Goal: Task Accomplishment & Management: Use online tool/utility

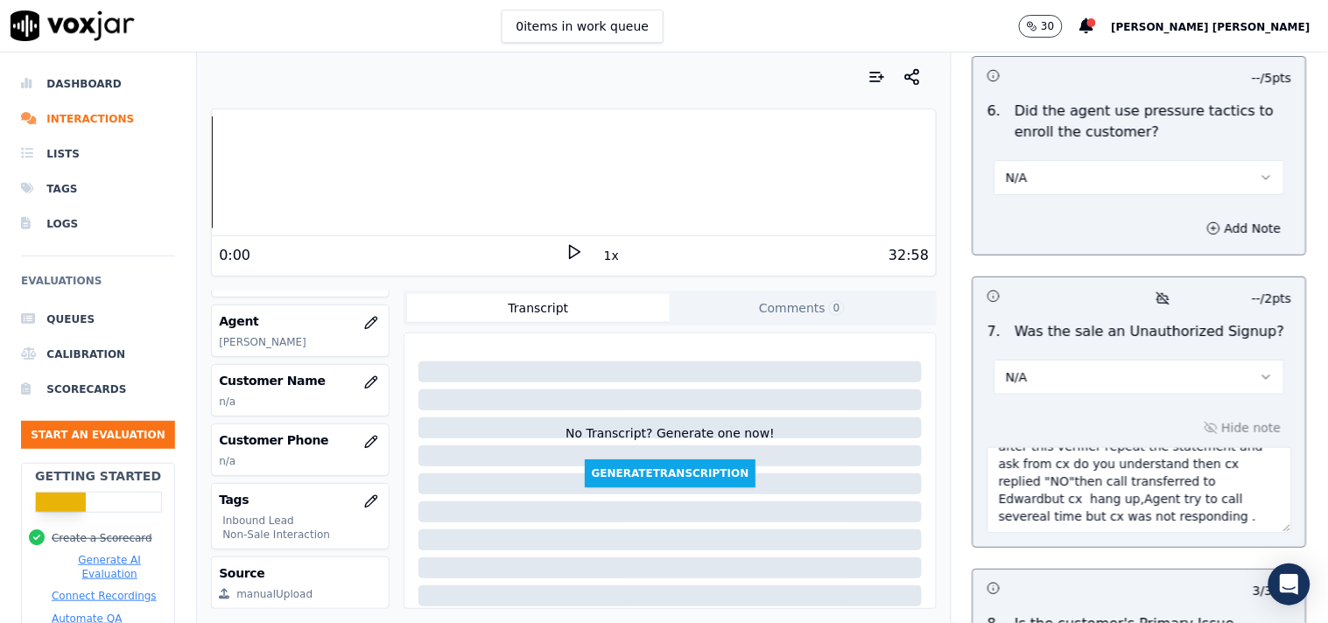
scroll to position [194, 0]
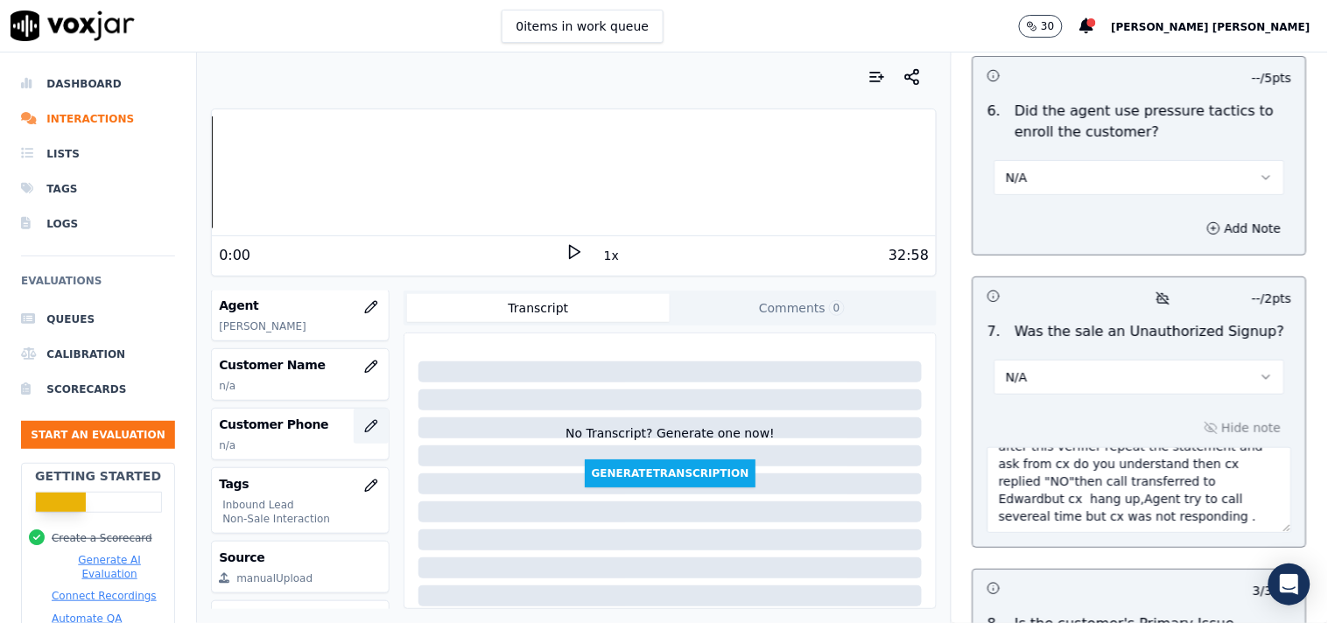
click at [364, 427] on icon "button" at bounding box center [371, 426] width 14 height 14
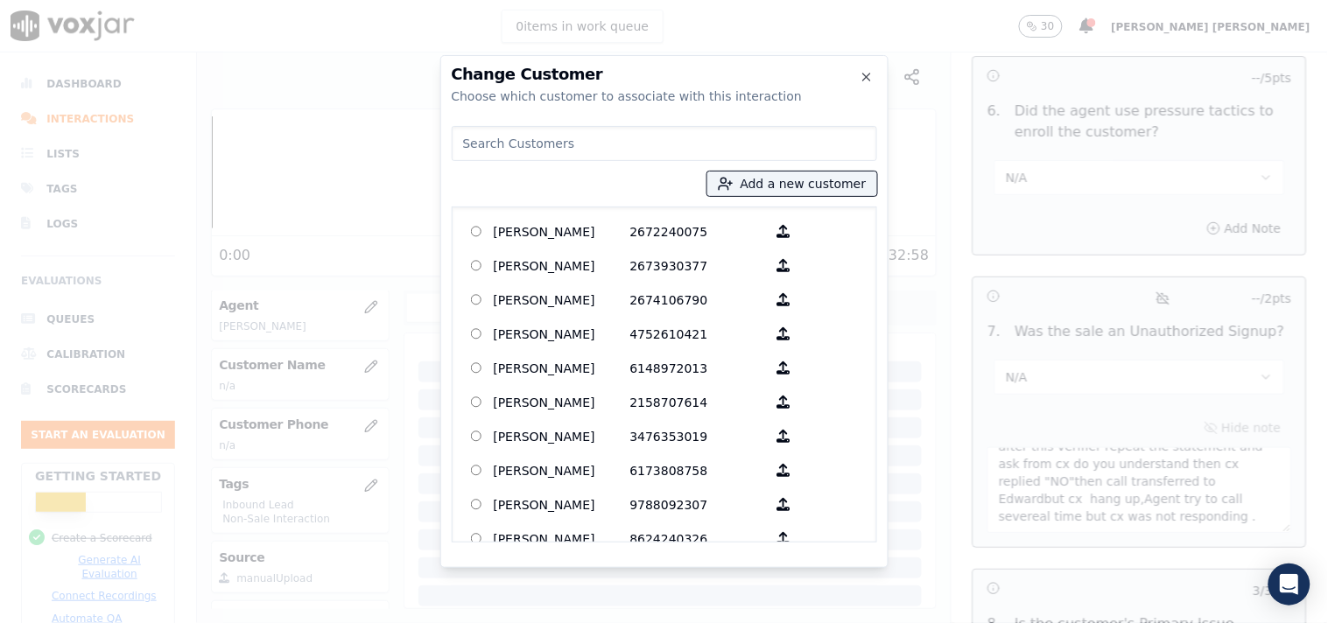
paste input "[PERSON_NAME]"
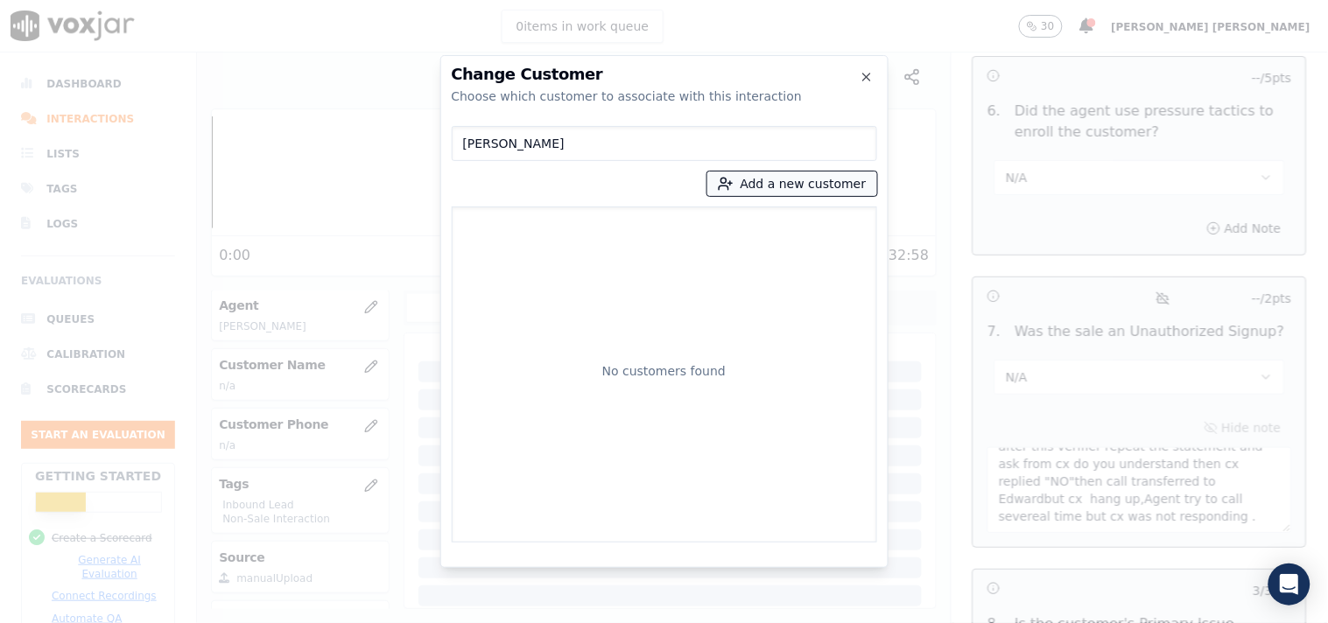
type input "[PERSON_NAME]"
click at [756, 190] on button "Add a new customer" at bounding box center [792, 184] width 170 height 25
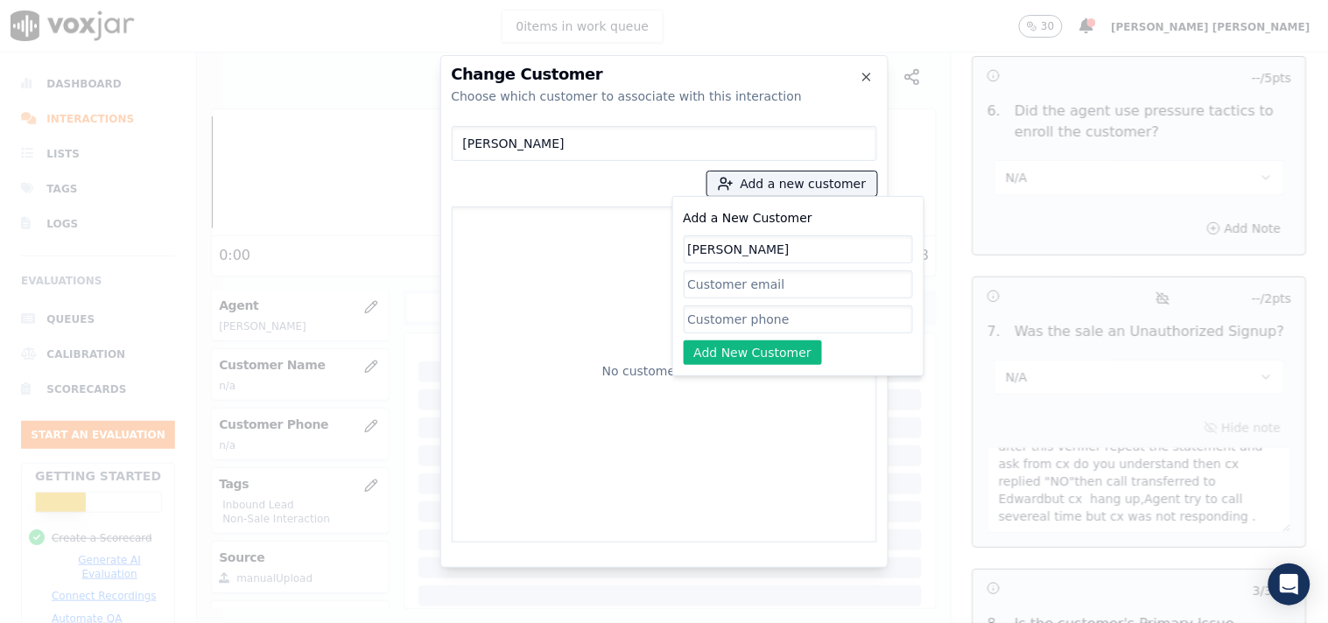
type input "[PERSON_NAME]"
click at [746, 309] on input "Add a New Customer" at bounding box center [798, 320] width 229 height 28
paste input "7814245981"
type input "7814245981"
click at [723, 356] on button "Add New Customer" at bounding box center [753, 353] width 139 height 25
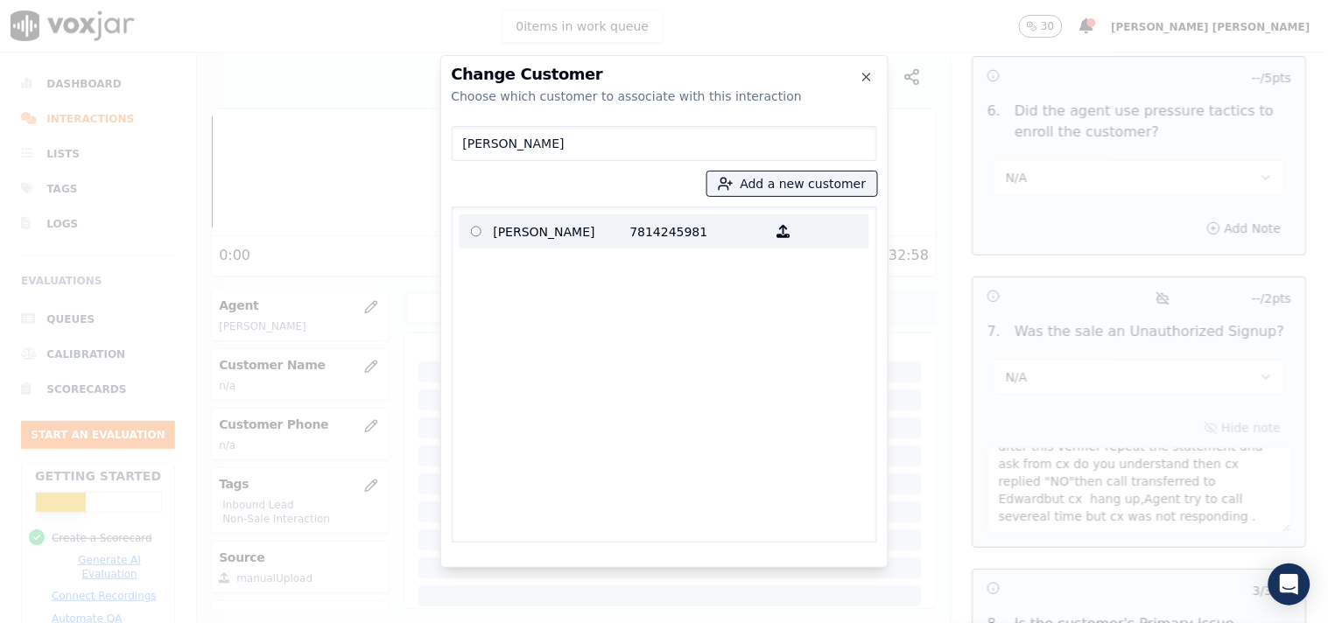
click at [608, 246] on label "[PERSON_NAME] 7814245981" at bounding box center [665, 232] width 410 height 34
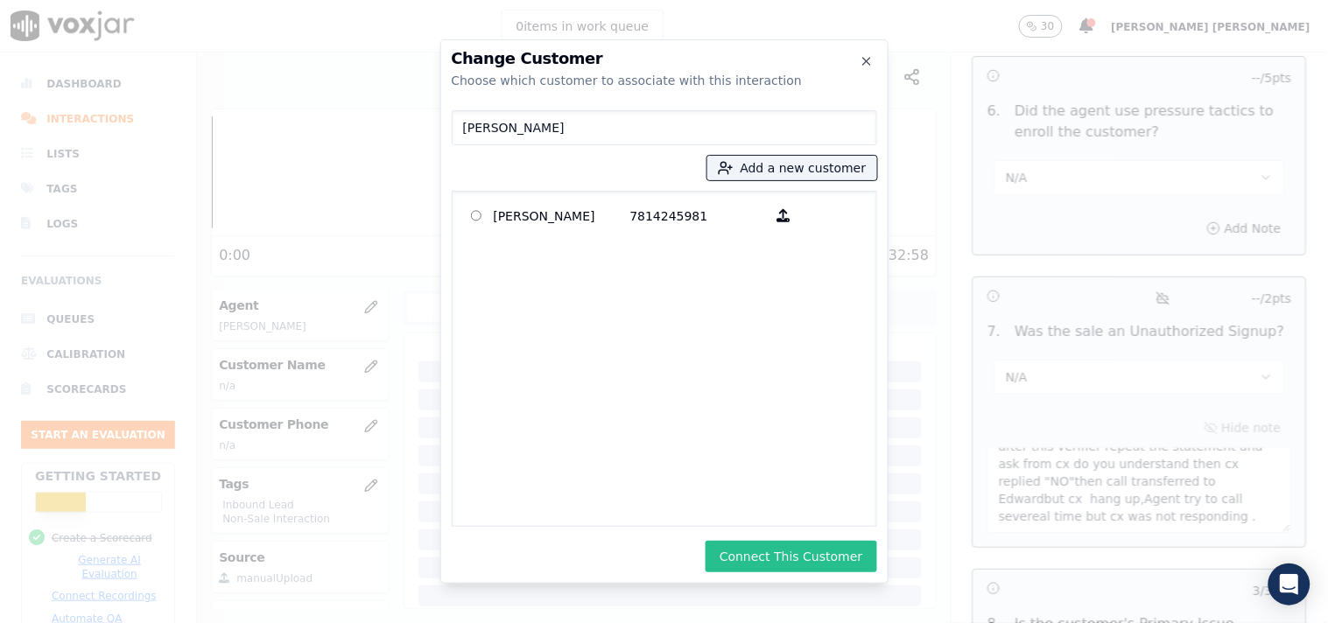
click at [771, 546] on button "Connect This Customer" at bounding box center [791, 557] width 171 height 32
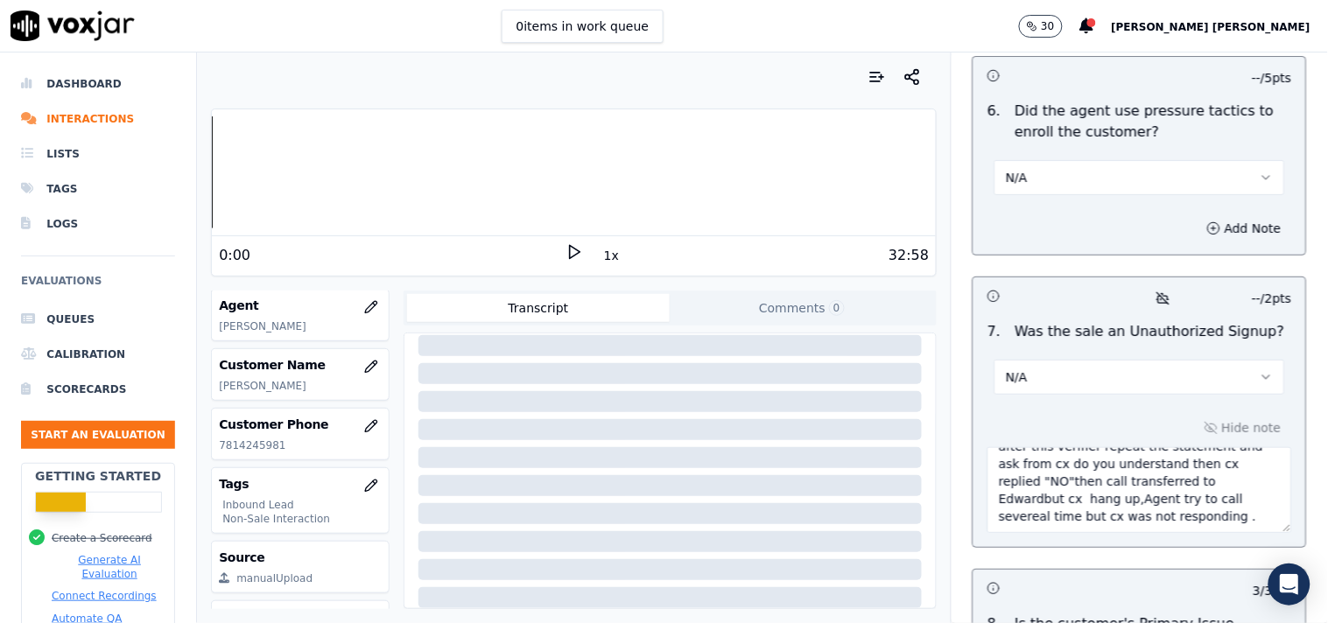
scroll to position [138, 0]
type textarea "Call id-20250912-151241 In the TPV verification ,When verifier asked ,the servi…"
click at [865, 305] on button "Comments 0" at bounding box center [802, 308] width 264 height 28
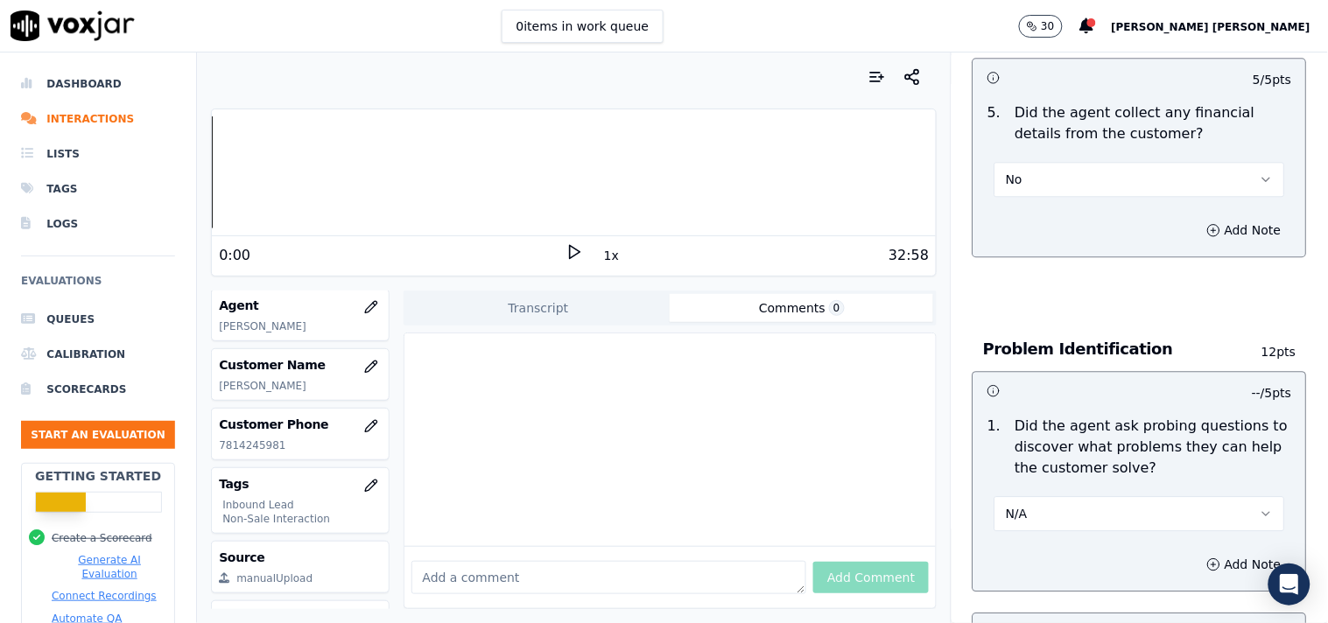
scroll to position [0, 0]
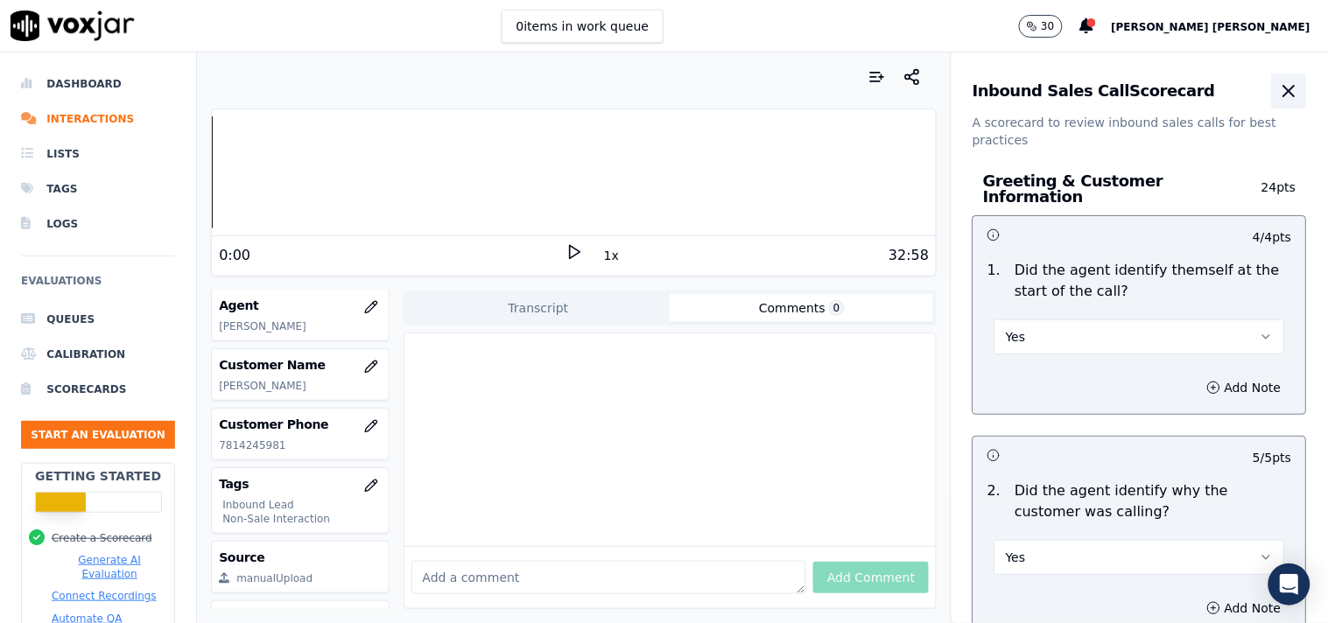
click at [1279, 81] on icon "button" at bounding box center [1289, 91] width 21 height 21
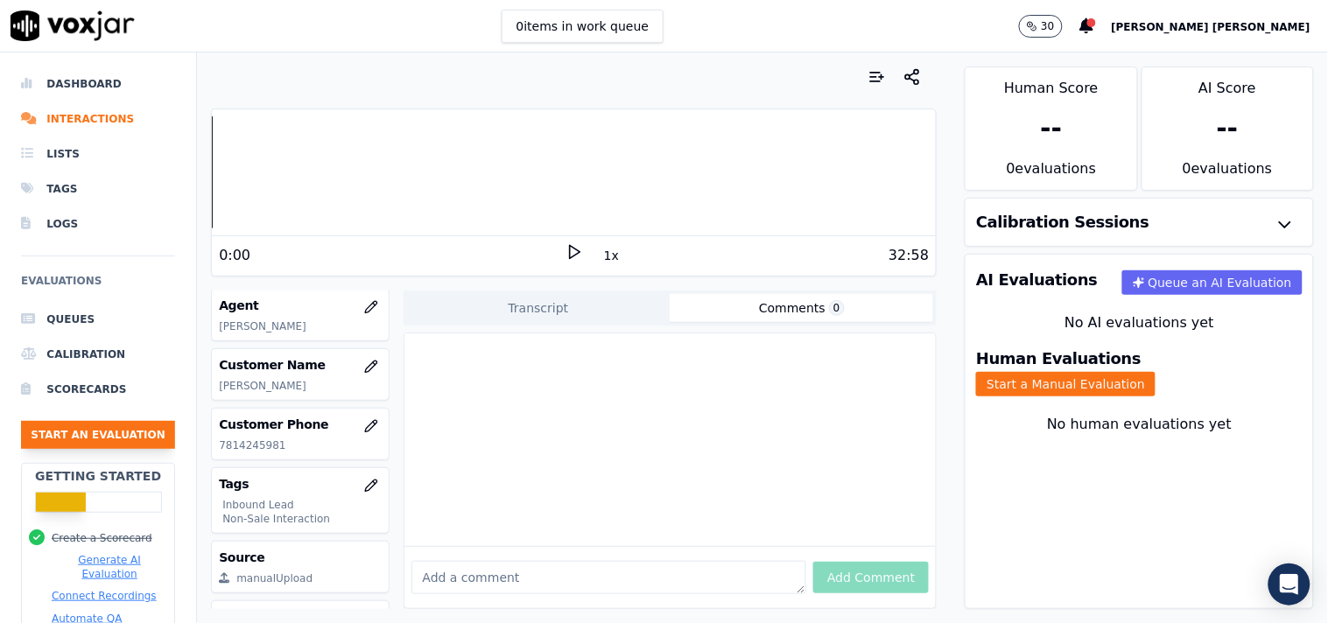
click at [82, 430] on button "Start an Evaluation" at bounding box center [98, 435] width 154 height 28
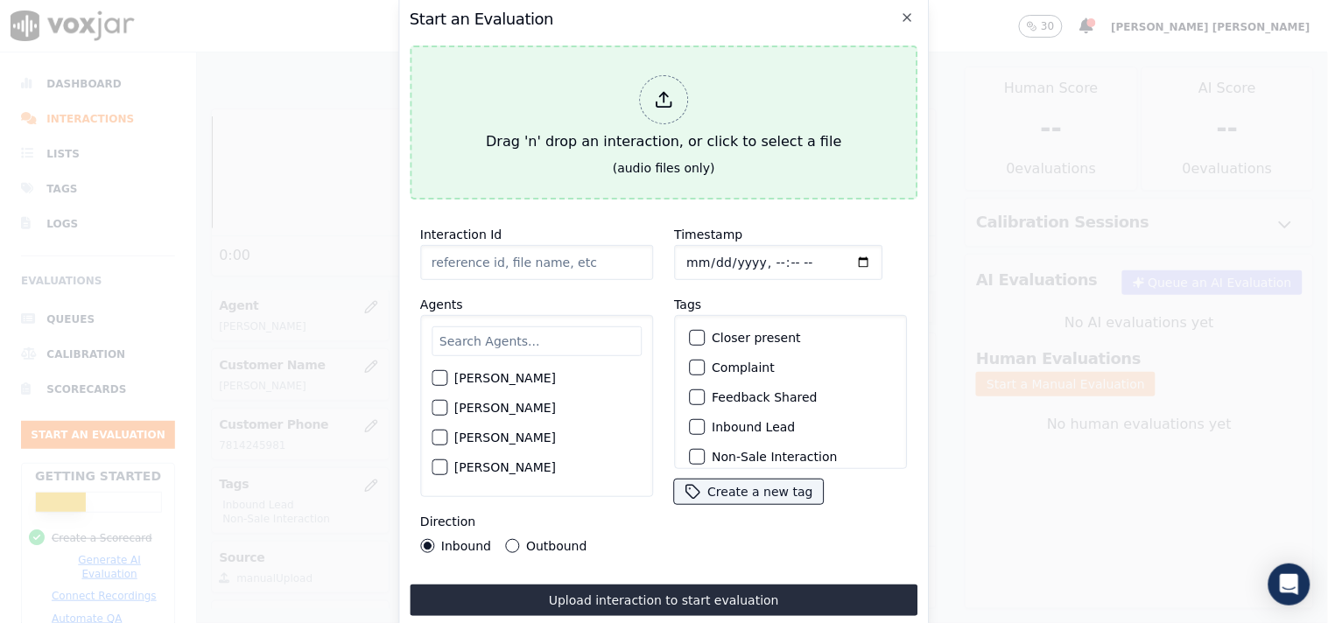
click at [637, 112] on div "Drag 'n' drop an interaction, or click to select a file" at bounding box center [663, 113] width 369 height 91
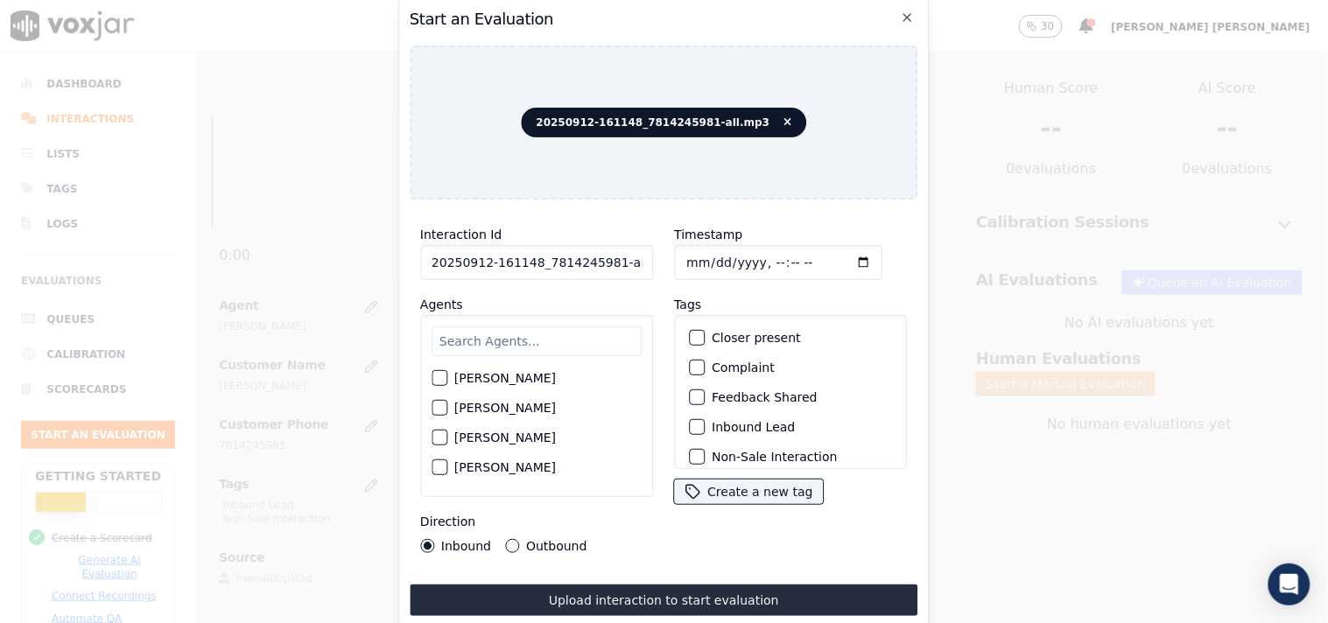
scroll to position [0, 10]
drag, startPoint x: 600, startPoint y: 257, endPoint x: 707, endPoint y: 258, distance: 107.7
click at [707, 258] on div "Interaction Id 20250912-161148_7814245981-all.mp3 Agents [PERSON_NAME] [PERSON_…" at bounding box center [664, 389] width 509 height 350
type input "20250912-161148_7814245981C1"
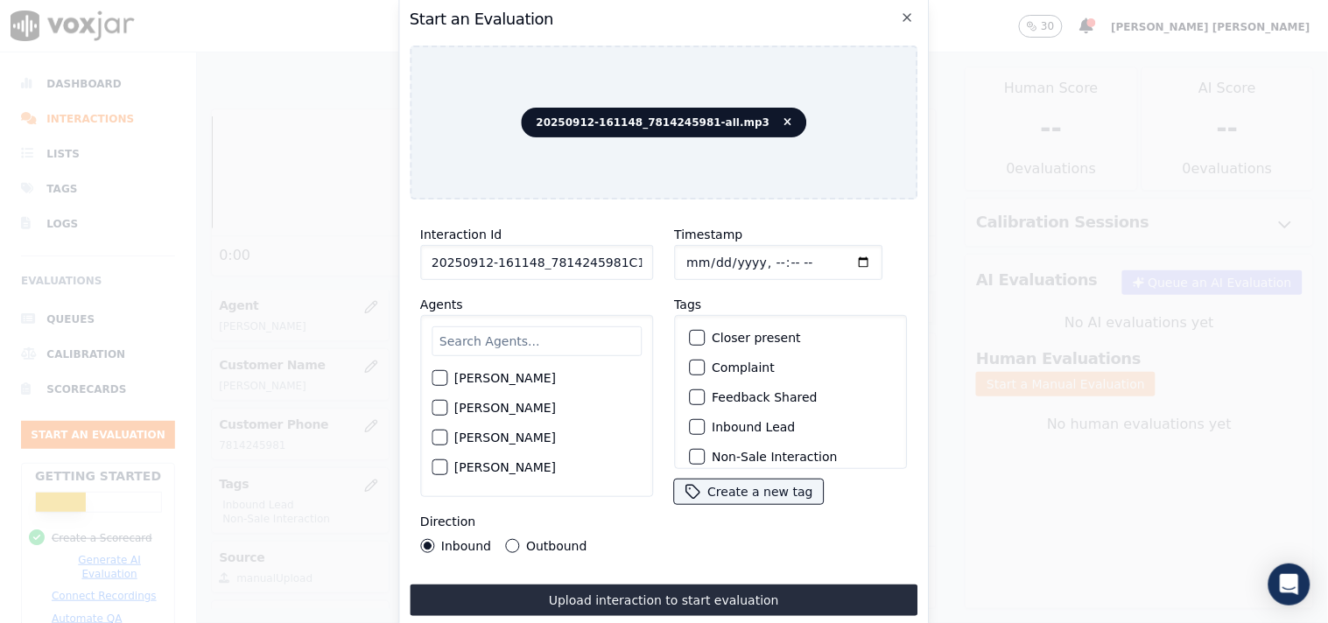
click at [687, 257] on input "Timestamp" at bounding box center [778, 262] width 208 height 35
type input "[DATE]T21:46"
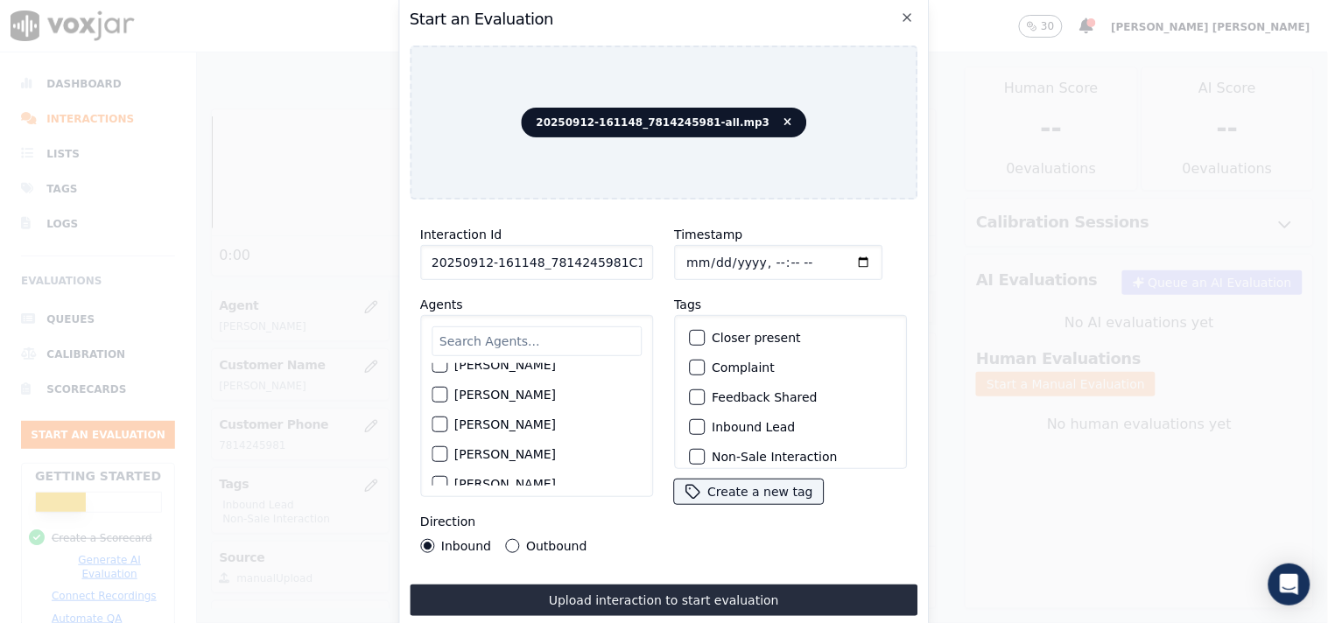
scroll to position [292, 0]
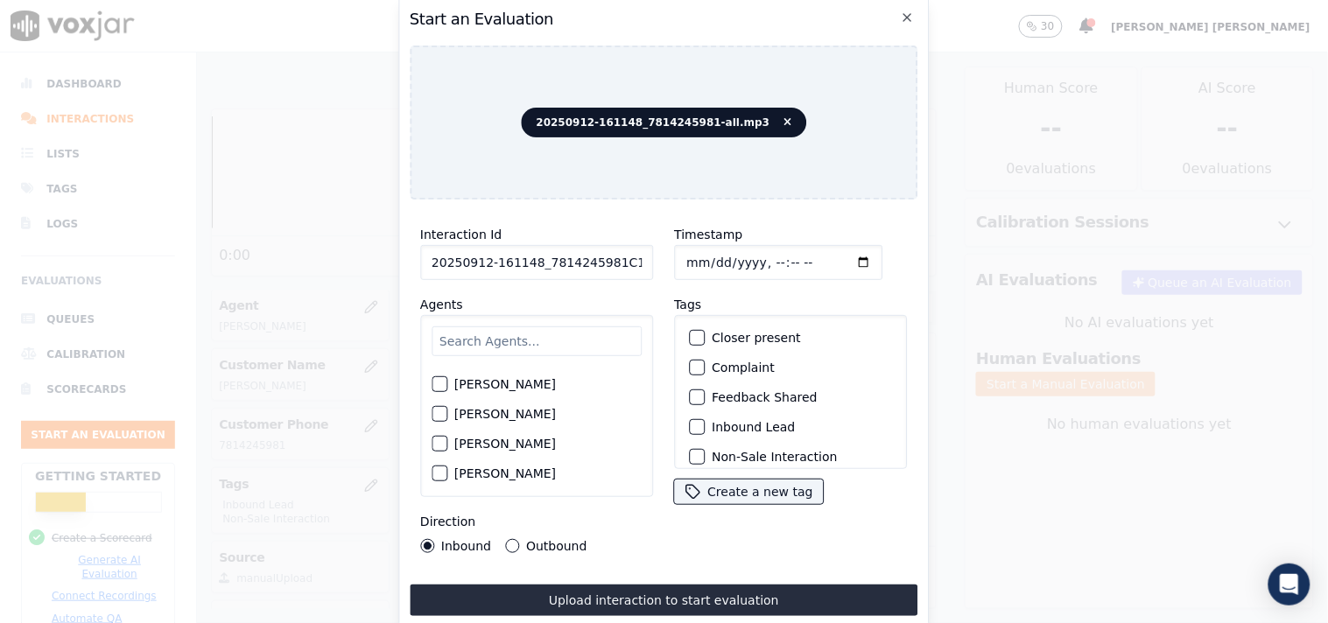
click at [525, 339] on input "text" at bounding box center [537, 342] width 210 height 30
type input "chr"
click at [462, 412] on label "[PERSON_NAME]" at bounding box center [505, 413] width 102 height 12
click at [447, 412] on button "[PERSON_NAME]" at bounding box center [440, 413] width 16 height 16
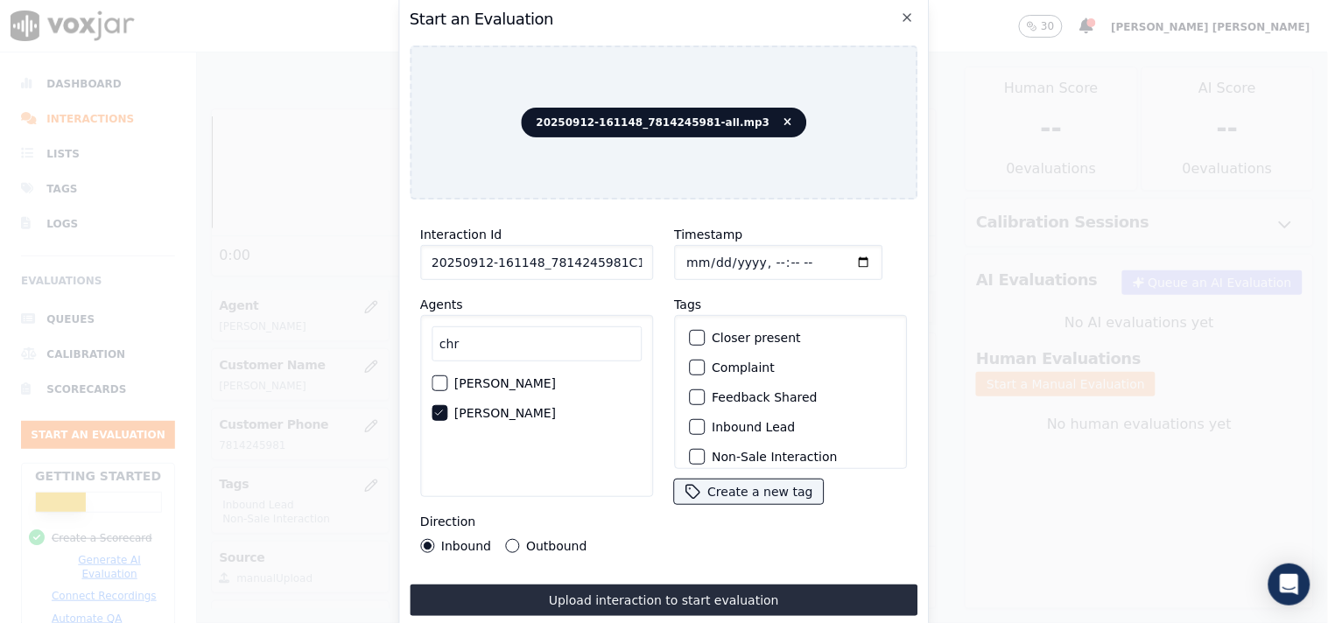
click at [700, 412] on div "Inbound Lead" at bounding box center [790, 427] width 217 height 30
click at [690, 421] on div "button" at bounding box center [696, 427] width 12 height 12
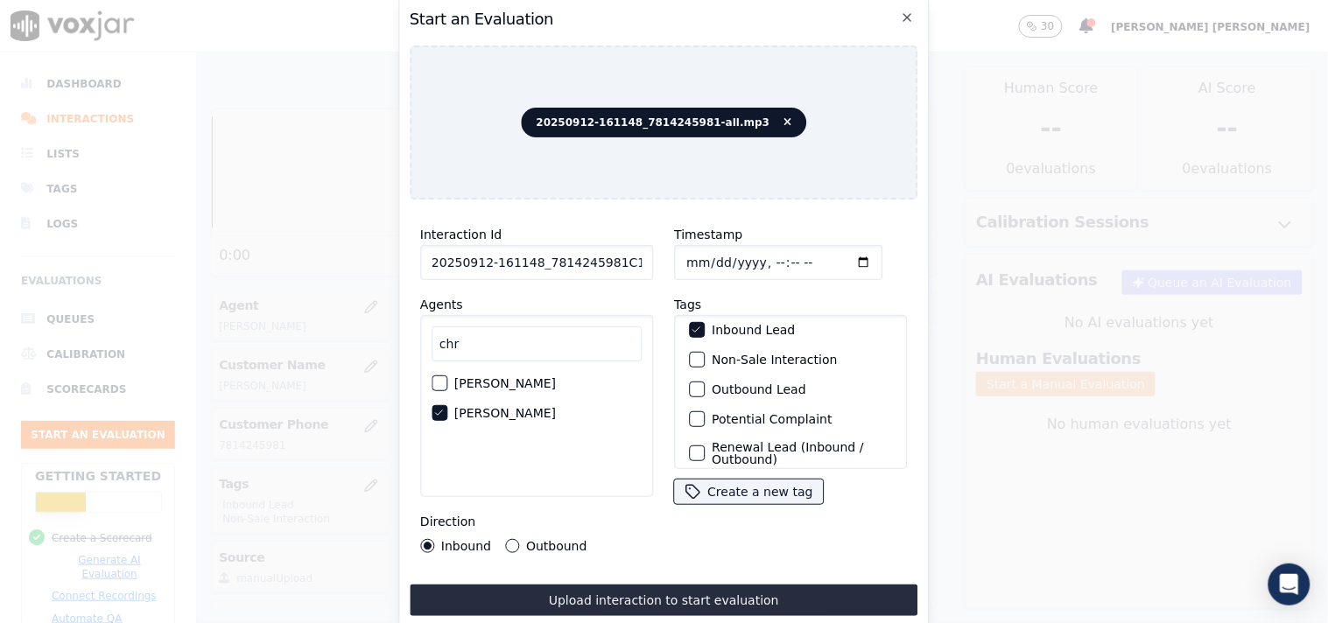
click at [712, 356] on label "Non-Sale Interaction" at bounding box center [774, 360] width 125 height 12
click at [705, 356] on button "Non-Sale Interaction" at bounding box center [697, 360] width 16 height 16
click at [508, 539] on button "Outbound" at bounding box center [512, 546] width 14 height 14
click at [447, 547] on div "Interaction Id 20250912-161148_7814245981C1 Agents chr [PERSON_NAME] [PERSON_NA…" at bounding box center [537, 389] width 254 height 350
click at [453, 540] on label "Inbound" at bounding box center [466, 546] width 50 height 12
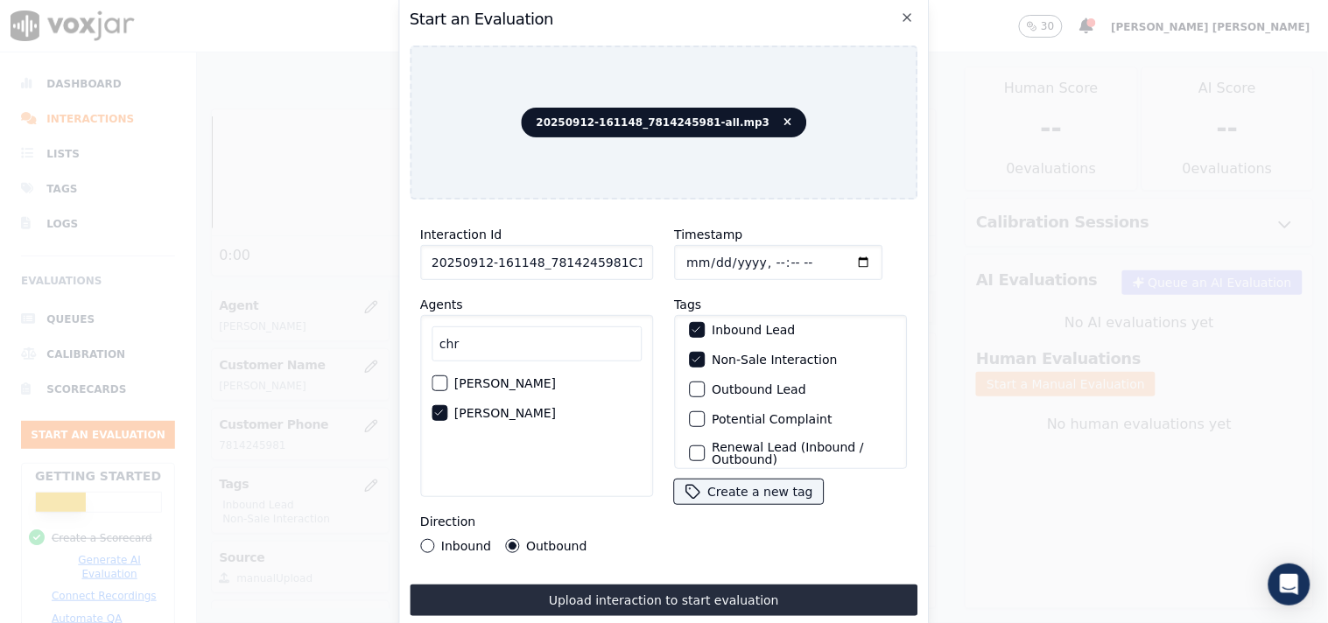
click at [434, 539] on button "Inbound" at bounding box center [427, 546] width 14 height 14
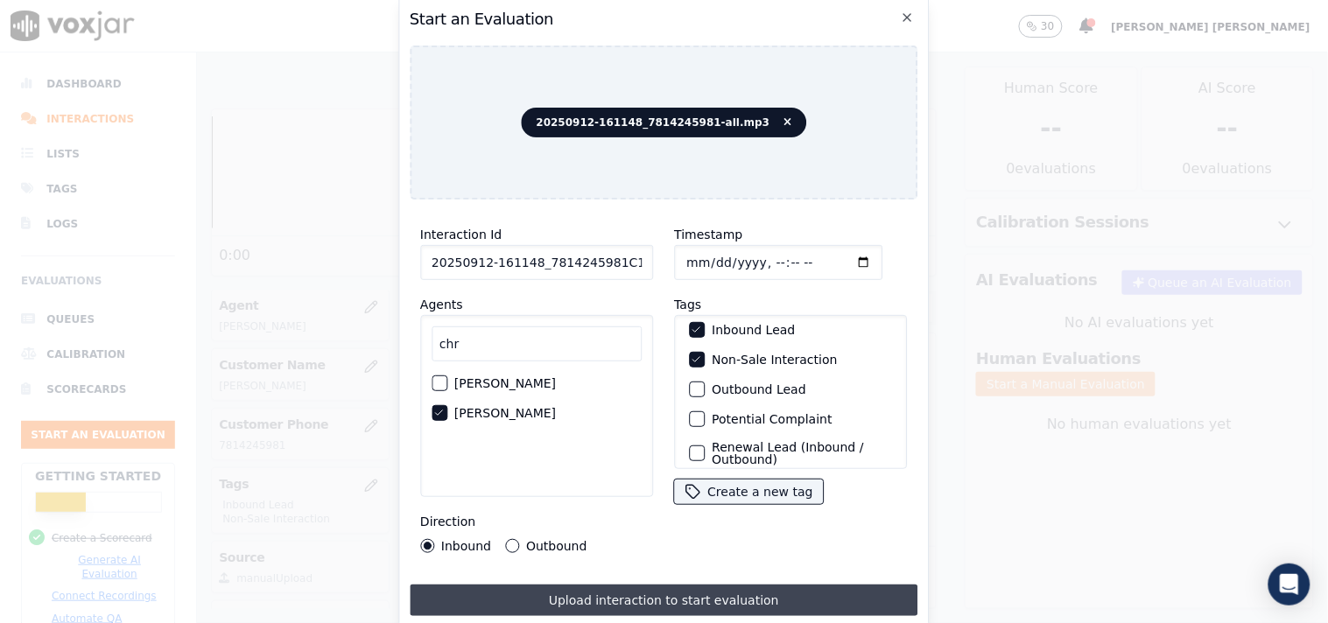
click at [532, 593] on button "Upload interaction to start evaluation" at bounding box center [664, 601] width 509 height 32
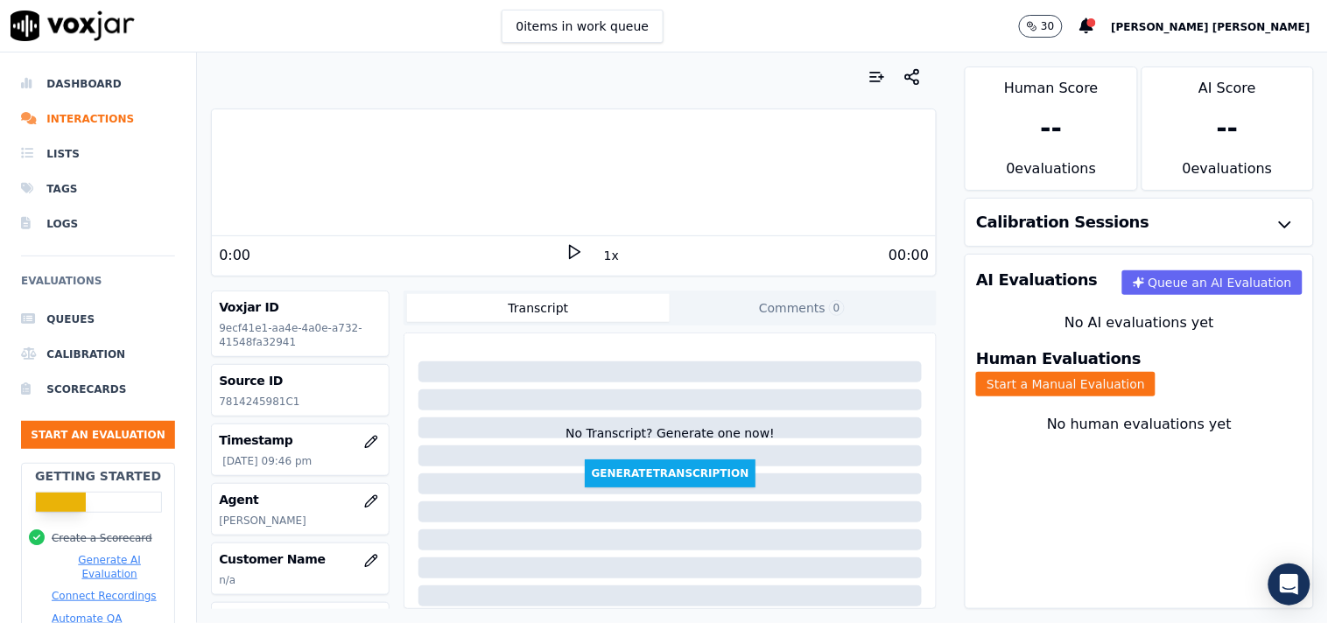
click at [353, 152] on div at bounding box center [574, 172] width 724 height 112
click at [1118, 387] on div "Human Evaluations Start a Manual Evaluation" at bounding box center [1140, 374] width 348 height 67
click at [1143, 372] on button "Start a Manual Evaluation" at bounding box center [1065, 384] width 179 height 25
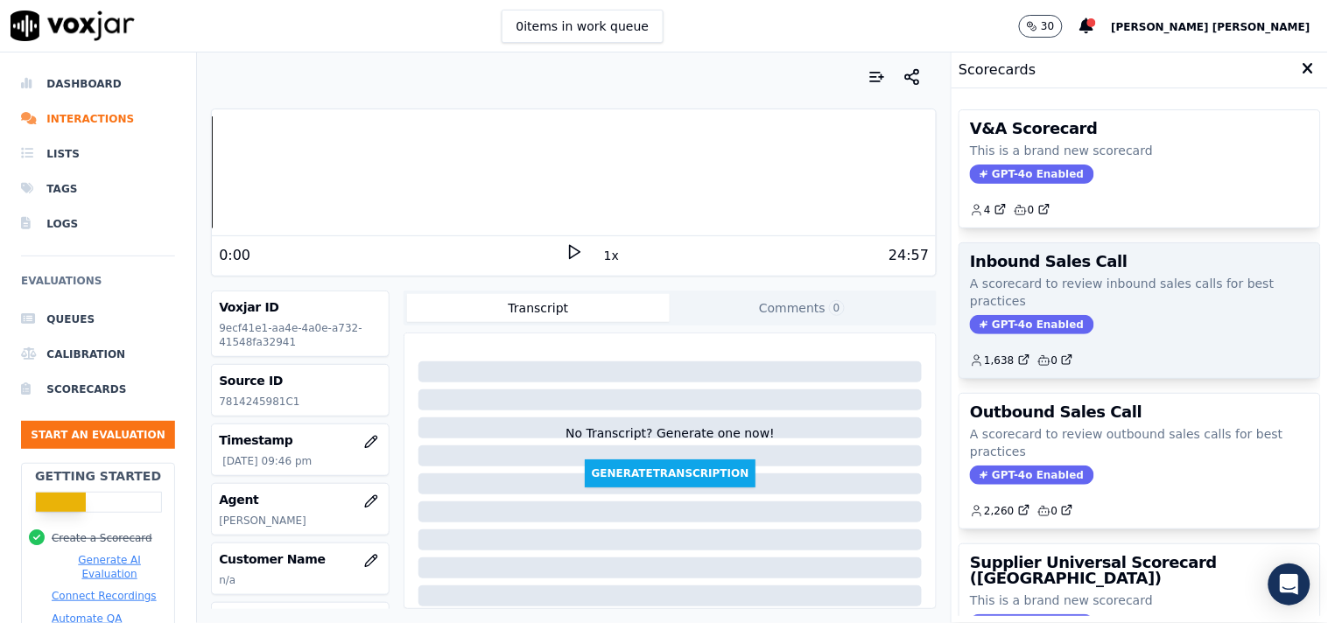
click at [1001, 330] on span "GPT-4o Enabled" at bounding box center [1031, 324] width 123 height 19
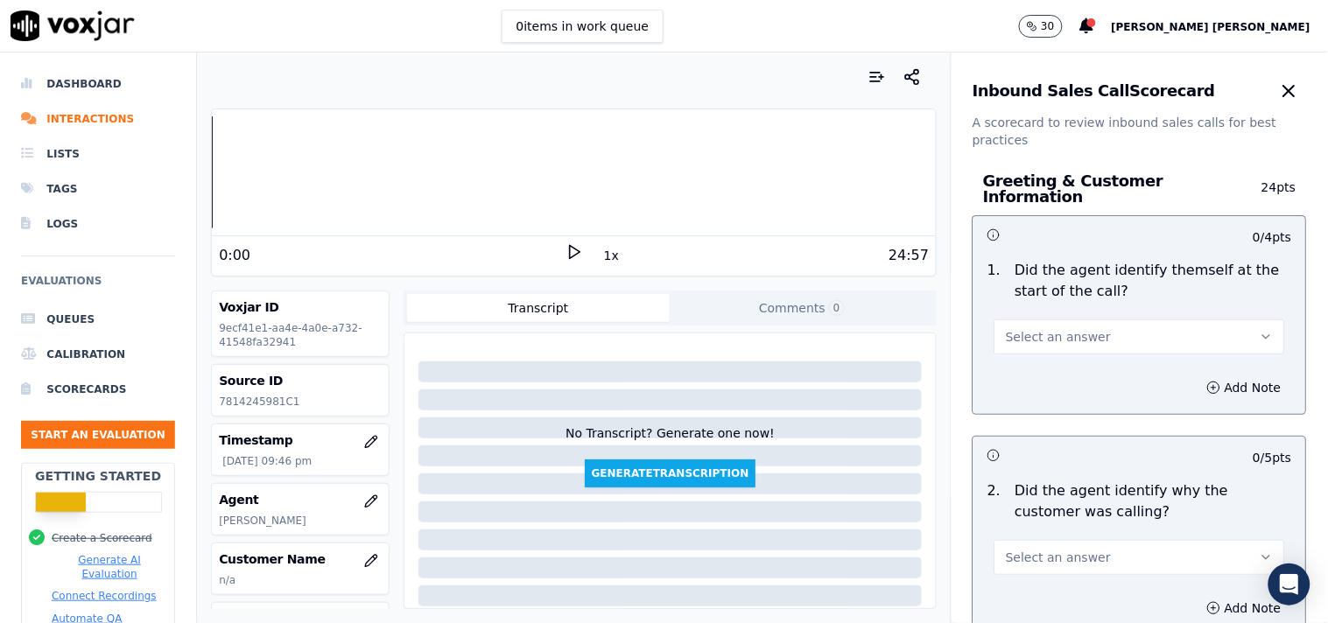
click at [1004, 343] on button "Select an answer" at bounding box center [1140, 337] width 291 height 35
click at [996, 357] on div "Yes" at bounding box center [1109, 368] width 257 height 28
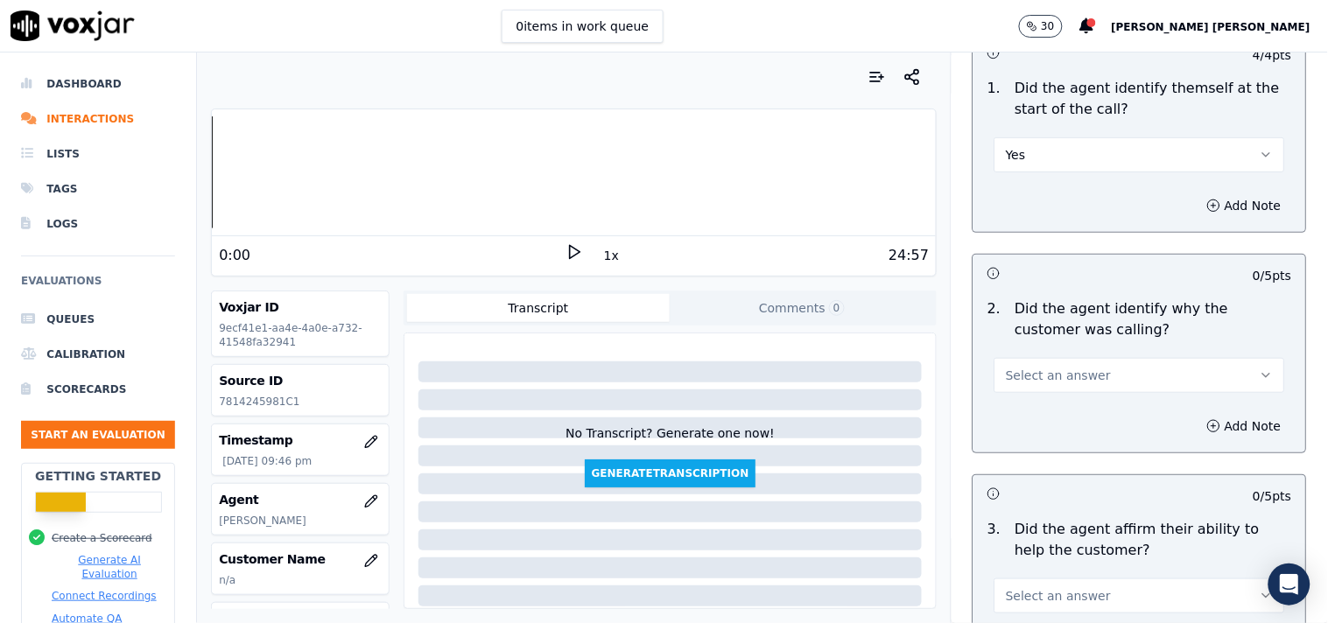
scroll to position [194, 0]
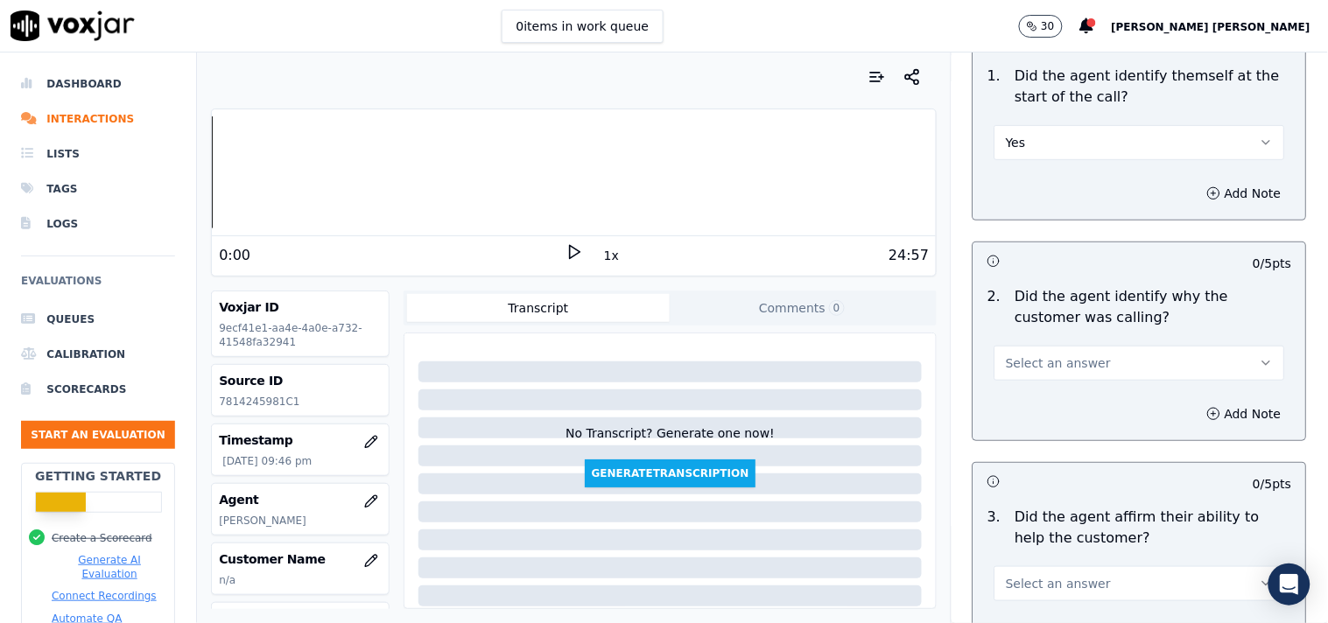
click at [1028, 363] on button "Select an answer" at bounding box center [1140, 363] width 291 height 35
click at [1023, 395] on div "Yes" at bounding box center [1109, 394] width 257 height 28
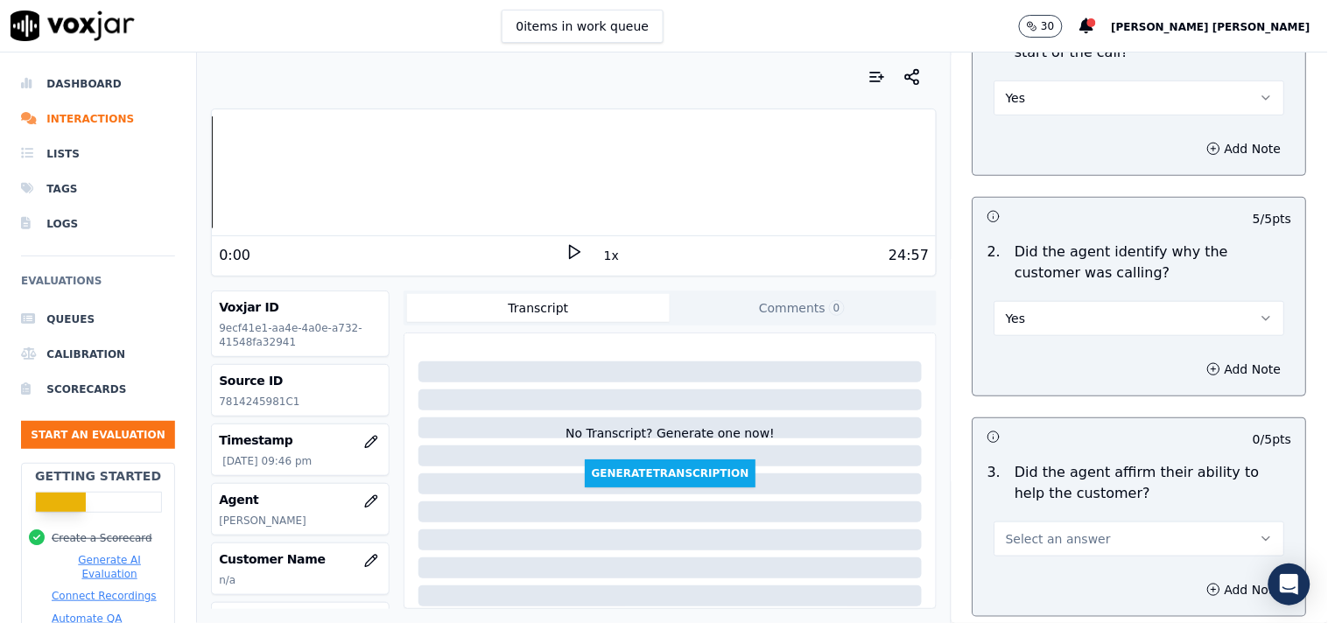
scroll to position [292, 0]
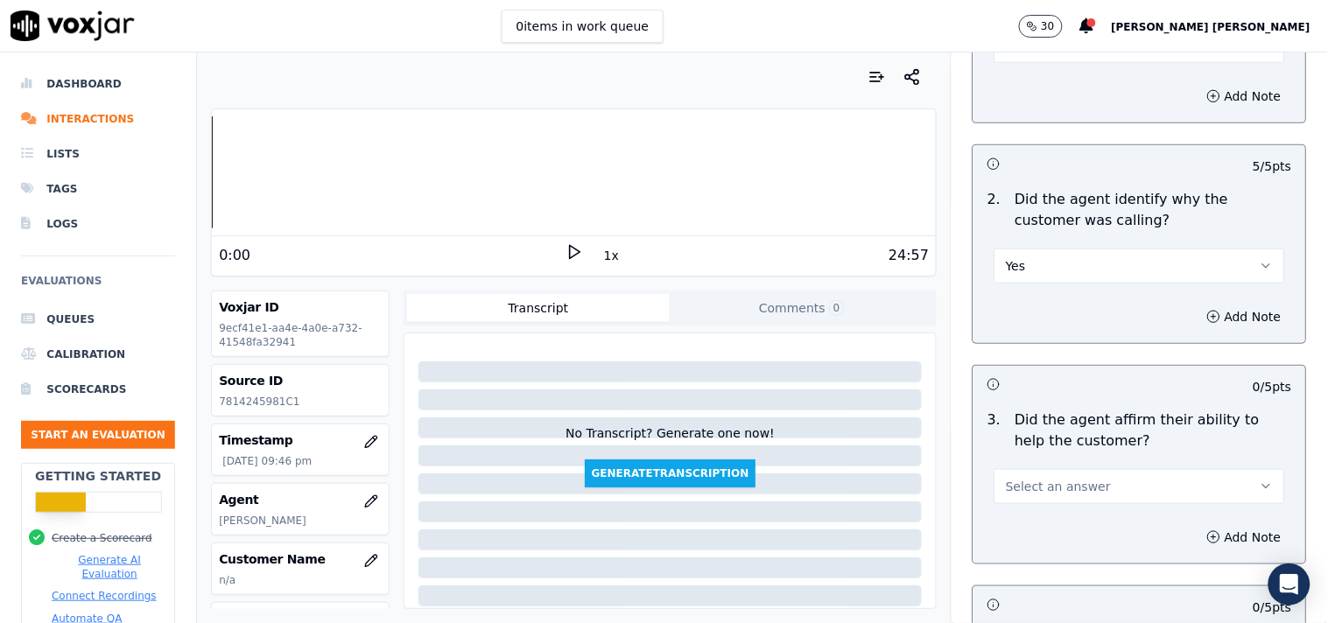
click at [1023, 466] on div "Select an answer" at bounding box center [1140, 485] width 291 height 39
drag, startPoint x: 1007, startPoint y: 505, endPoint x: 1011, endPoint y: 492, distance: 13.8
click at [1008, 511] on div "Add Note" at bounding box center [1140, 537] width 333 height 53
click at [1016, 483] on span "Select an answer" at bounding box center [1058, 487] width 105 height 18
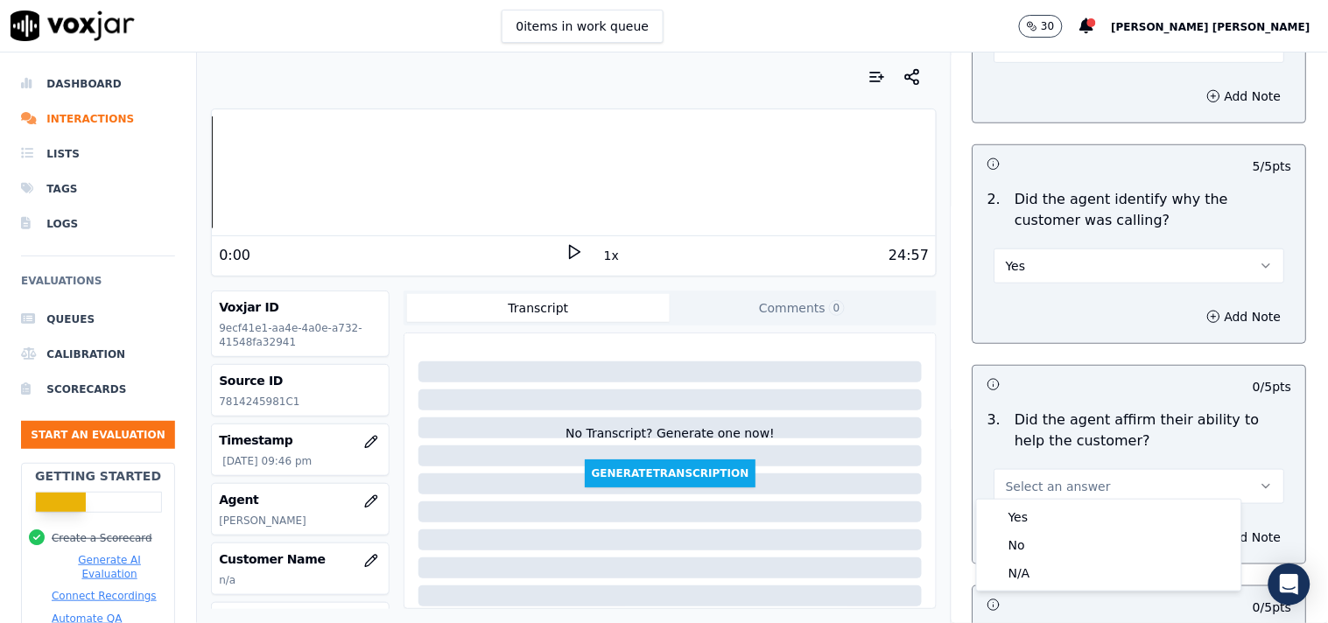
click at [1017, 501] on div "Yes No N/A" at bounding box center [1109, 545] width 264 height 91
click at [1016, 512] on div "Yes" at bounding box center [1109, 517] width 257 height 28
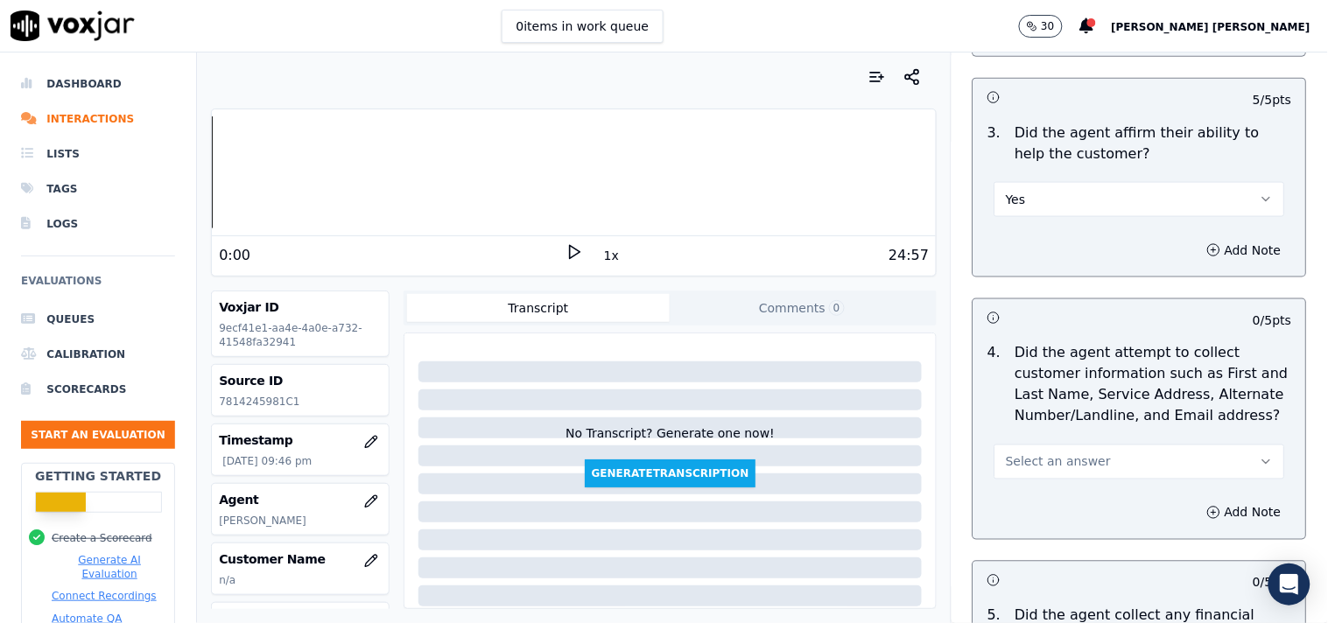
scroll to position [583, 0]
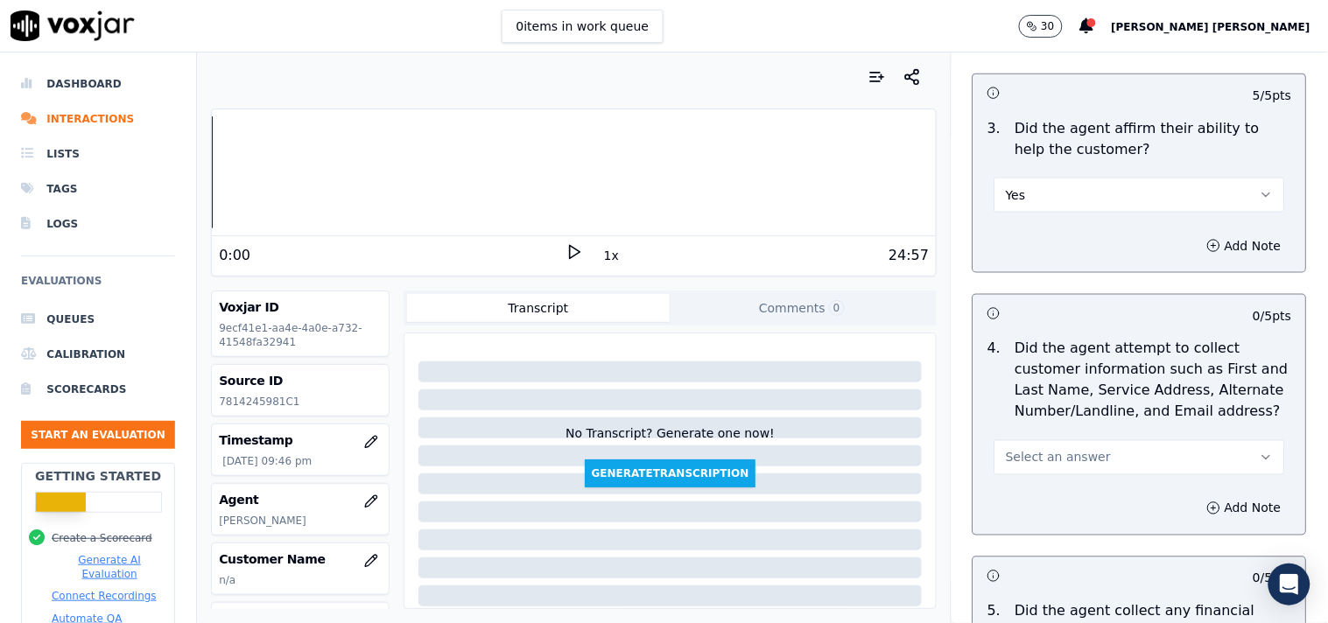
click at [1062, 451] on span "Select an answer" at bounding box center [1058, 458] width 105 height 18
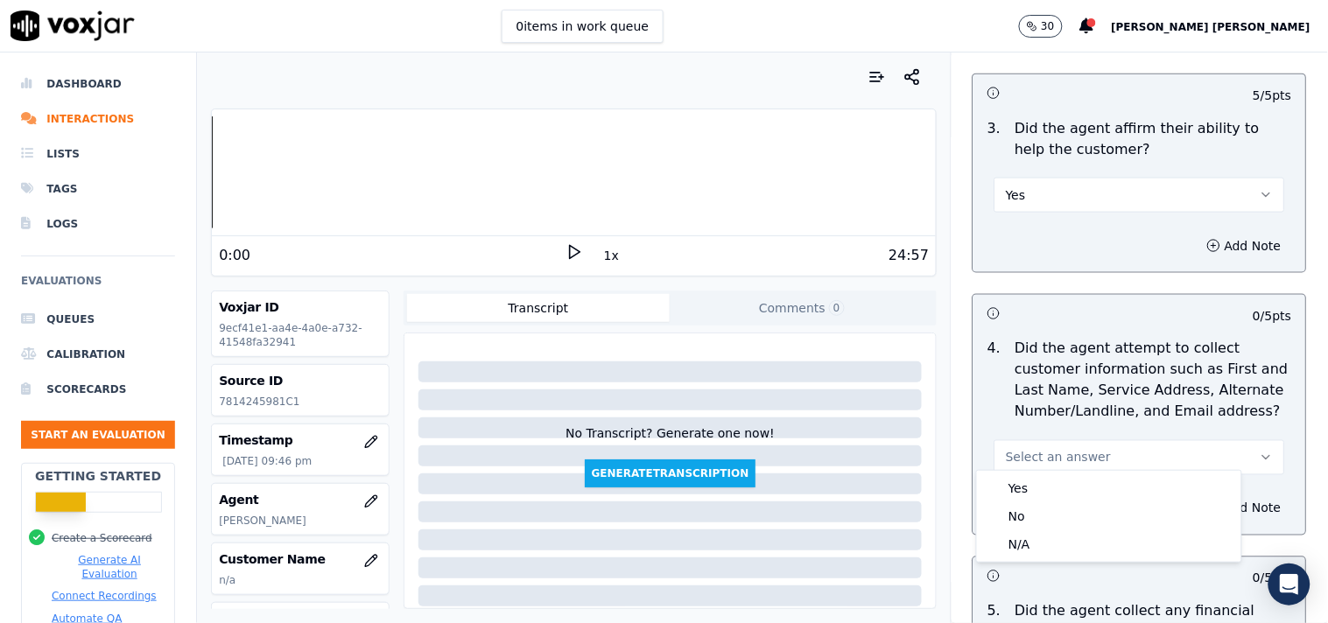
click at [1051, 473] on div "Yes No N/A" at bounding box center [1109, 516] width 264 height 91
click at [1051, 491] on div "Yes" at bounding box center [1109, 489] width 257 height 28
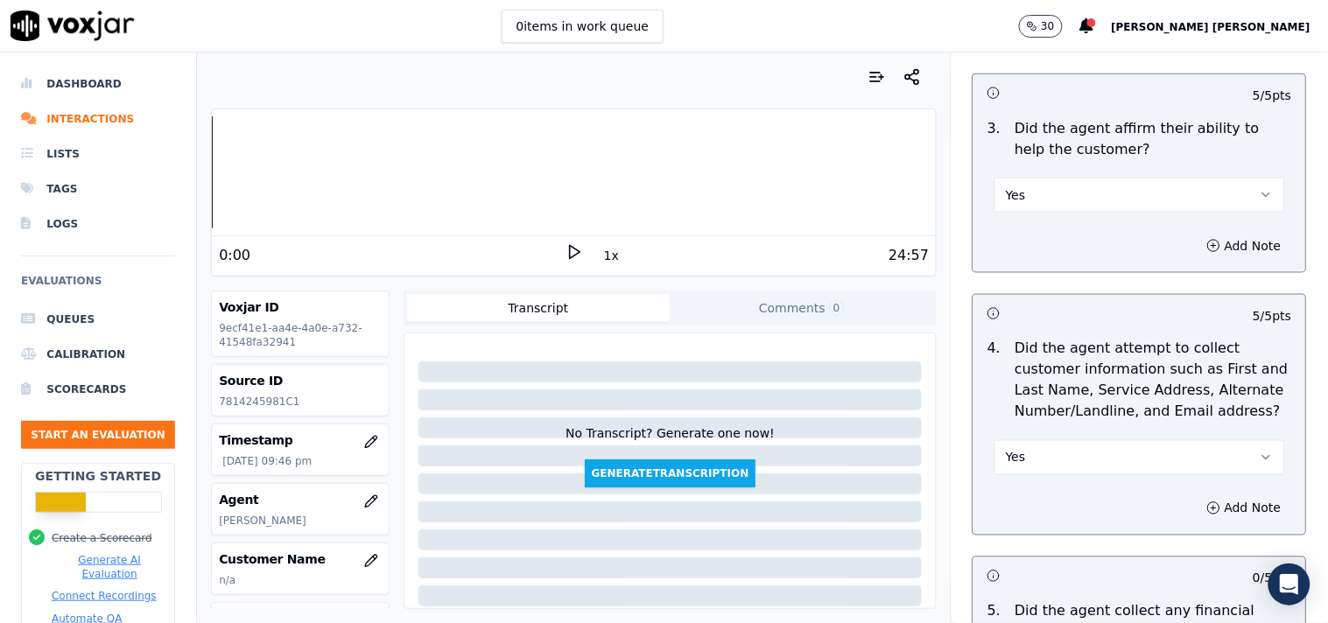
scroll to position [876, 0]
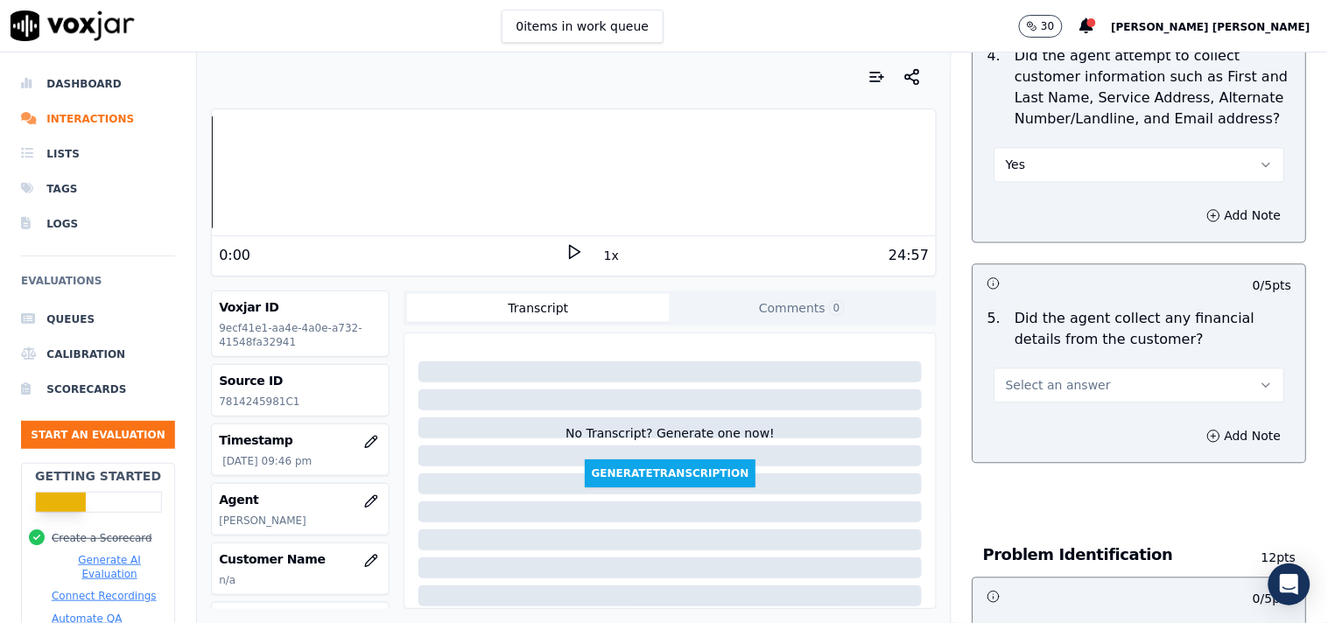
click at [1062, 377] on span "Select an answer" at bounding box center [1058, 386] width 105 height 18
click at [1060, 418] on div "Yes" at bounding box center [1109, 418] width 257 height 28
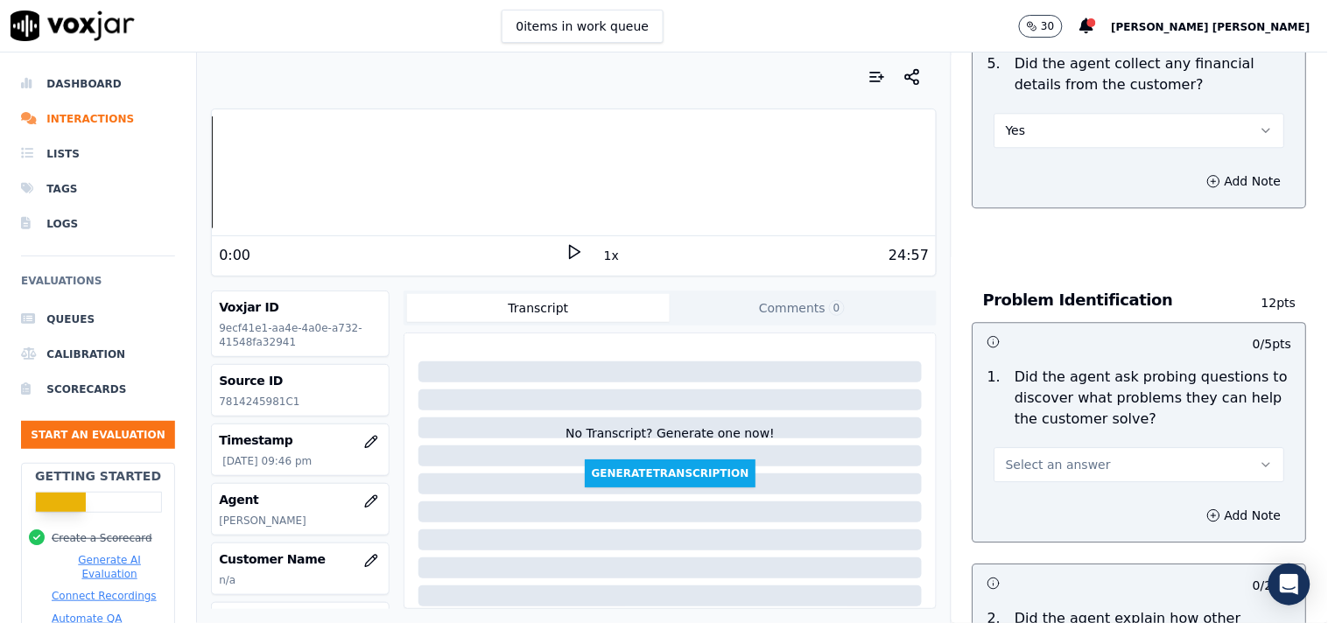
scroll to position [1167, 0]
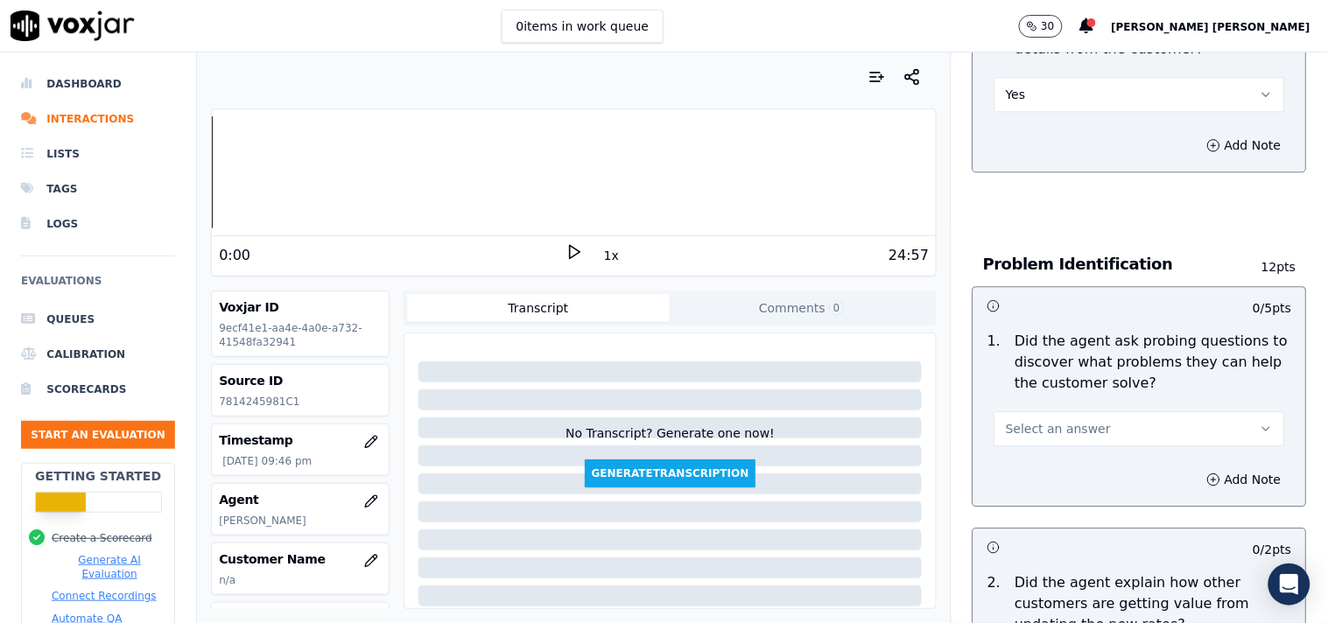
click at [1097, 438] on button "Select an answer" at bounding box center [1140, 428] width 291 height 35
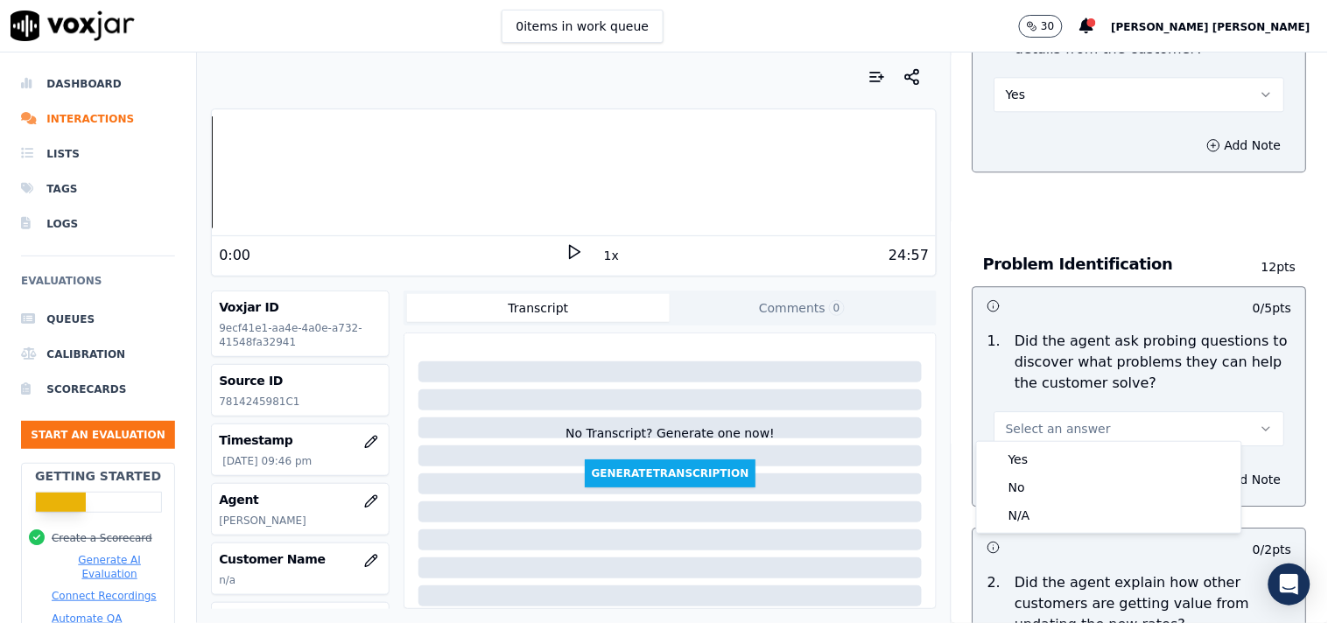
click at [1101, 433] on button "Select an answer" at bounding box center [1140, 428] width 291 height 35
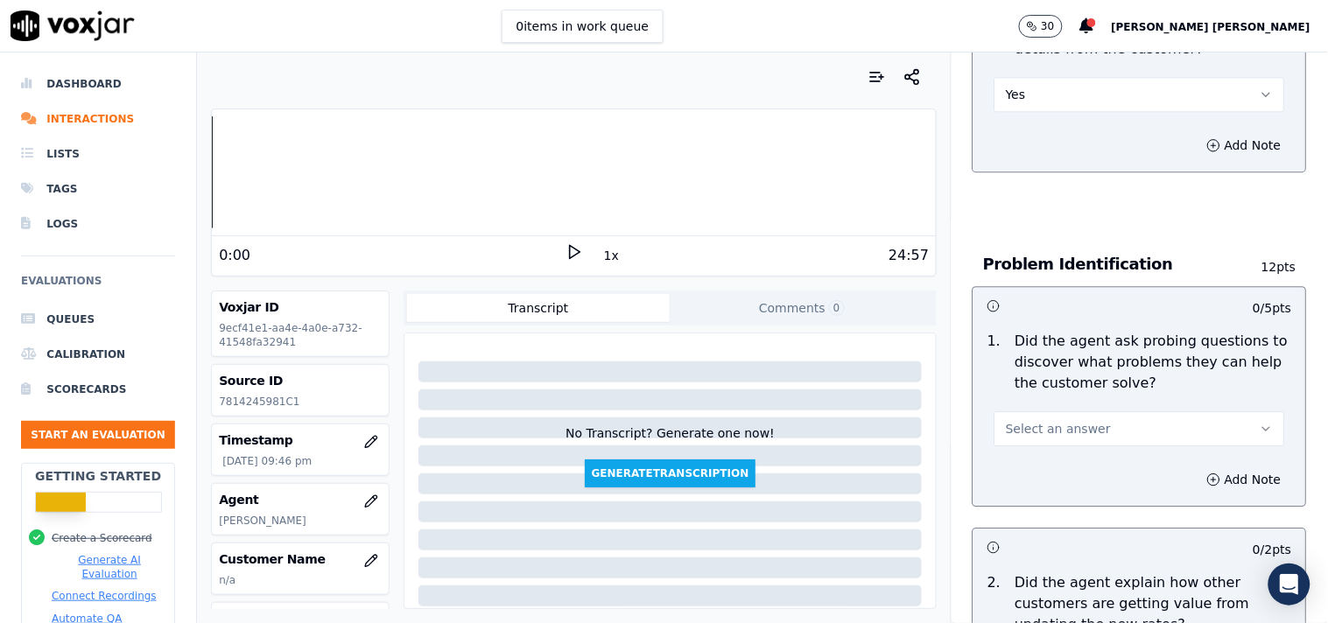
click at [1121, 422] on button "Select an answer" at bounding box center [1140, 428] width 291 height 35
click at [1090, 469] on div "Yes" at bounding box center [1109, 460] width 257 height 28
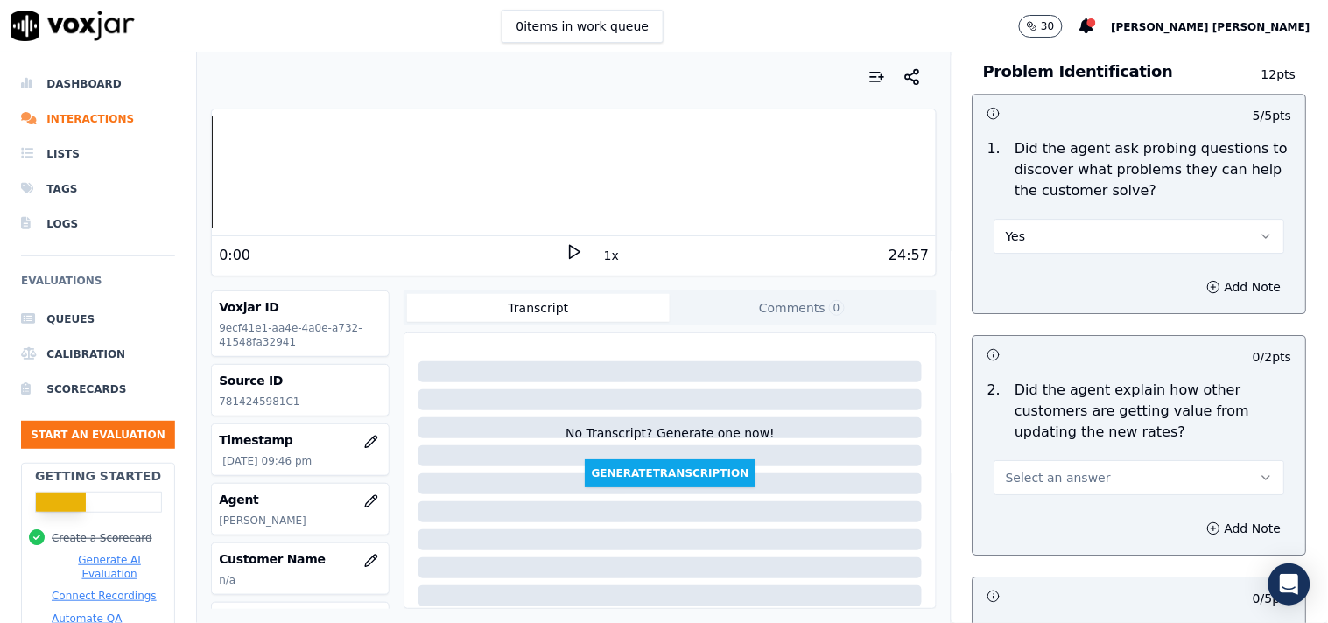
scroll to position [1361, 0]
click at [1105, 459] on button "Select an answer" at bounding box center [1140, 476] width 291 height 35
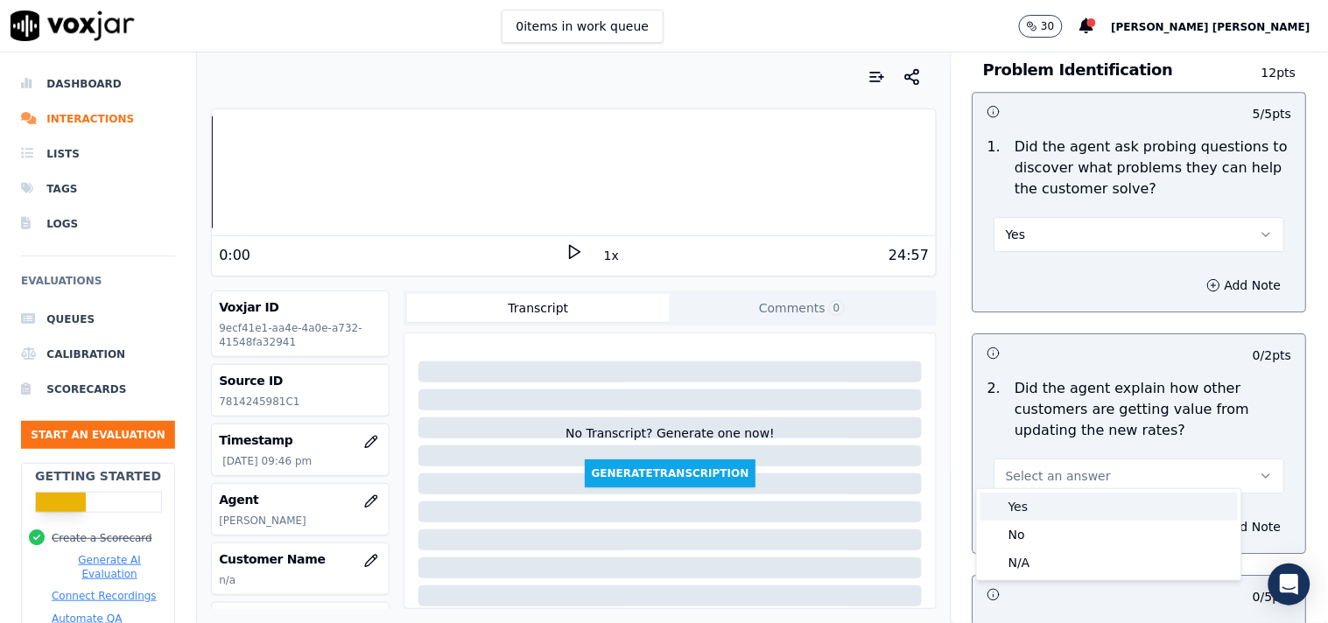
click at [1086, 510] on div "Yes" at bounding box center [1109, 507] width 257 height 28
click at [1123, 480] on button "Yes" at bounding box center [1140, 476] width 291 height 35
click at [1105, 532] on div "No" at bounding box center [1109, 535] width 257 height 28
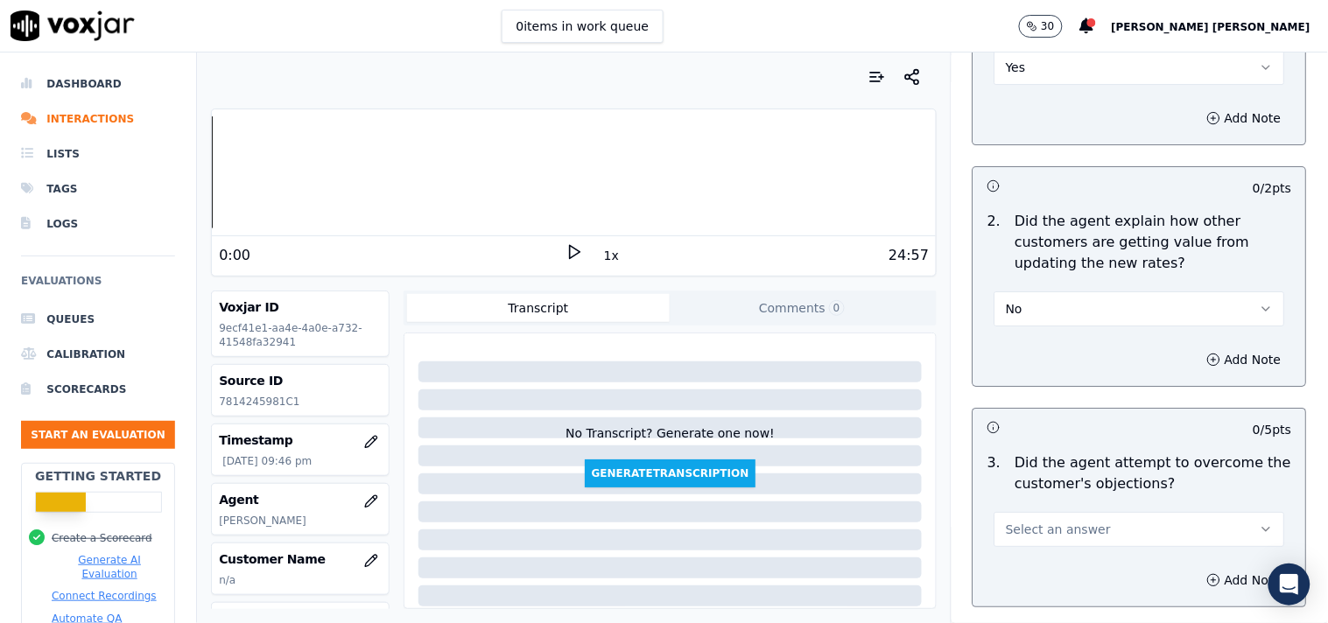
scroll to position [1556, 0]
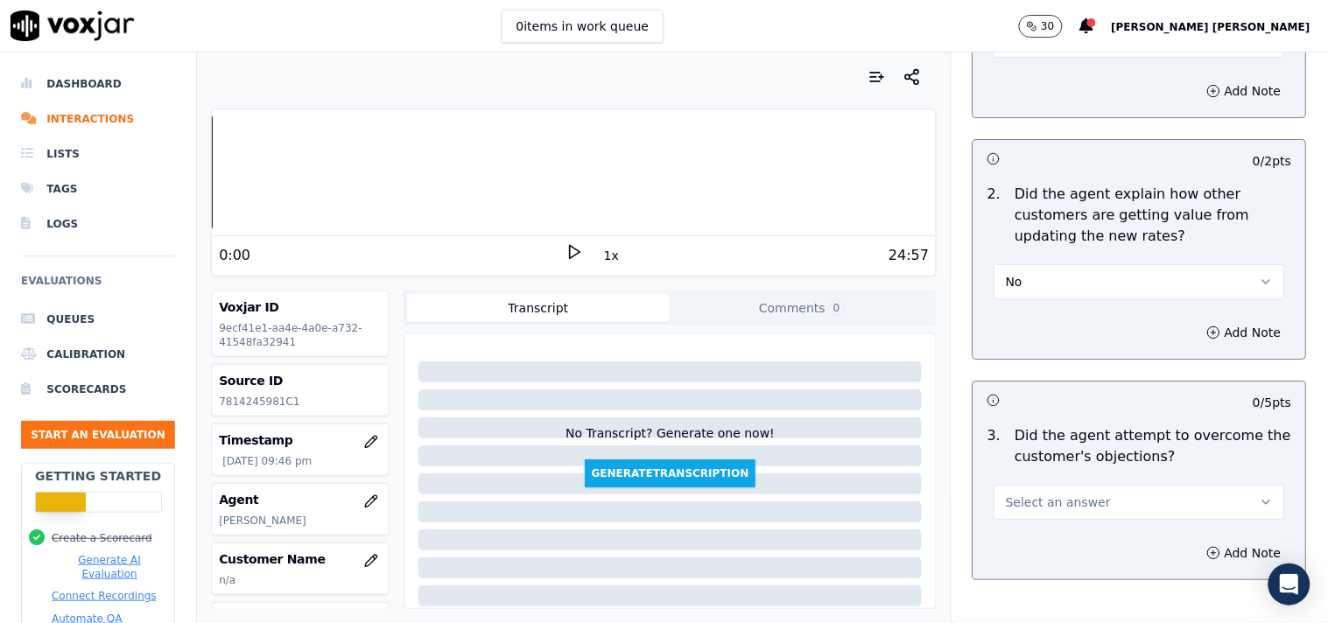
click at [1124, 282] on button "No" at bounding box center [1140, 281] width 291 height 35
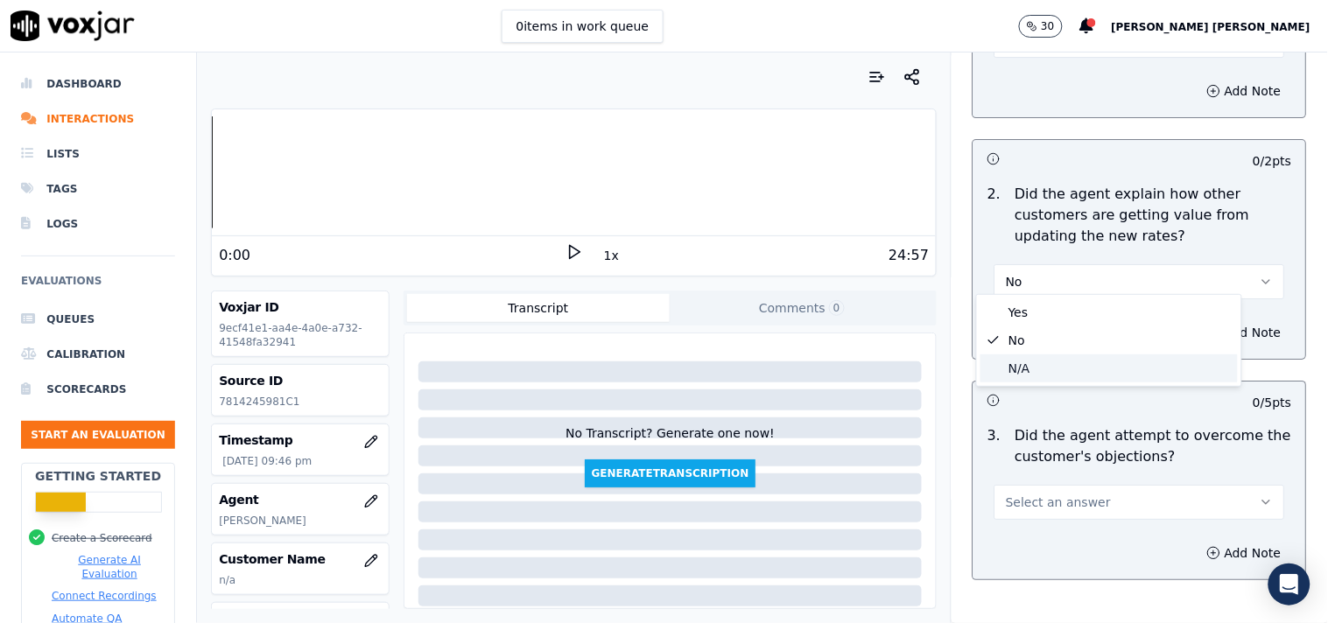
click at [1087, 374] on div "N/A" at bounding box center [1109, 369] width 257 height 28
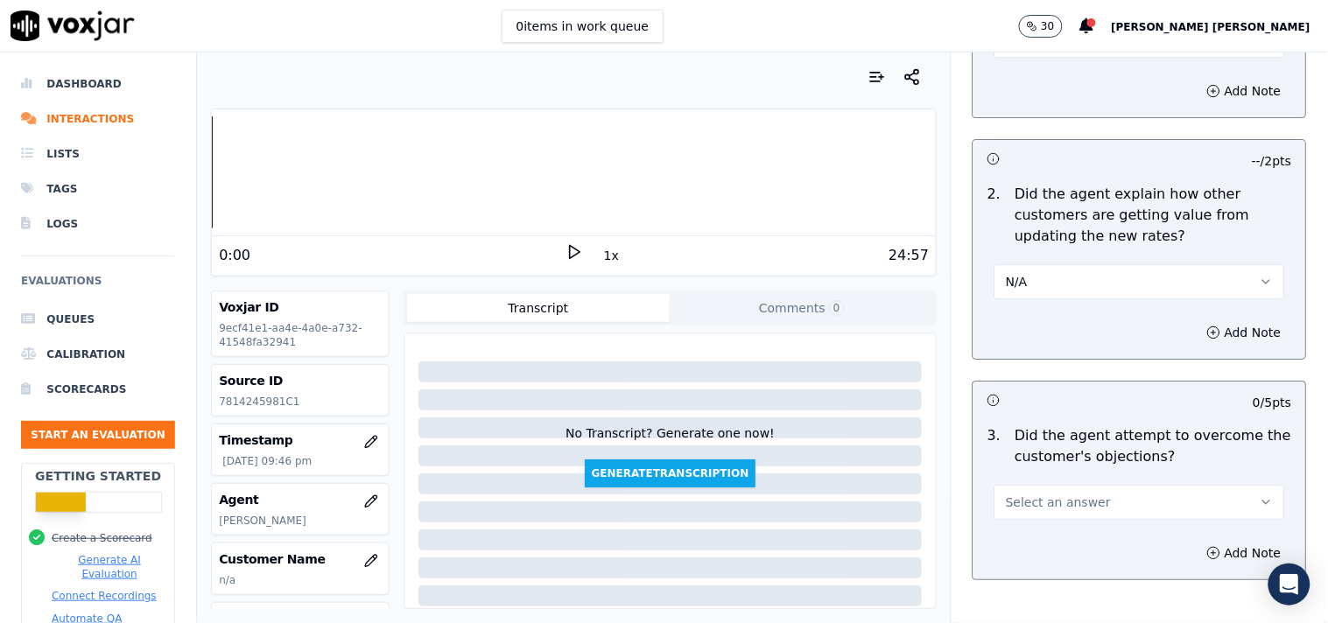
click at [1086, 495] on button "Select an answer" at bounding box center [1140, 502] width 291 height 35
click at [1038, 524] on div "Yes" at bounding box center [1109, 533] width 257 height 28
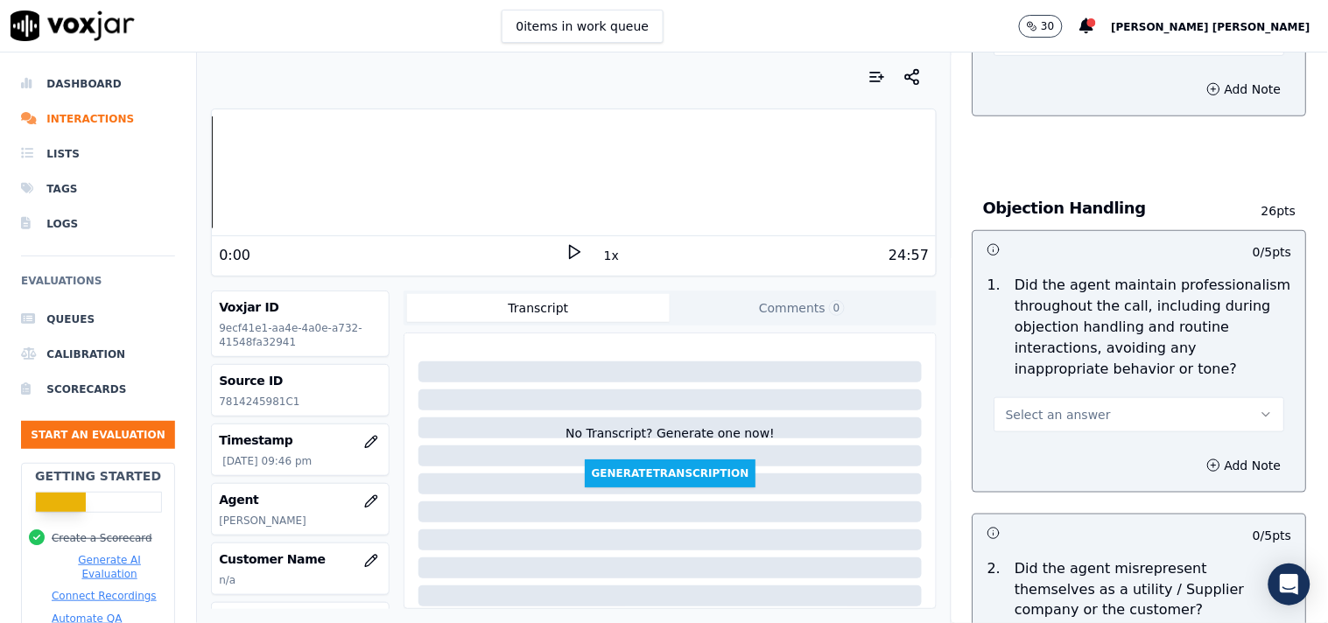
scroll to position [2043, 0]
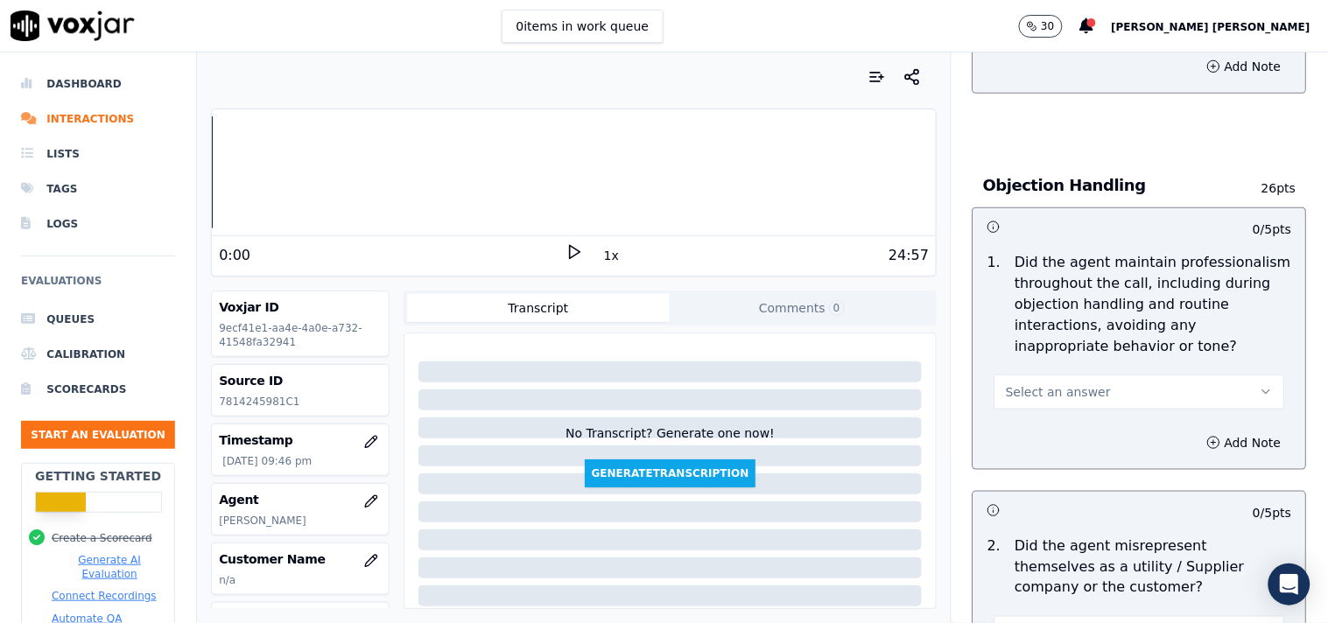
click at [1083, 394] on button "Select an answer" at bounding box center [1140, 392] width 291 height 35
click at [1056, 426] on div "Yes" at bounding box center [1109, 424] width 257 height 28
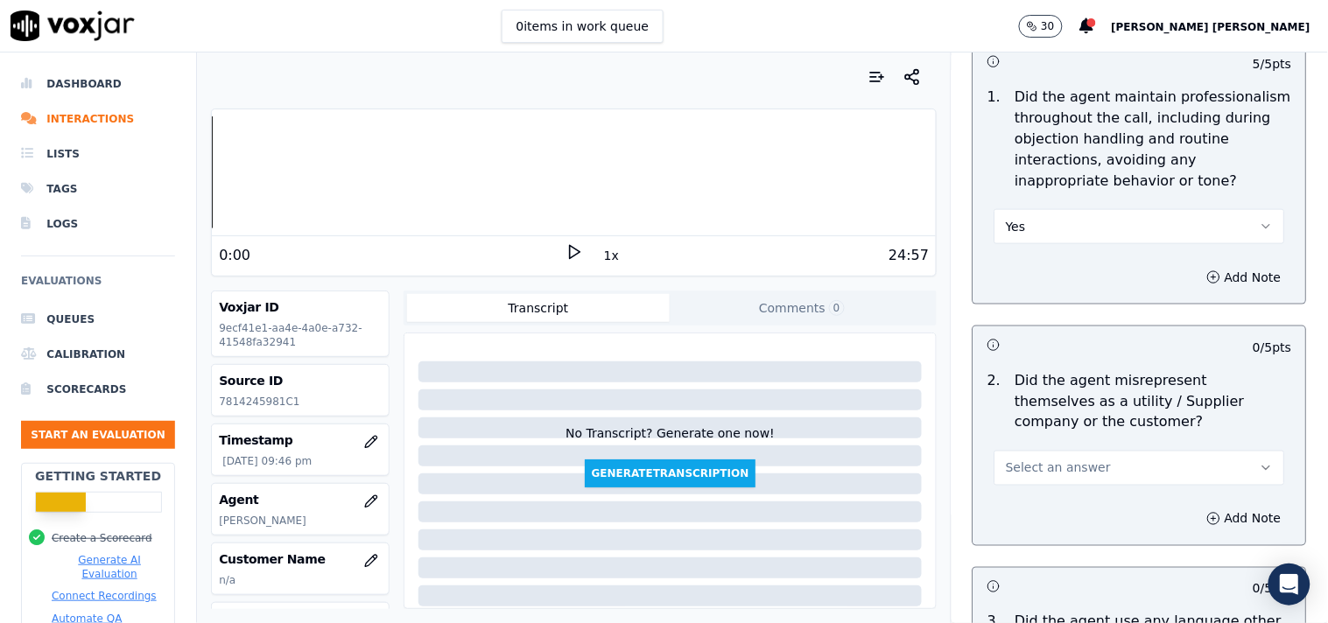
scroll to position [2237, 0]
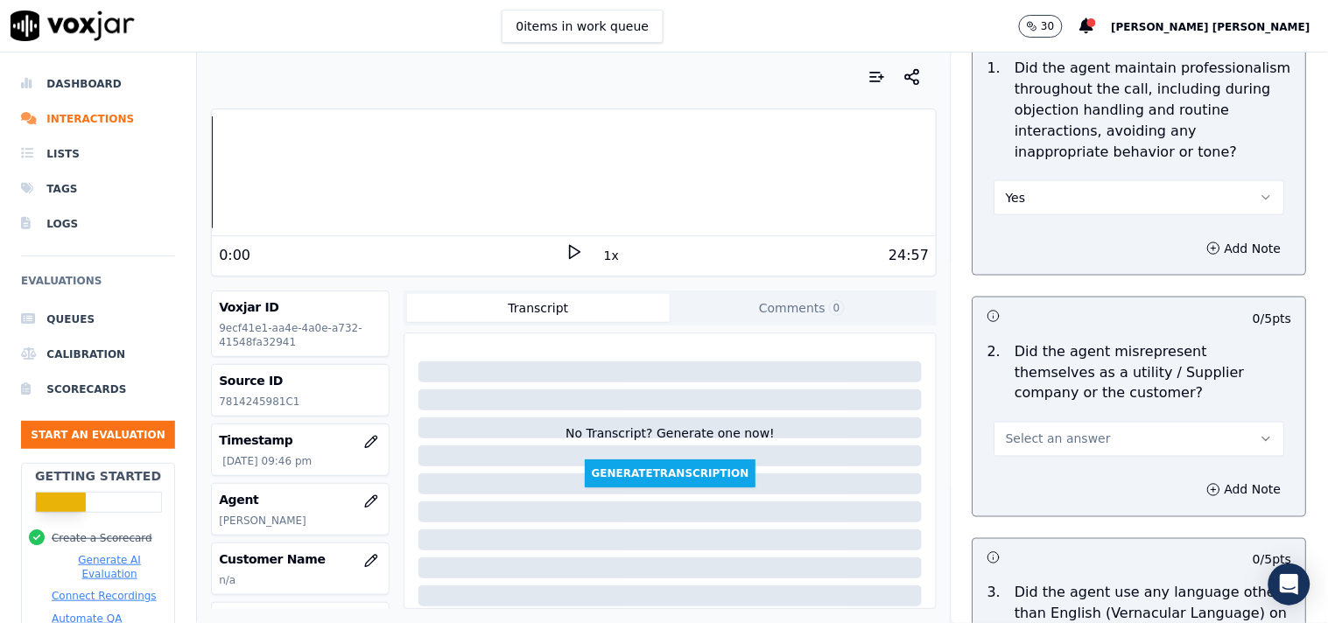
click at [1048, 440] on button "Select an answer" at bounding box center [1140, 439] width 291 height 35
click at [1023, 502] on div "No" at bounding box center [1109, 499] width 257 height 28
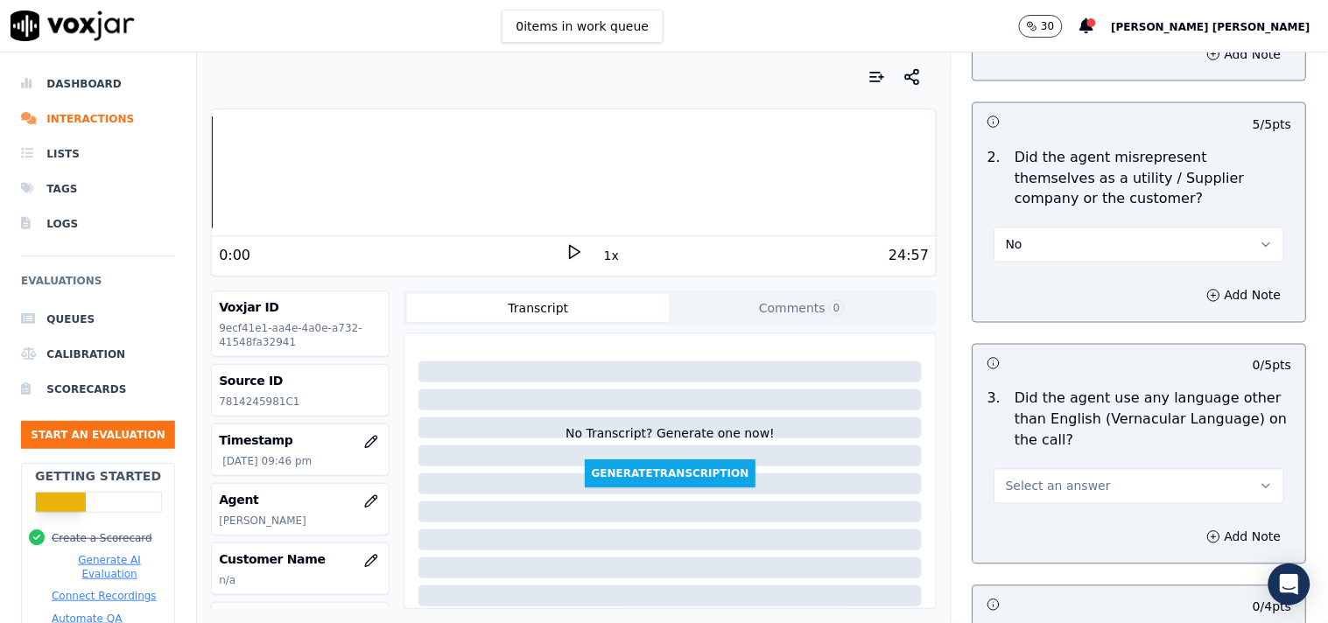
click at [1056, 486] on span "Select an answer" at bounding box center [1058, 487] width 105 height 18
click at [1037, 541] on div "No" at bounding box center [1109, 546] width 257 height 28
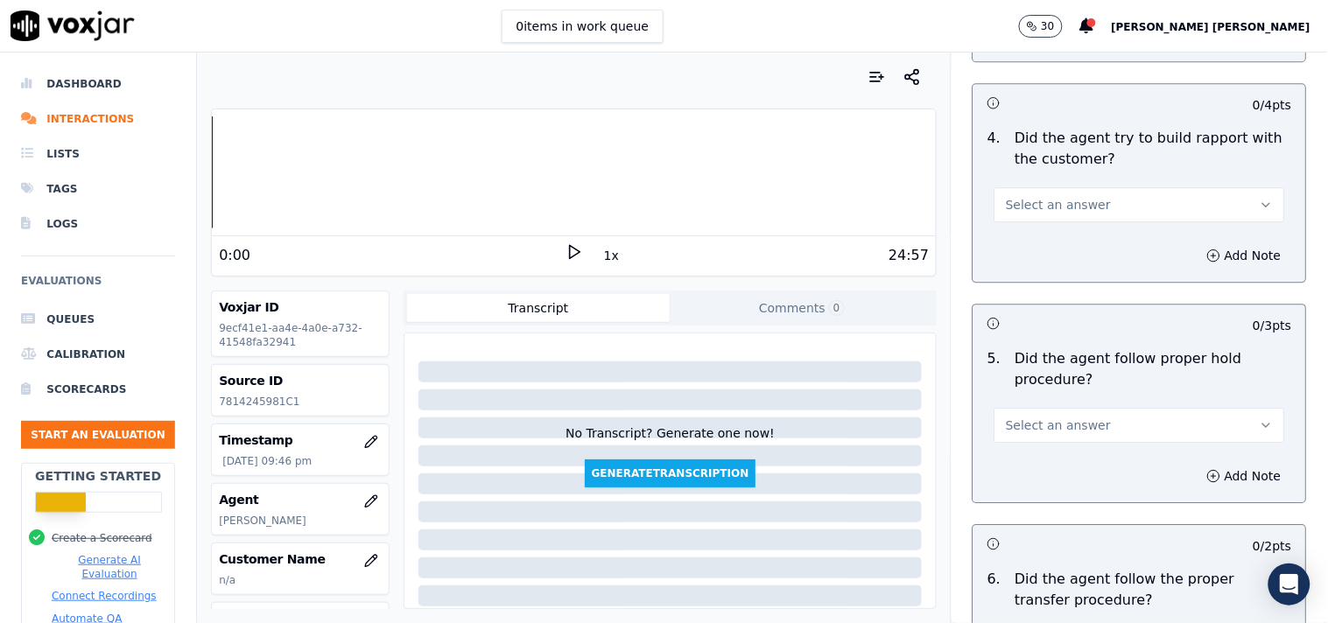
scroll to position [2945, 0]
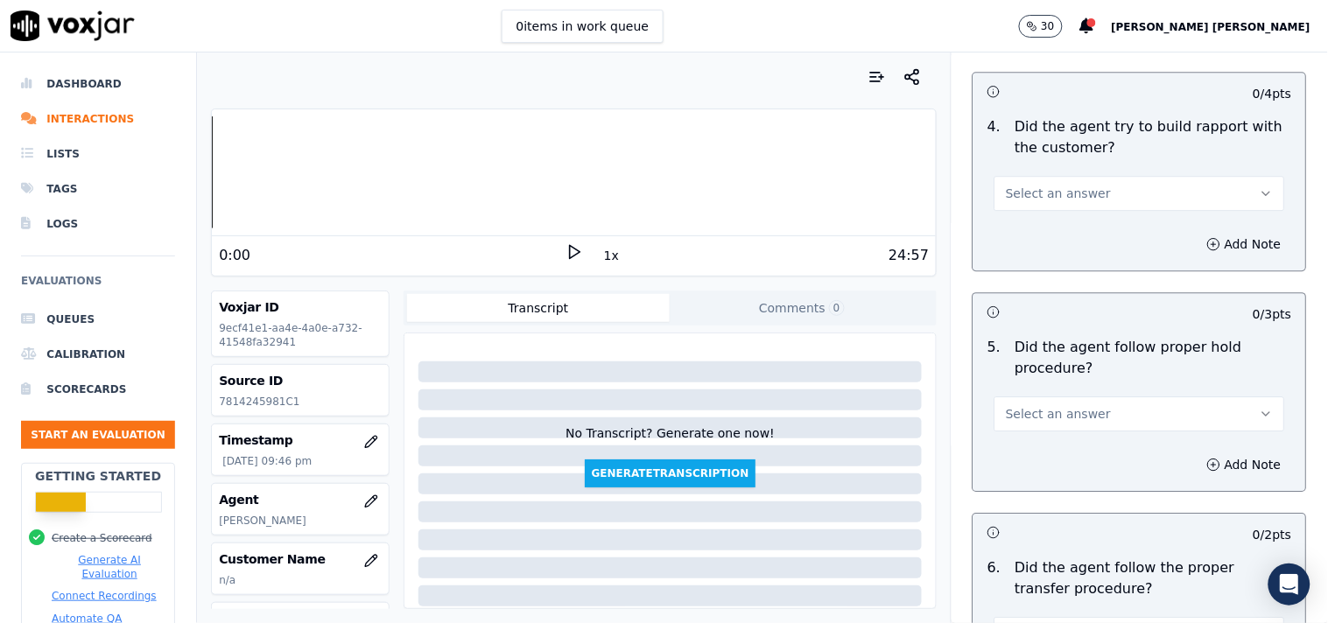
click at [1028, 185] on span "Select an answer" at bounding box center [1058, 194] width 105 height 18
click at [1030, 237] on div "Yes" at bounding box center [1109, 225] width 257 height 28
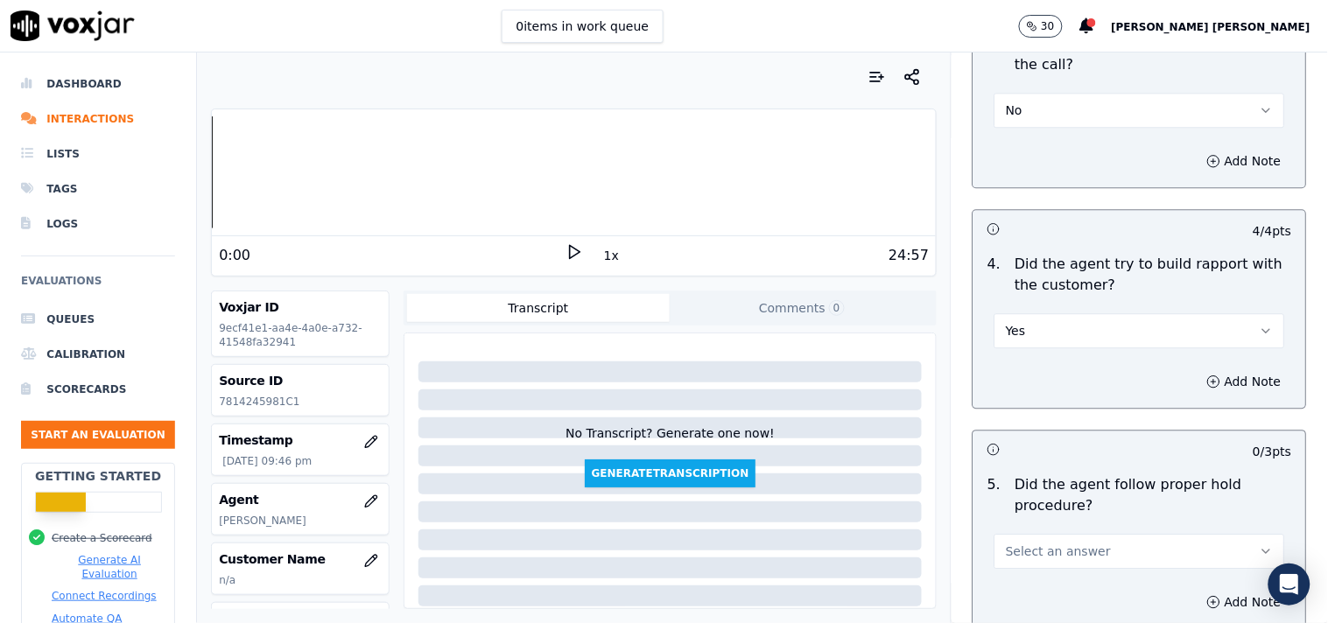
scroll to position [2848, 0]
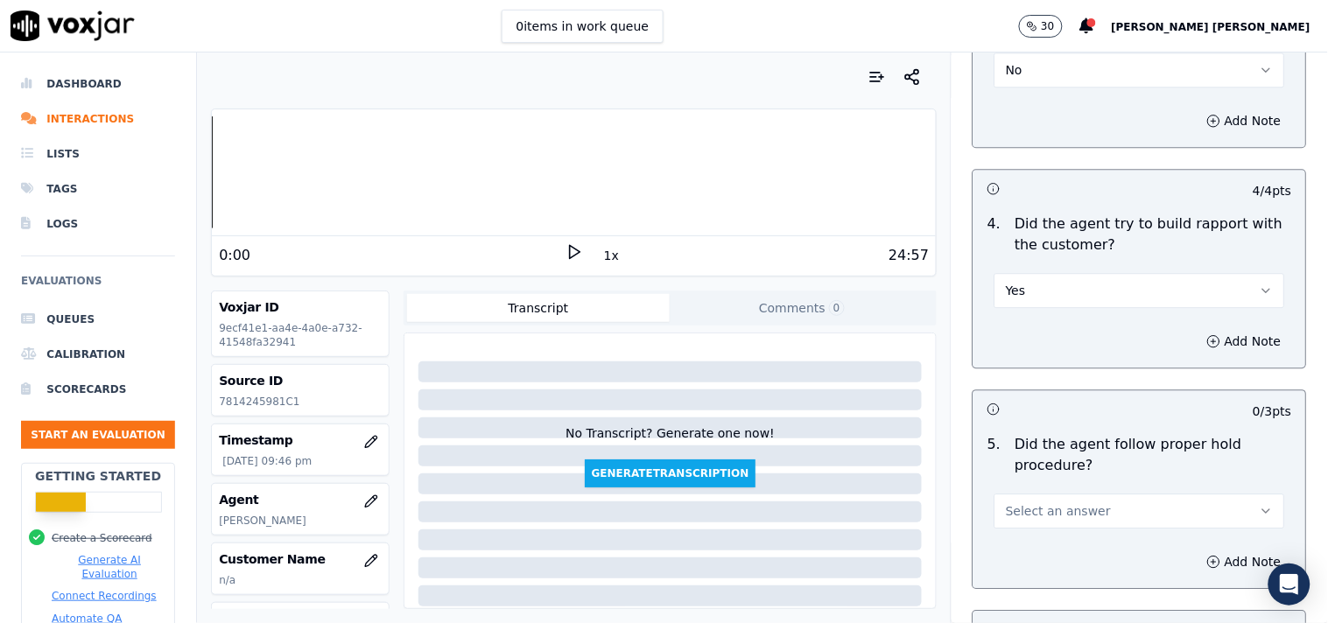
click at [1040, 292] on button "Yes" at bounding box center [1140, 290] width 291 height 35
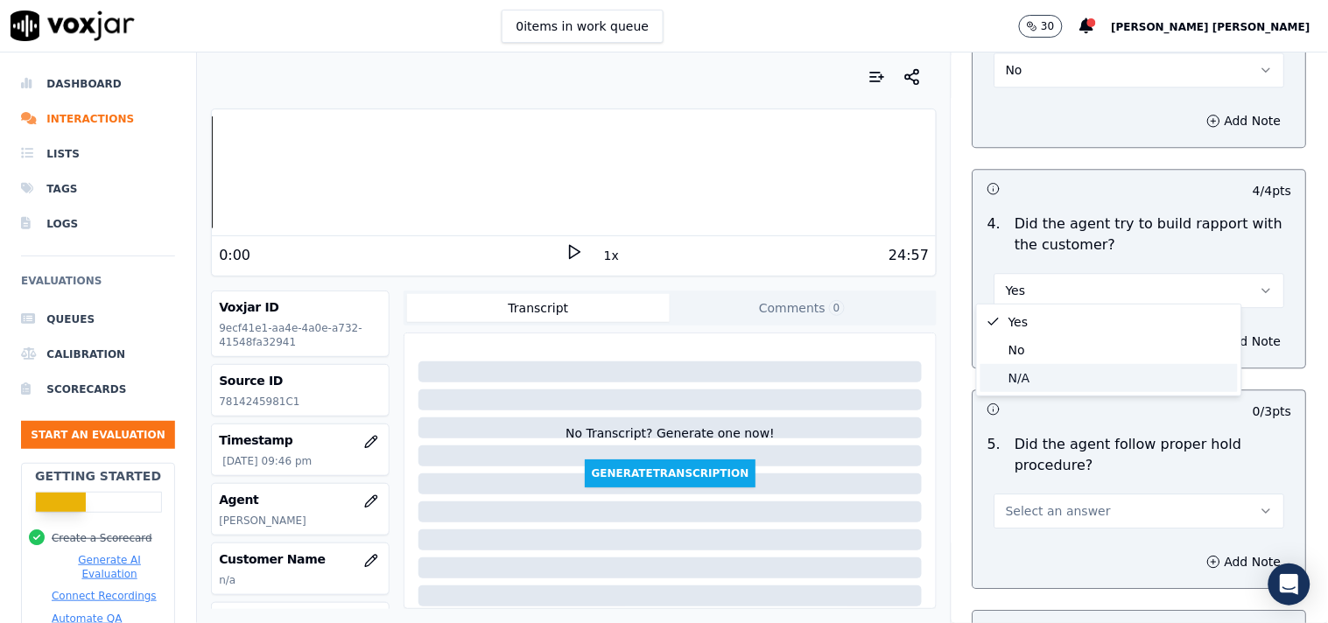
click at [1020, 374] on div "N/A" at bounding box center [1109, 378] width 257 height 28
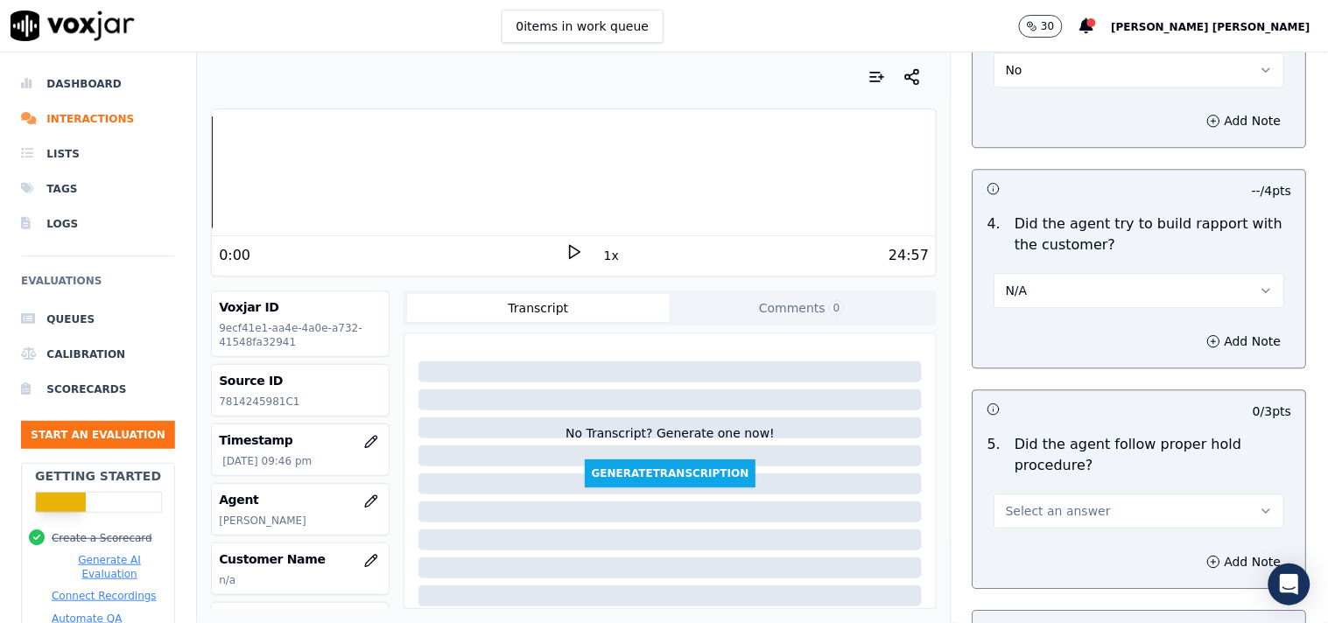
click at [998, 520] on button "Select an answer" at bounding box center [1140, 511] width 291 height 35
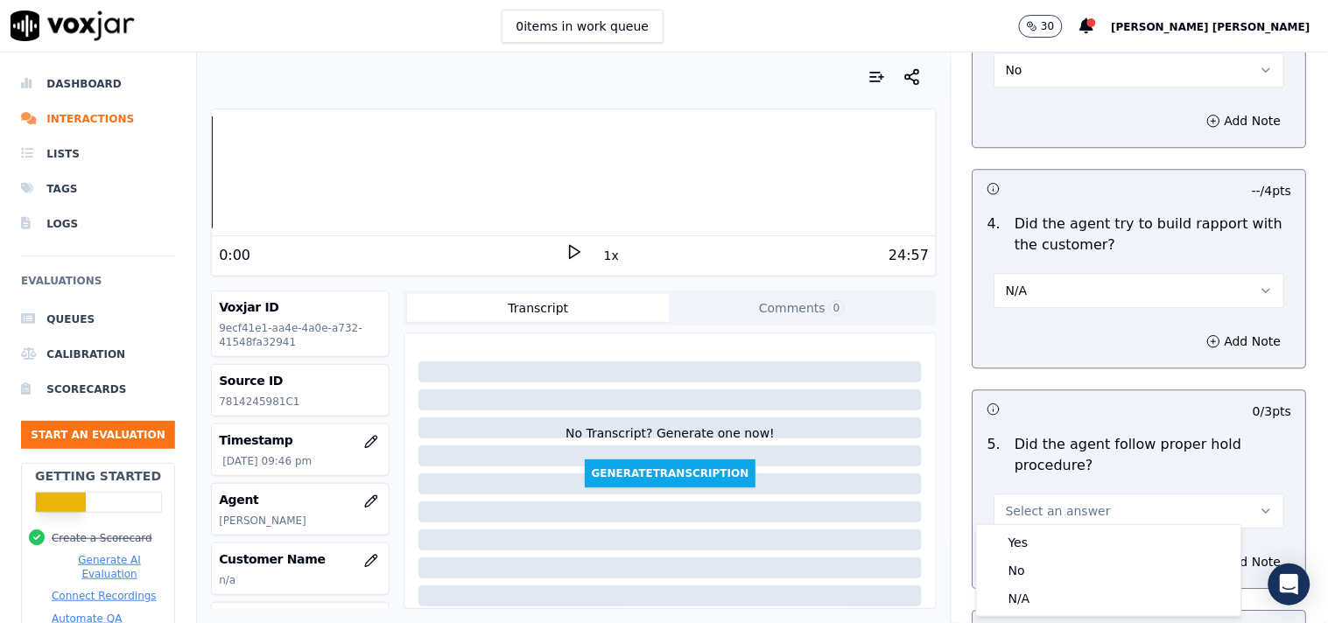
click at [1012, 615] on div "Yes No N/A" at bounding box center [1109, 570] width 264 height 91
click at [1013, 607] on div "N/A" at bounding box center [1109, 599] width 257 height 28
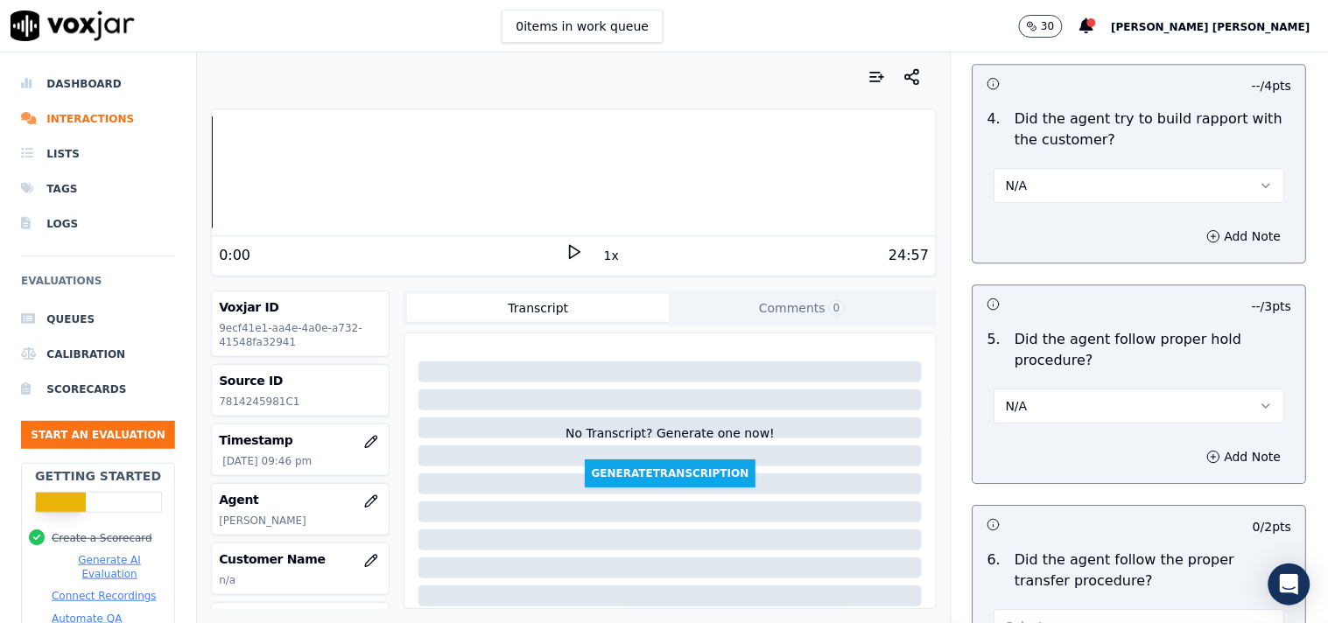
scroll to position [3042, 0]
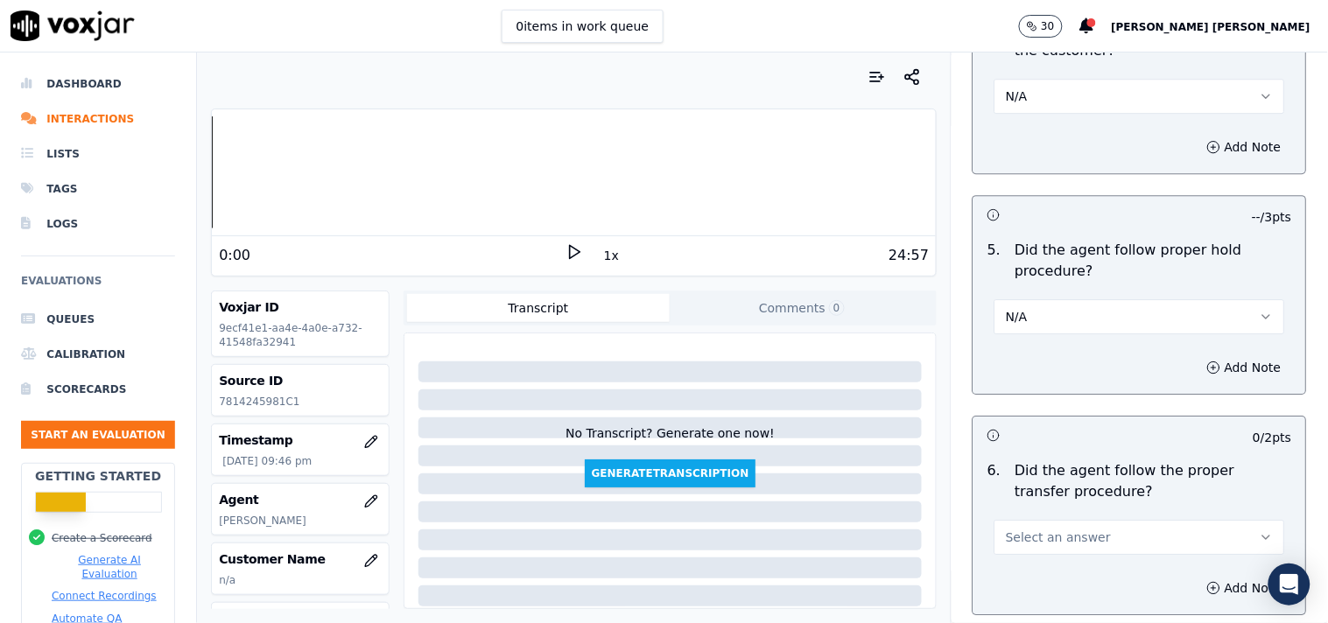
click at [1043, 536] on span "Select an answer" at bounding box center [1058, 538] width 105 height 18
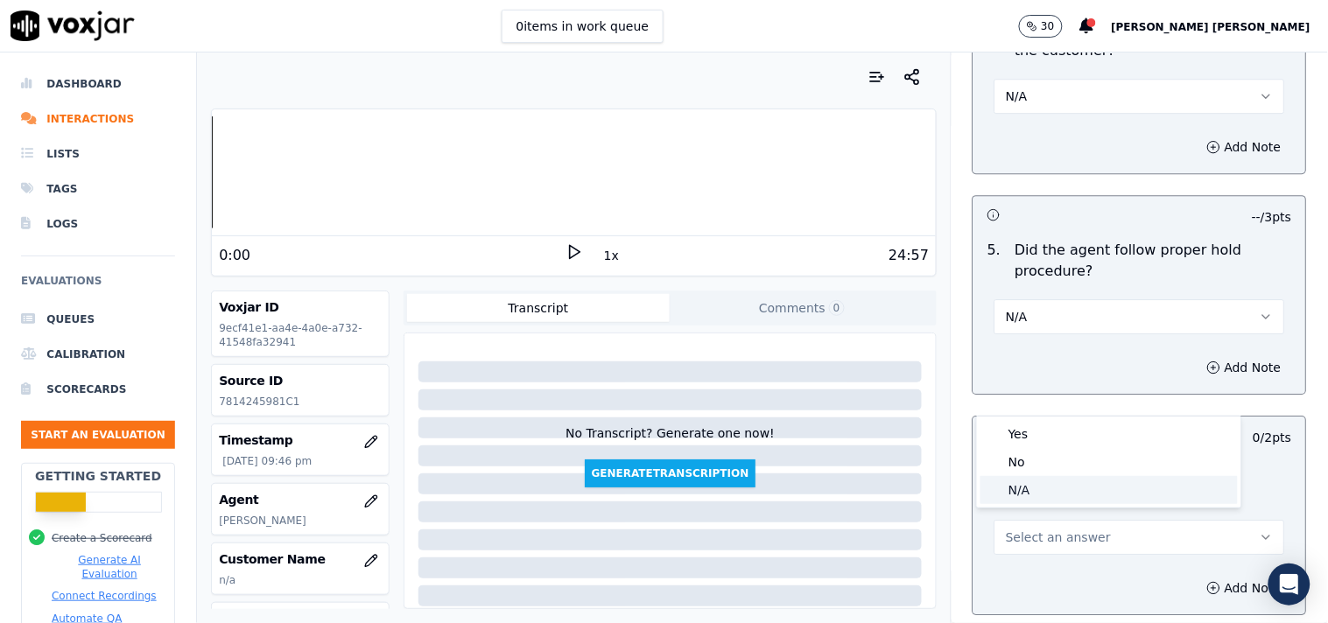
click at [1056, 503] on div "N/A" at bounding box center [1109, 490] width 257 height 28
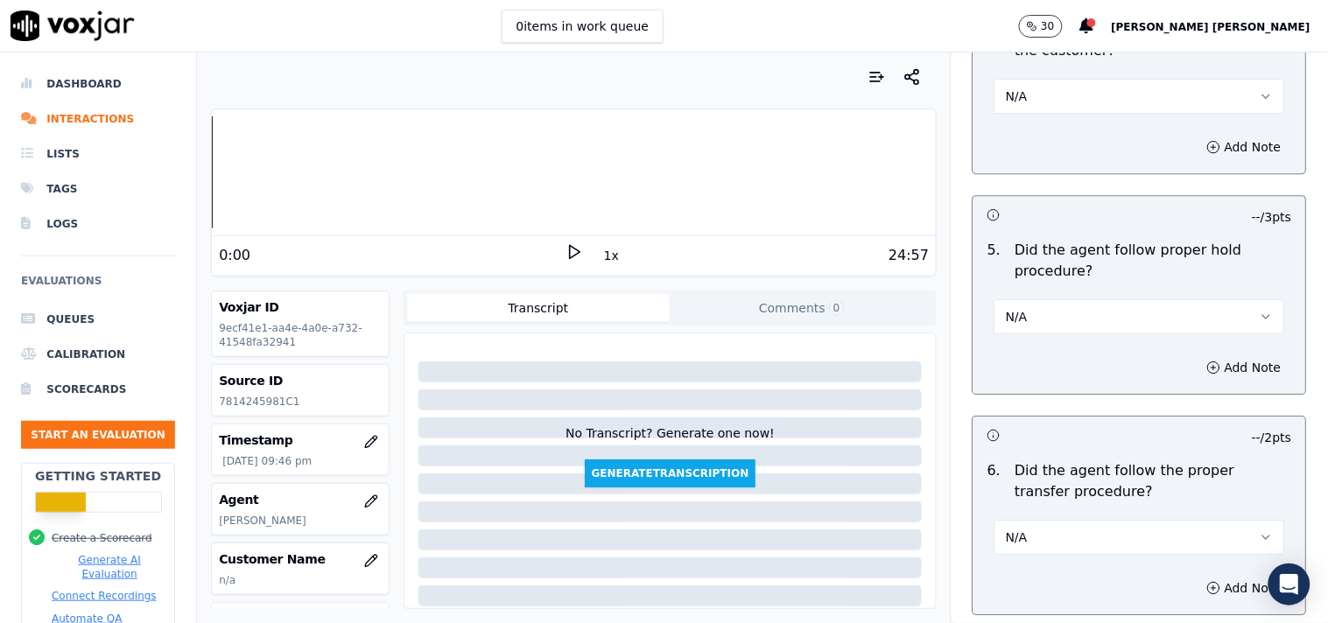
click at [1037, 525] on button "N/A" at bounding box center [1140, 537] width 291 height 35
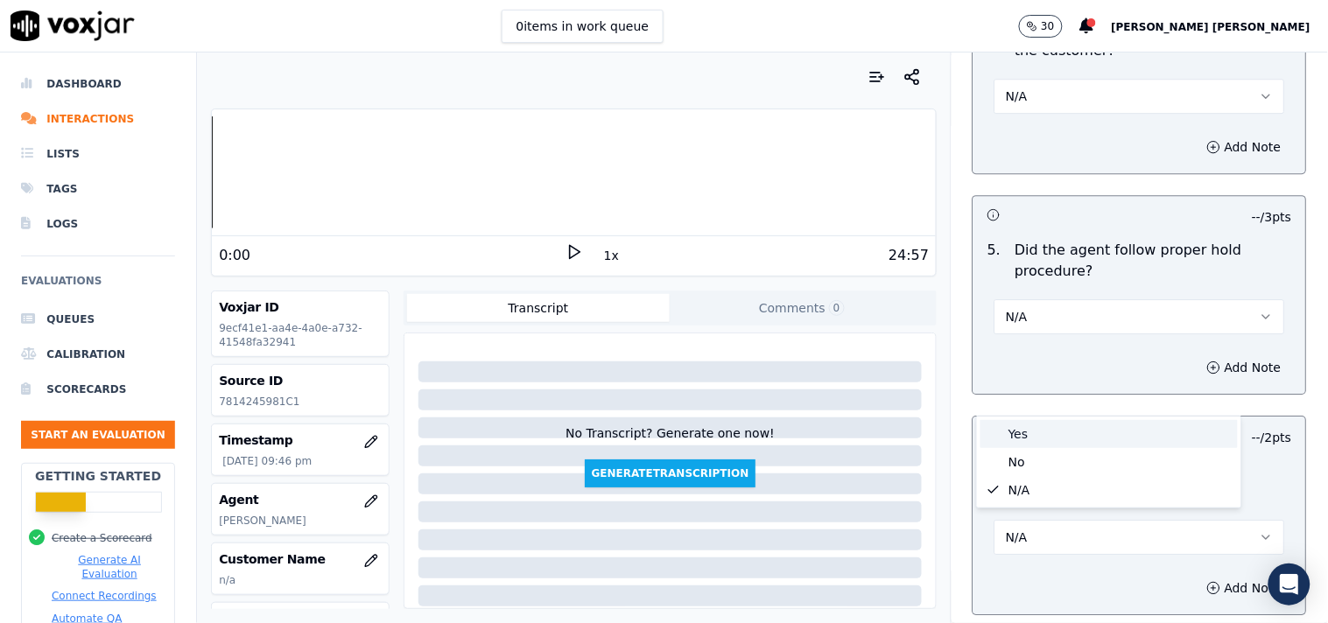
click at [1036, 439] on div "Yes" at bounding box center [1109, 434] width 257 height 28
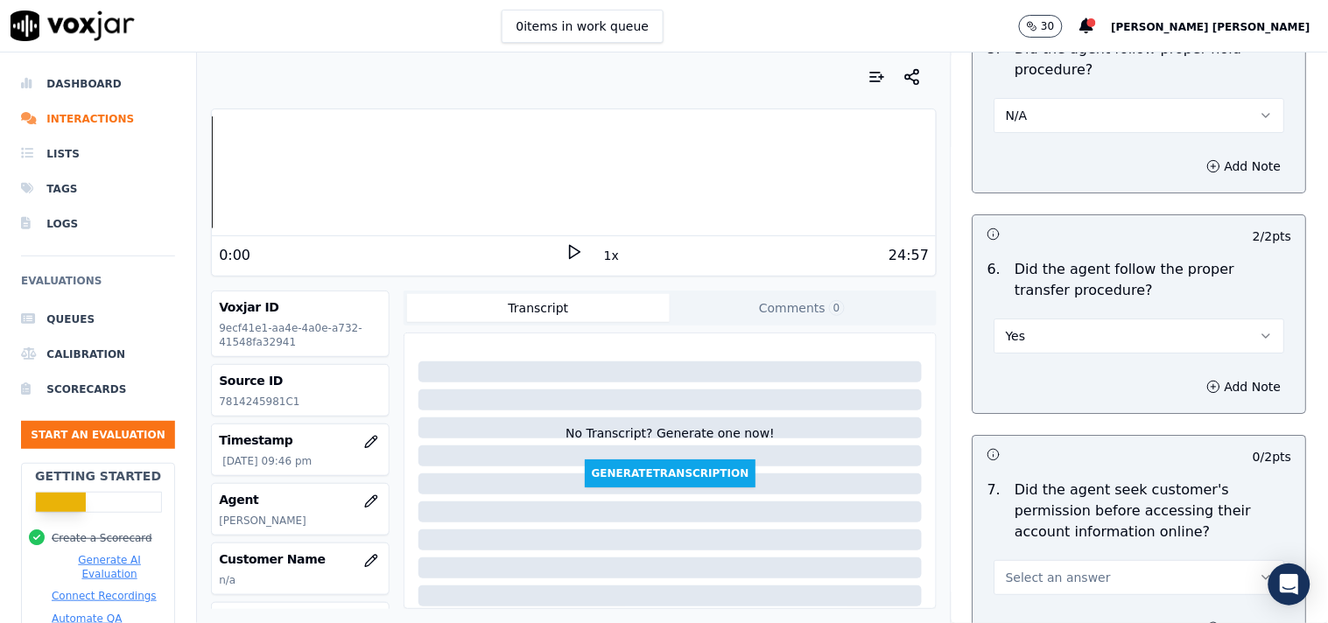
scroll to position [3432, 0]
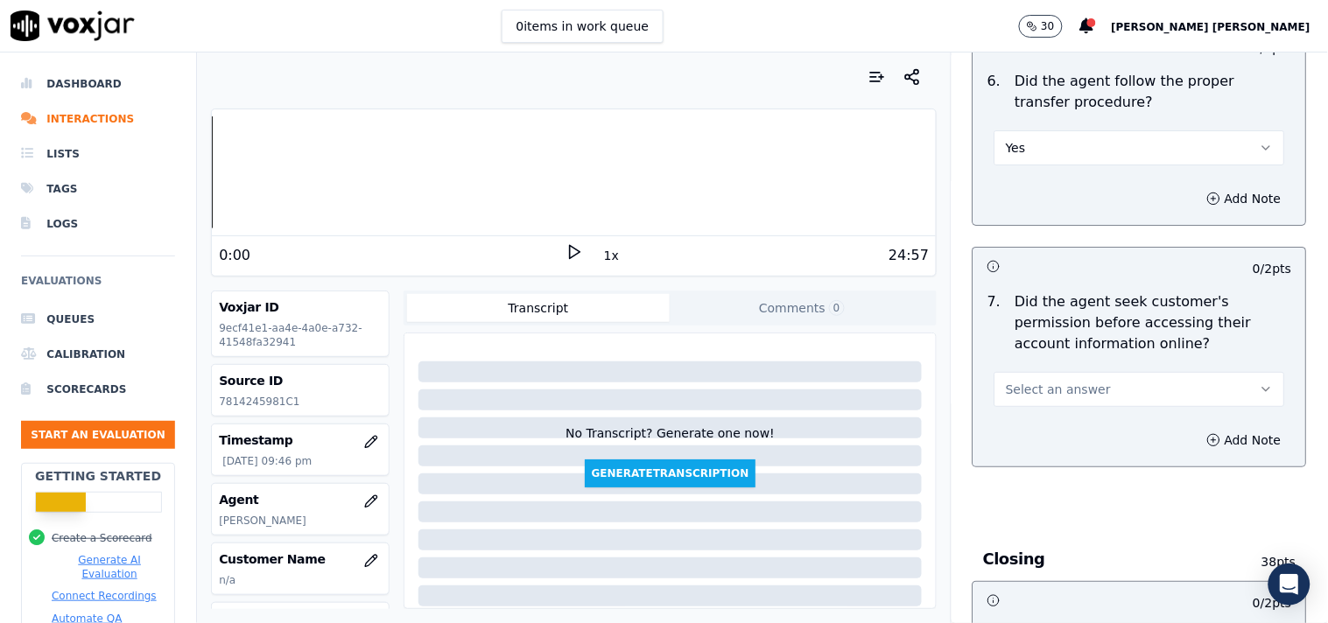
click at [1052, 372] on button "Select an answer" at bounding box center [1140, 389] width 291 height 35
click at [1034, 418] on div "Yes" at bounding box center [1109, 422] width 257 height 28
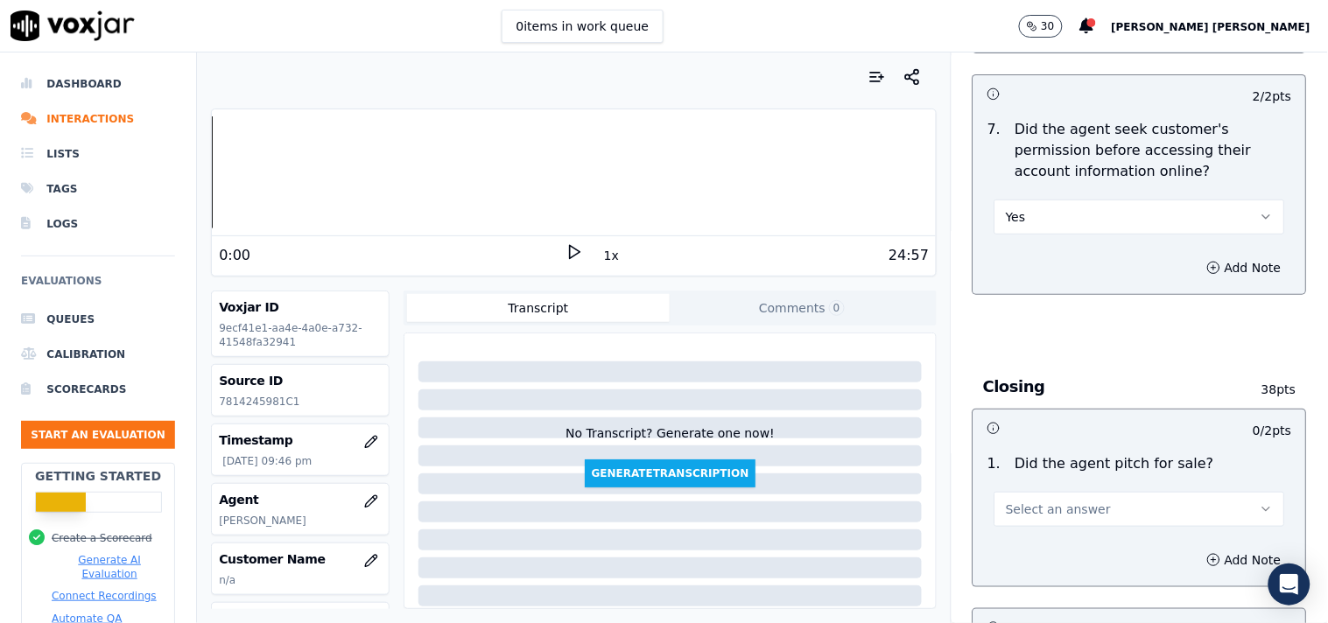
scroll to position [3626, 0]
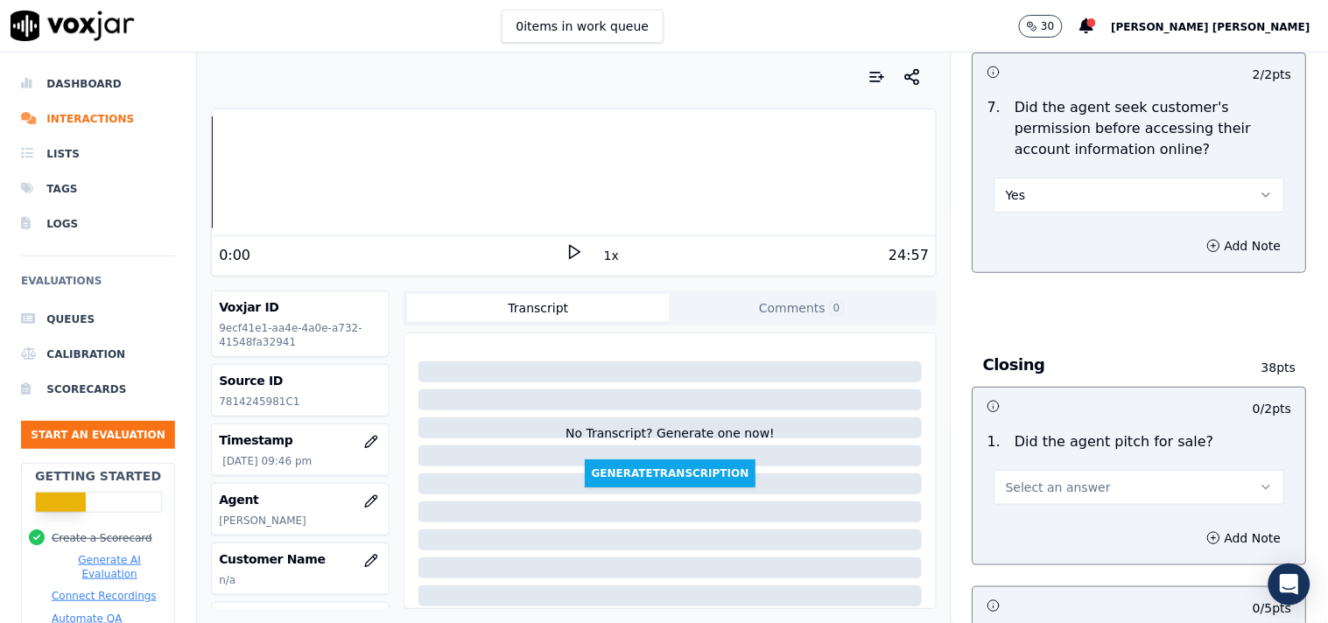
click at [1047, 487] on span "Select an answer" at bounding box center [1058, 488] width 105 height 18
click at [1047, 519] on div "Yes" at bounding box center [1109, 520] width 257 height 28
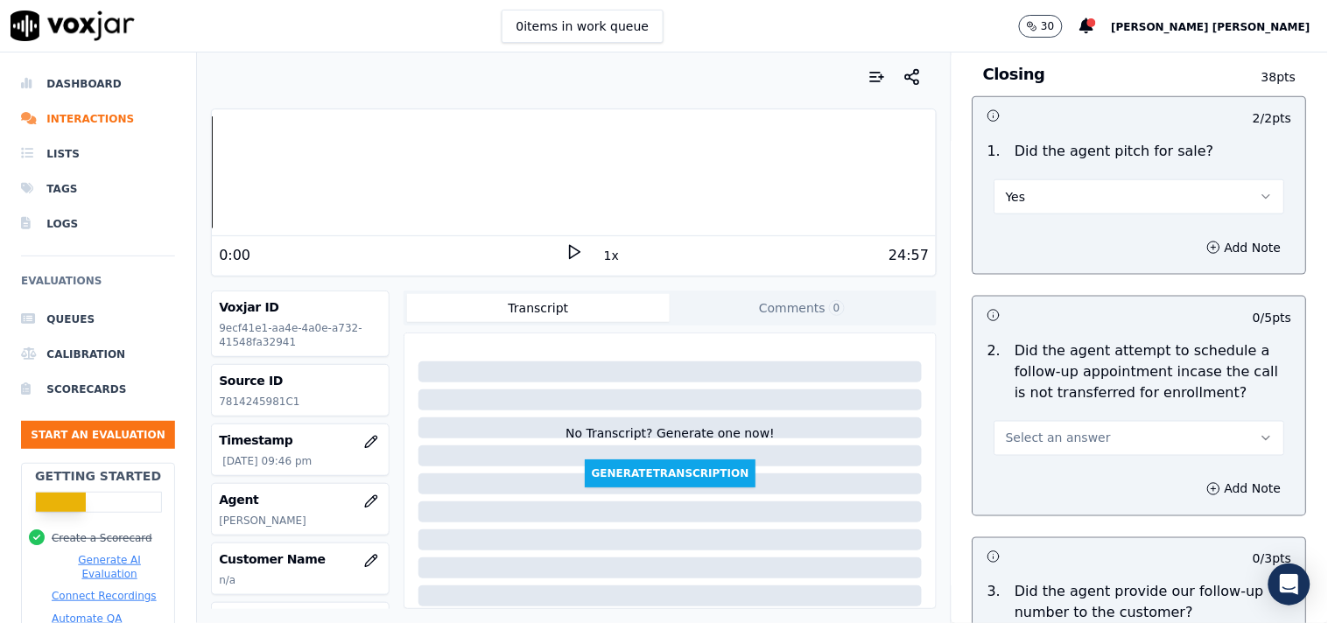
scroll to position [3918, 0]
click at [1098, 433] on button "Select an answer" at bounding box center [1140, 437] width 291 height 35
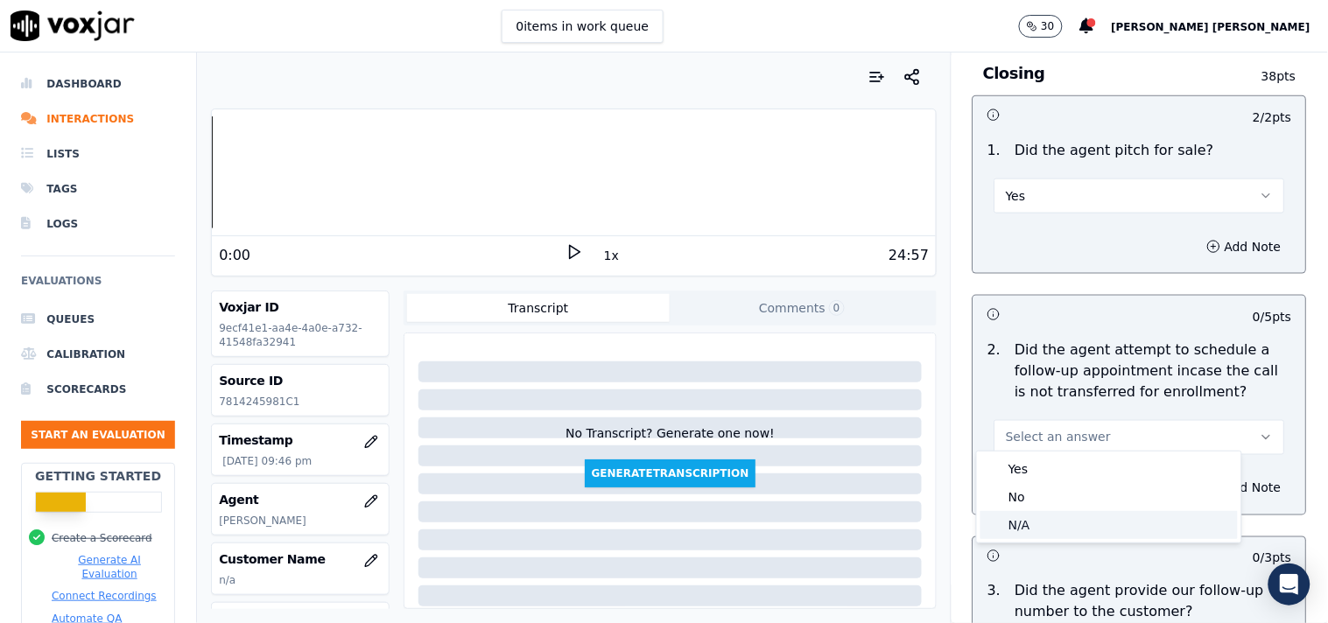
click at [1059, 526] on div "N/A" at bounding box center [1109, 525] width 257 height 28
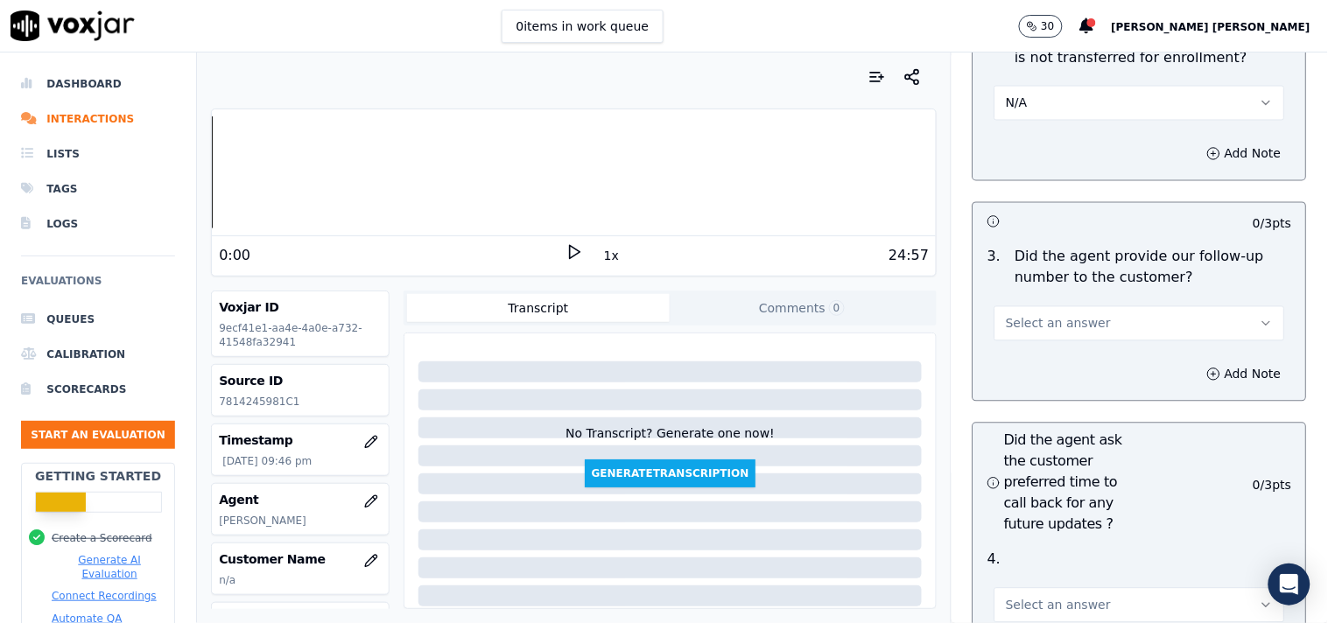
scroll to position [4308, 0]
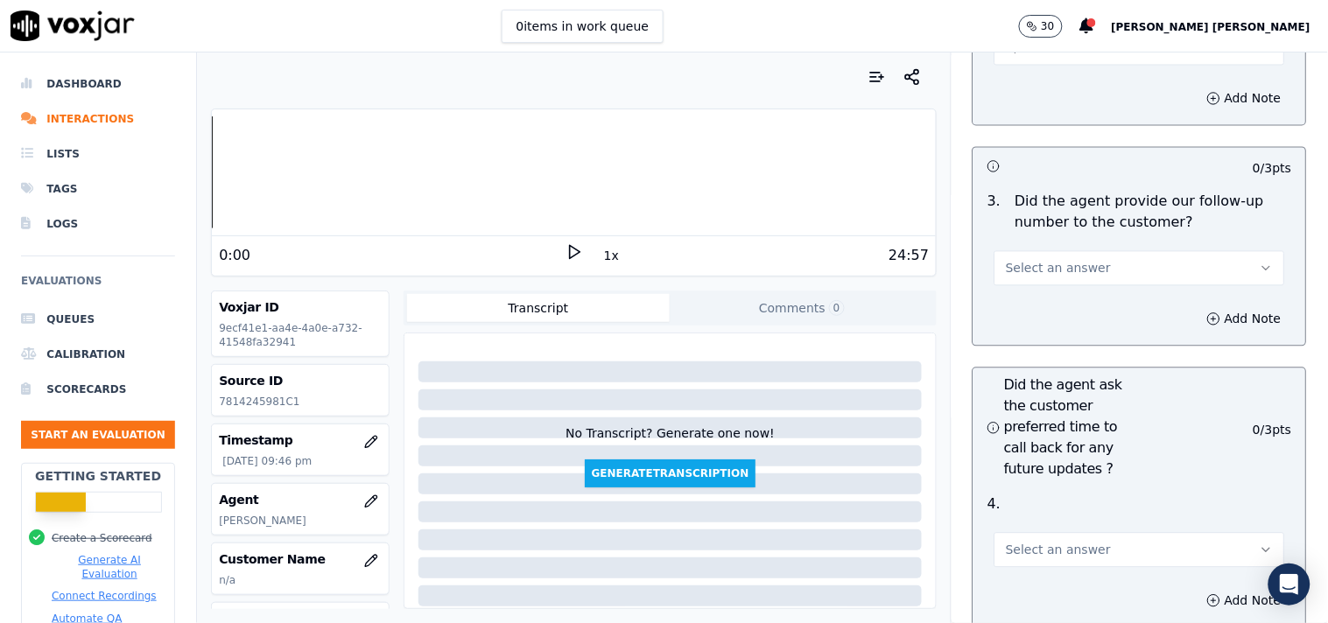
click at [1077, 271] on button "Select an answer" at bounding box center [1140, 268] width 291 height 35
click at [1081, 305] on div "Yes" at bounding box center [1109, 301] width 257 height 28
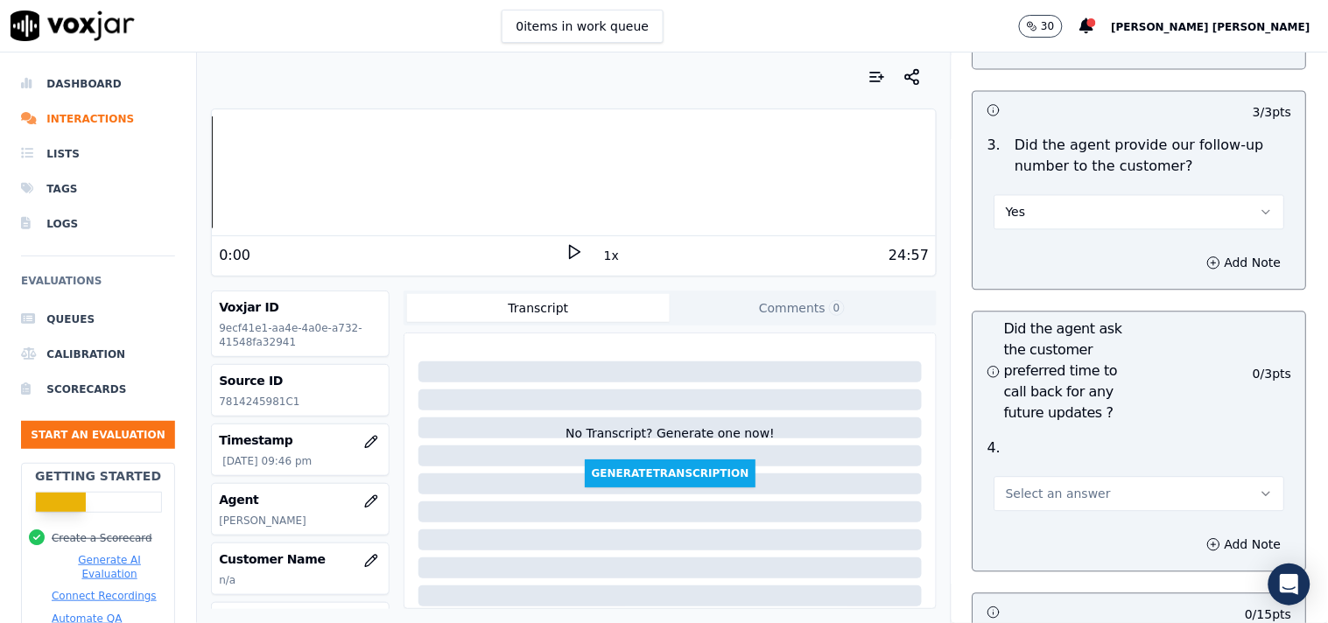
scroll to position [4405, 0]
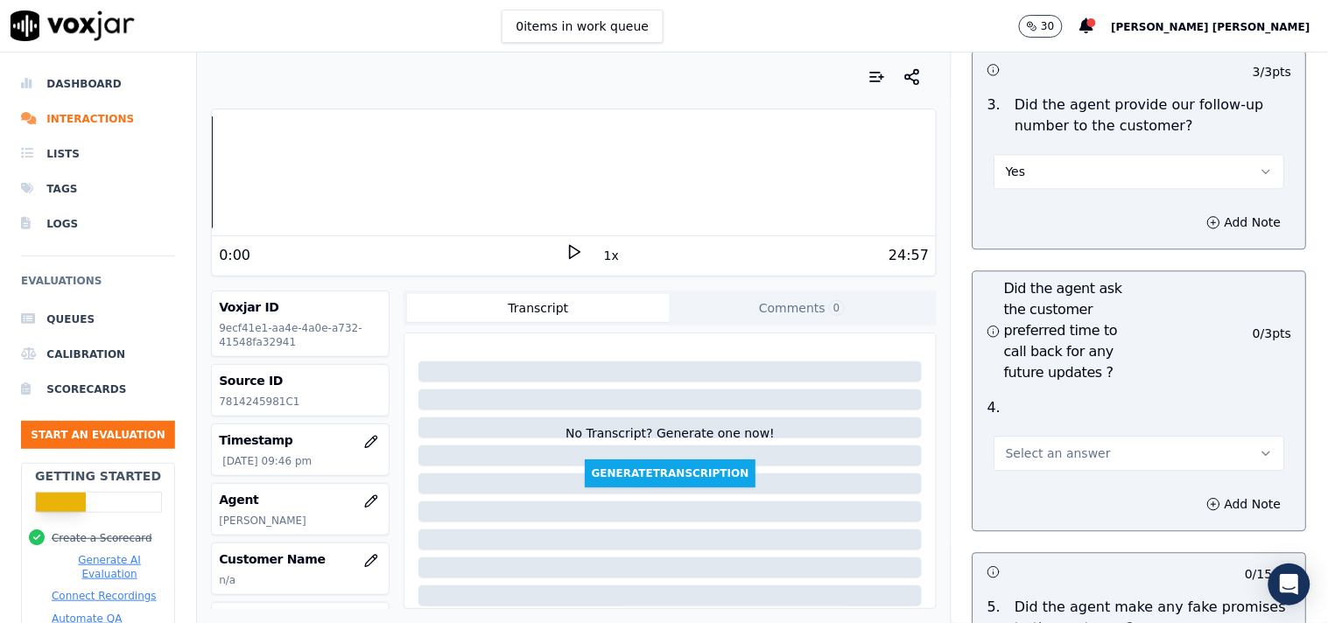
click at [1074, 445] on span "Select an answer" at bounding box center [1058, 454] width 105 height 18
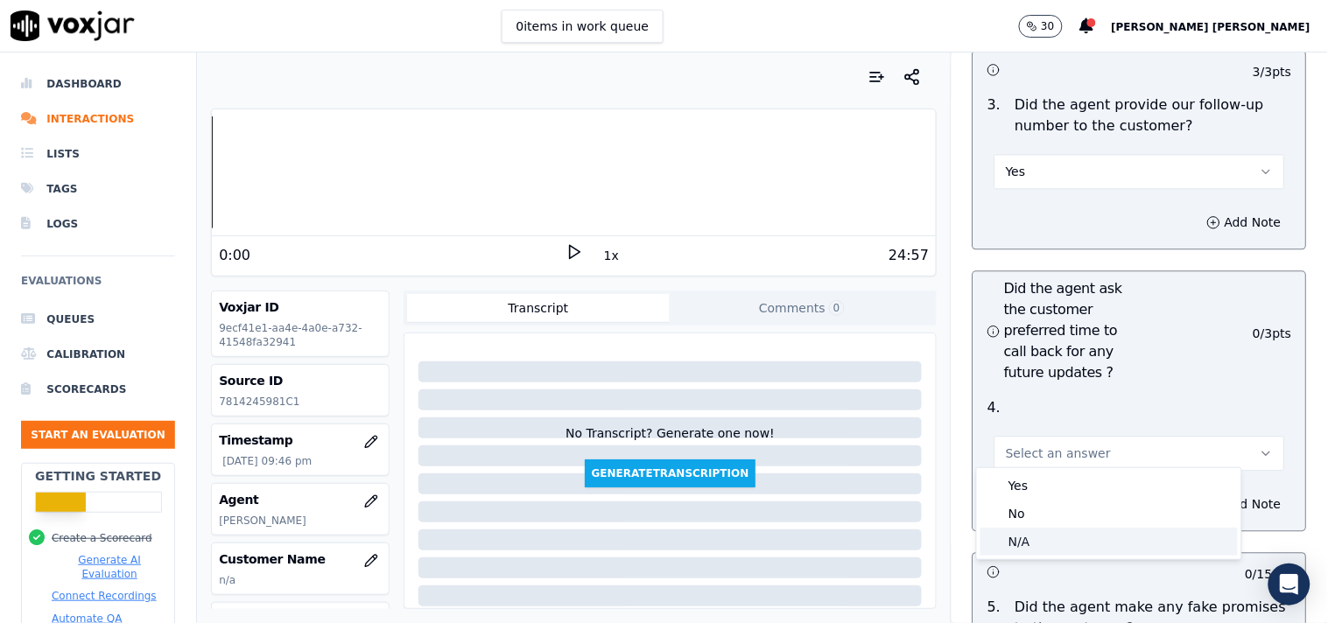
click at [1026, 549] on div "N/A" at bounding box center [1109, 542] width 257 height 28
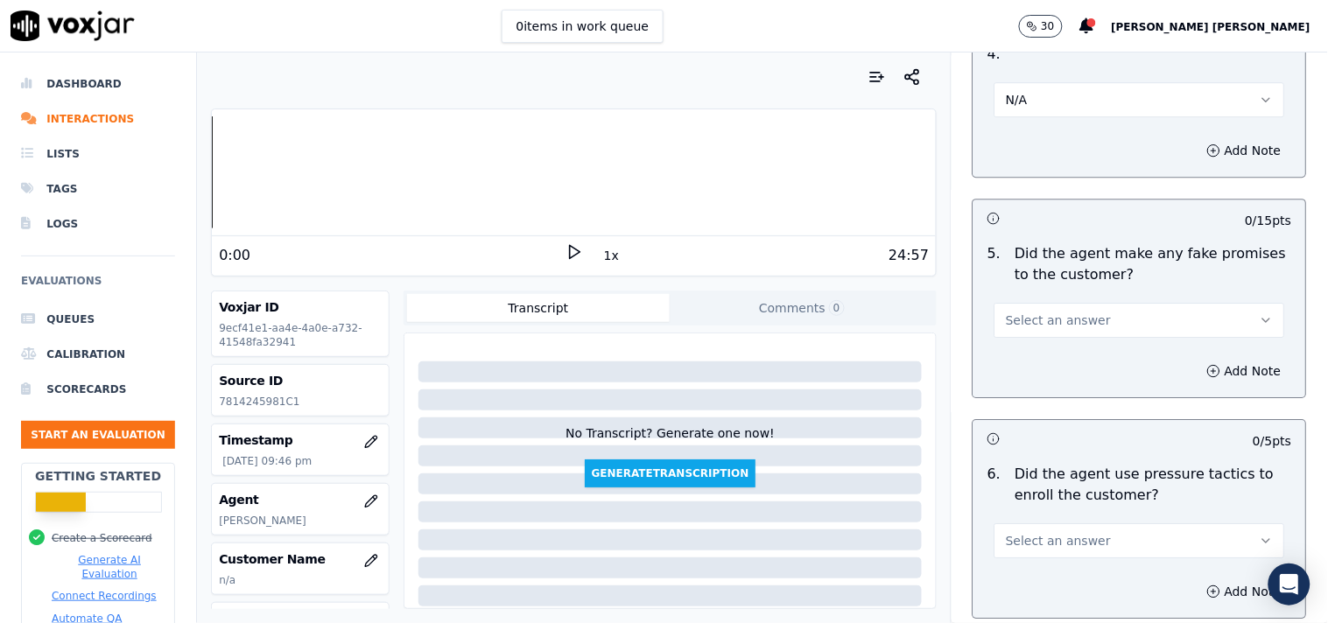
scroll to position [4793, 0]
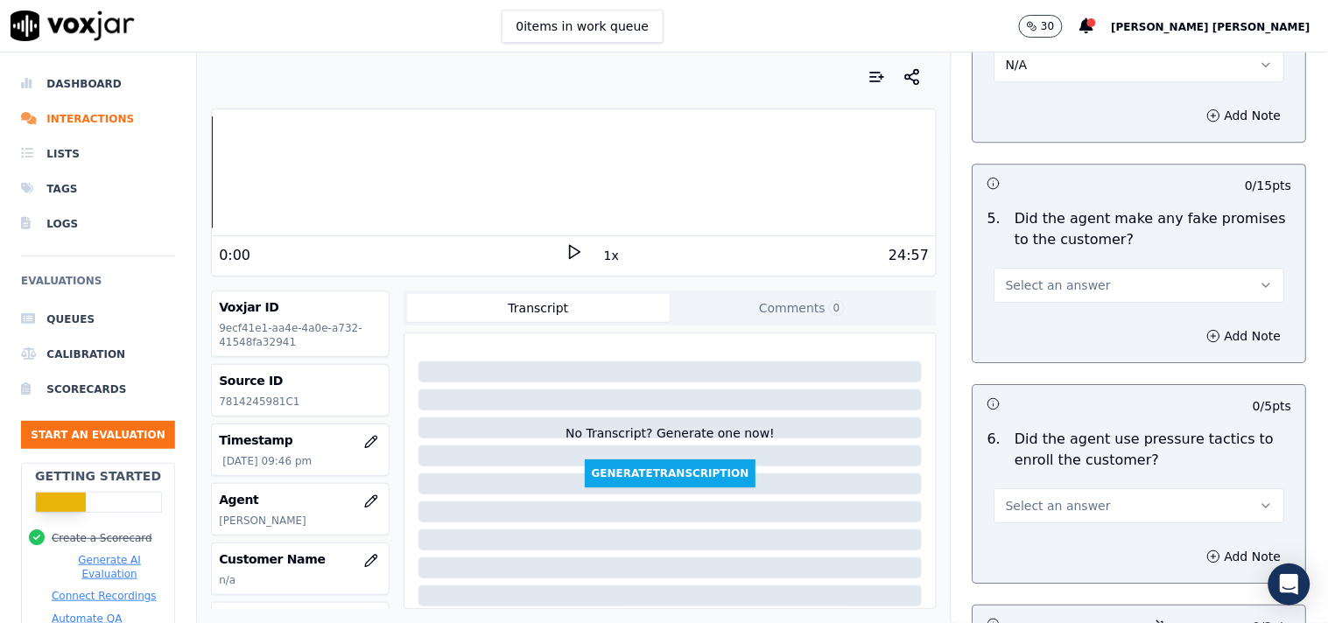
click at [1081, 269] on button "Select an answer" at bounding box center [1140, 285] width 291 height 35
click at [1074, 335] on div "No" at bounding box center [1109, 346] width 257 height 28
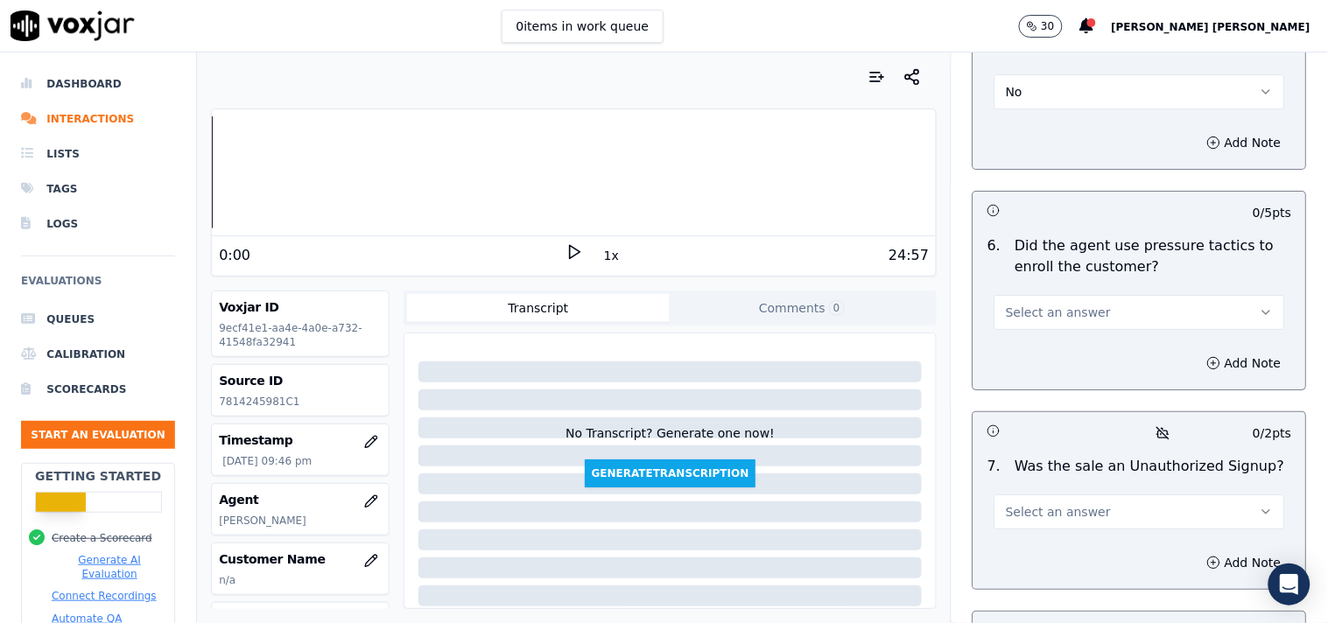
scroll to position [4988, 0]
click at [1115, 303] on button "Select an answer" at bounding box center [1140, 311] width 291 height 35
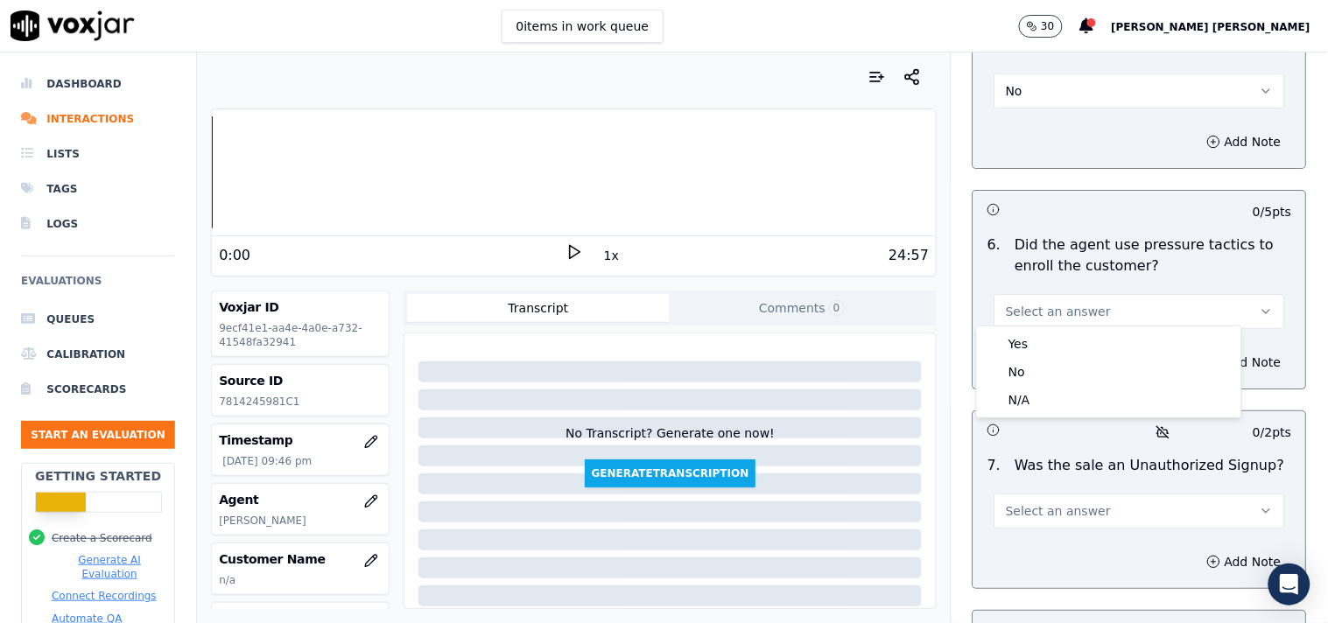
click at [1092, 328] on div "Yes No N/A" at bounding box center [1109, 372] width 264 height 91
click at [1077, 375] on div "No" at bounding box center [1109, 372] width 257 height 28
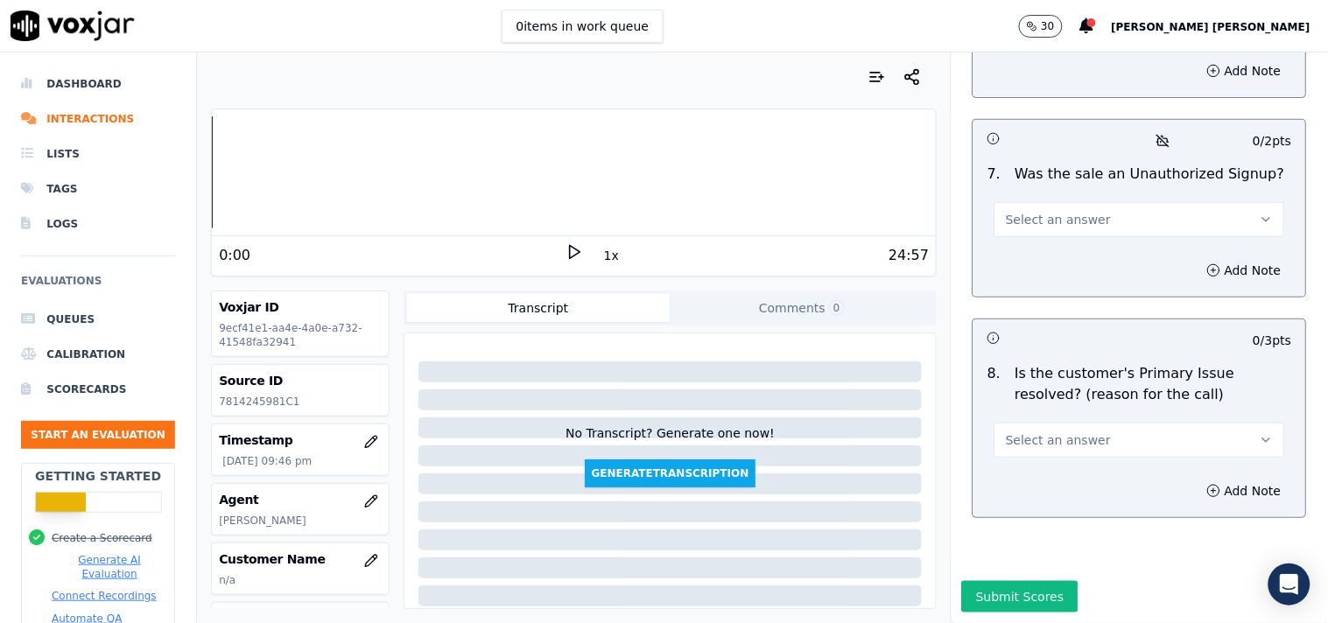
scroll to position [5316, 0]
click at [1073, 432] on span "Select an answer" at bounding box center [1058, 441] width 105 height 18
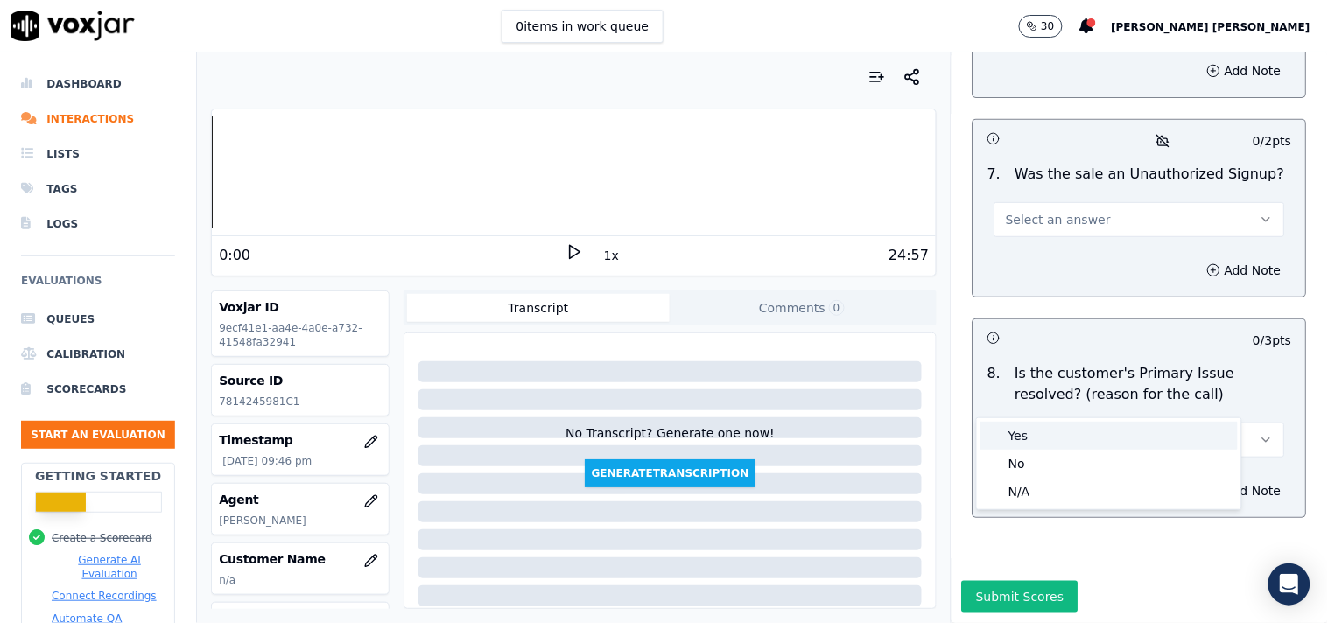
click at [1065, 439] on div "Yes" at bounding box center [1109, 436] width 257 height 28
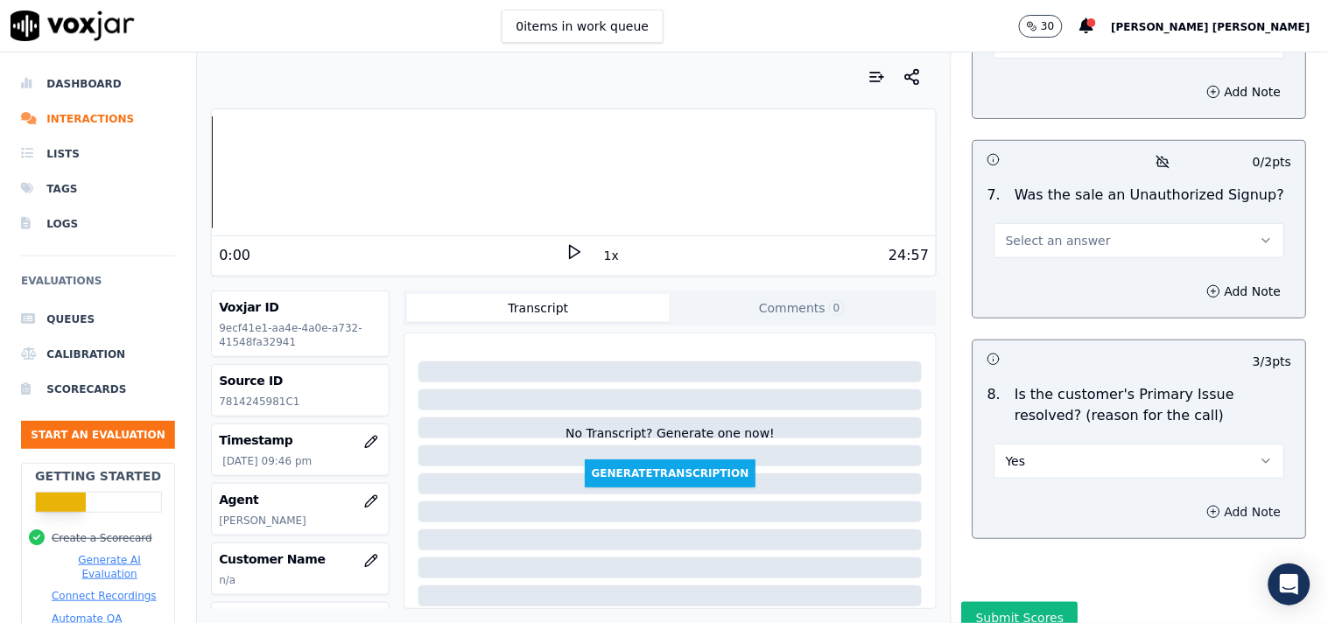
scroll to position [5219, 0]
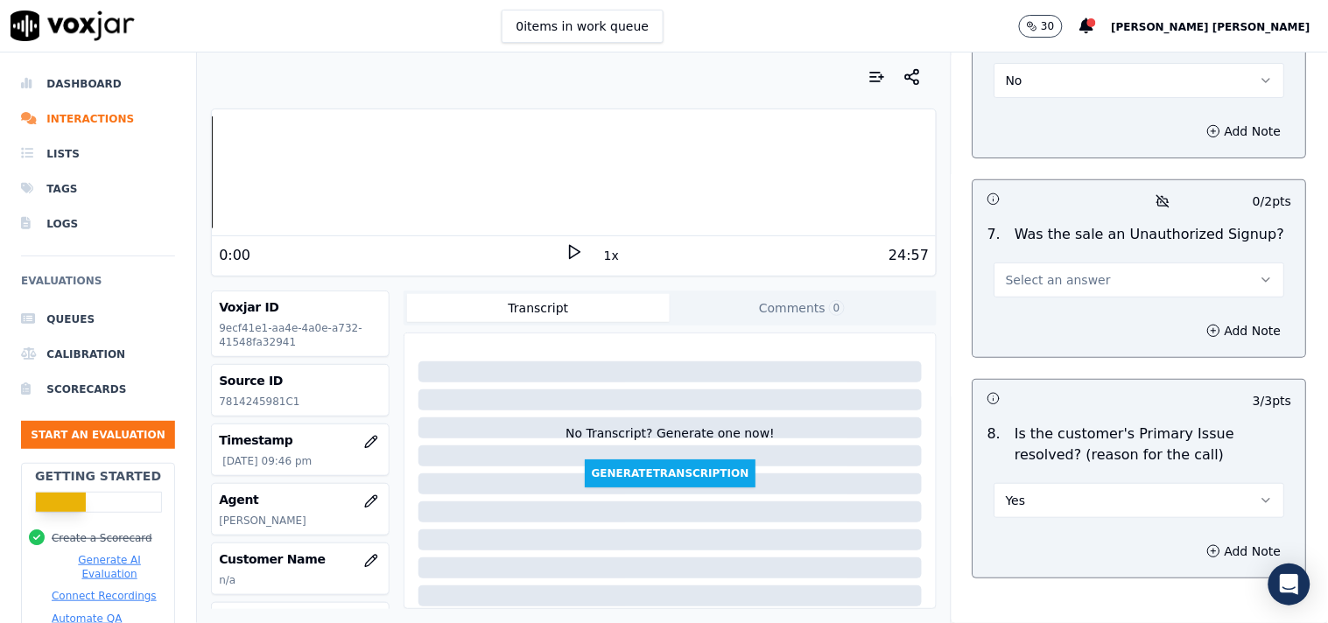
click at [1176, 286] on button "Select an answer" at bounding box center [1140, 280] width 291 height 35
click at [1130, 365] on div "N/A" at bounding box center [1109, 369] width 257 height 28
click at [1197, 327] on button "Add Note" at bounding box center [1244, 331] width 95 height 25
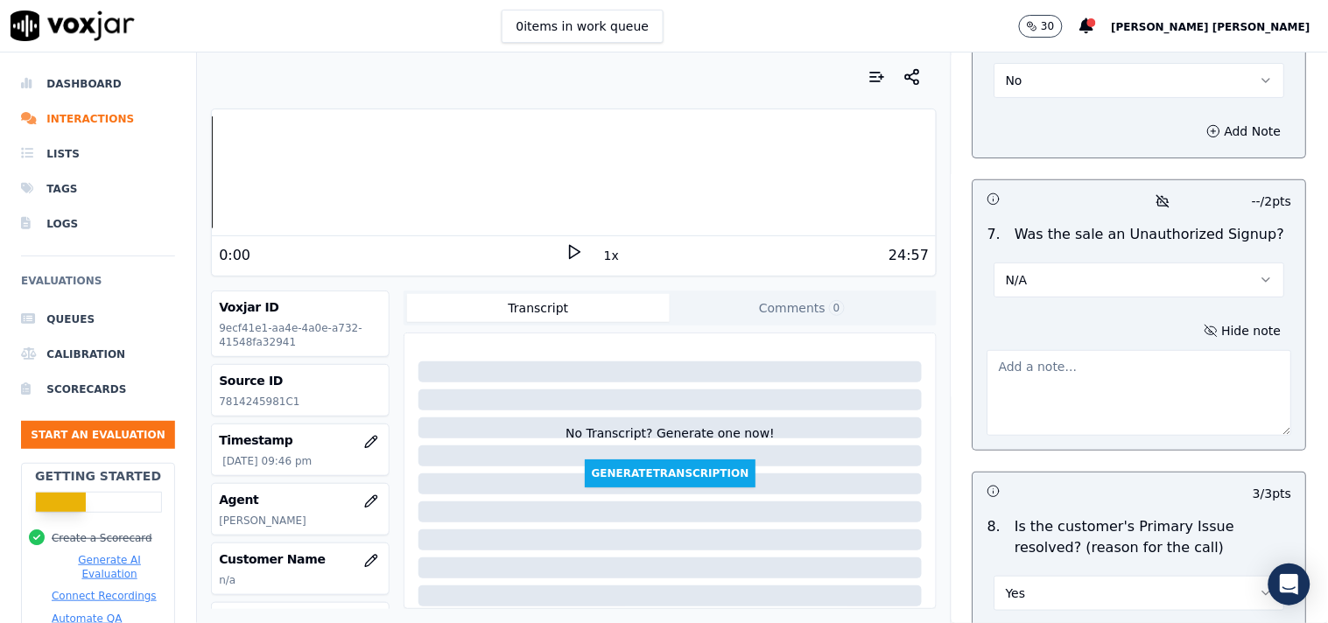
click at [1049, 378] on textarea at bounding box center [1140, 393] width 305 height 86
paste textarea "call id-20250912-163658 During the TPV verification when verifier reading the s…"
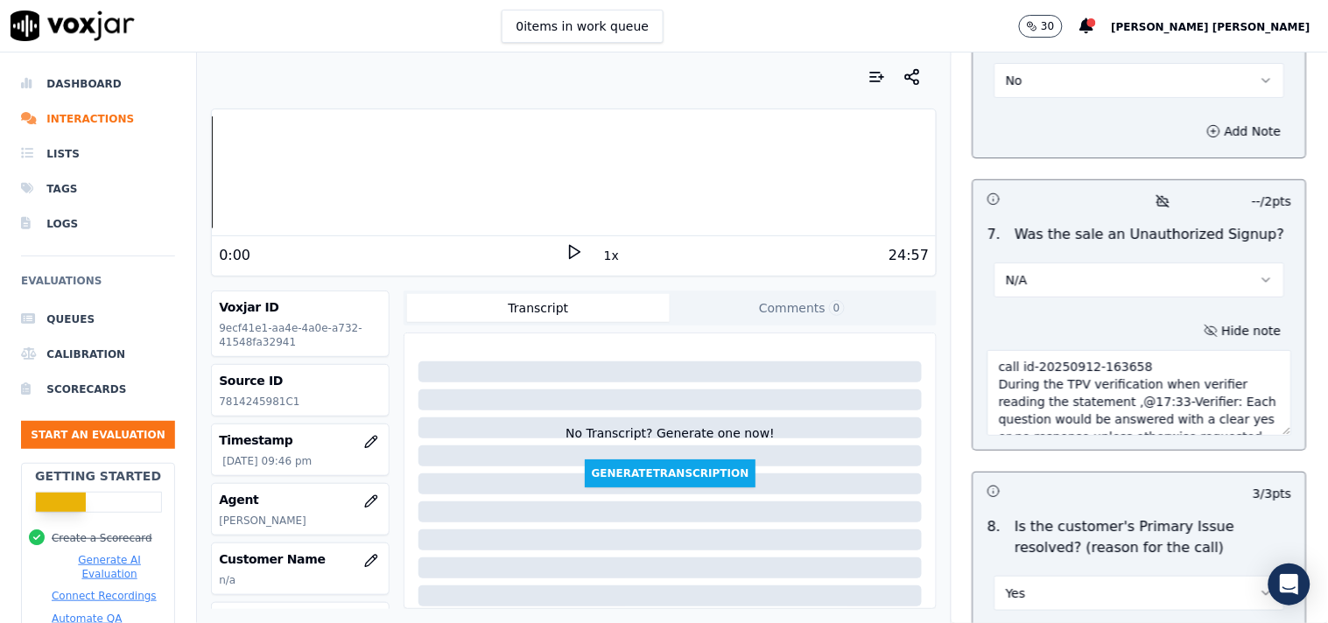
scroll to position [151, 0]
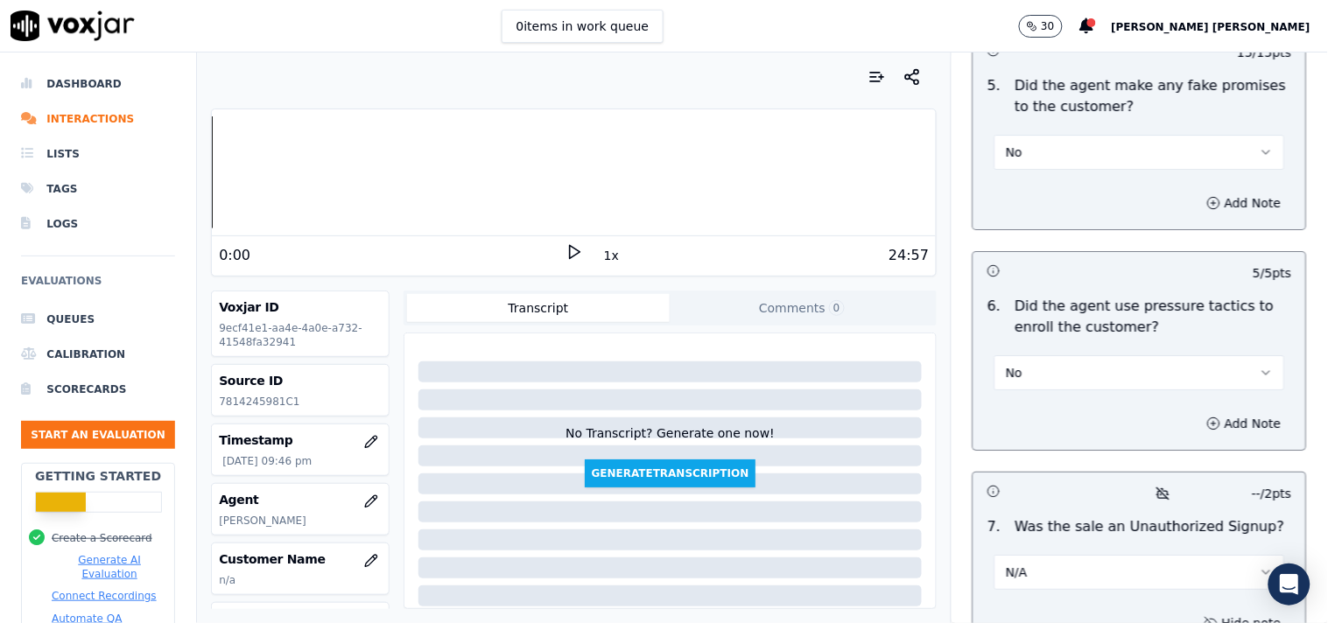
type textarea "call id-20250912-163658 During the TPV verification when verifier reading the s…"
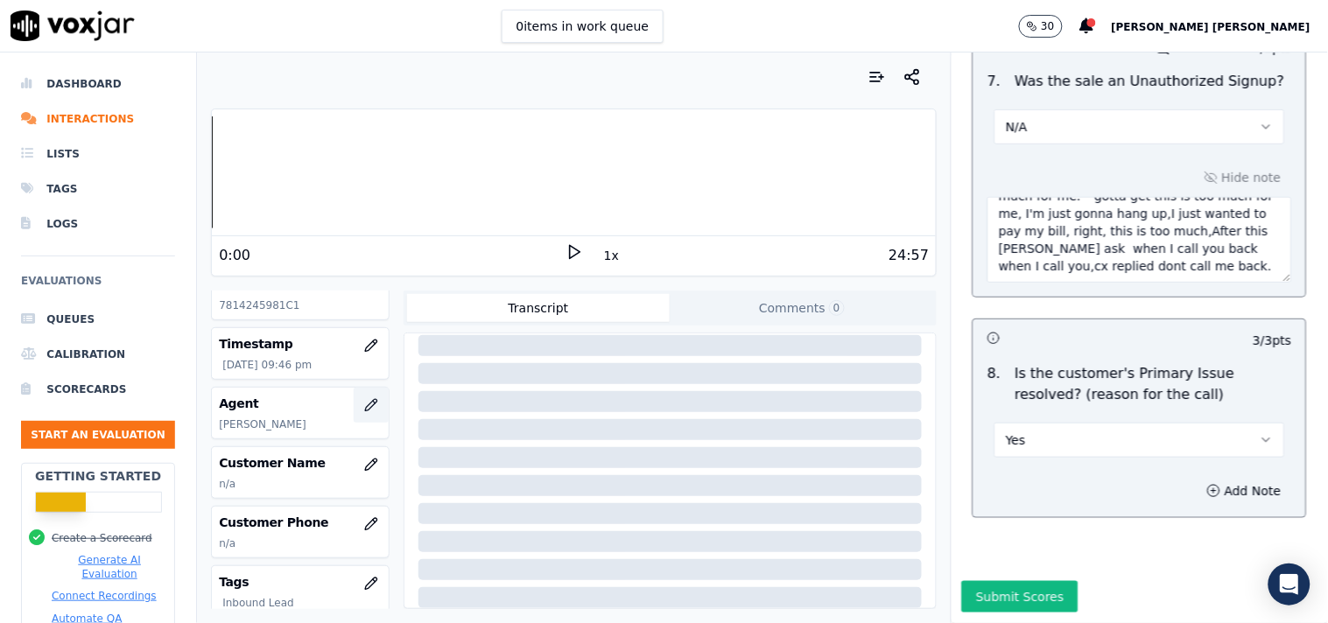
scroll to position [97, 0]
click at [354, 455] on button "button" at bounding box center [371, 464] width 35 height 35
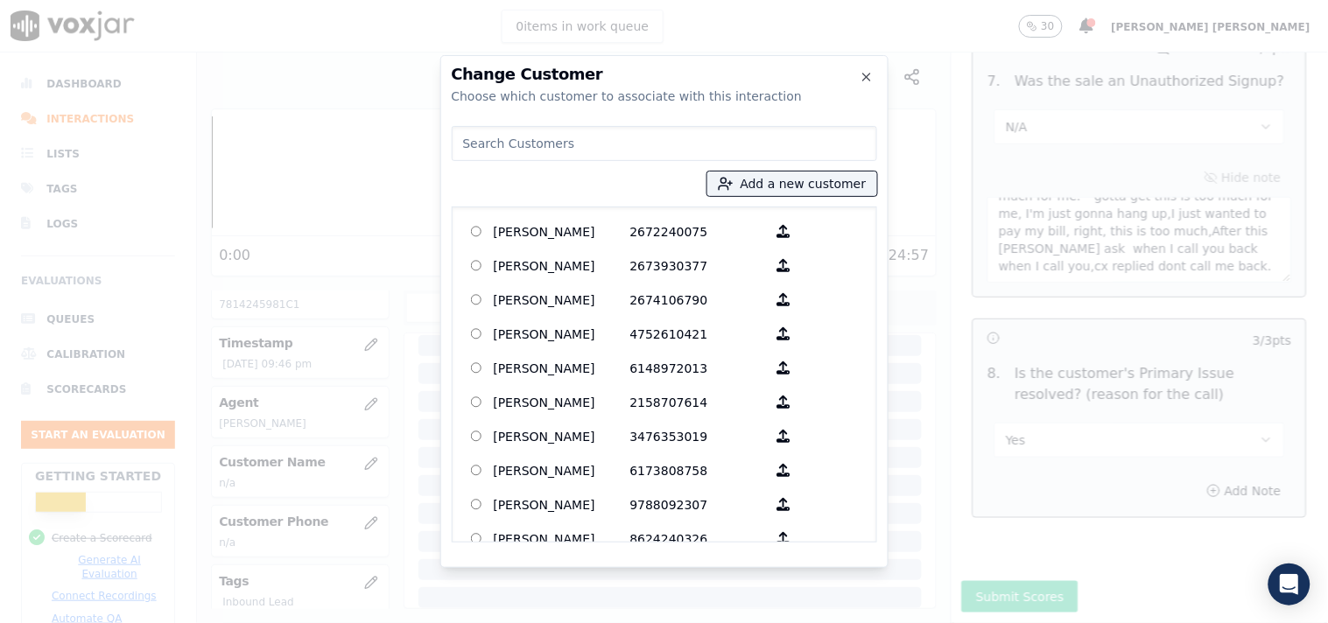
paste input "[PERSON_NAME]"
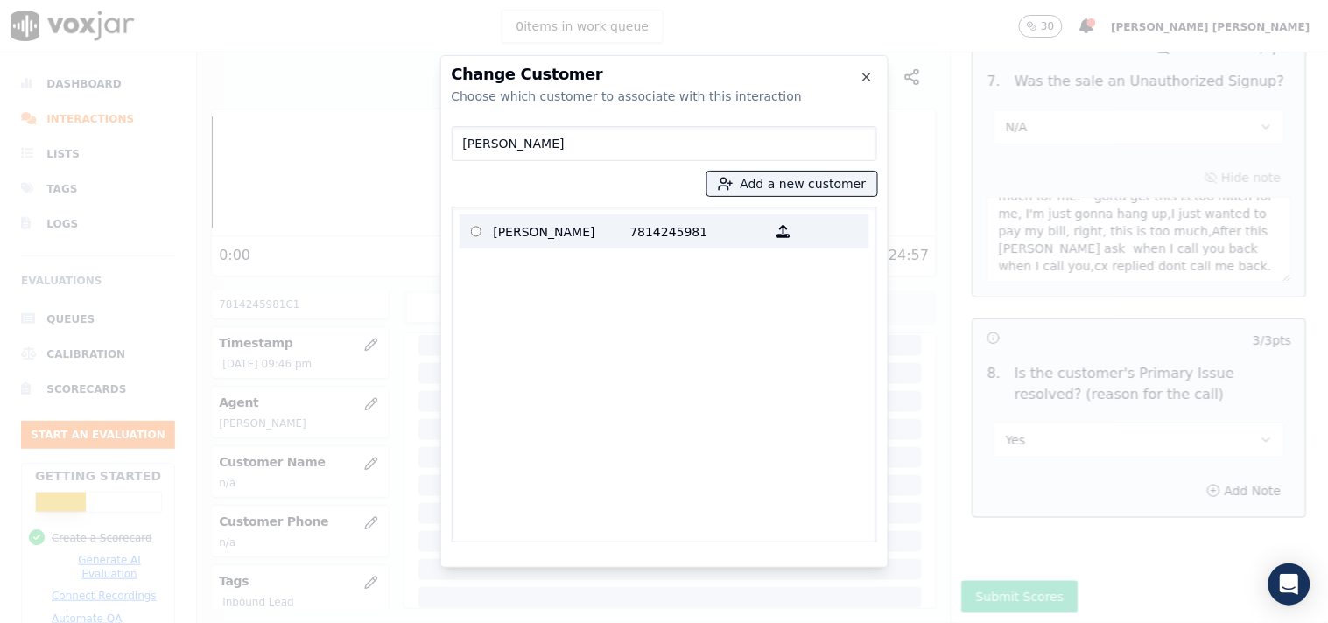
type input "[PERSON_NAME]"
click at [530, 236] on p "[PERSON_NAME]" at bounding box center [562, 231] width 137 height 27
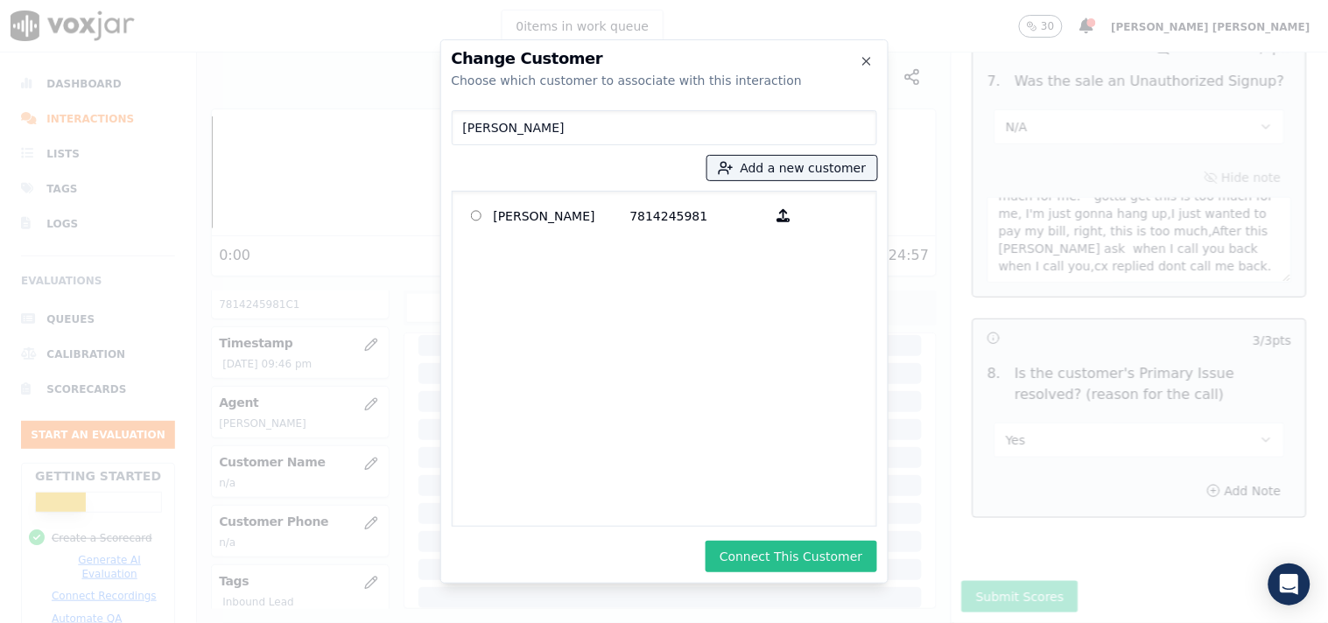
click at [804, 562] on button "Connect This Customer" at bounding box center [791, 557] width 171 height 32
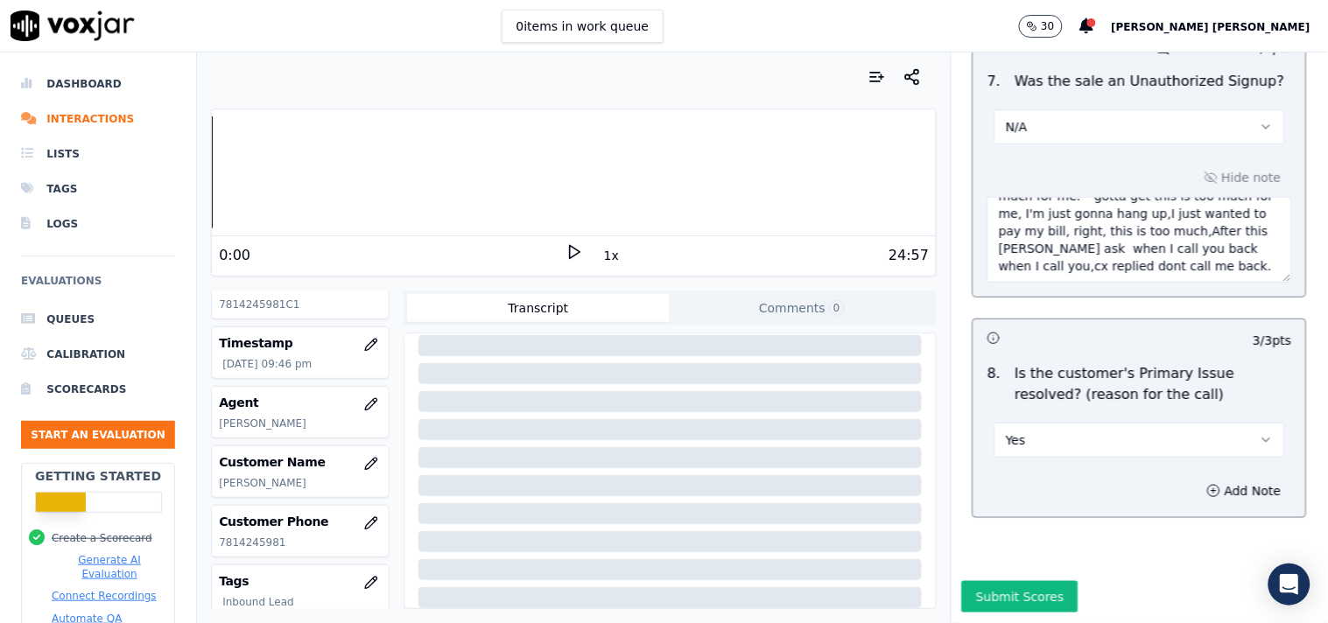
click at [1014, 581] on div "Submit Scores" at bounding box center [1140, 602] width 376 height 42
click at [1013, 581] on button "Submit Scores" at bounding box center [1020, 597] width 116 height 32
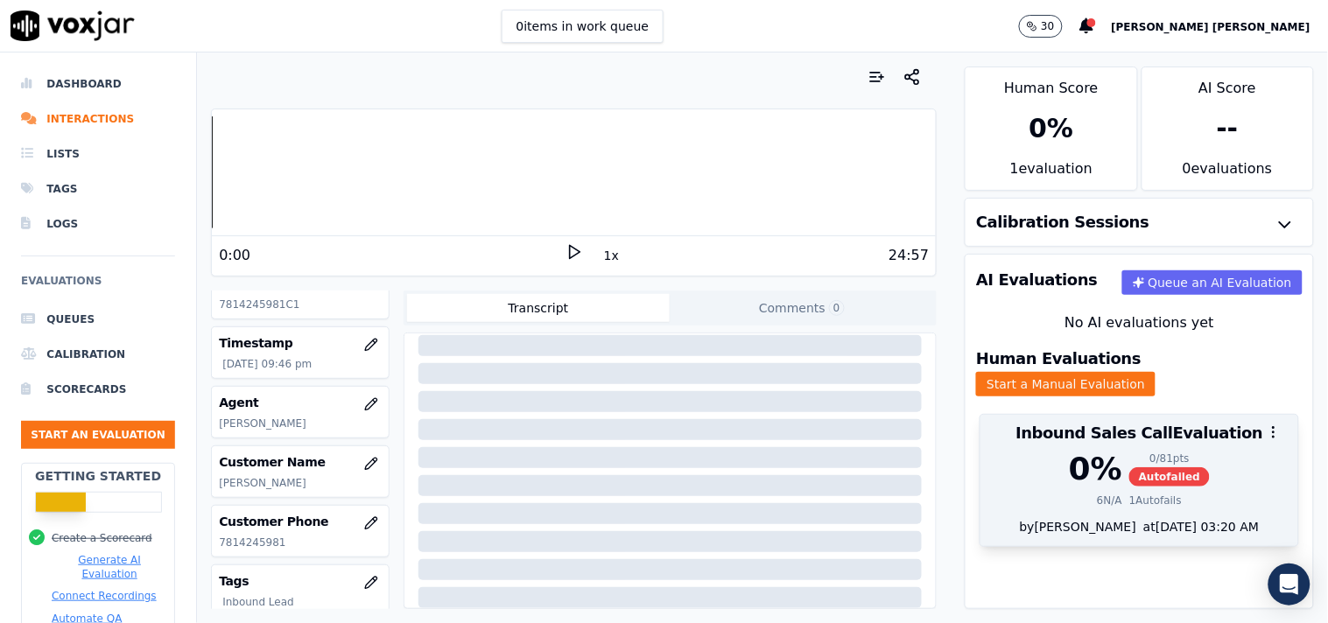
click at [1128, 476] on div "0 % 0 / 81 pts Autofailed 6 N/A 1 Autofails" at bounding box center [1140, 485] width 318 height 67
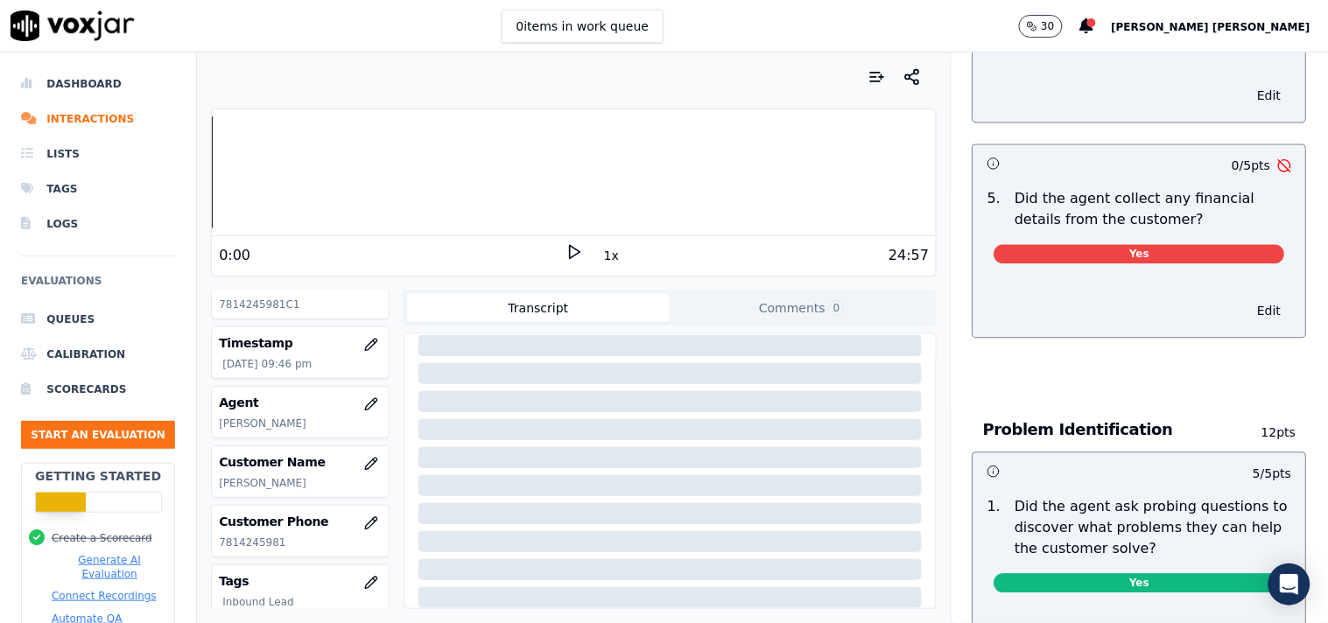
scroll to position [876, 0]
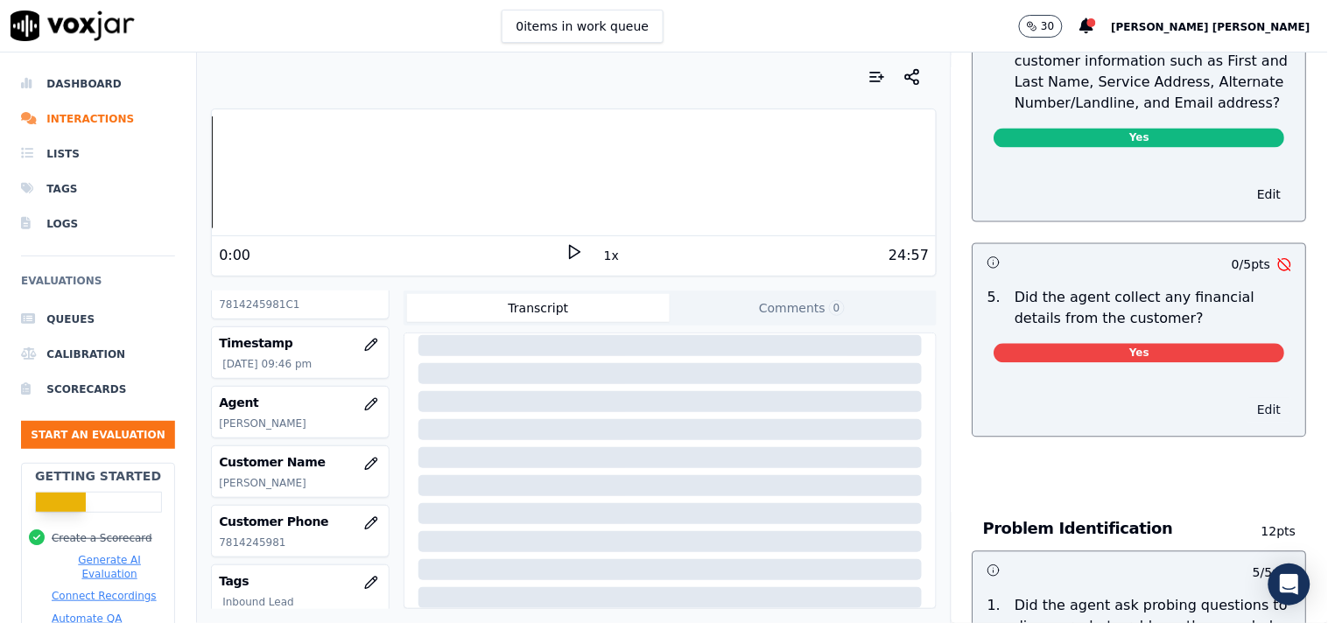
click at [1248, 398] on button "Edit" at bounding box center [1270, 410] width 45 height 25
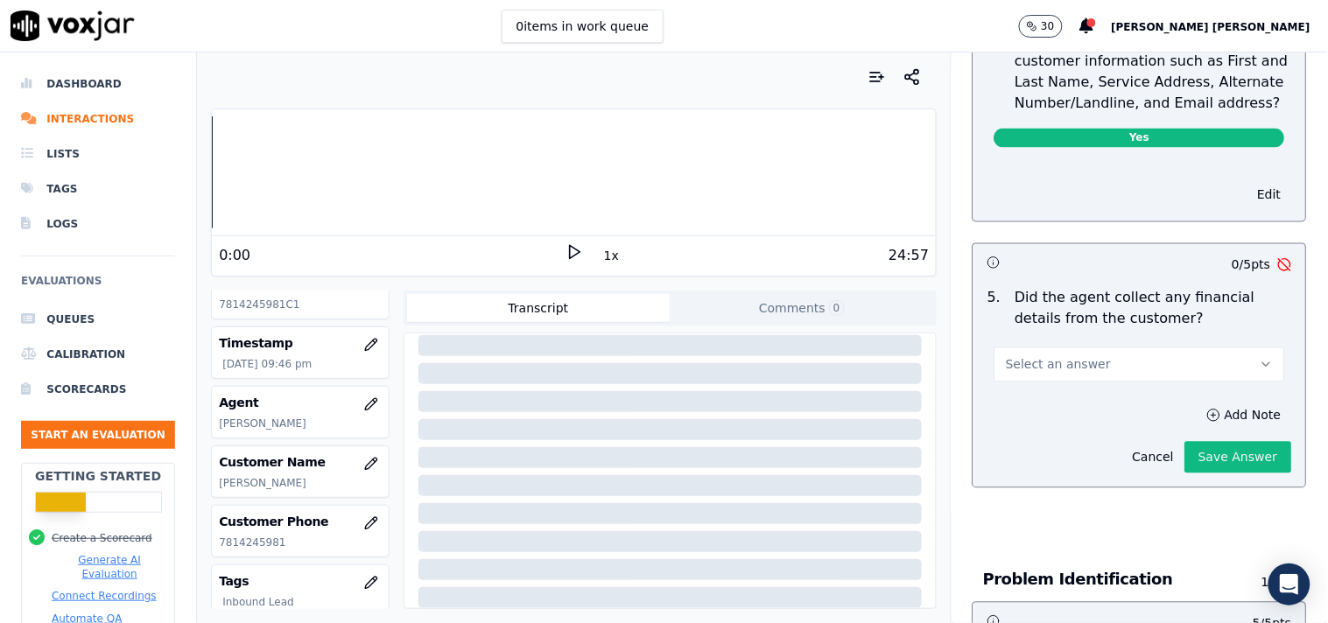
click at [1194, 360] on button "Select an answer" at bounding box center [1140, 365] width 291 height 35
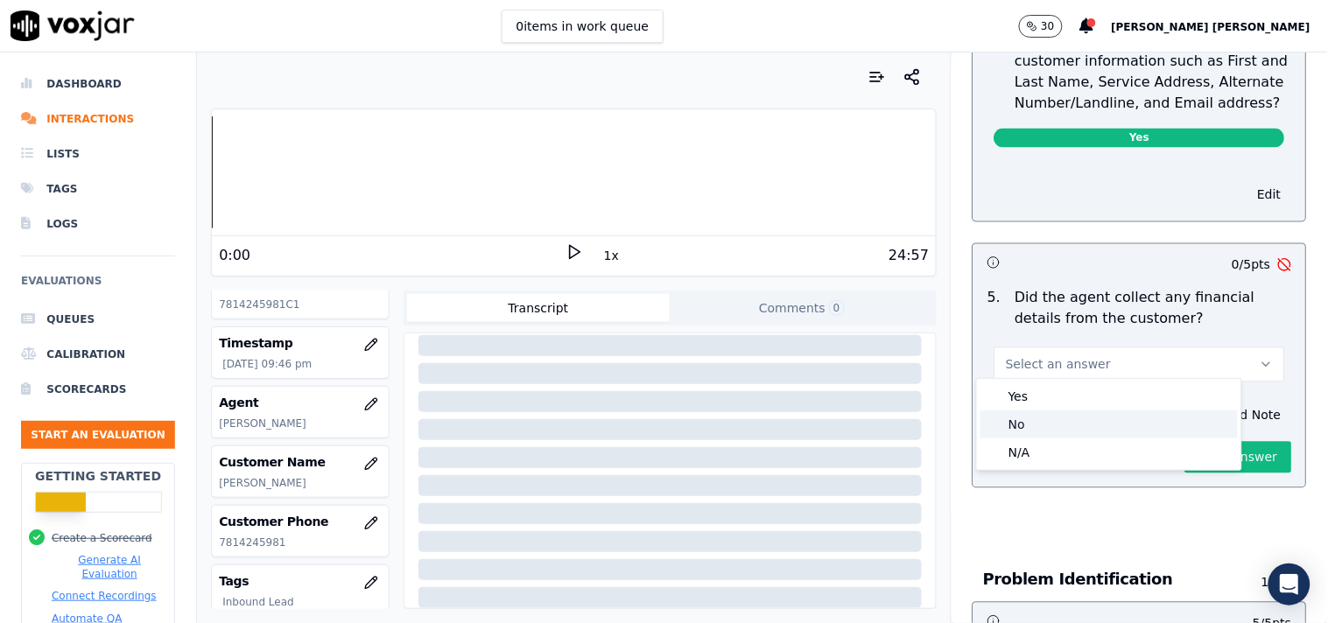
click at [1112, 425] on div "No" at bounding box center [1109, 425] width 257 height 28
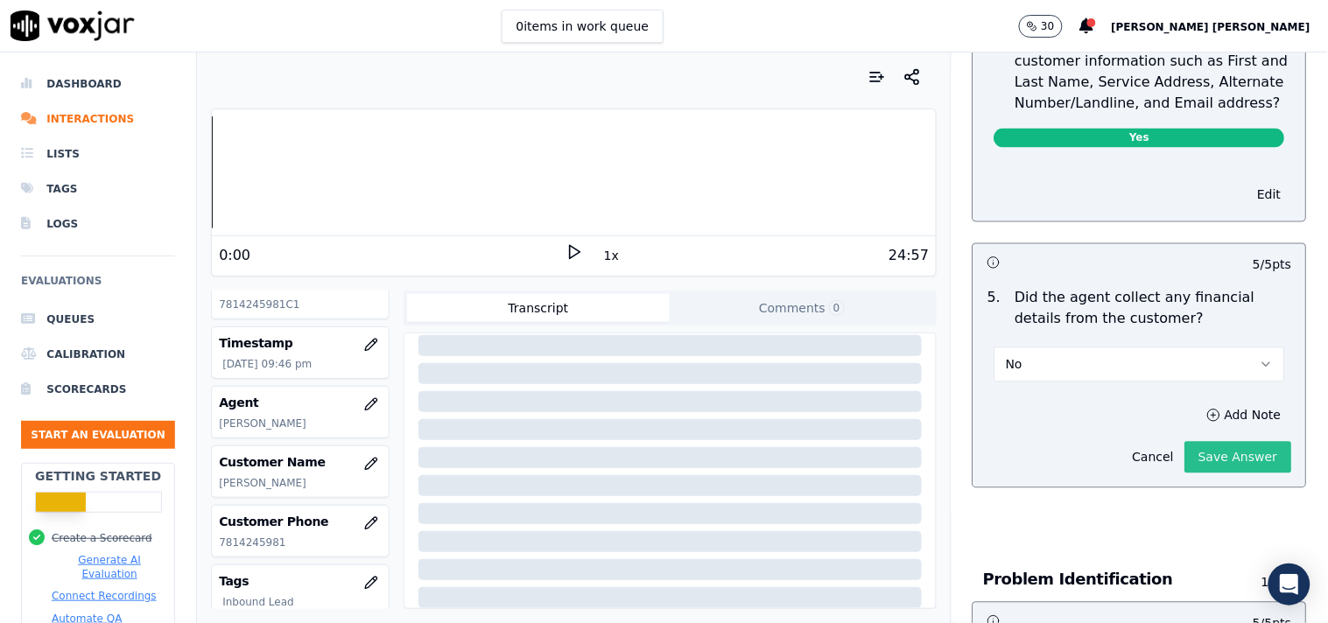
click at [1185, 445] on button "Save Answer" at bounding box center [1238, 458] width 107 height 32
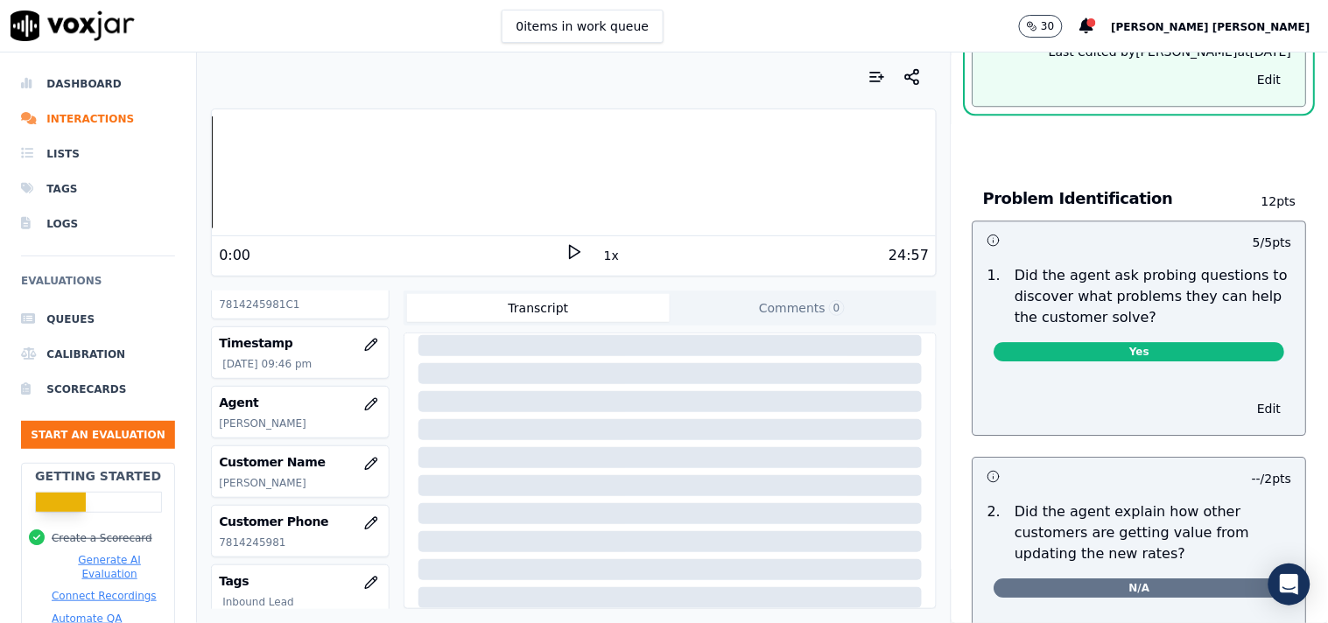
scroll to position [0, 0]
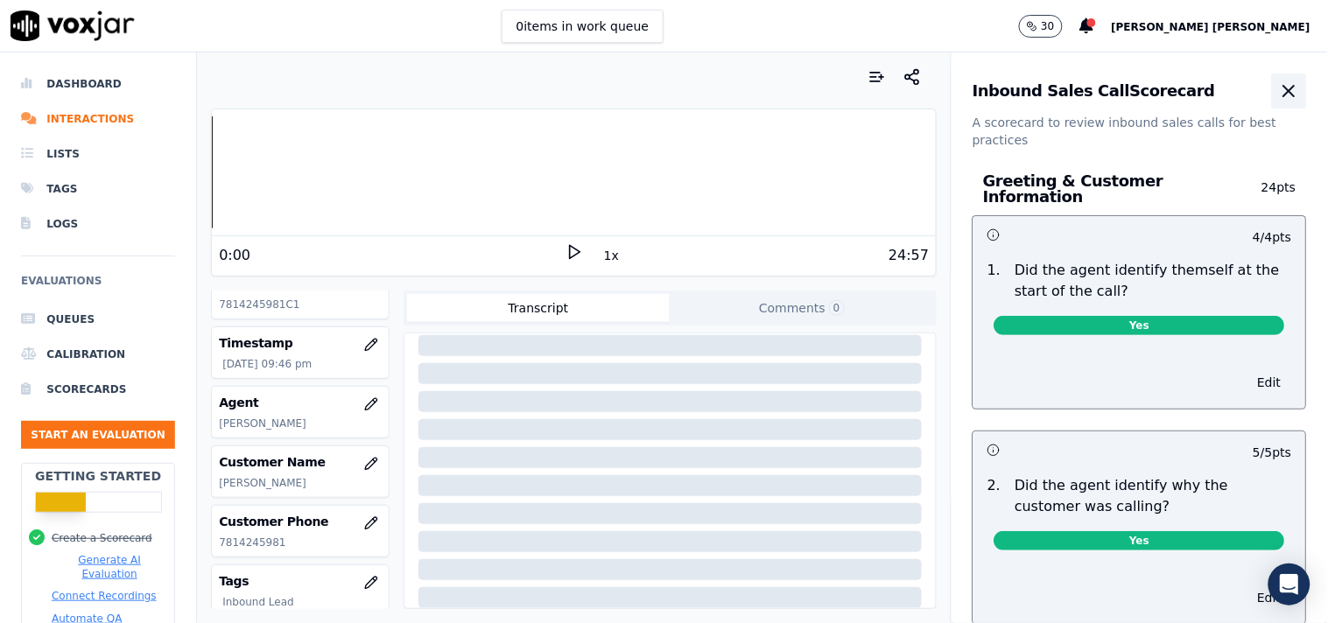
click at [1279, 81] on icon "button" at bounding box center [1289, 91] width 21 height 21
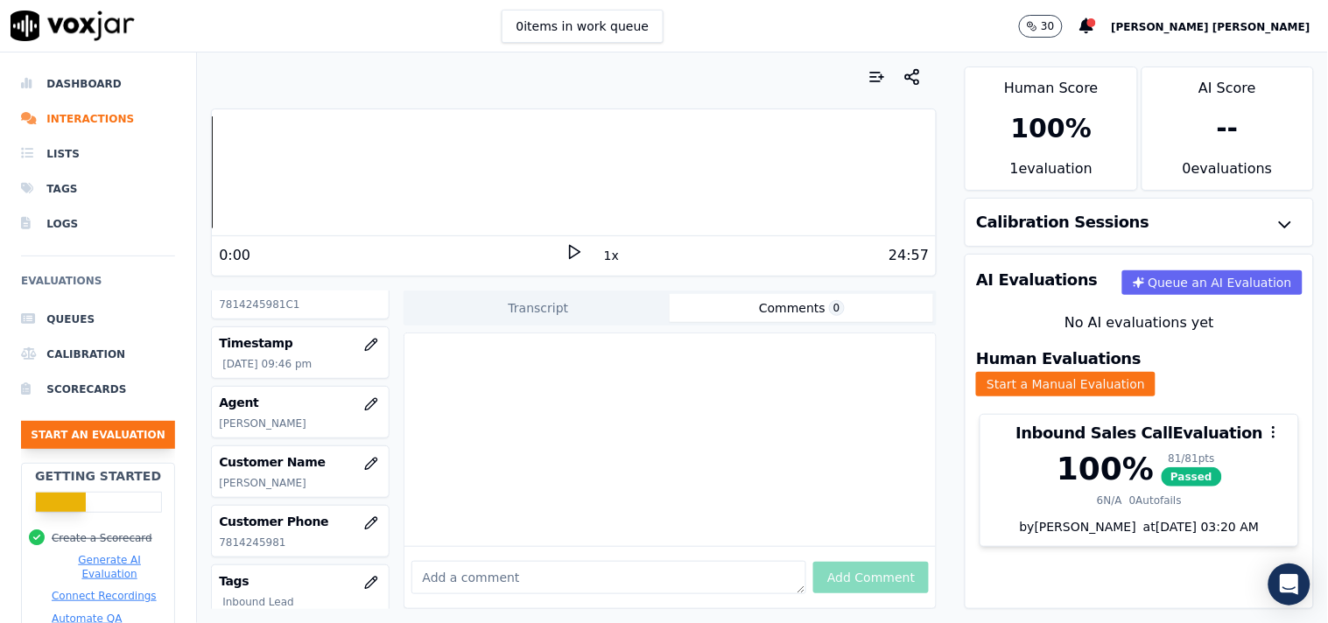
click at [61, 438] on button "Start an Evaluation" at bounding box center [98, 435] width 154 height 28
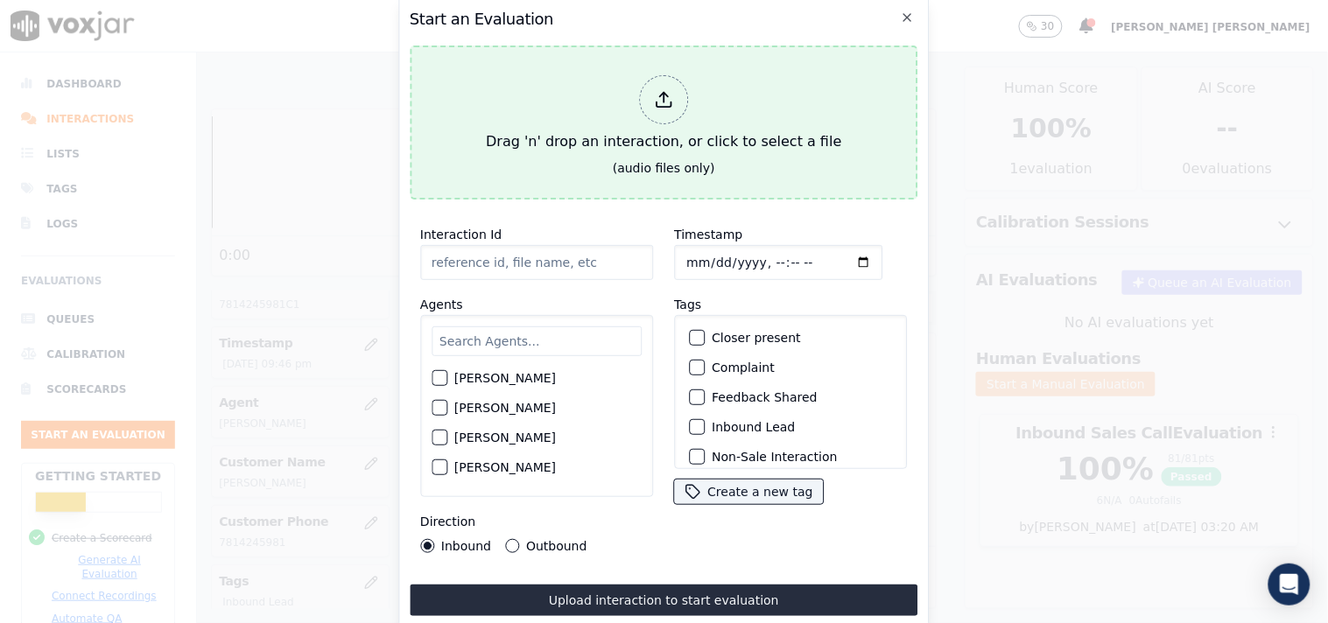
click at [645, 79] on div at bounding box center [663, 99] width 49 height 49
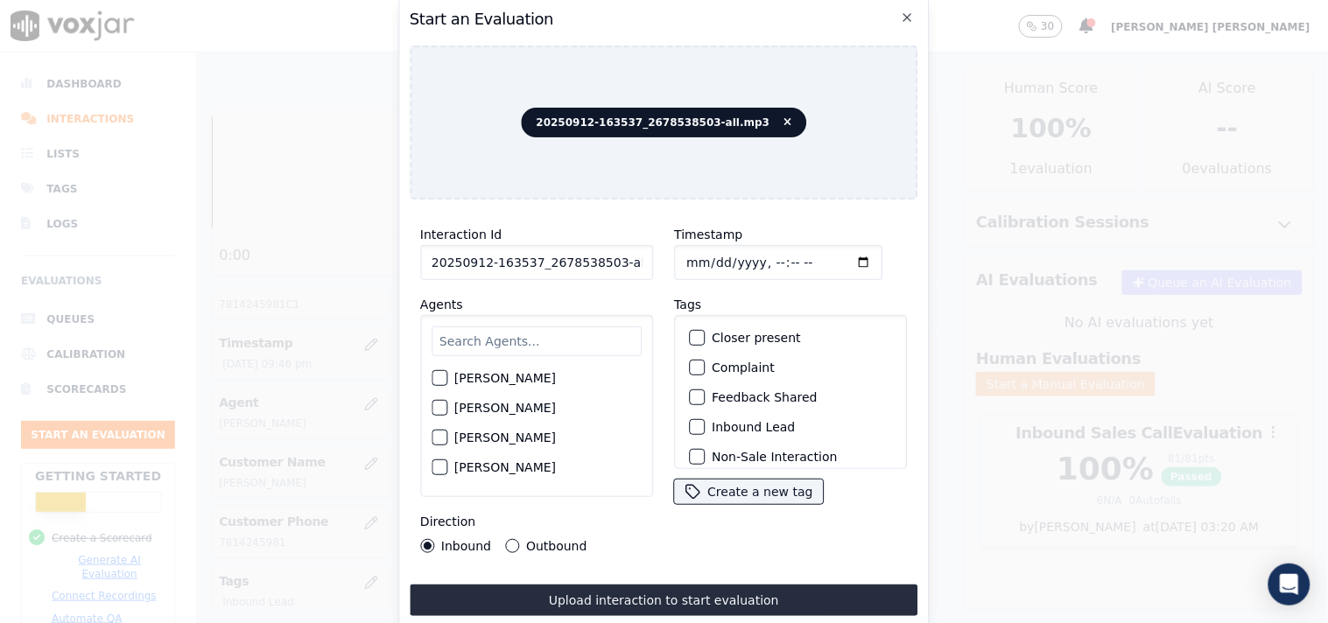
scroll to position [0, 10]
drag, startPoint x: 607, startPoint y: 263, endPoint x: 690, endPoint y: 264, distance: 83.2
click at [690, 264] on div "Interaction Id 20250912-163537_2678538503-all.mp3 Agents [PERSON_NAME] [PERSON_…" at bounding box center [664, 389] width 509 height 350
type input "20250912-163537_2678538503-C1"
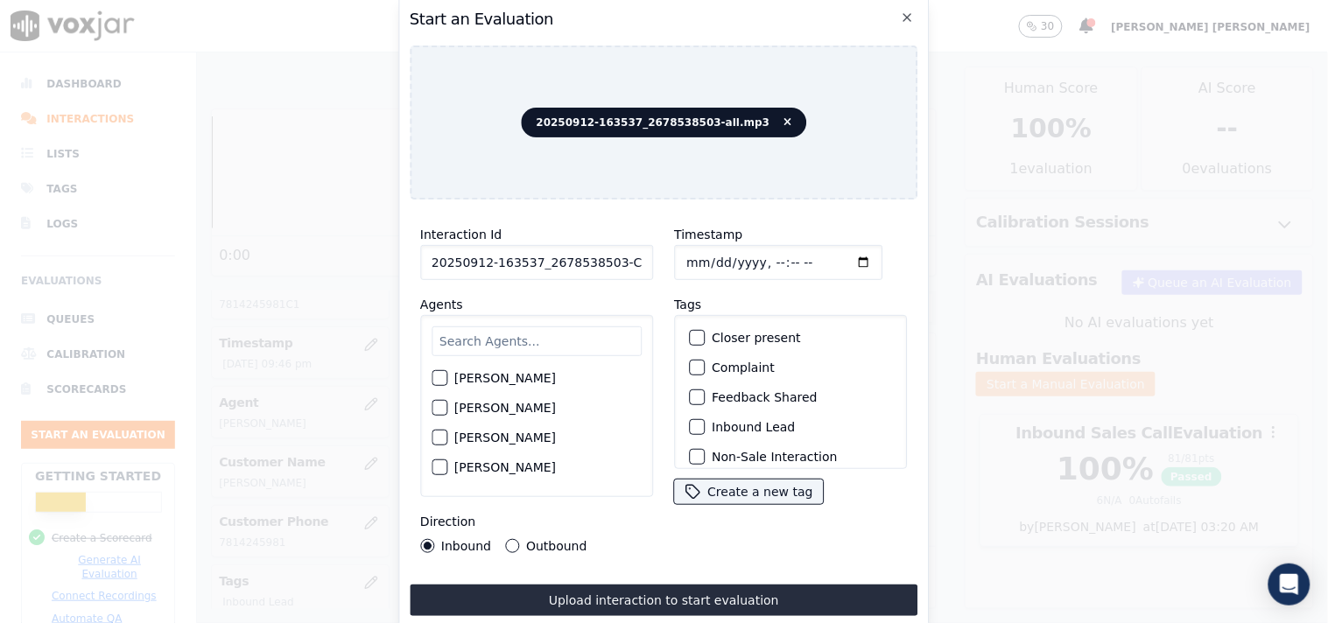
click at [690, 252] on input "Timestamp" at bounding box center [778, 262] width 208 height 35
type input "[DATE]T22:18"
click at [477, 352] on div "[PERSON_NAME] [PERSON_NAME] [PERSON_NAME] [PERSON_NAME] [PERSON_NAME] [PERSON_N…" at bounding box center [536, 406] width 233 height 182
click at [479, 346] on input "text" at bounding box center [537, 342] width 210 height 30
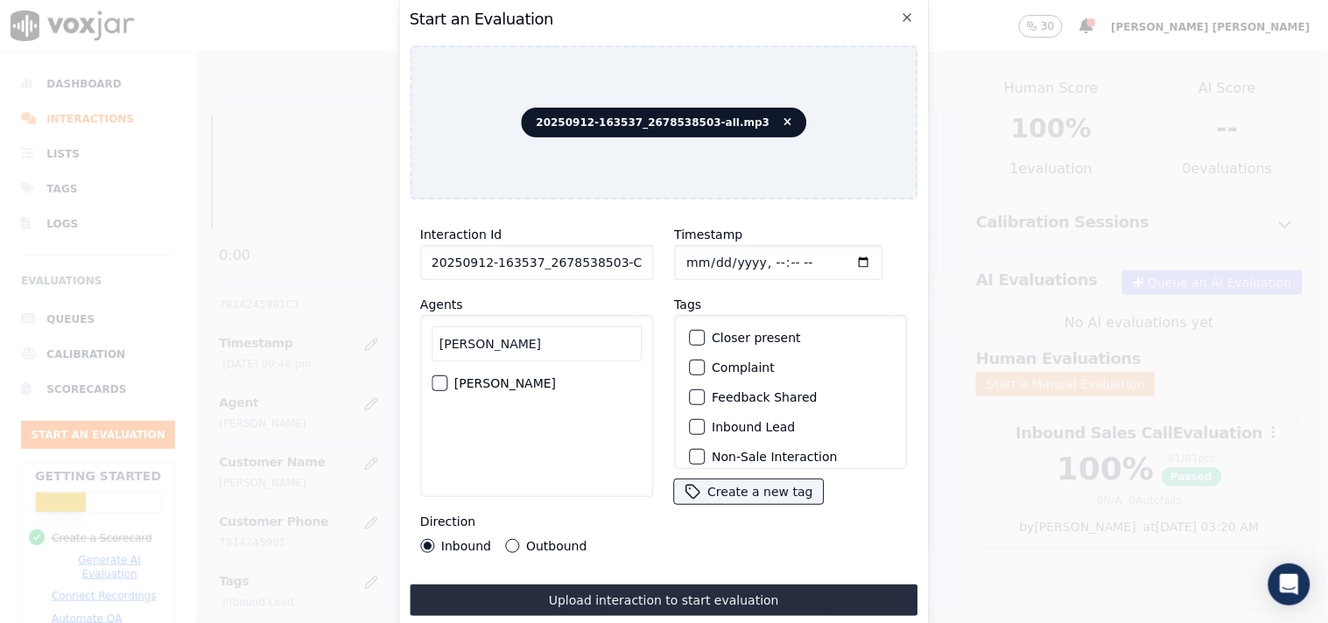
type input "[PERSON_NAME]"
click at [497, 369] on div "[PERSON_NAME]" at bounding box center [537, 384] width 210 height 30
click at [503, 383] on label "[PERSON_NAME]" at bounding box center [505, 383] width 102 height 12
click at [447, 383] on button "[PERSON_NAME]" at bounding box center [440, 384] width 16 height 16
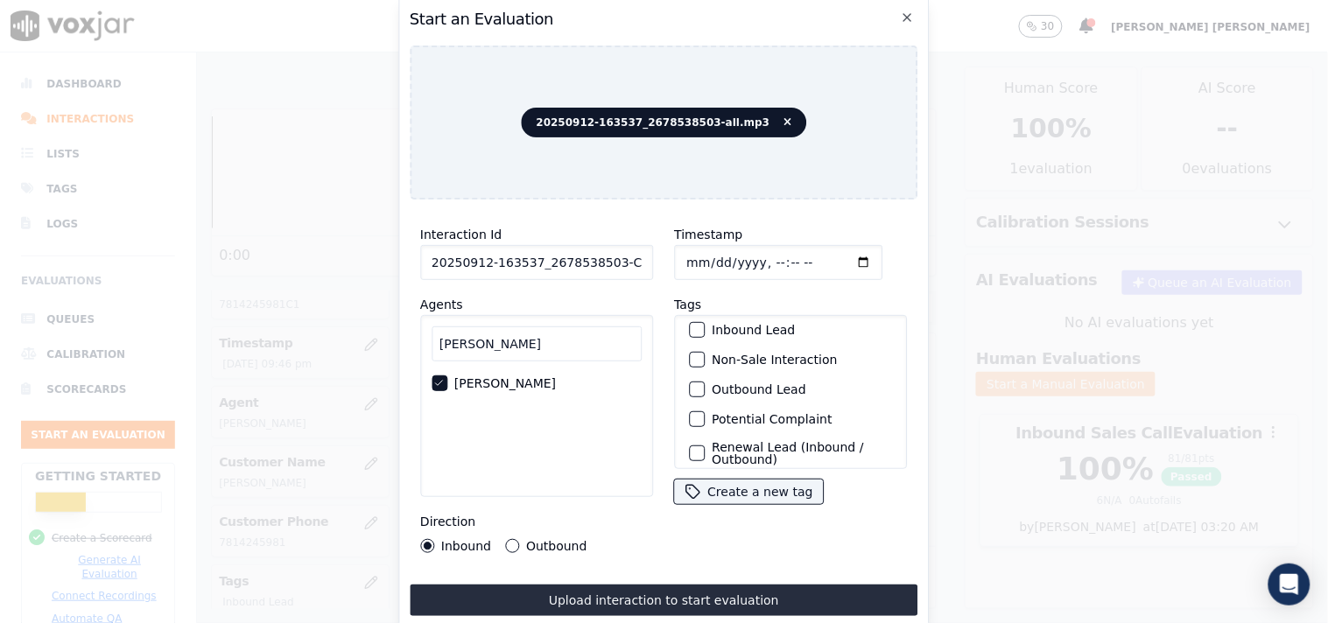
click at [754, 324] on label "Inbound Lead" at bounding box center [753, 330] width 83 height 12
click at [705, 322] on button "Inbound Lead" at bounding box center [697, 330] width 16 height 16
click at [756, 354] on label "Non-Sale Interaction" at bounding box center [774, 360] width 125 height 12
click at [705, 352] on button "Non-Sale Interaction" at bounding box center [697, 360] width 16 height 16
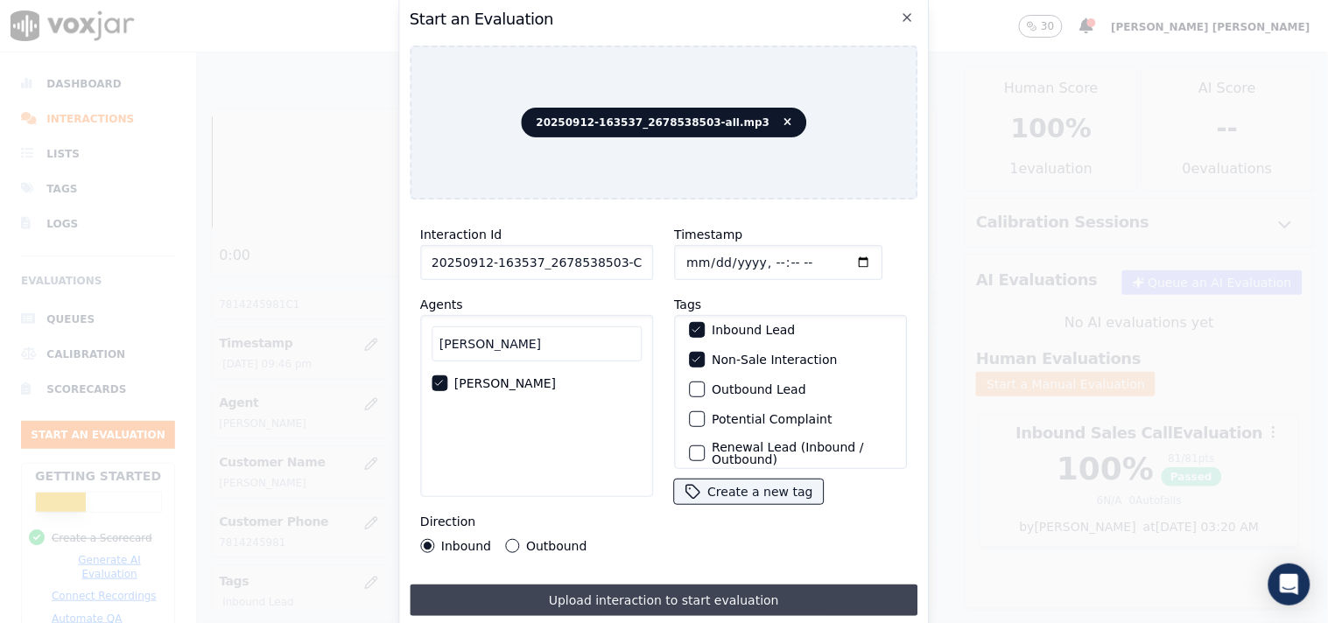
click at [595, 585] on button "Upload interaction to start evaluation" at bounding box center [664, 601] width 509 height 32
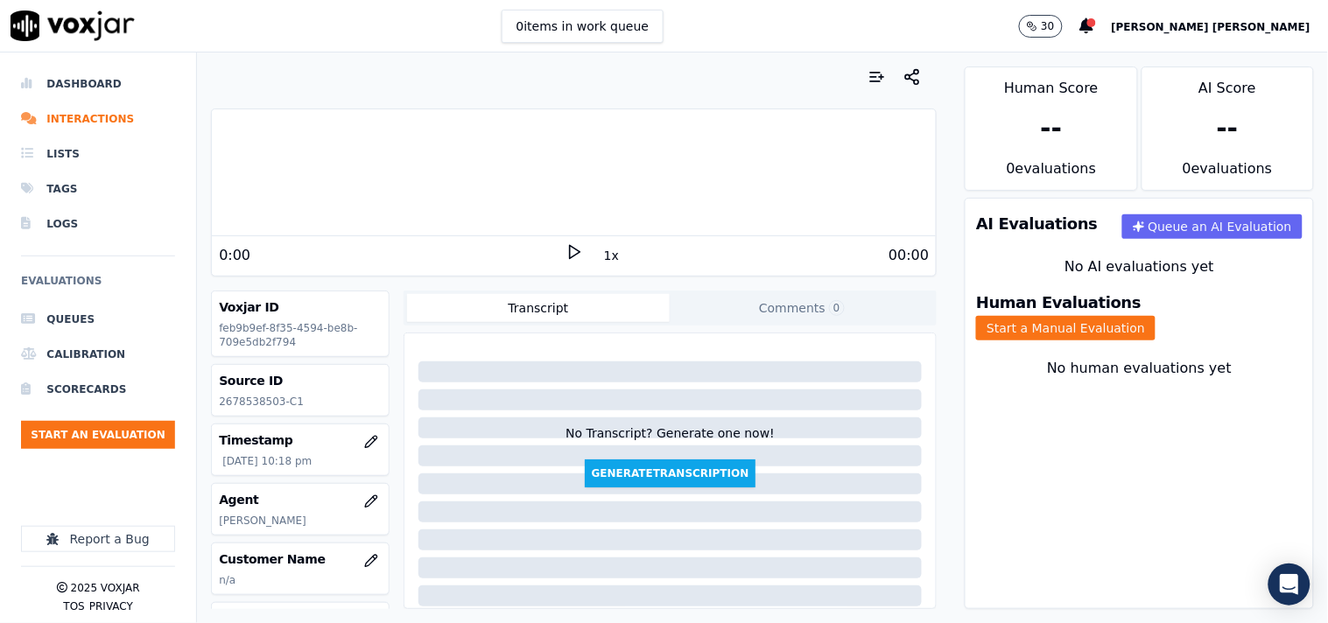
click at [1151, 299] on div "Human Evaluations Start a Manual Evaluation" at bounding box center [1140, 318] width 348 height 67
click at [1151, 316] on button "Start a Manual Evaluation" at bounding box center [1065, 328] width 179 height 25
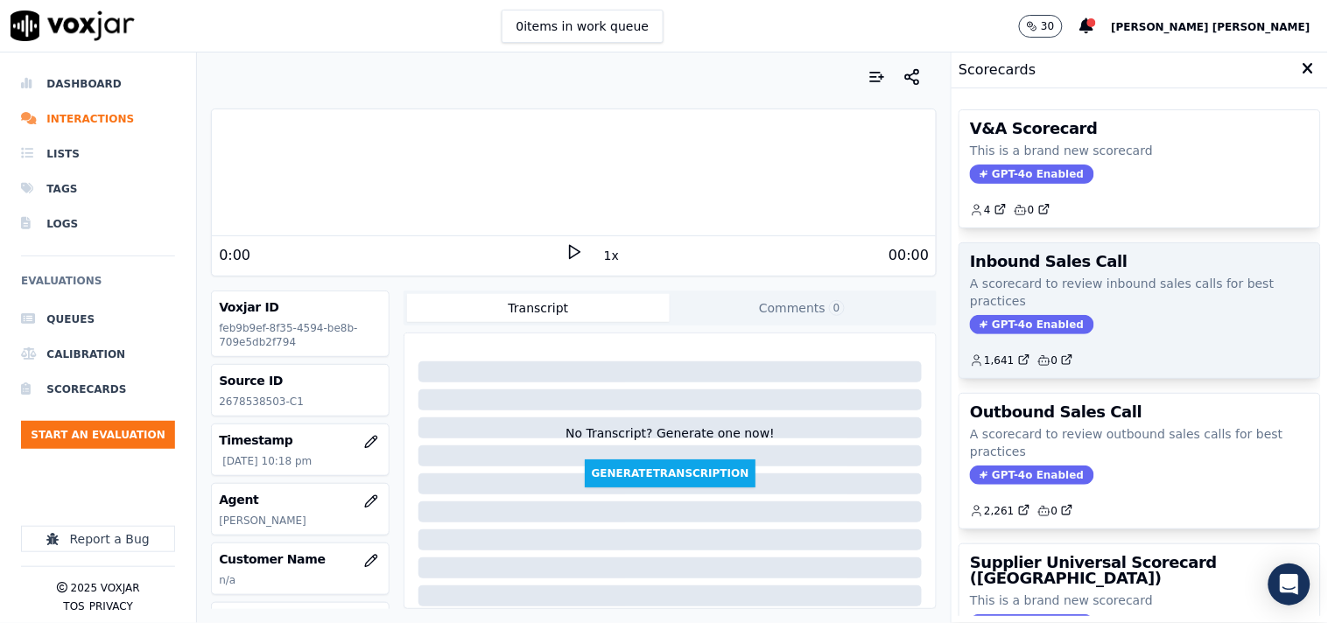
click at [981, 322] on span "GPT-4o Enabled" at bounding box center [1031, 324] width 123 height 19
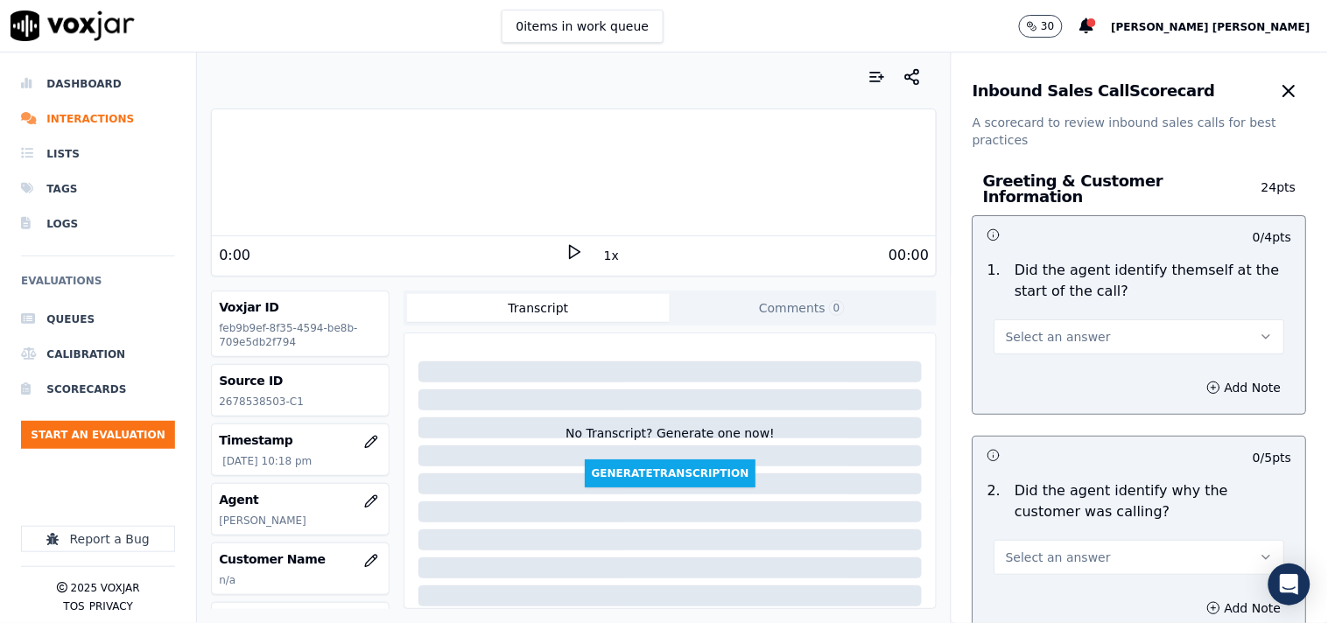
click at [1109, 320] on button "Select an answer" at bounding box center [1140, 337] width 291 height 35
click at [1087, 373] on div "Yes" at bounding box center [1109, 368] width 257 height 28
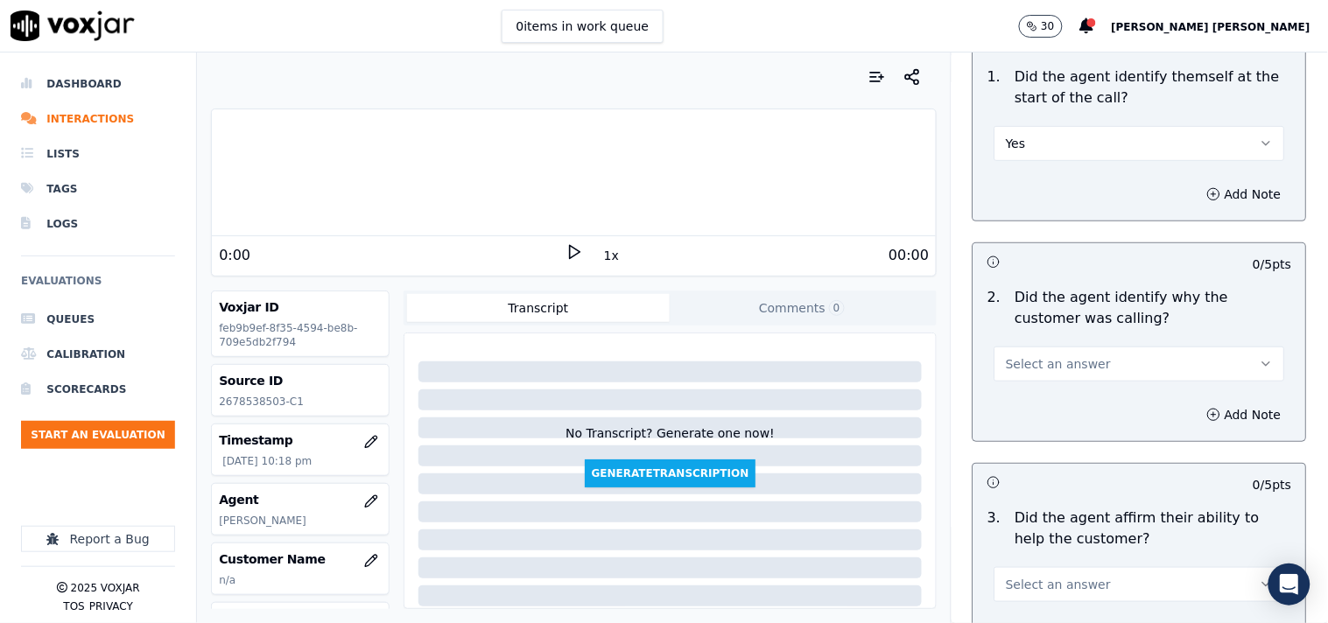
scroll to position [194, 0]
click at [1099, 371] on button "Select an answer" at bounding box center [1140, 363] width 291 height 35
click at [1065, 395] on div "Yes" at bounding box center [1109, 394] width 257 height 28
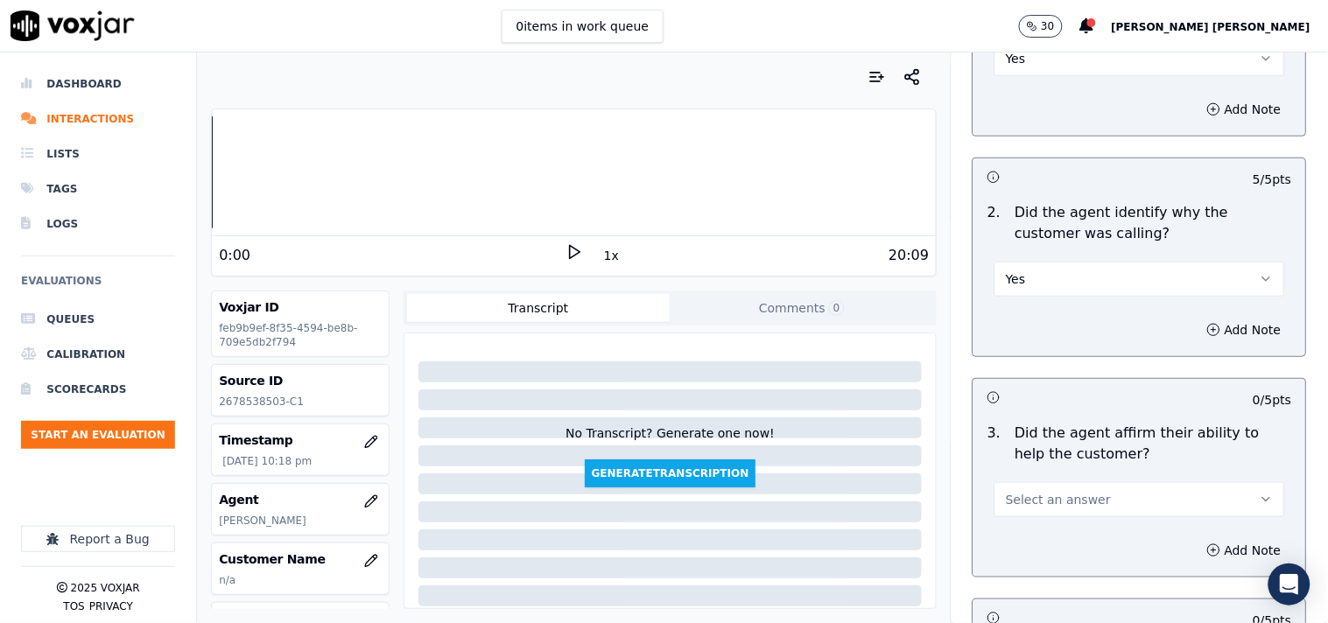
scroll to position [389, 0]
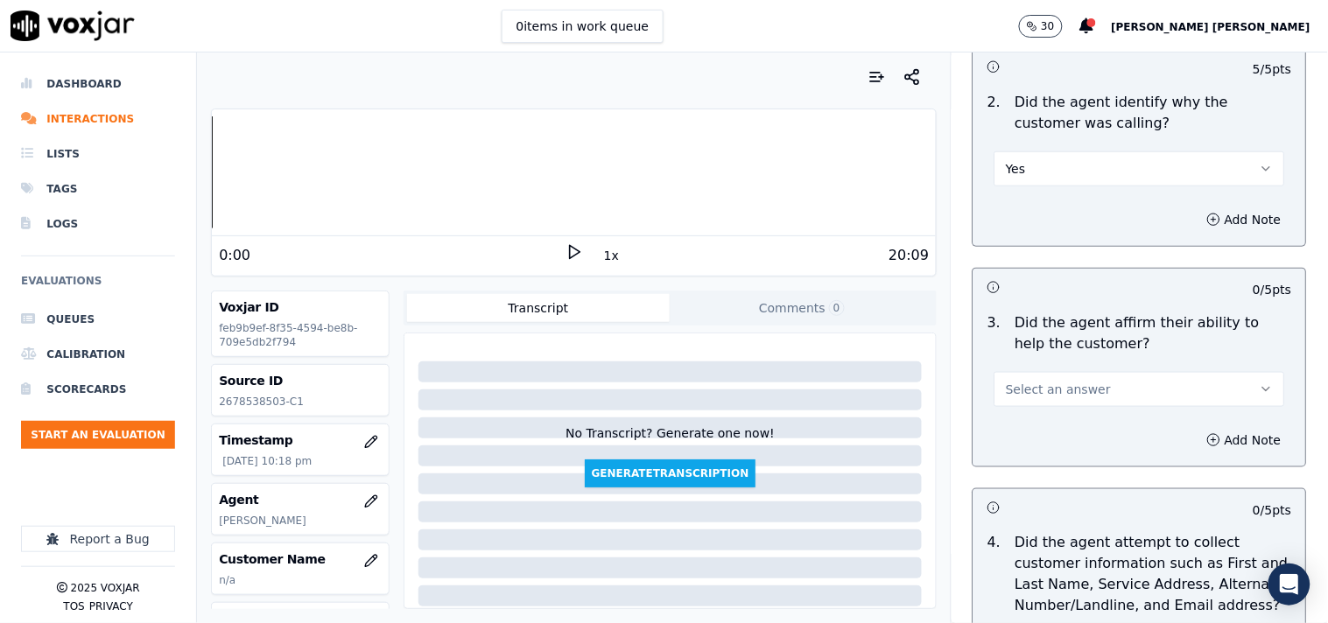
click at [1058, 394] on button "Select an answer" at bounding box center [1140, 389] width 291 height 35
click at [1040, 416] on div "Yes" at bounding box center [1109, 420] width 257 height 28
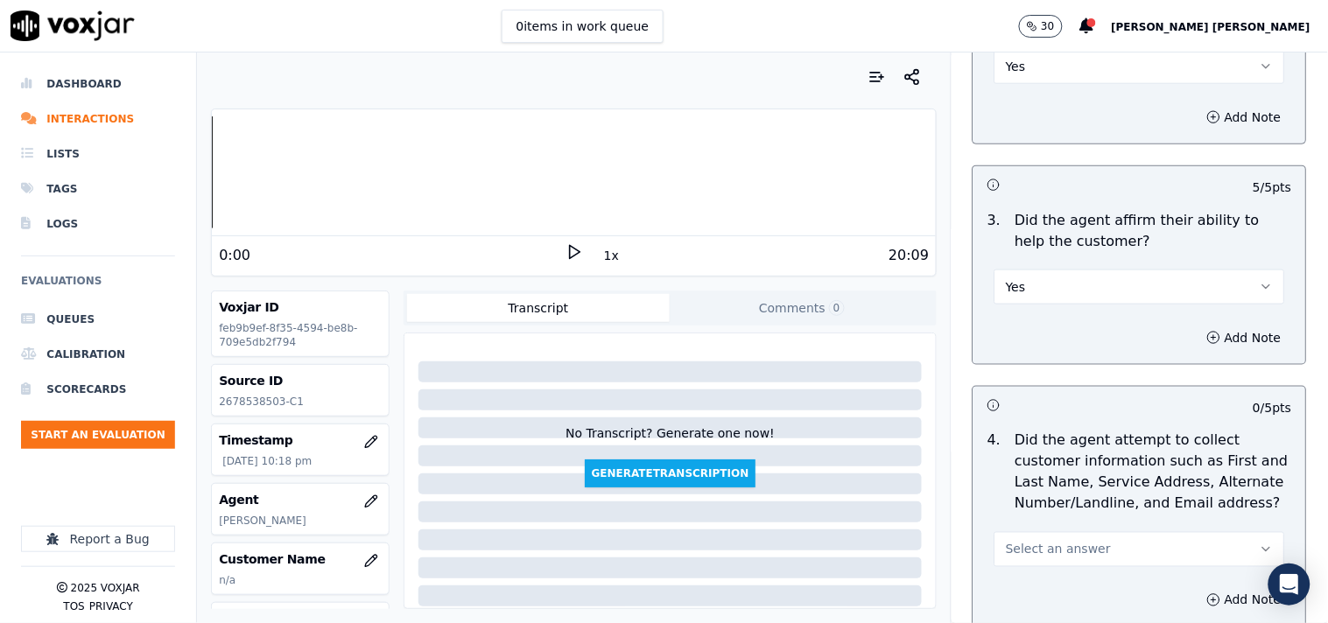
scroll to position [680, 0]
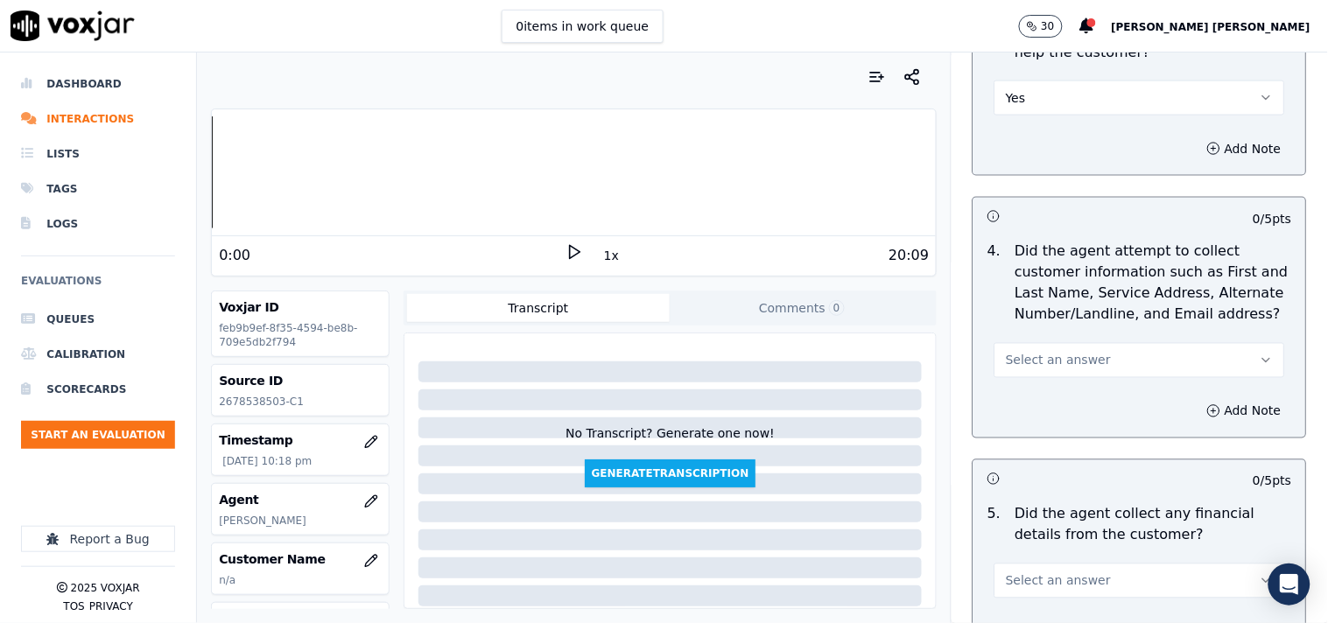
click at [1024, 394] on div "Add Note" at bounding box center [1140, 411] width 333 height 53
click at [1037, 362] on button "Select an answer" at bounding box center [1140, 360] width 291 height 35
click at [1025, 396] on div "Yes" at bounding box center [1109, 391] width 257 height 28
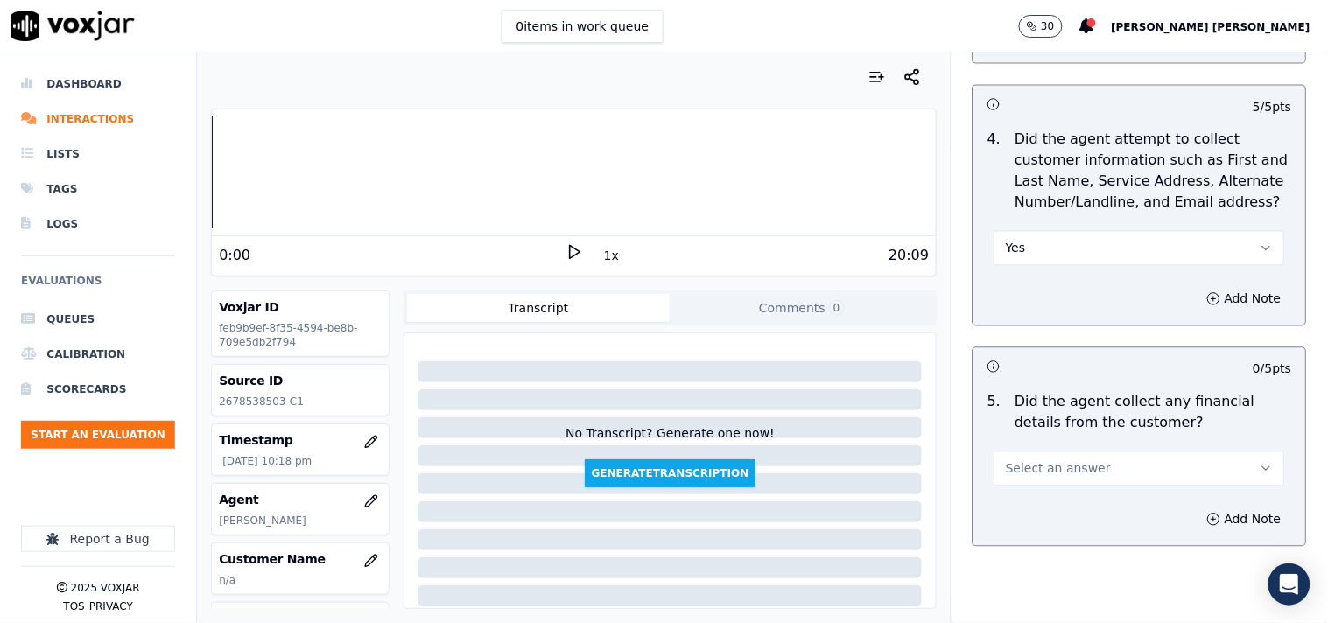
scroll to position [876, 0]
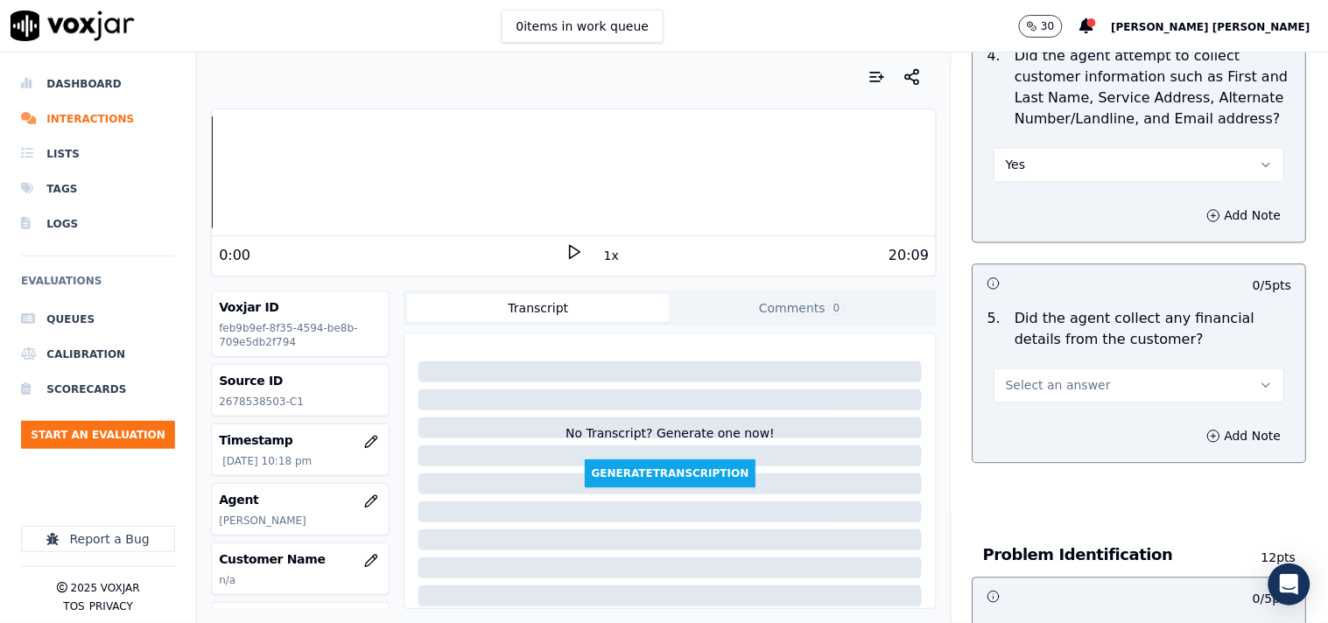
click at [1020, 377] on span "Select an answer" at bounding box center [1058, 386] width 105 height 18
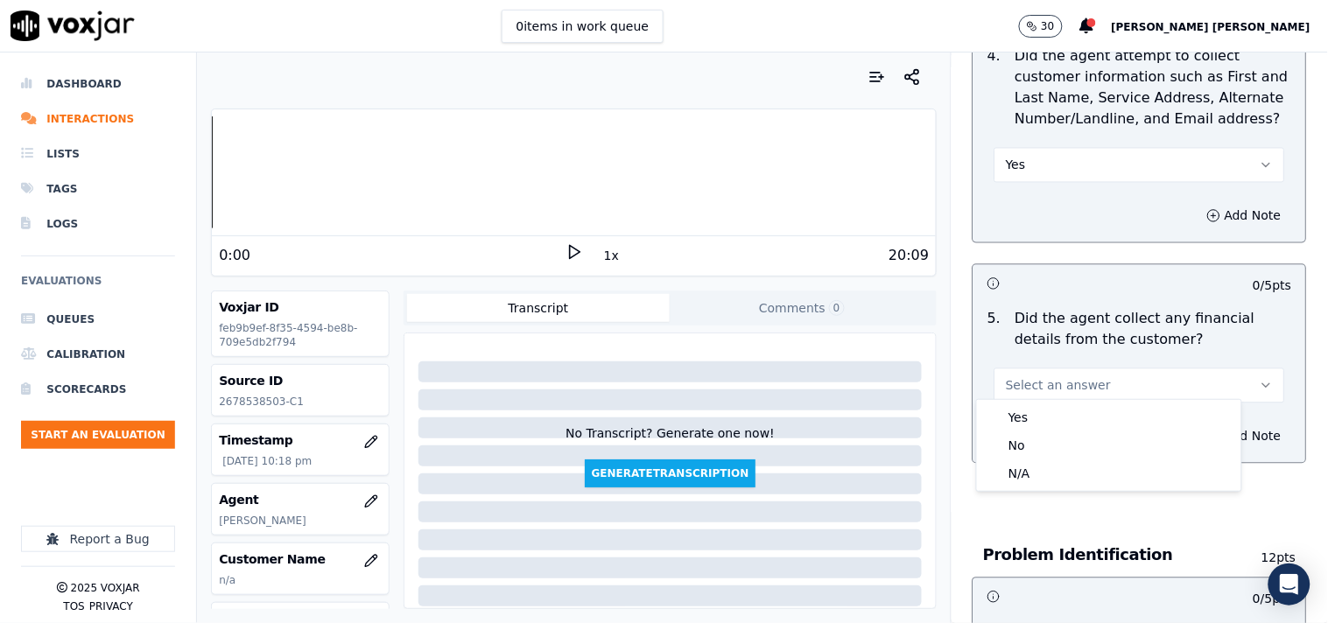
click at [1020, 377] on span "Select an answer" at bounding box center [1058, 386] width 105 height 18
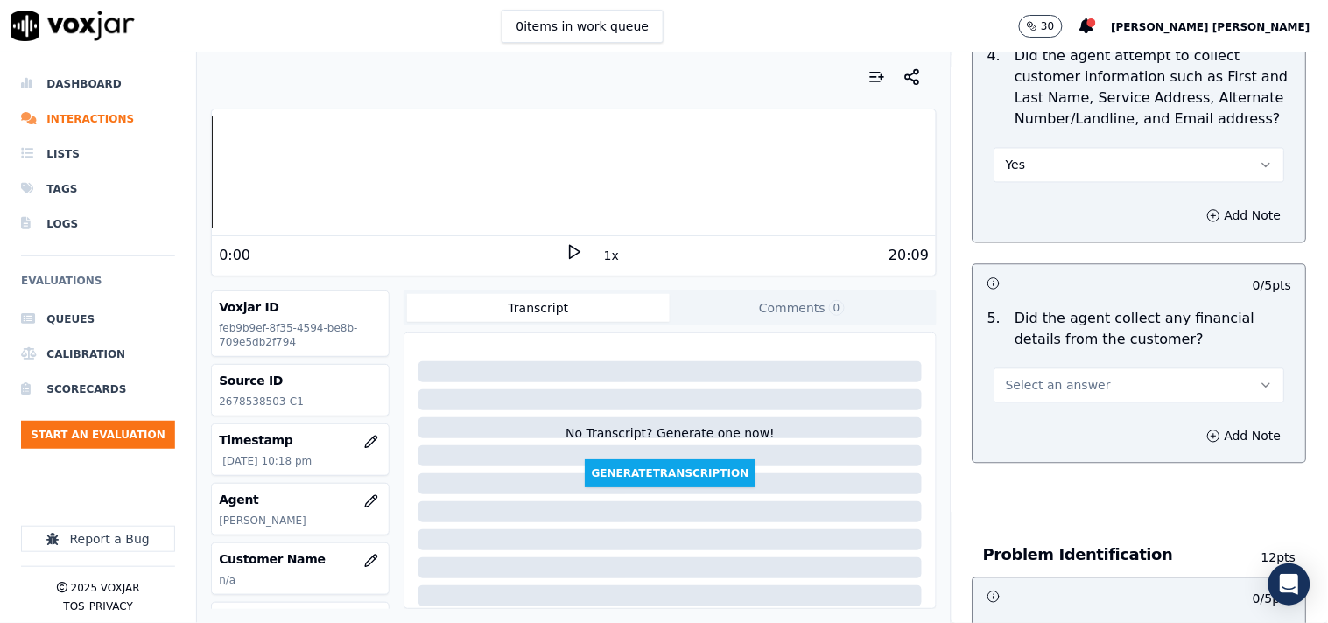
click at [1030, 385] on span "Select an answer" at bounding box center [1058, 386] width 105 height 18
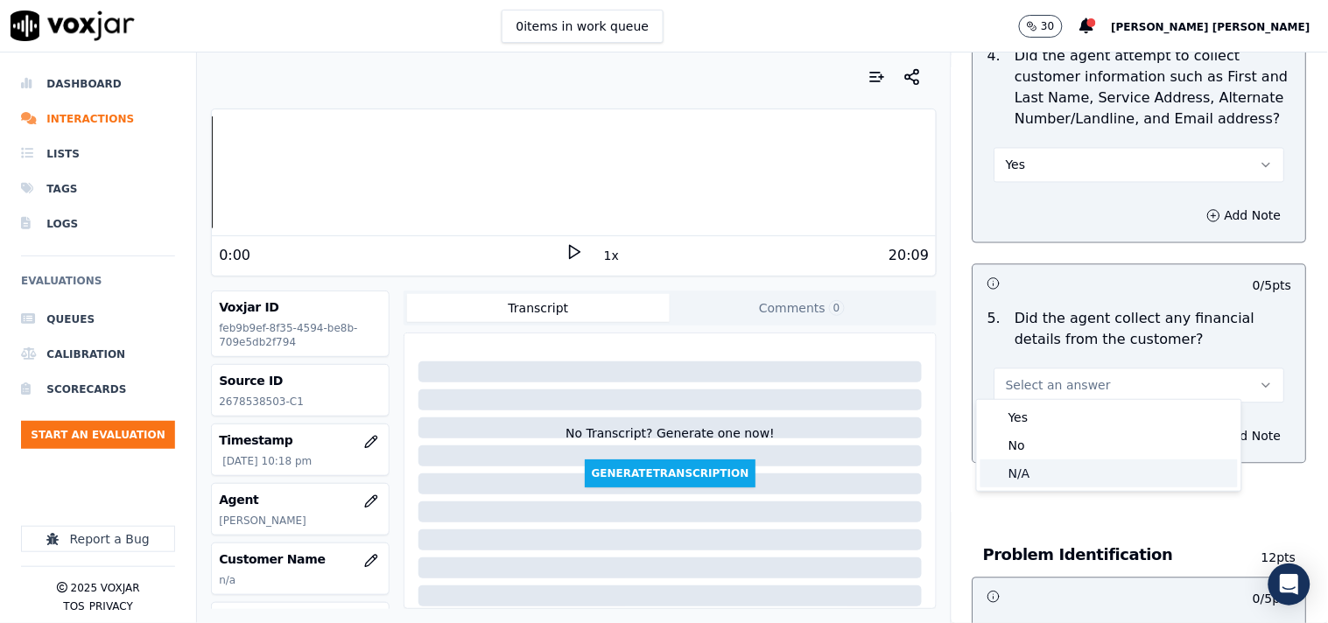
click at [1034, 467] on div "N/A" at bounding box center [1109, 474] width 257 height 28
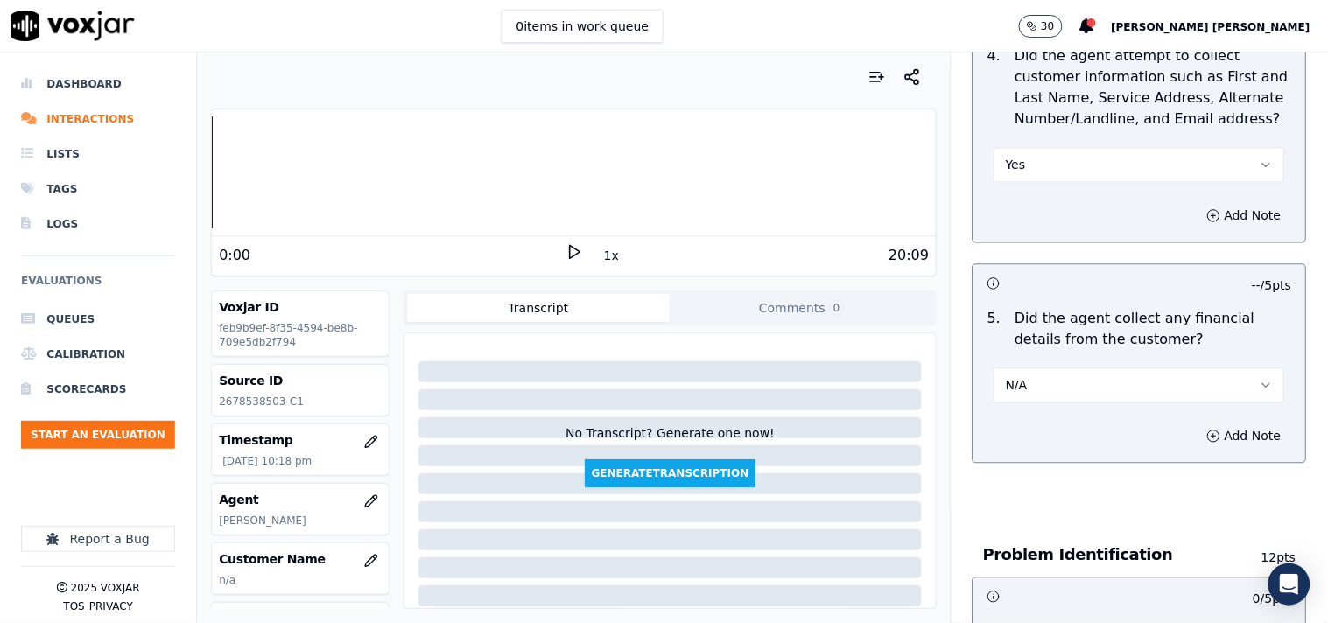
click at [1048, 378] on button "N/A" at bounding box center [1140, 386] width 291 height 35
click at [1031, 447] on div "No" at bounding box center [1109, 446] width 257 height 28
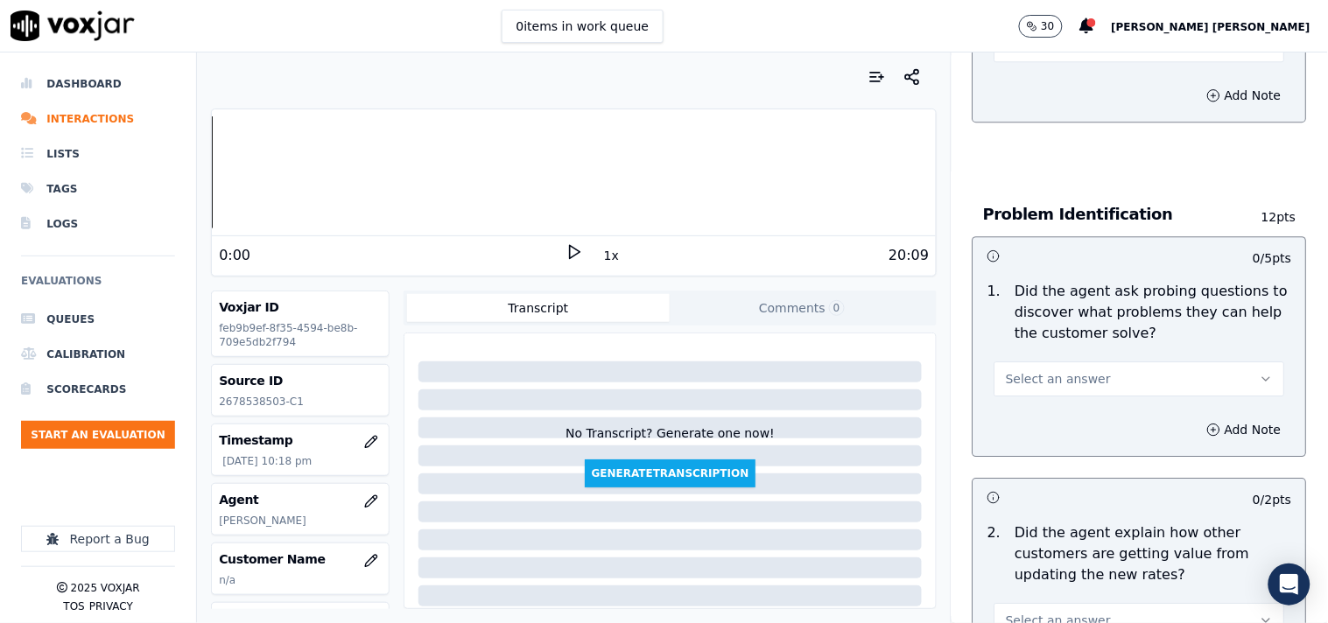
scroll to position [1264, 0]
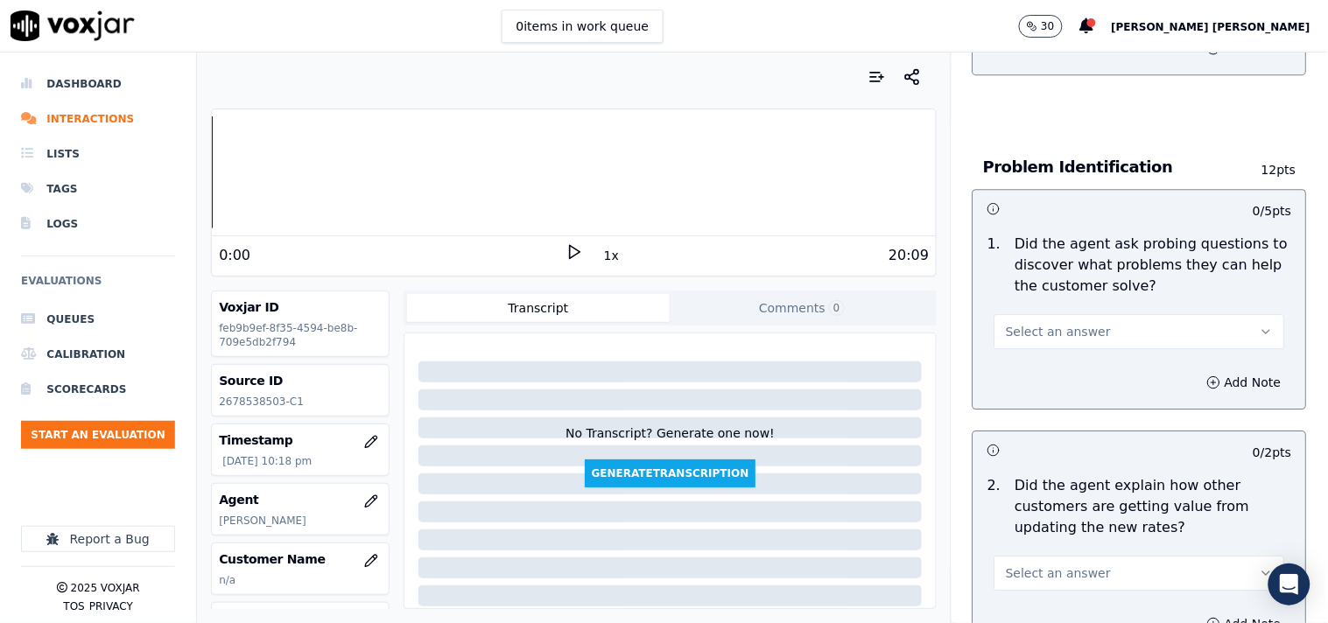
click at [1092, 300] on div "Select an answer" at bounding box center [1140, 323] width 319 height 53
click at [1084, 320] on button "Select an answer" at bounding box center [1140, 331] width 291 height 35
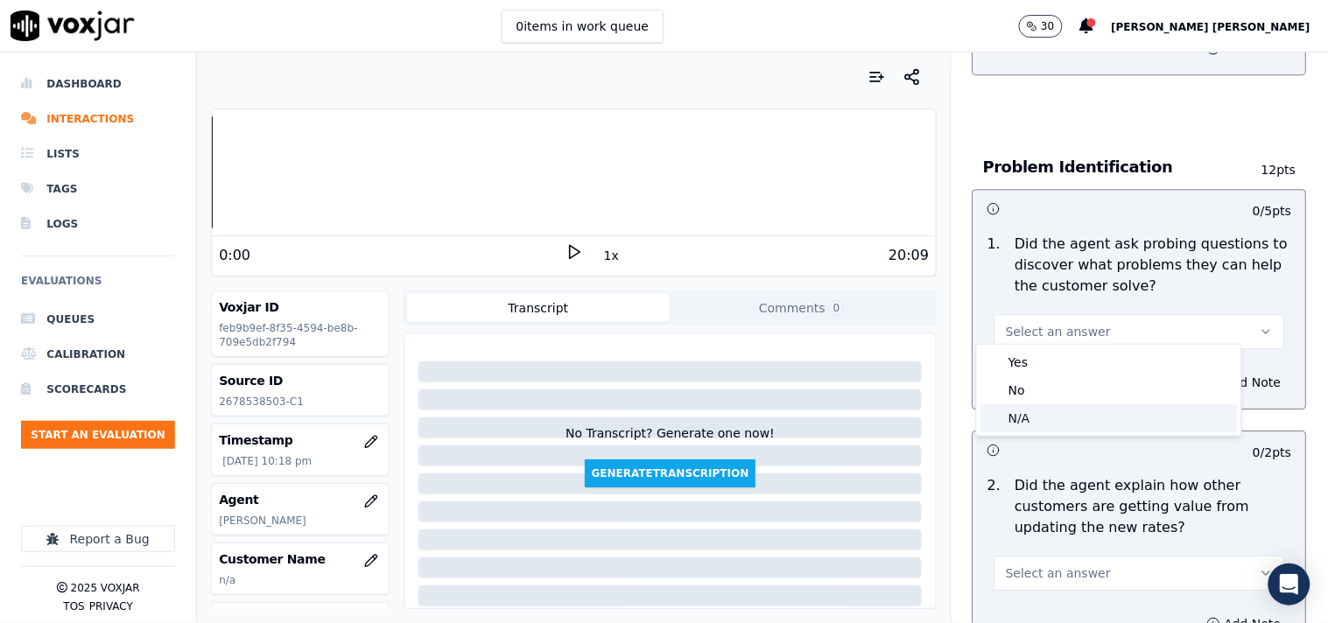
click at [1009, 411] on div "N/A" at bounding box center [1109, 418] width 257 height 28
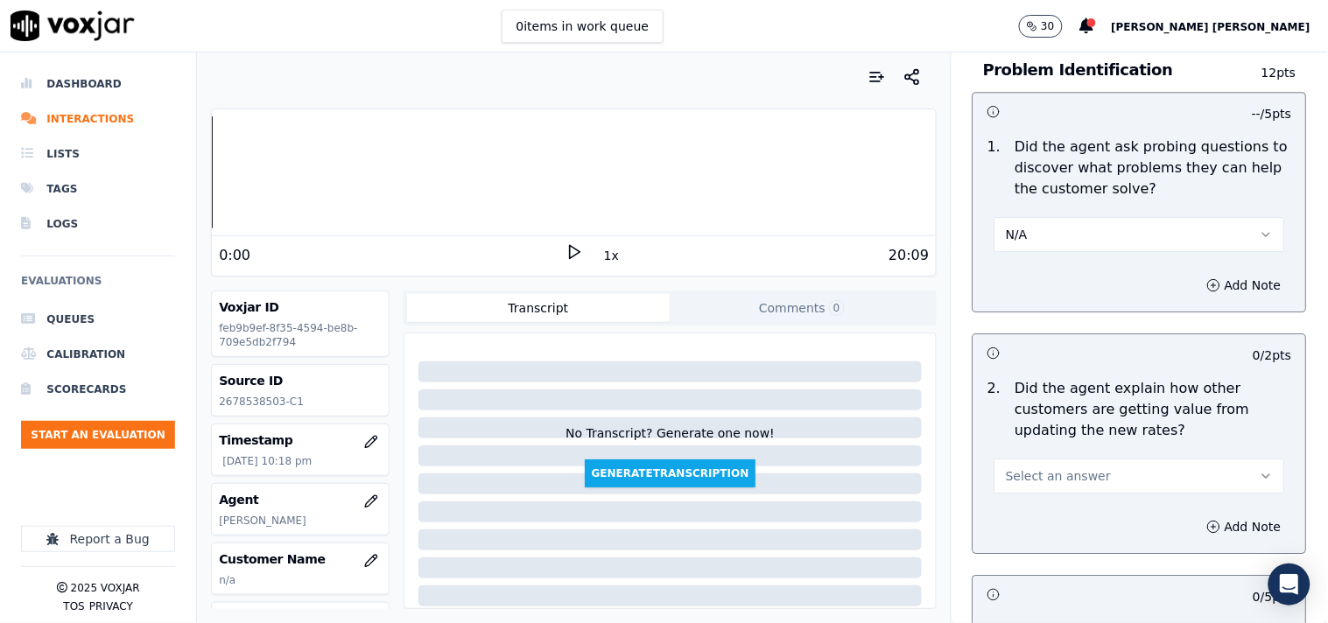
scroll to position [1459, 0]
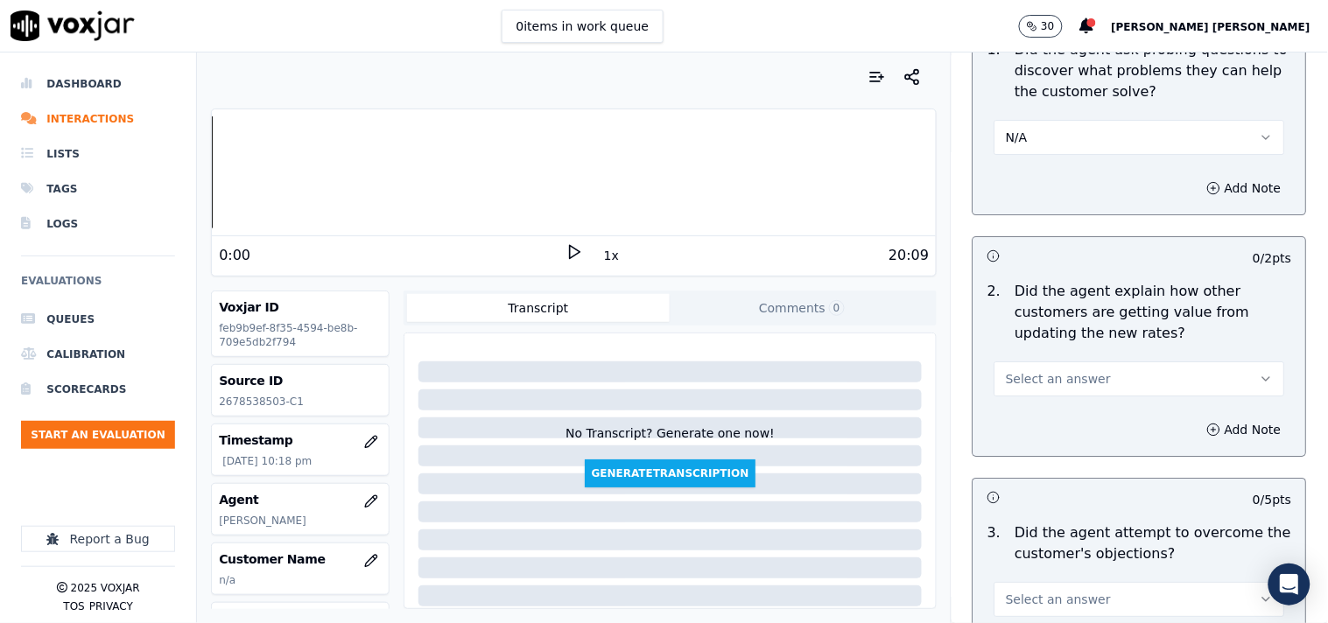
click at [1063, 370] on span "Select an answer" at bounding box center [1058, 379] width 105 height 18
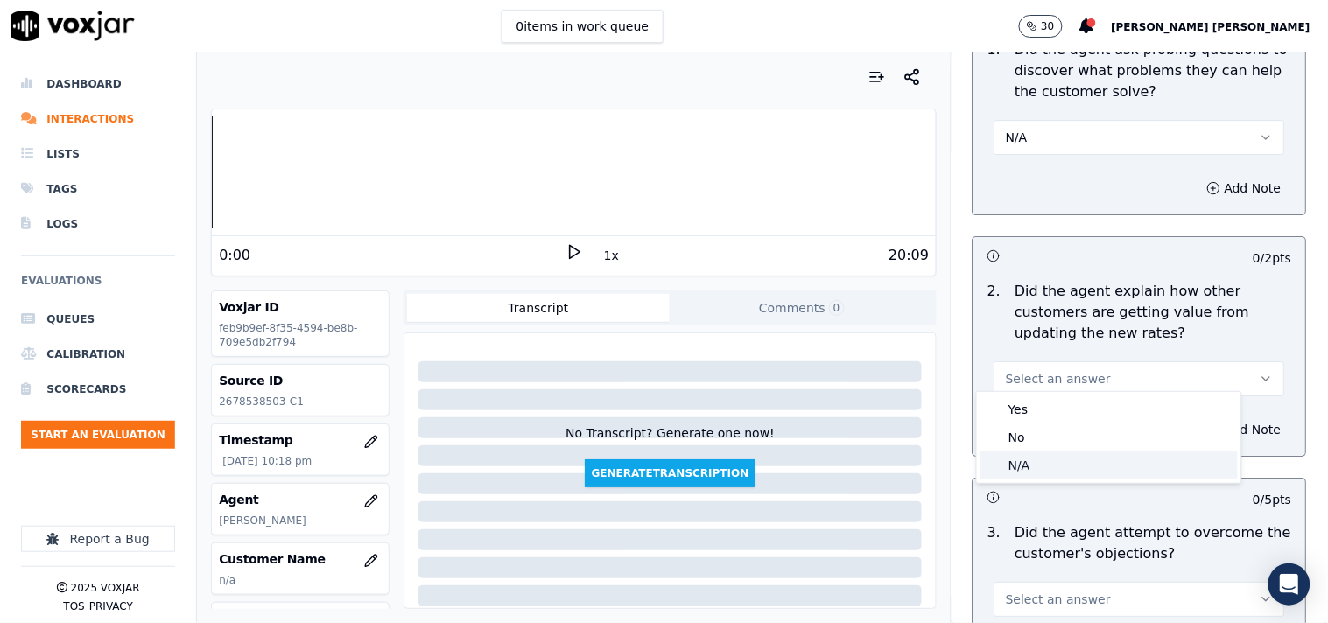
click at [1035, 465] on div "N/A" at bounding box center [1109, 466] width 257 height 28
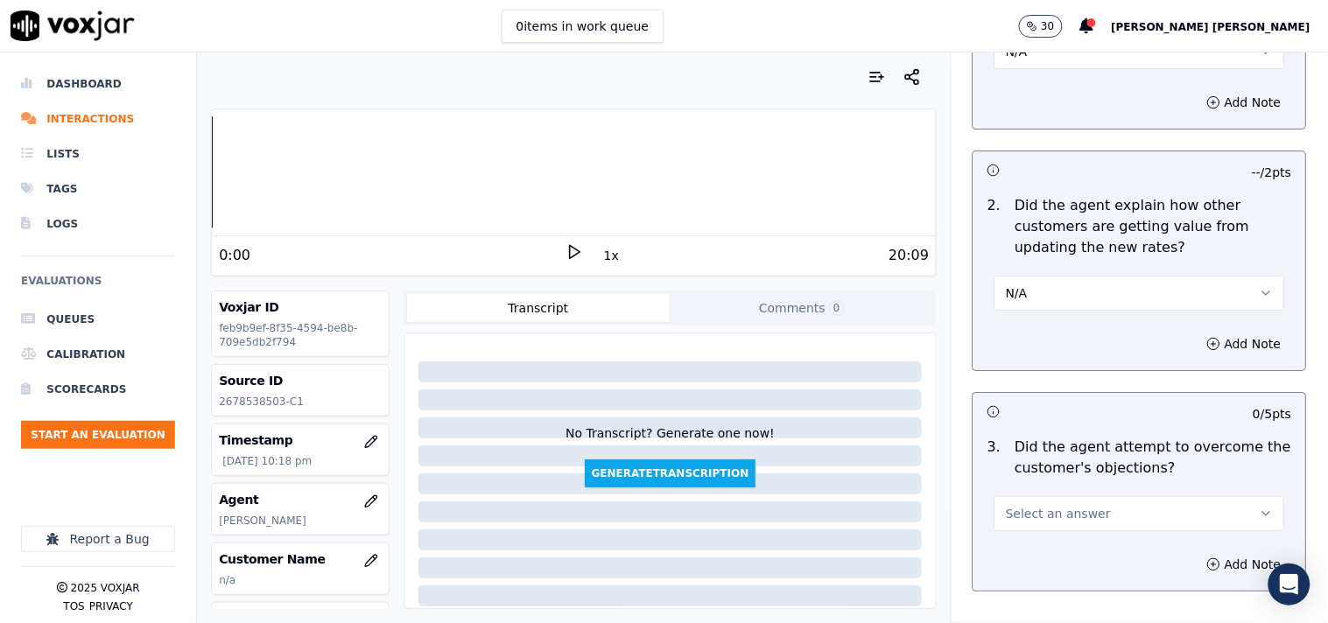
scroll to position [1751, 0]
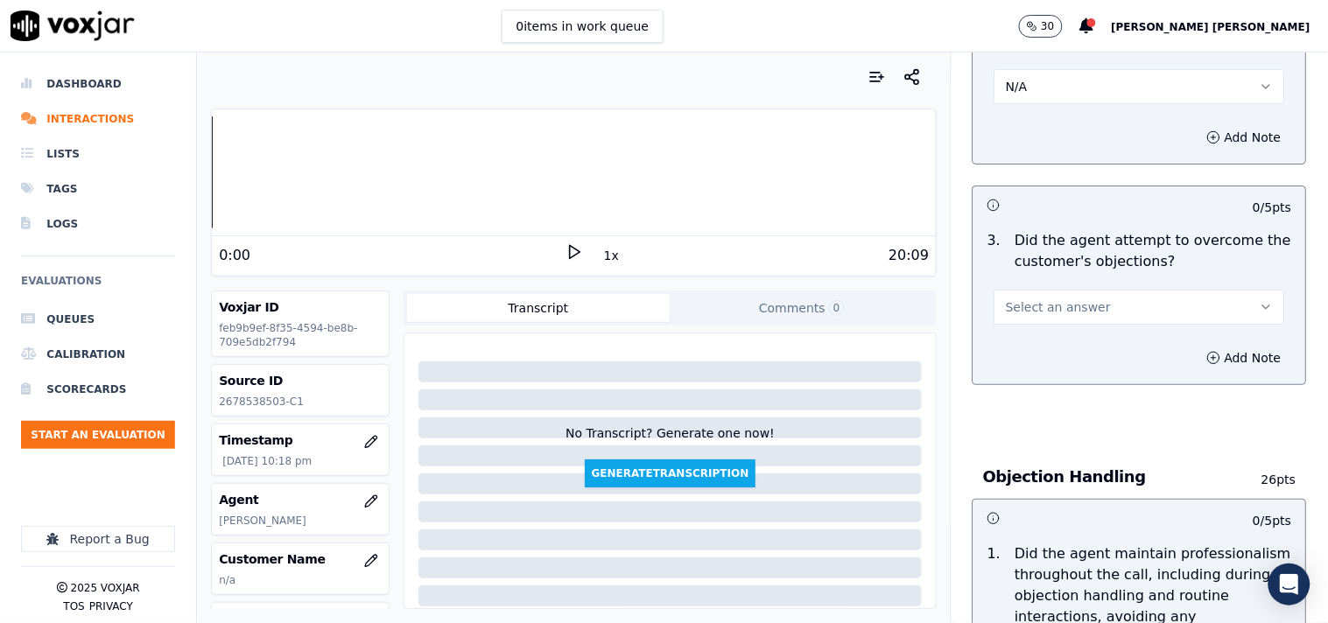
click at [1123, 295] on button "Select an answer" at bounding box center [1140, 307] width 291 height 35
click at [1103, 330] on div "Yes" at bounding box center [1109, 339] width 257 height 28
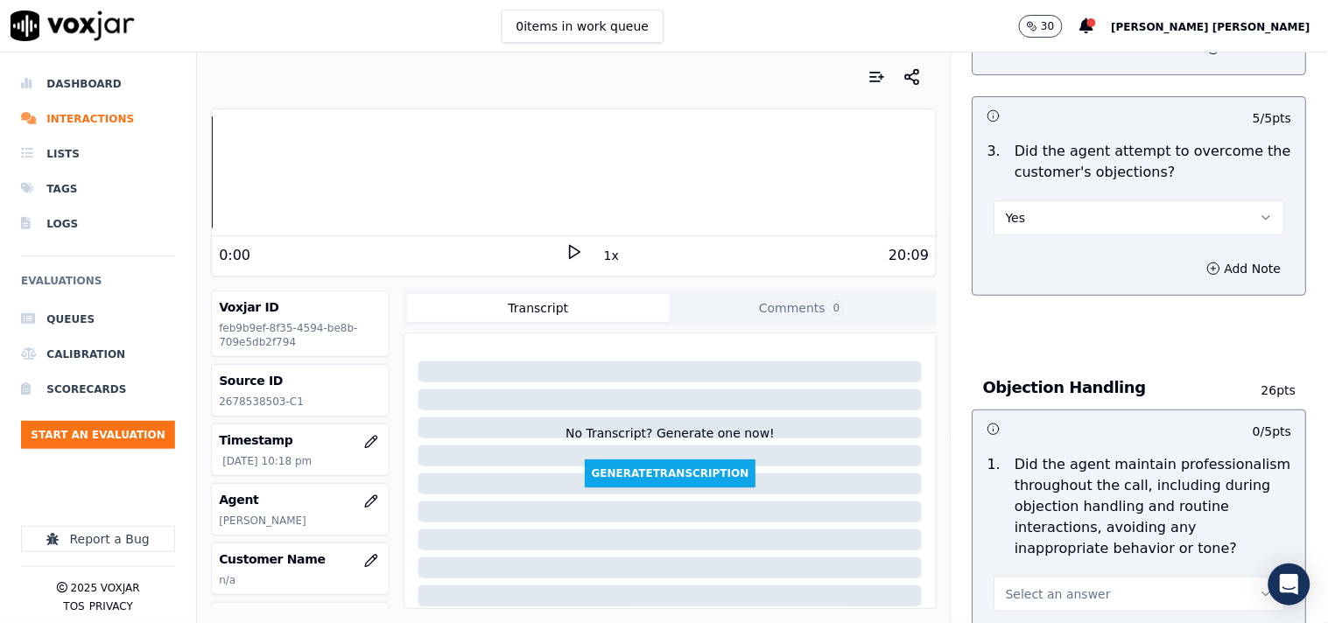
scroll to position [1945, 0]
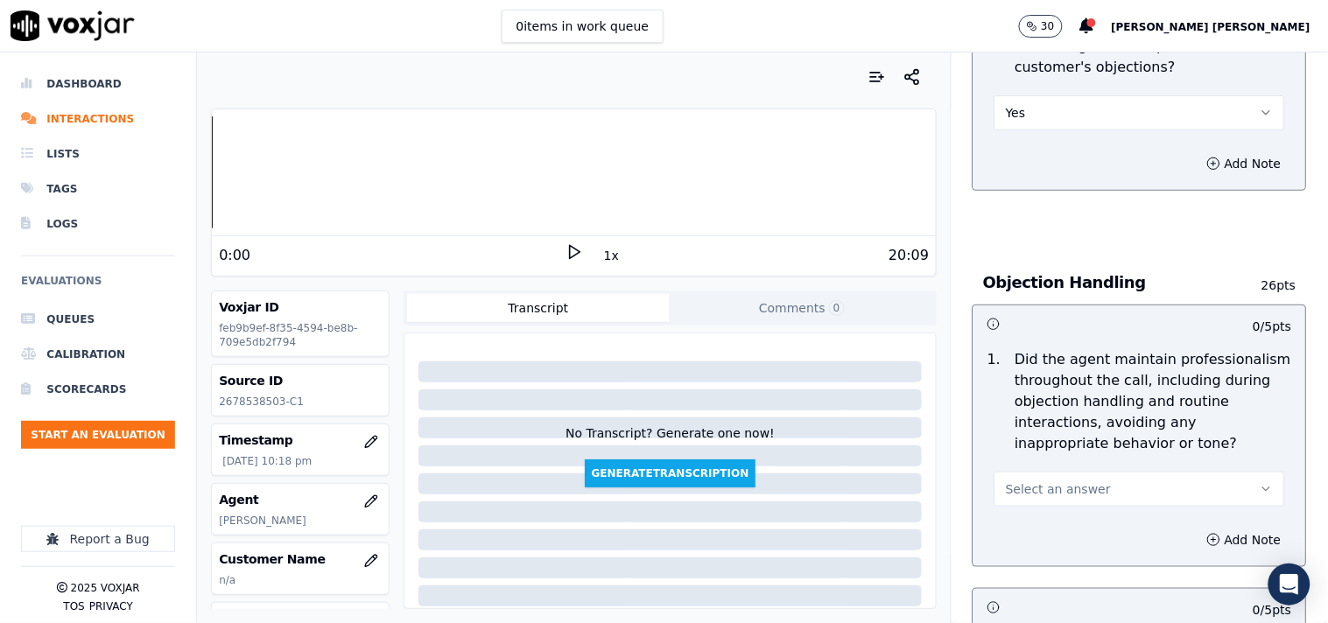
click at [1027, 481] on span "Select an answer" at bounding box center [1058, 490] width 105 height 18
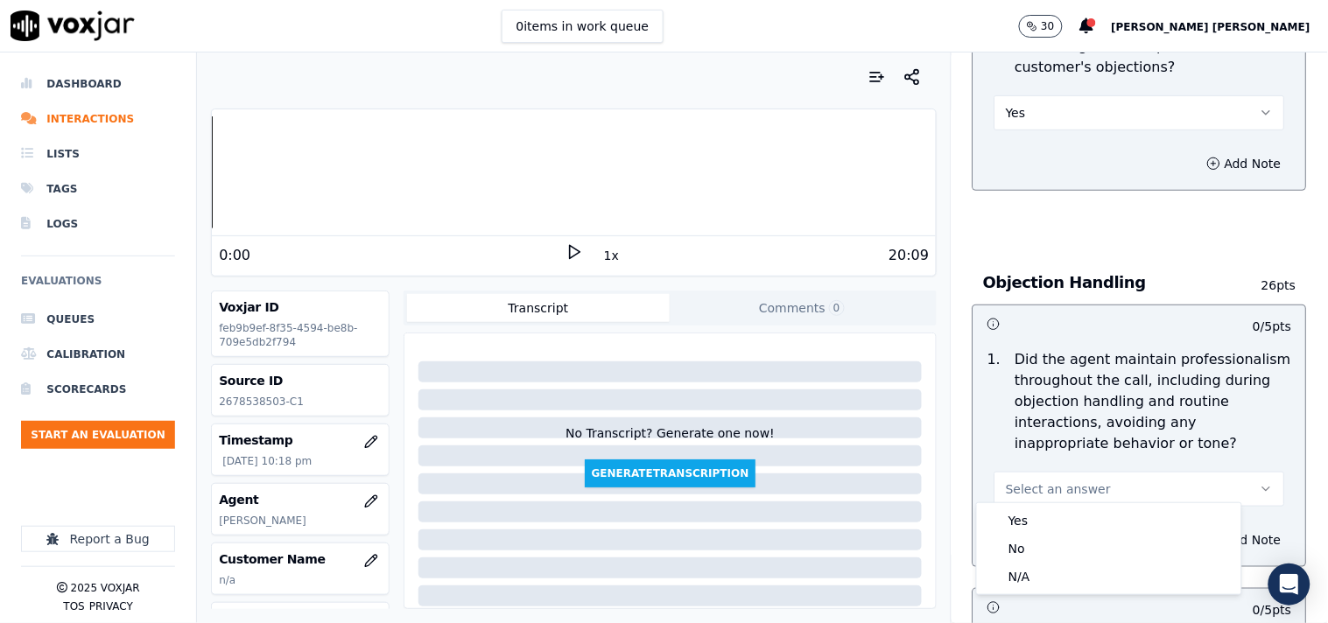
click at [1029, 503] on div "Yes No N/A" at bounding box center [1109, 548] width 264 height 91
click at [1028, 514] on div "Yes" at bounding box center [1109, 521] width 257 height 28
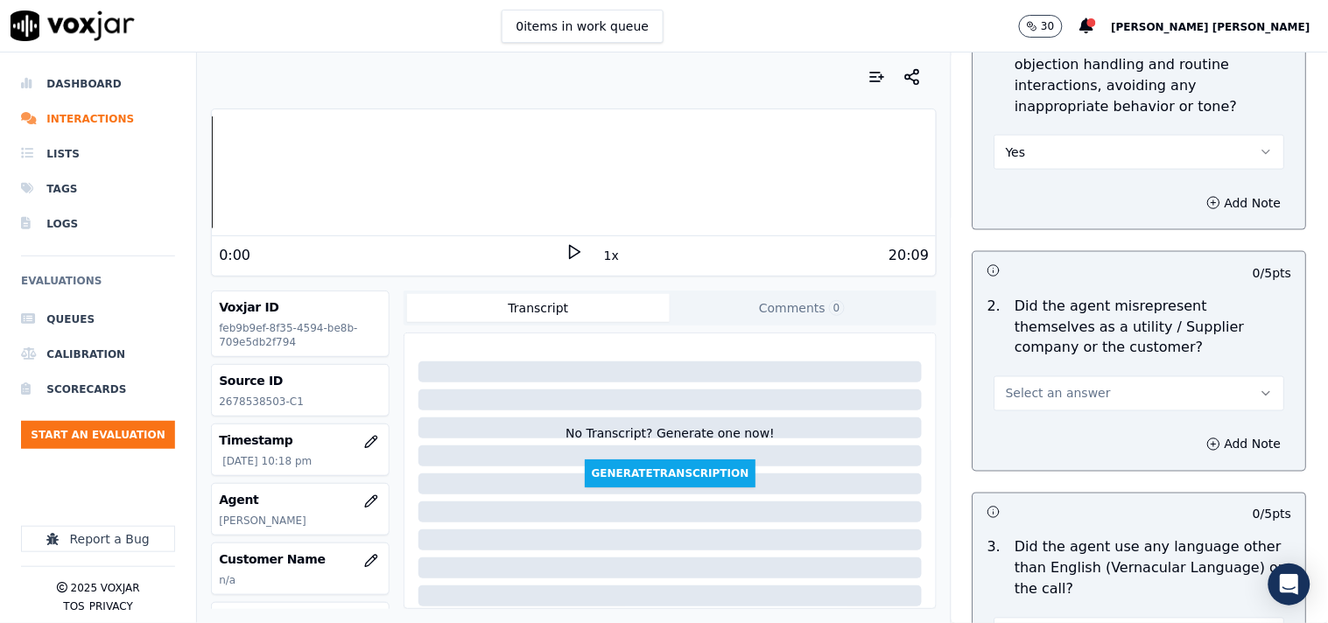
scroll to position [2334, 0]
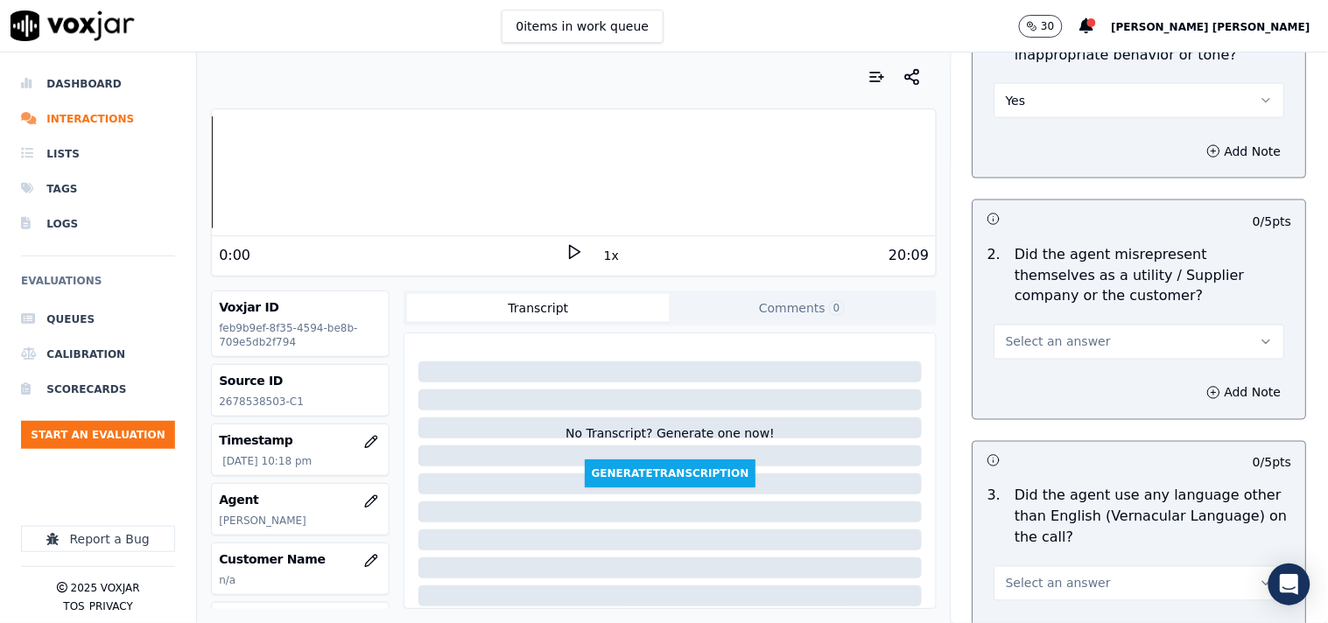
click at [1070, 325] on button "Select an answer" at bounding box center [1140, 342] width 291 height 35
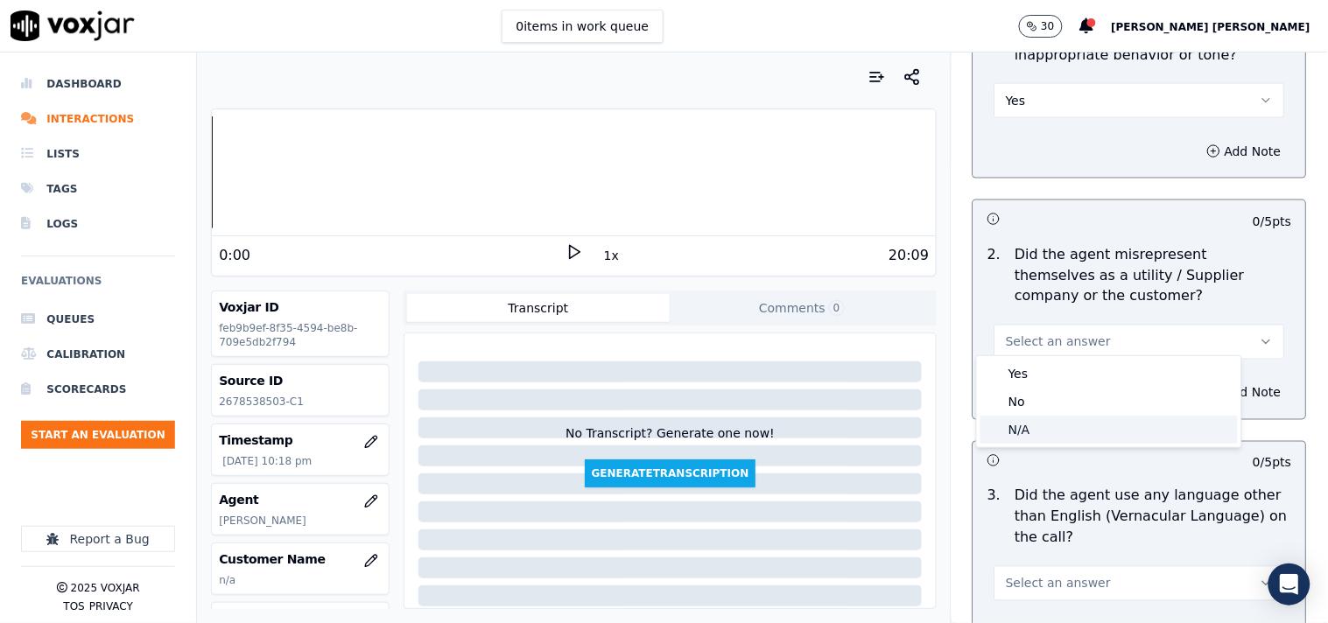
drag, startPoint x: 1053, startPoint y: 425, endPoint x: 1058, endPoint y: 413, distance: 13.0
click at [1053, 426] on div "N/A" at bounding box center [1109, 430] width 257 height 28
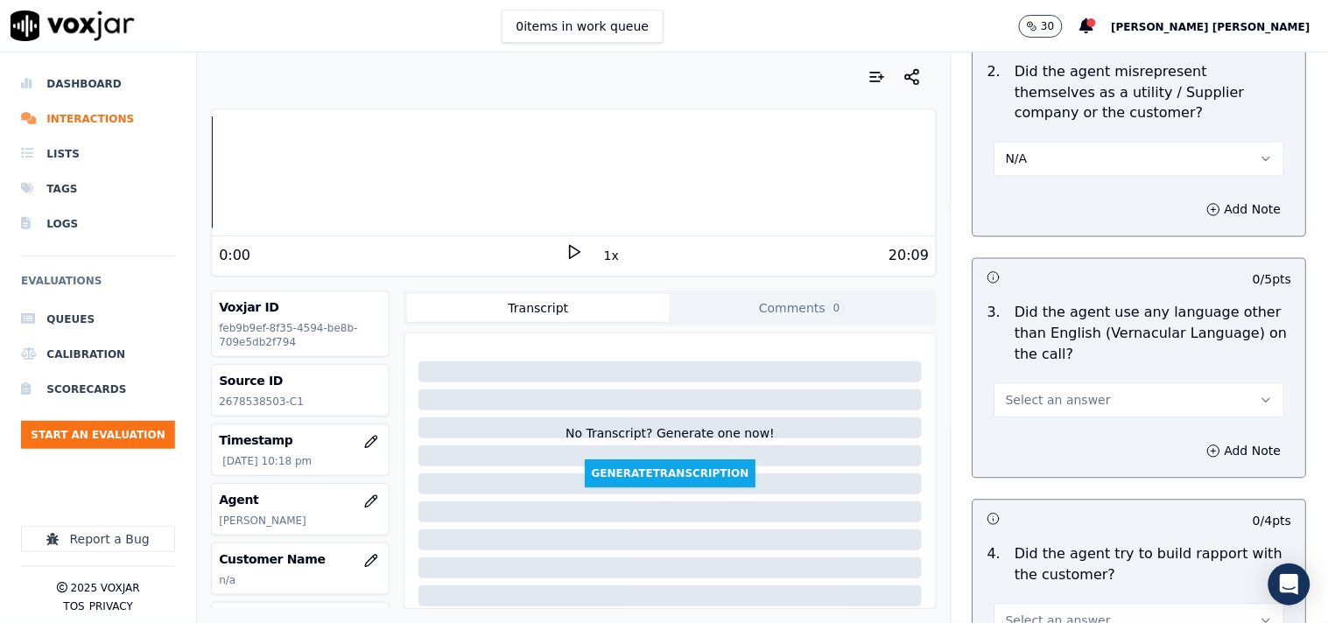
scroll to position [2431, 0]
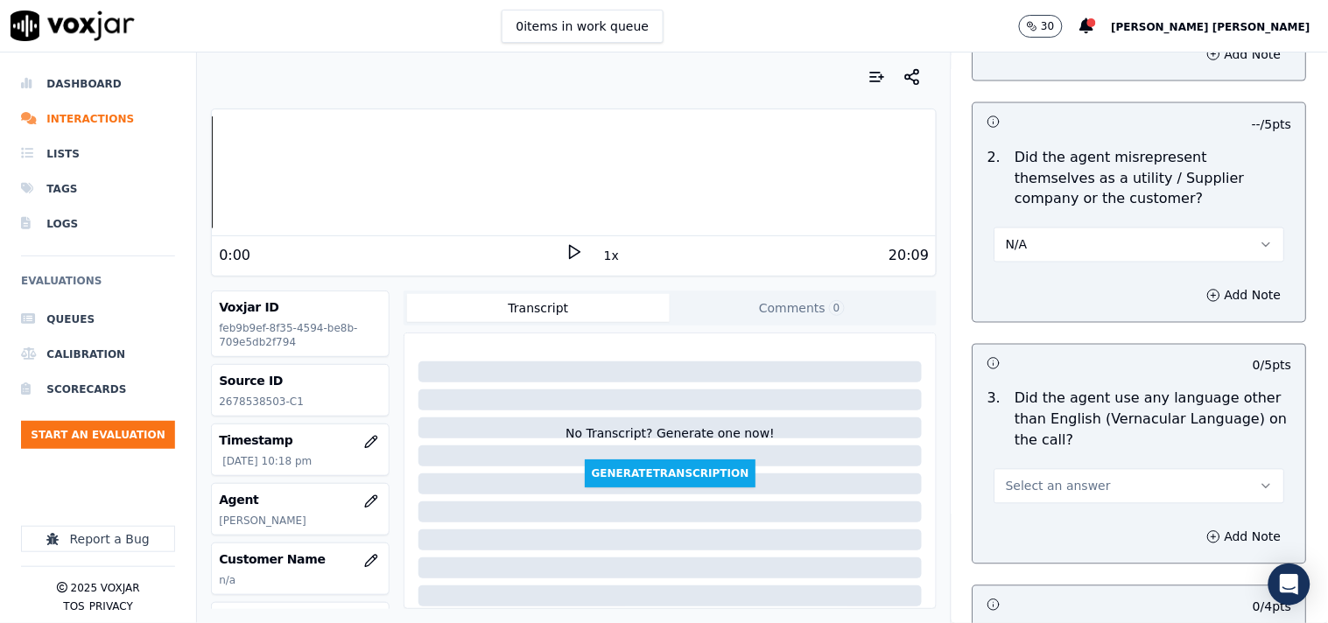
click at [1083, 230] on button "N/A" at bounding box center [1140, 245] width 291 height 35
drag, startPoint x: 1074, startPoint y: 340, endPoint x: 1075, endPoint y: 301, distance: 38.5
click at [1075, 301] on div "Yes No N/A" at bounding box center [1109, 303] width 264 height 91
click at [1075, 301] on div "No" at bounding box center [1109, 304] width 257 height 28
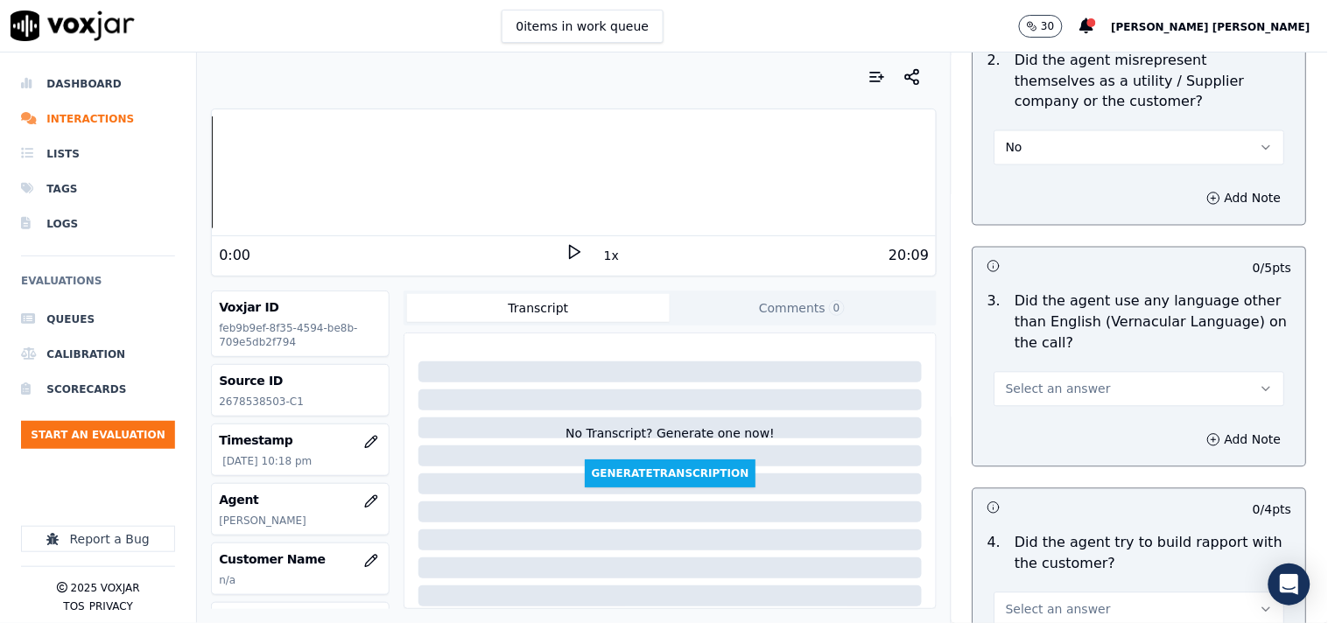
click at [1083, 378] on button "Select an answer" at bounding box center [1140, 389] width 291 height 35
click at [1031, 422] on div "Yes" at bounding box center [1109, 420] width 257 height 28
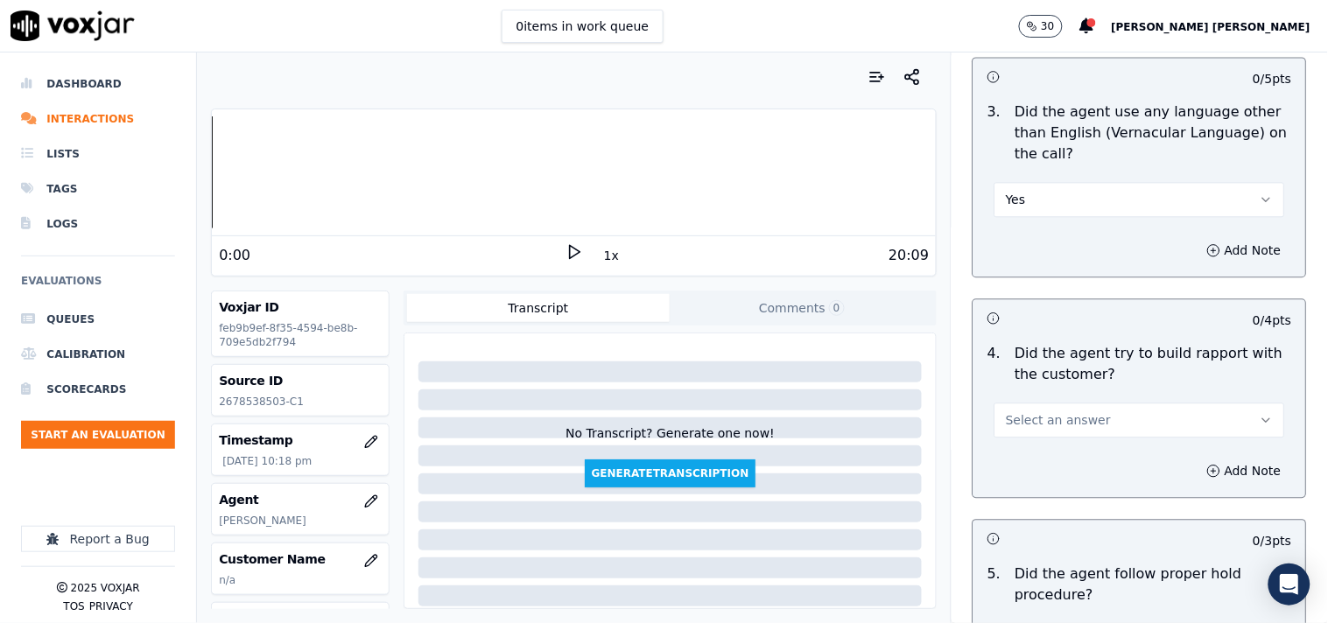
scroll to position [2724, 0]
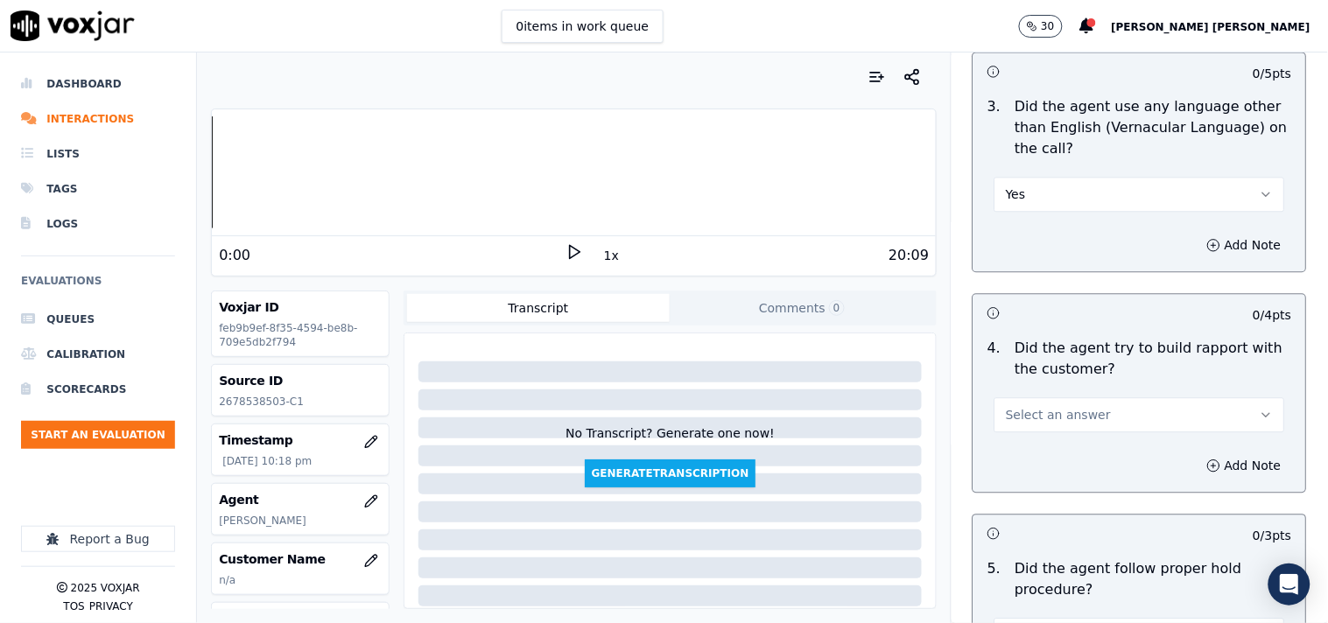
click at [1013, 418] on button "Select an answer" at bounding box center [1140, 414] width 291 height 35
click at [1009, 501] on div "N/A" at bounding box center [1109, 503] width 257 height 28
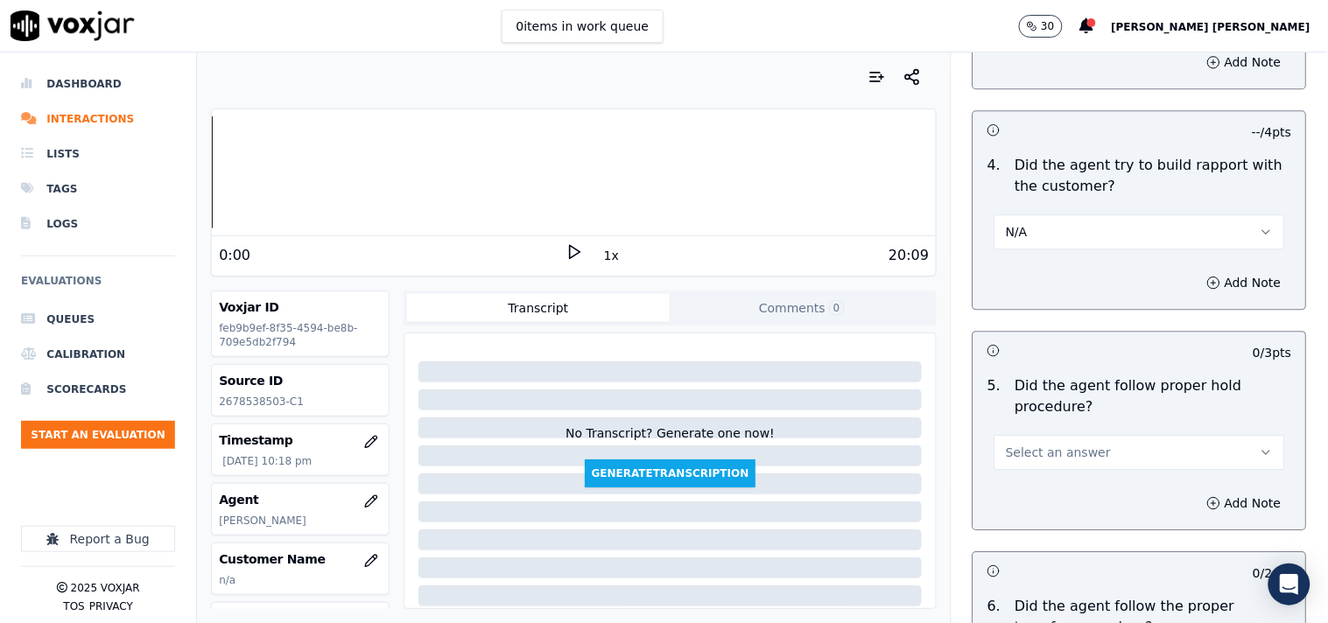
scroll to position [2918, 0]
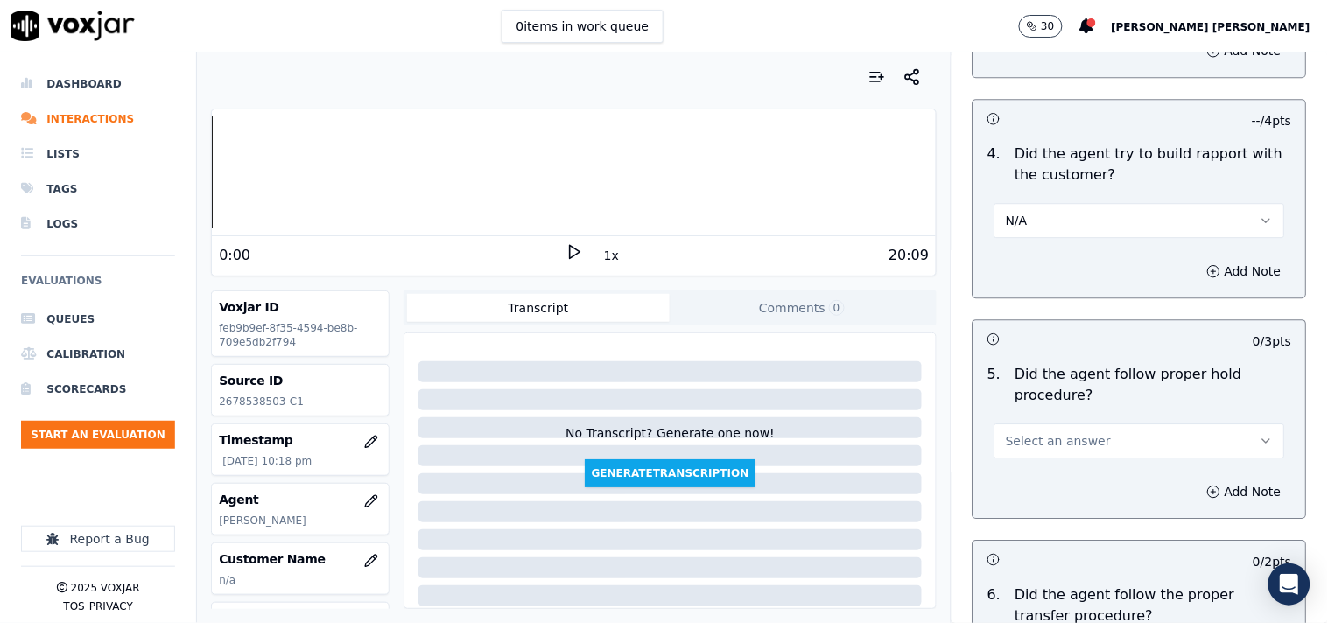
click at [1060, 424] on button "Select an answer" at bounding box center [1140, 441] width 291 height 35
click at [1046, 462] on div "Yes" at bounding box center [1109, 473] width 257 height 28
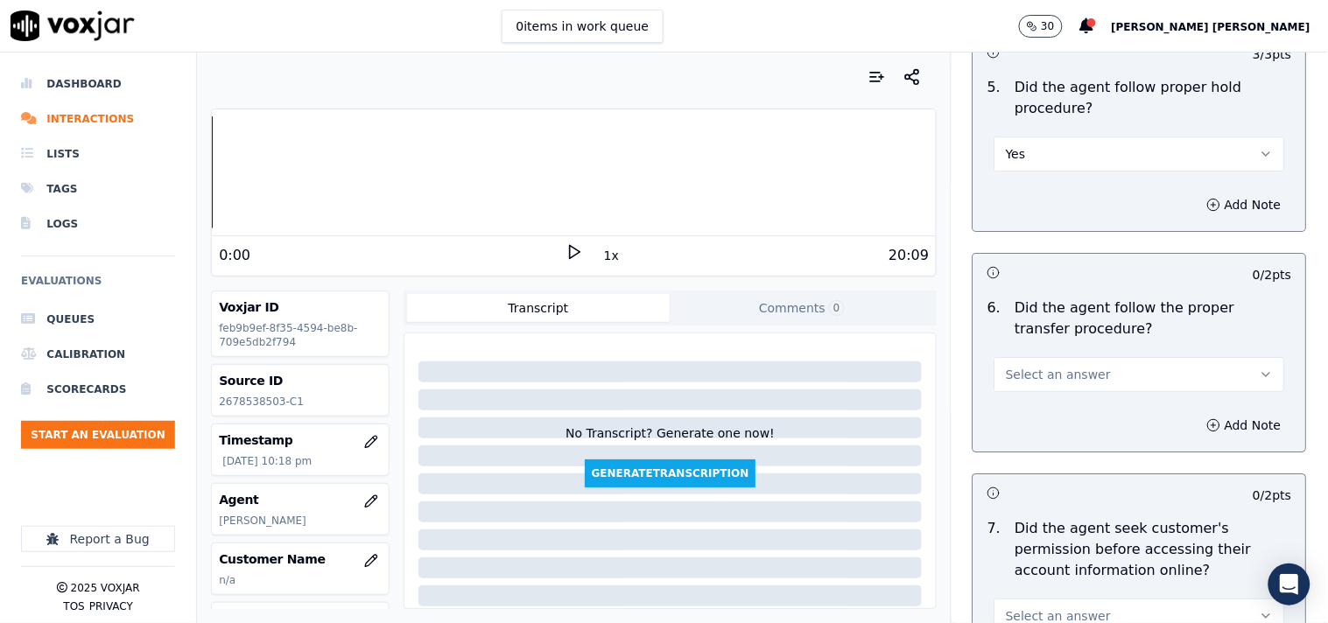
scroll to position [3210, 0]
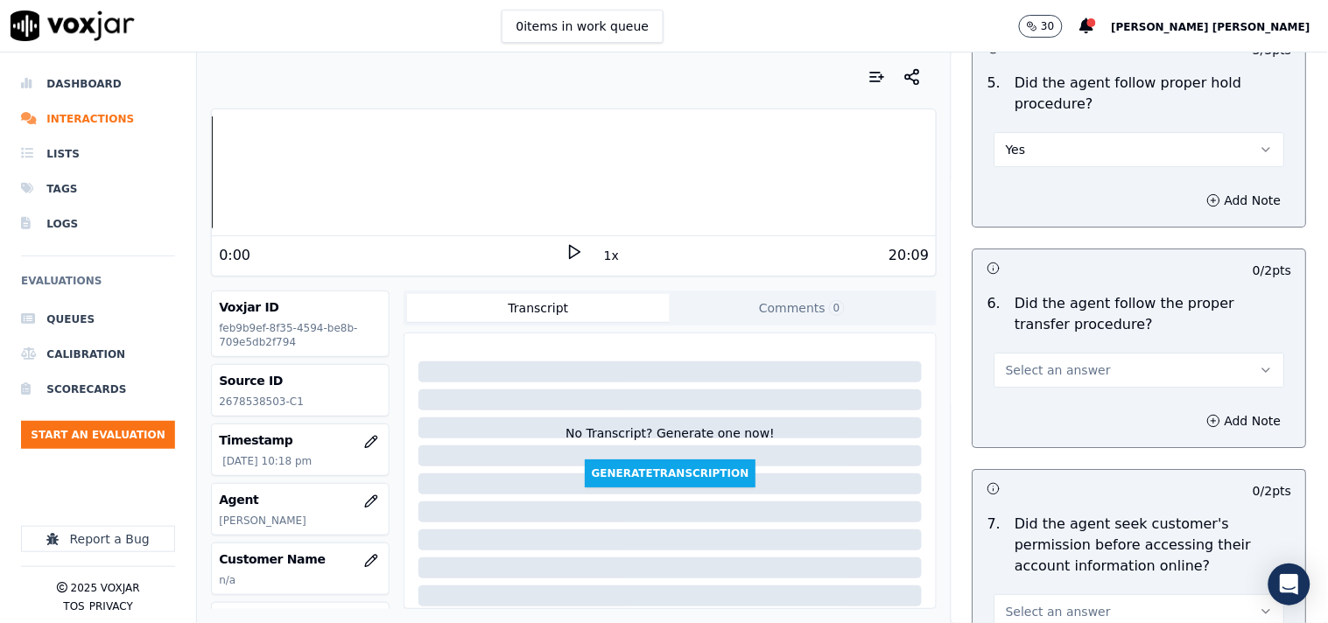
click at [1048, 369] on span "Select an answer" at bounding box center [1058, 371] width 105 height 18
click at [1054, 400] on div "Yes" at bounding box center [1109, 402] width 257 height 28
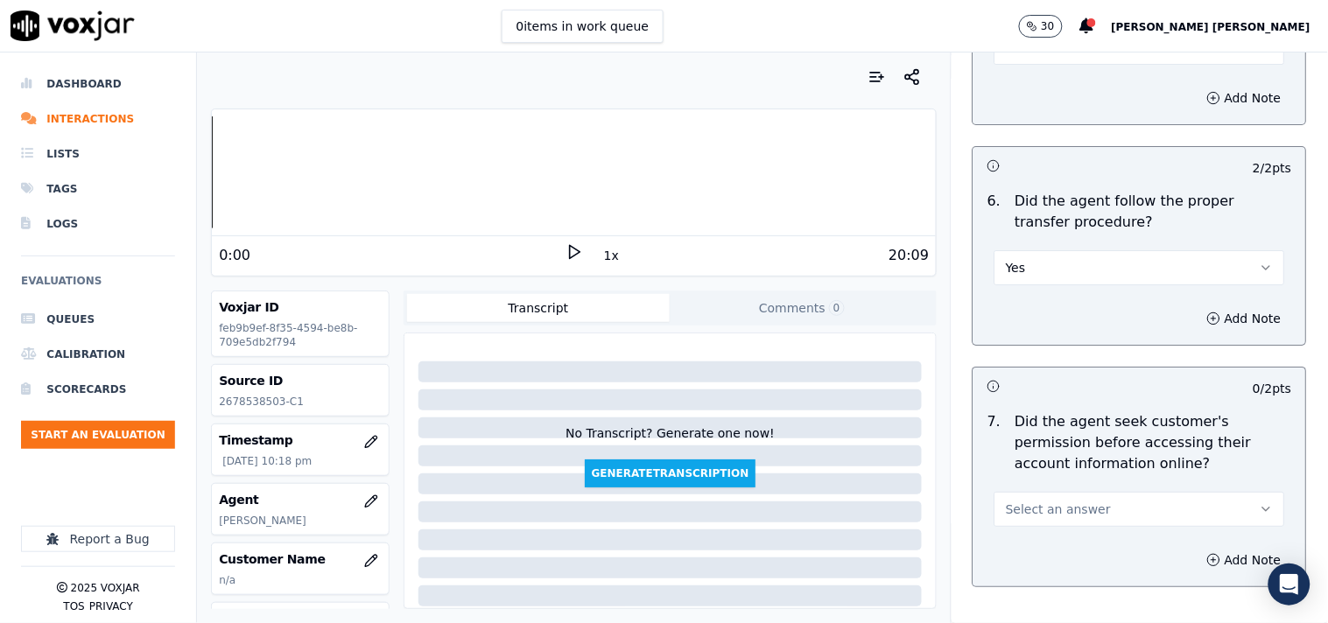
scroll to position [3502, 0]
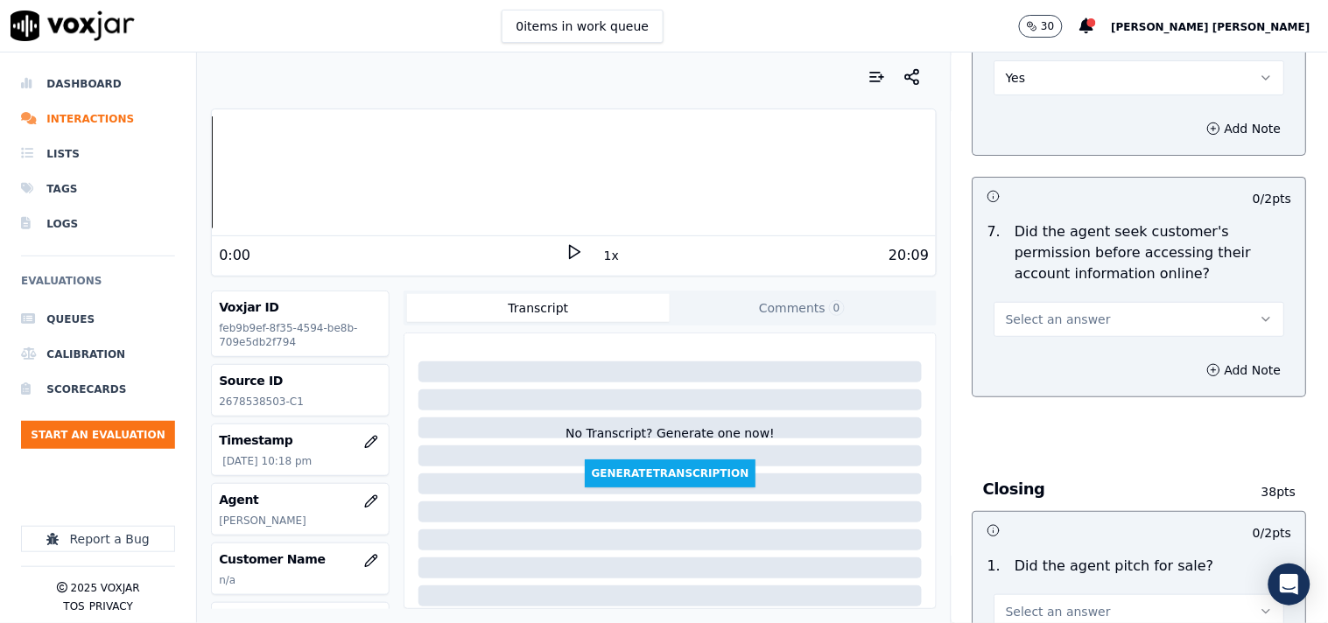
click at [1052, 327] on button "Select an answer" at bounding box center [1140, 319] width 291 height 35
click at [1052, 375] on div "No" at bounding box center [1109, 380] width 257 height 28
click at [1197, 358] on button "Add Note" at bounding box center [1244, 370] width 95 height 25
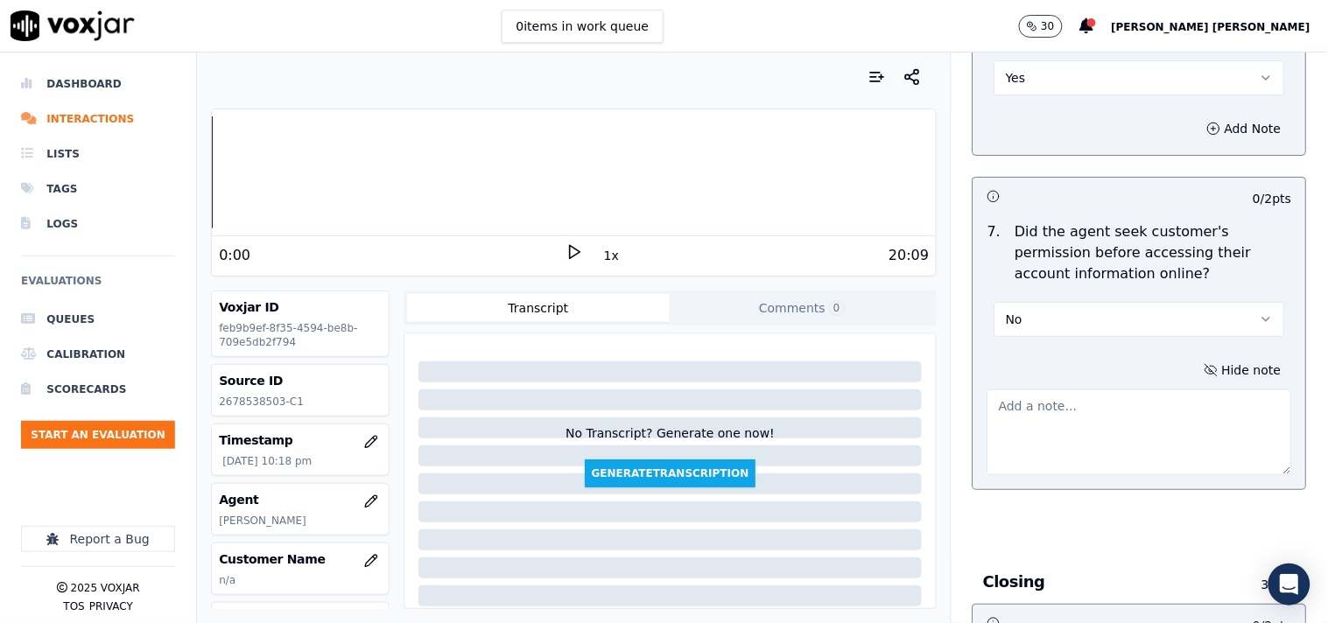
click at [1029, 425] on textarea at bounding box center [1140, 433] width 305 height 86
paste textarea "@07:20 [PERSON_NAME] -informed the due balance of cx account ,but failed to tak…"
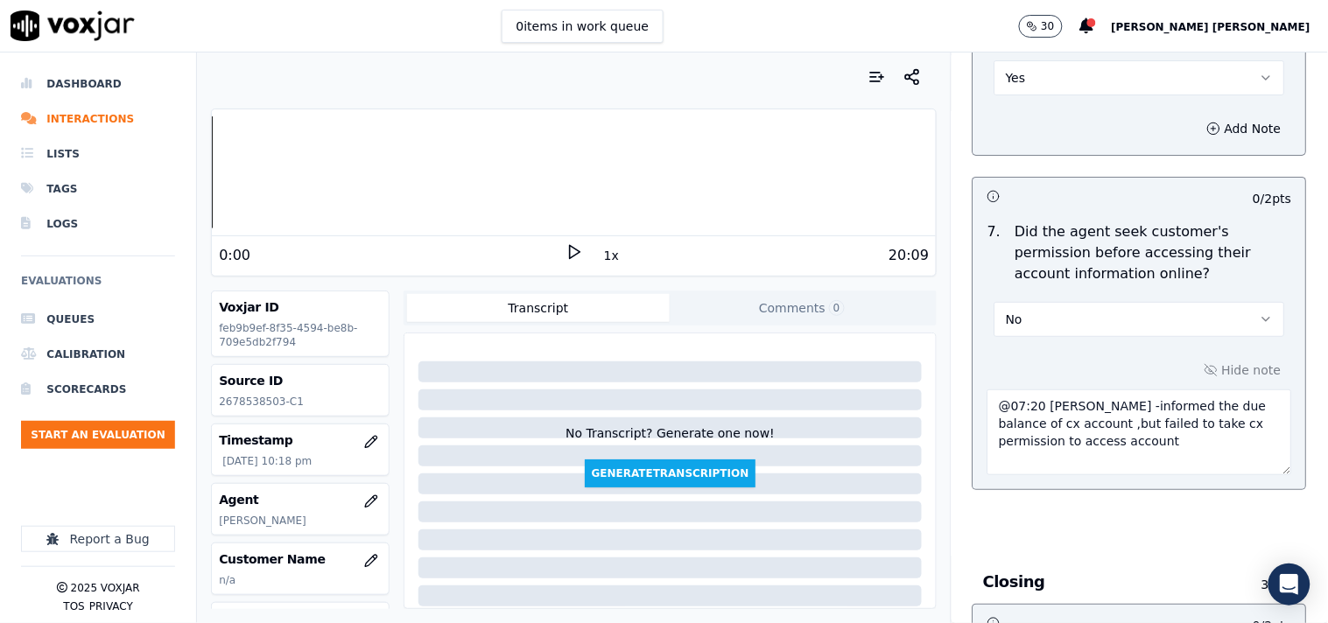
click at [988, 395] on textarea "@07:20 [PERSON_NAME] -informed the due balance of cx account ,but failed to tak…" at bounding box center [1140, 433] width 305 height 86
paste textarea "Call id-20250912-163537"
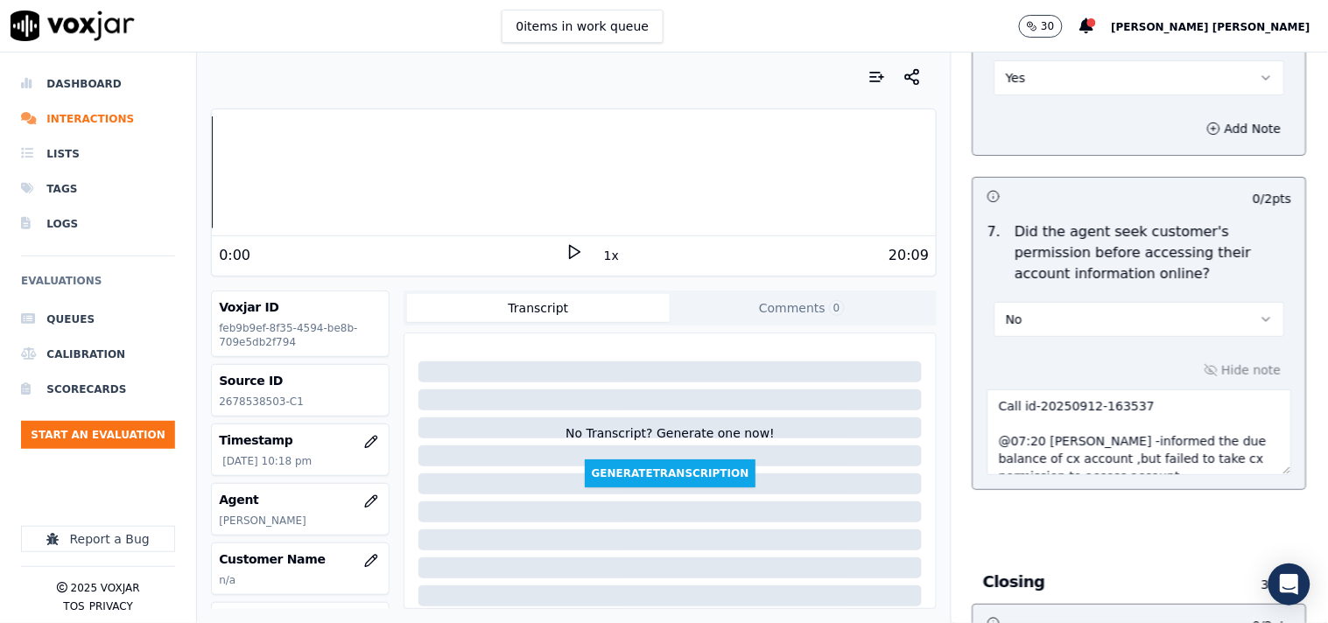
type textarea "Call id-20250912-163537 @07:20 [PERSON_NAME] -informed the due balance of cx ac…"
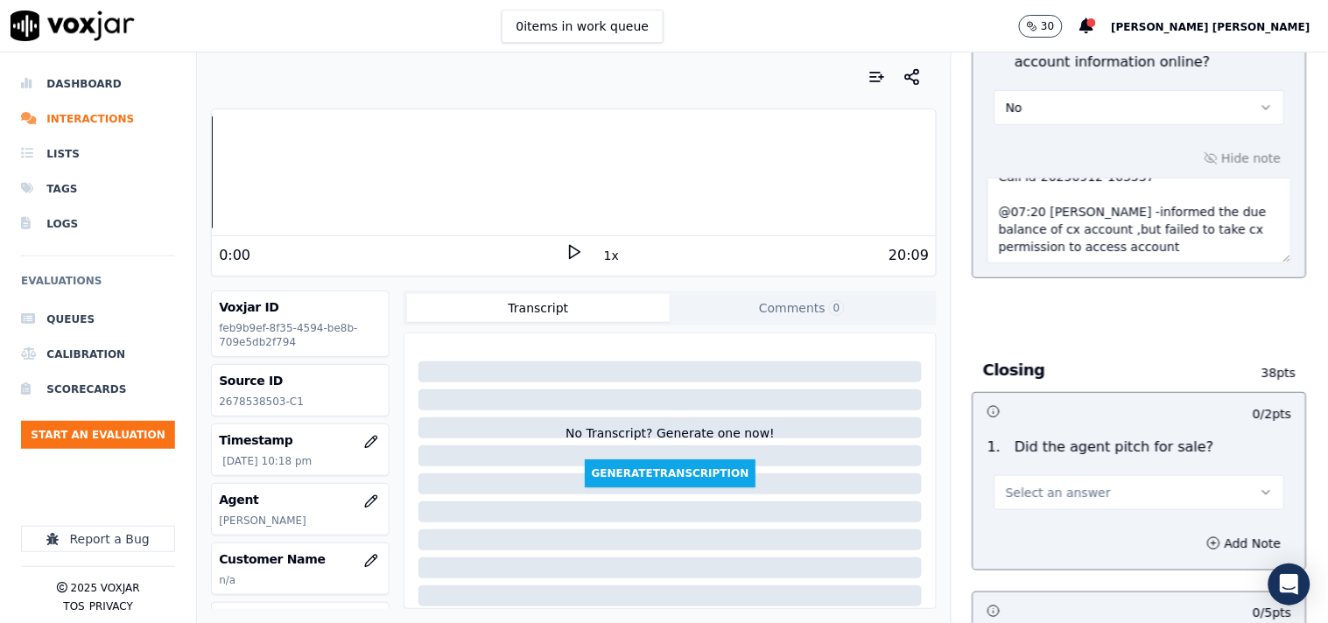
scroll to position [3794, 0]
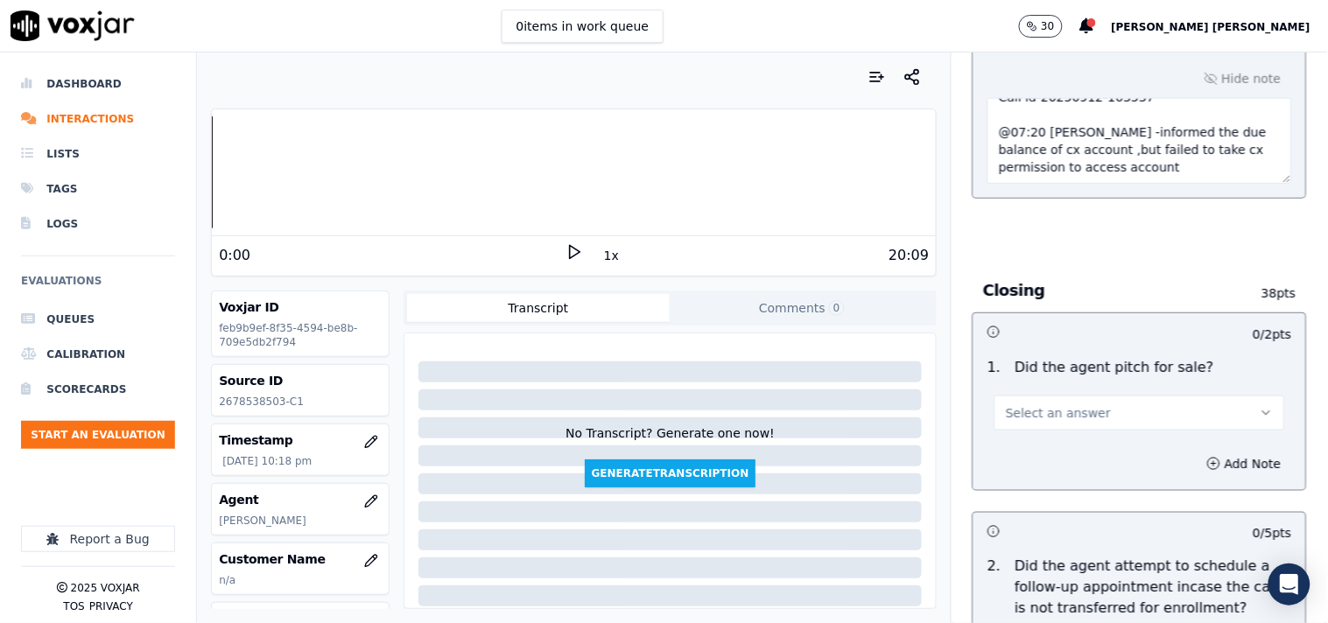
click at [1151, 413] on button "Select an answer" at bounding box center [1140, 413] width 291 height 35
click at [1007, 451] on div "Yes" at bounding box center [1109, 446] width 257 height 28
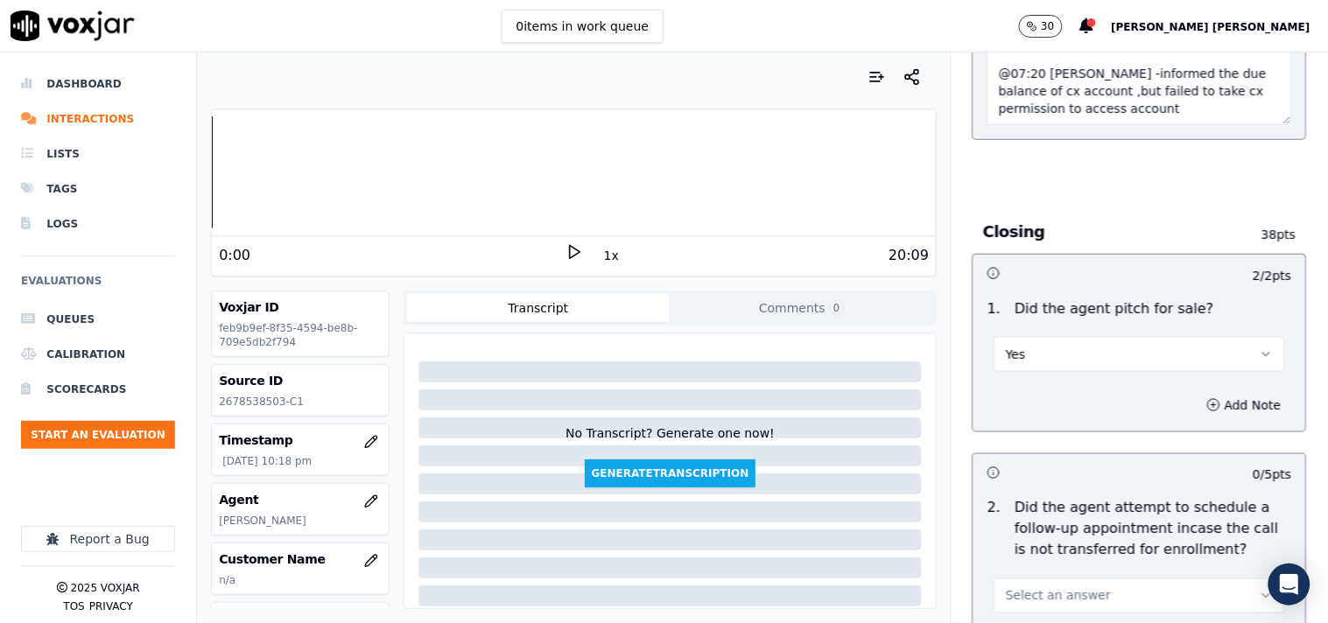
scroll to position [3891, 0]
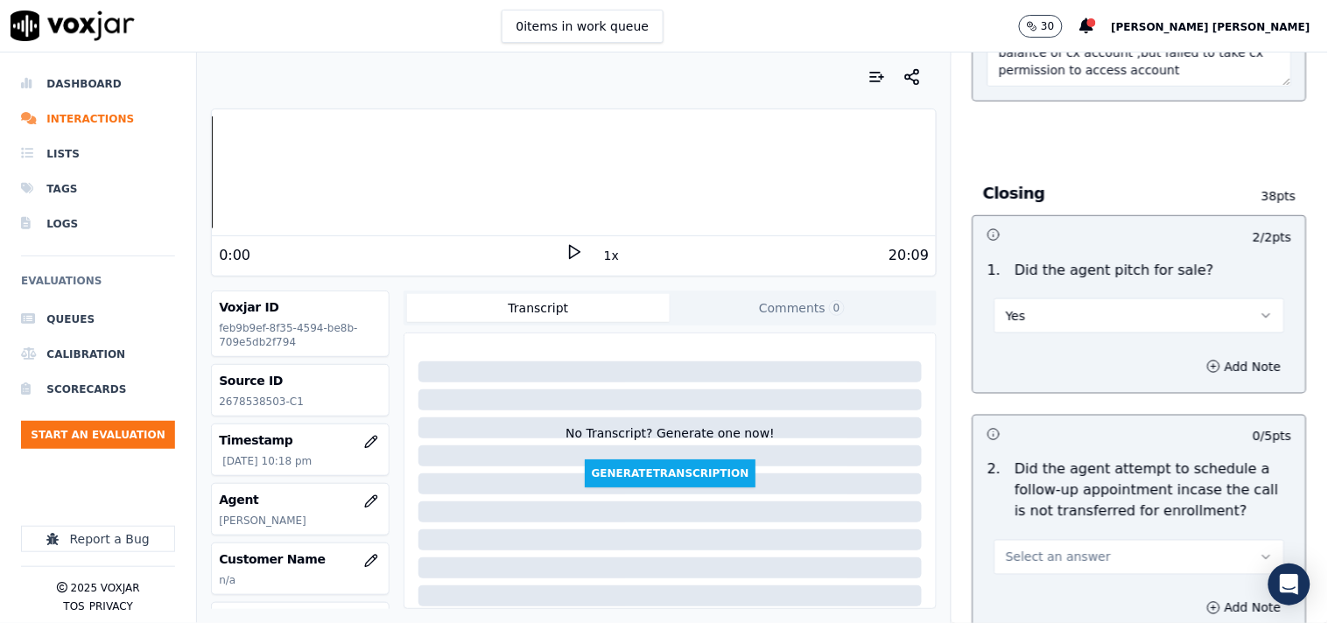
click at [1078, 540] on button "Select an answer" at bounding box center [1140, 557] width 291 height 35
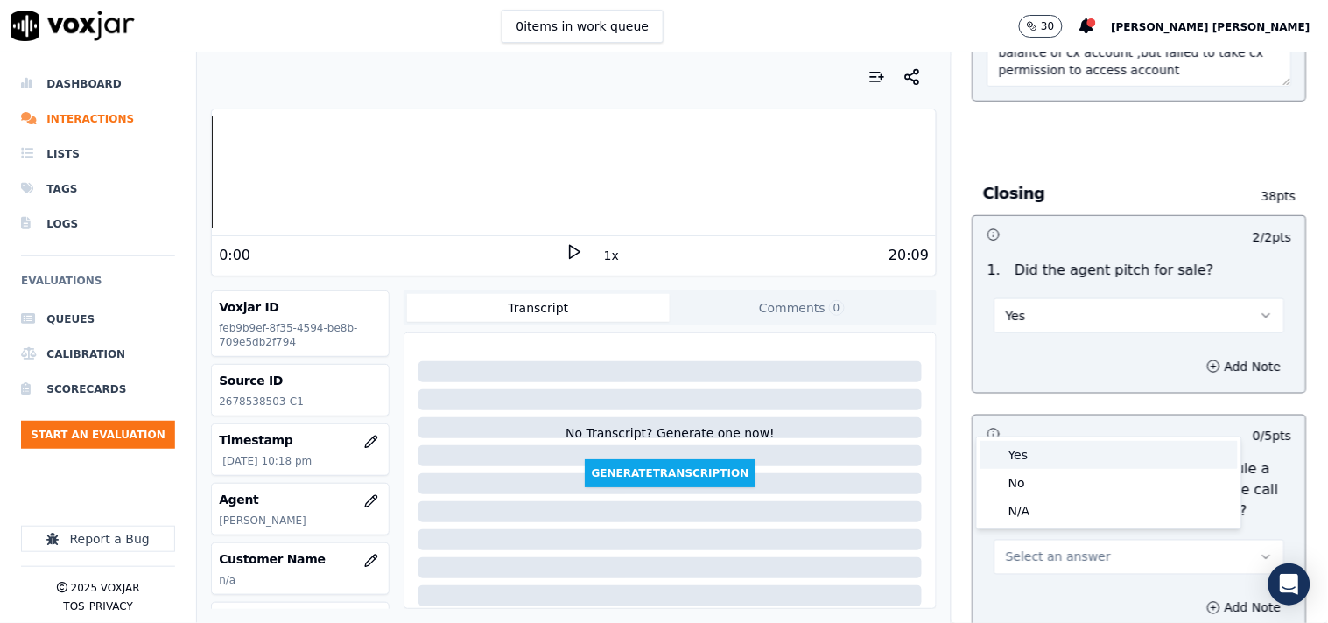
click at [1037, 447] on div "Yes" at bounding box center [1109, 455] width 257 height 28
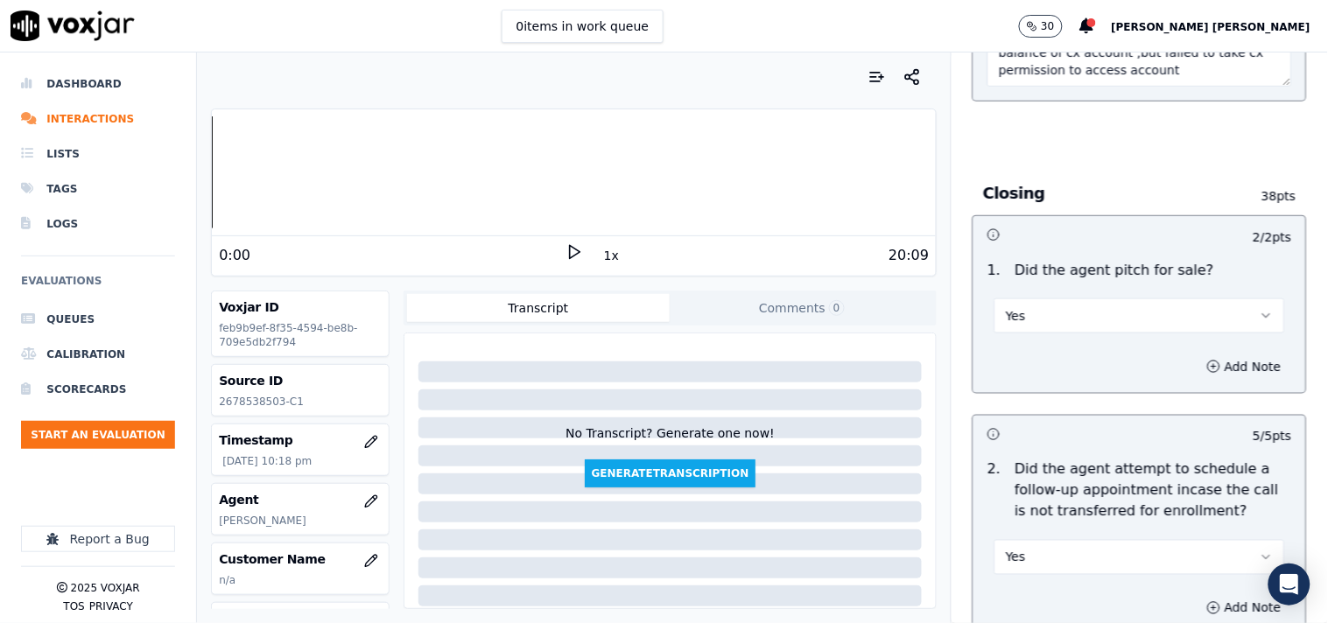
click at [1071, 540] on button "Yes" at bounding box center [1140, 557] width 291 height 35
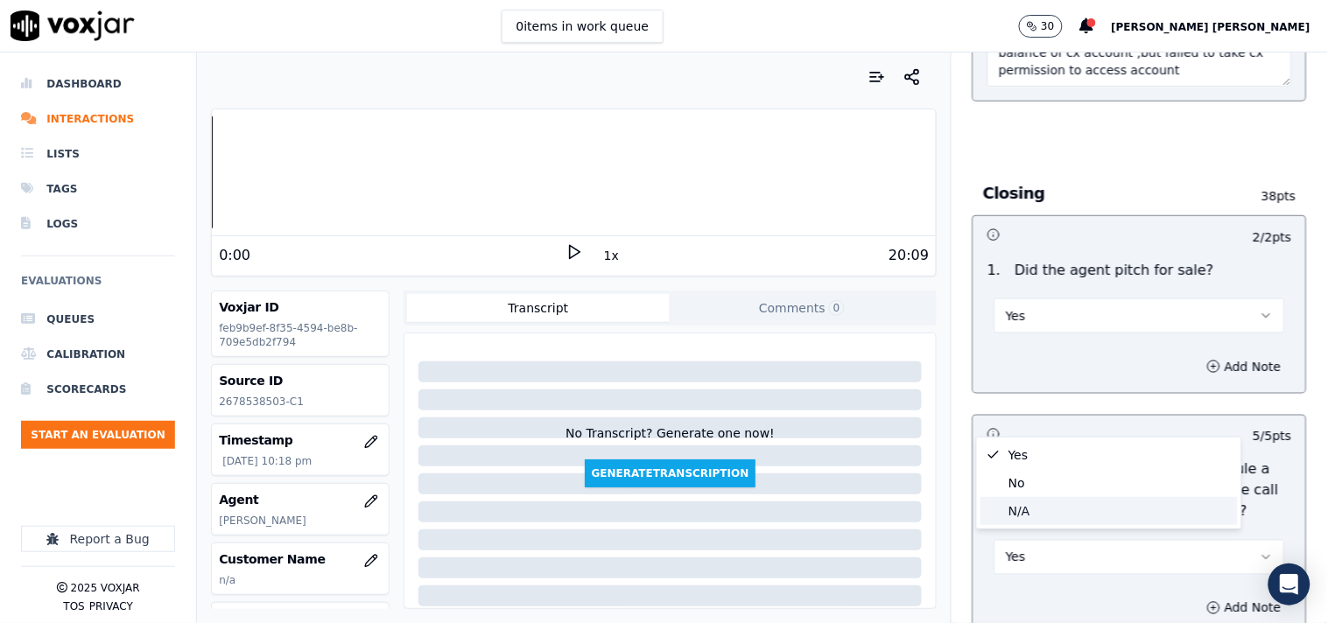
click at [1051, 510] on div "N/A" at bounding box center [1109, 511] width 257 height 28
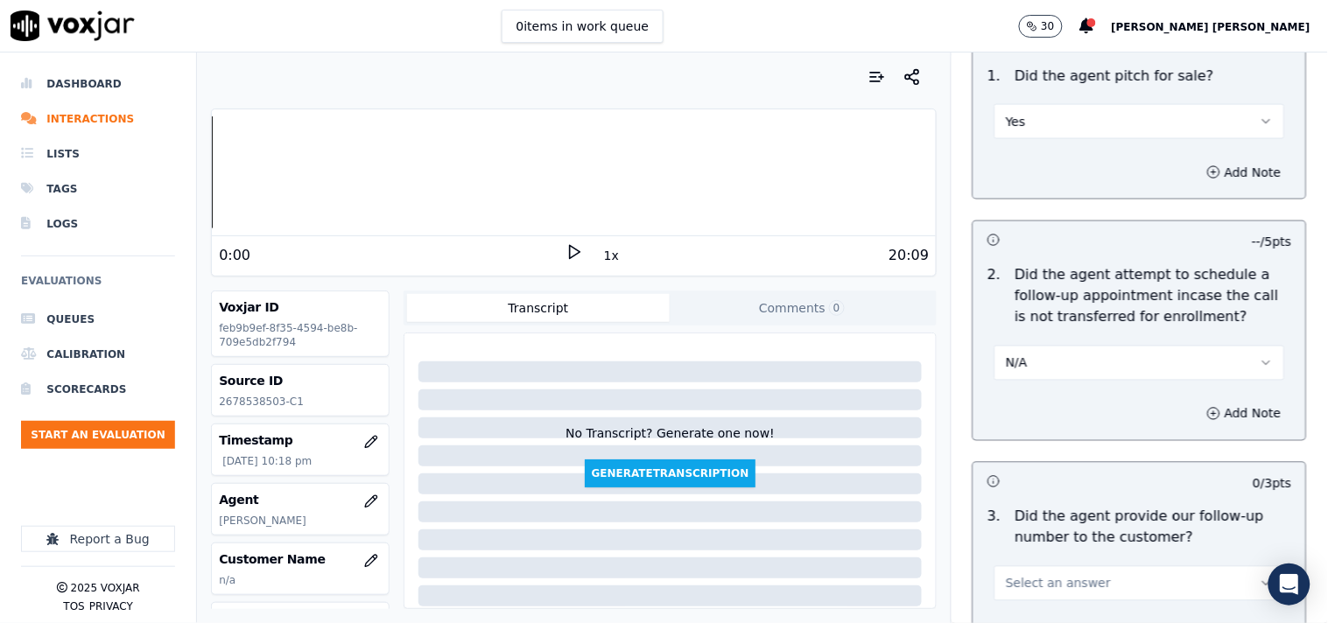
scroll to position [4182, 0]
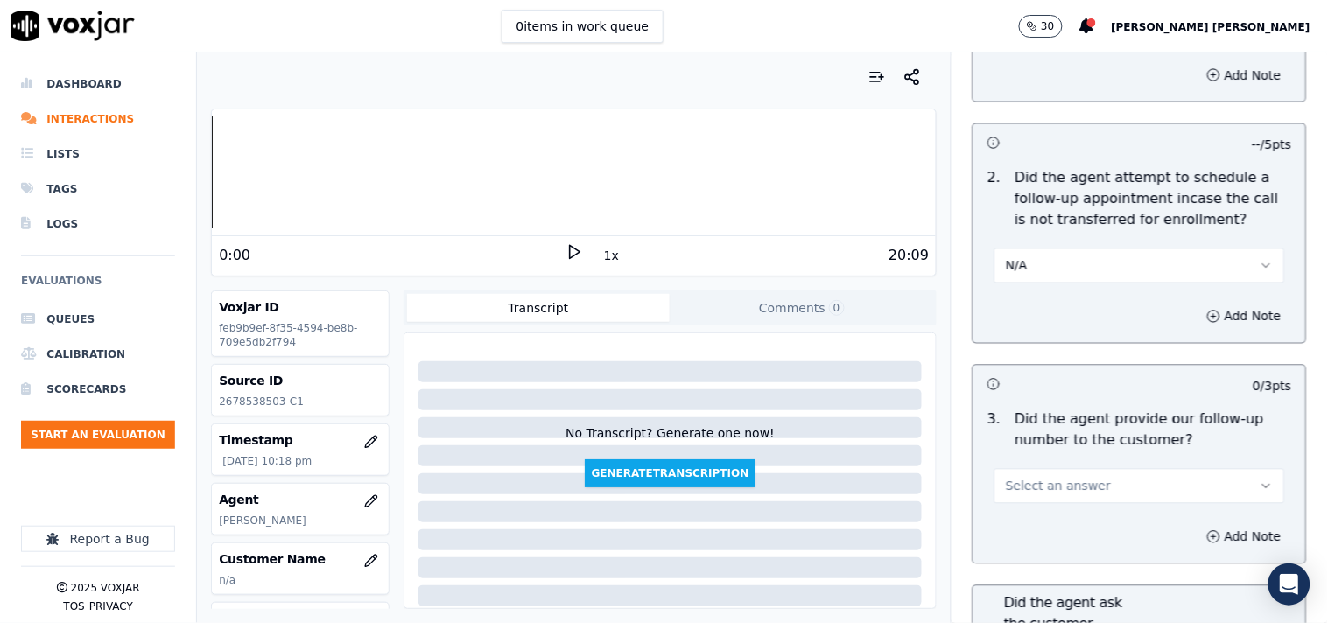
click at [1060, 478] on span "Select an answer" at bounding box center [1058, 487] width 105 height 18
click at [1037, 505] on div "Yes" at bounding box center [1109, 519] width 257 height 28
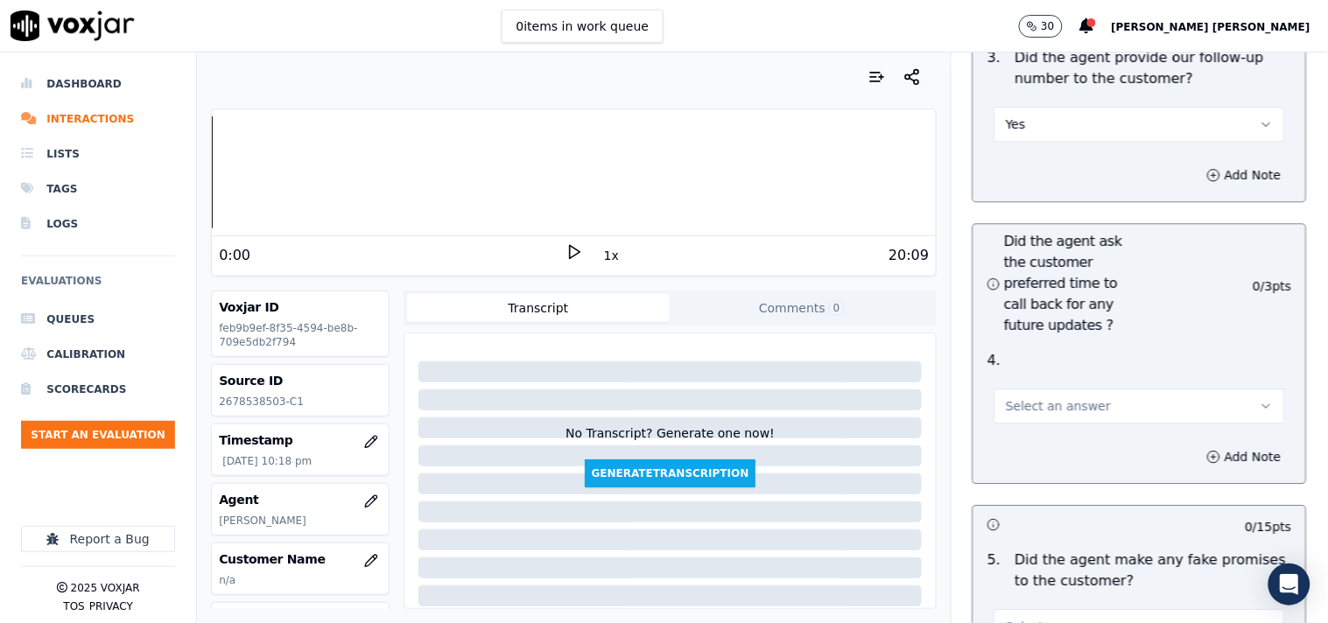
scroll to position [4572, 0]
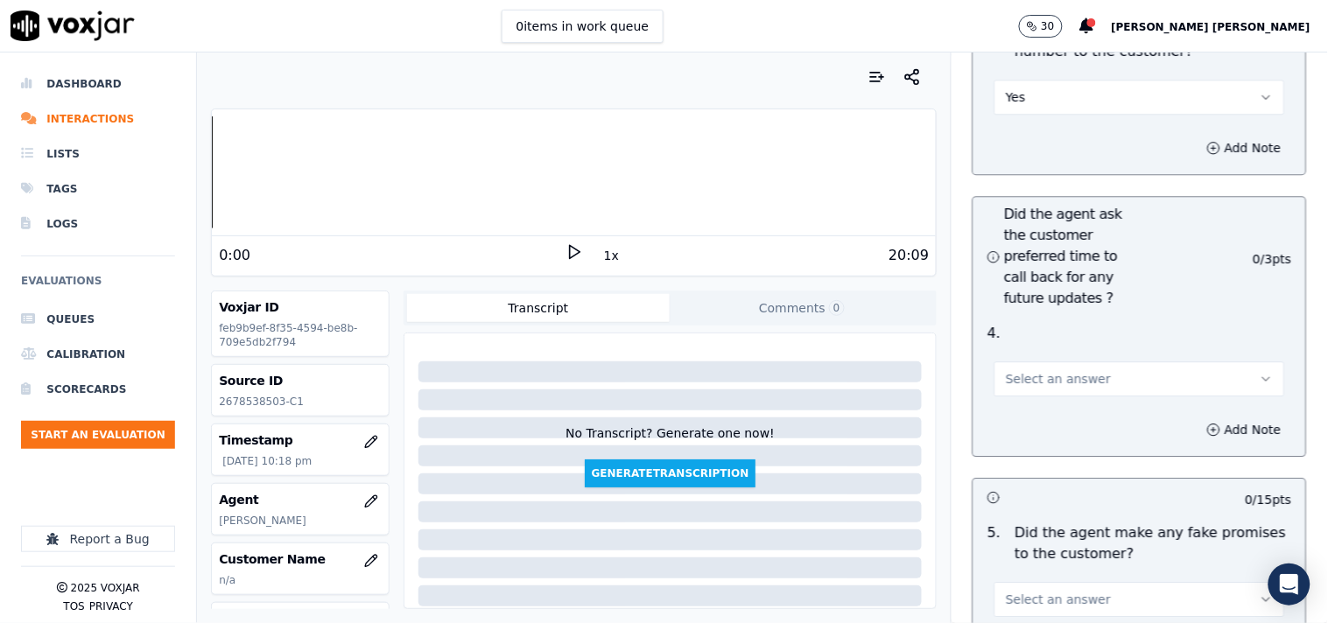
click at [1051, 392] on div "4 . Select an answer" at bounding box center [1140, 360] width 333 height 88
click at [1051, 387] on button "Select an answer" at bounding box center [1140, 379] width 291 height 35
click at [1038, 409] on div "Yes" at bounding box center [1109, 411] width 257 height 28
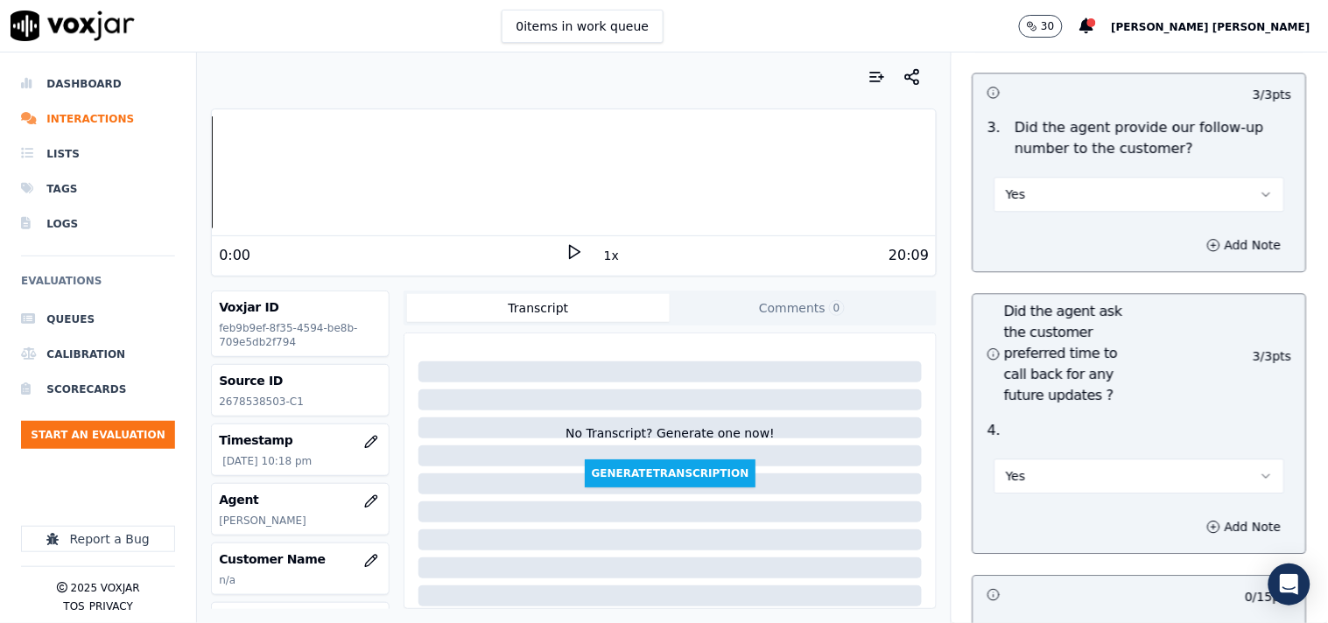
click at [1059, 470] on button "Yes" at bounding box center [1140, 476] width 291 height 35
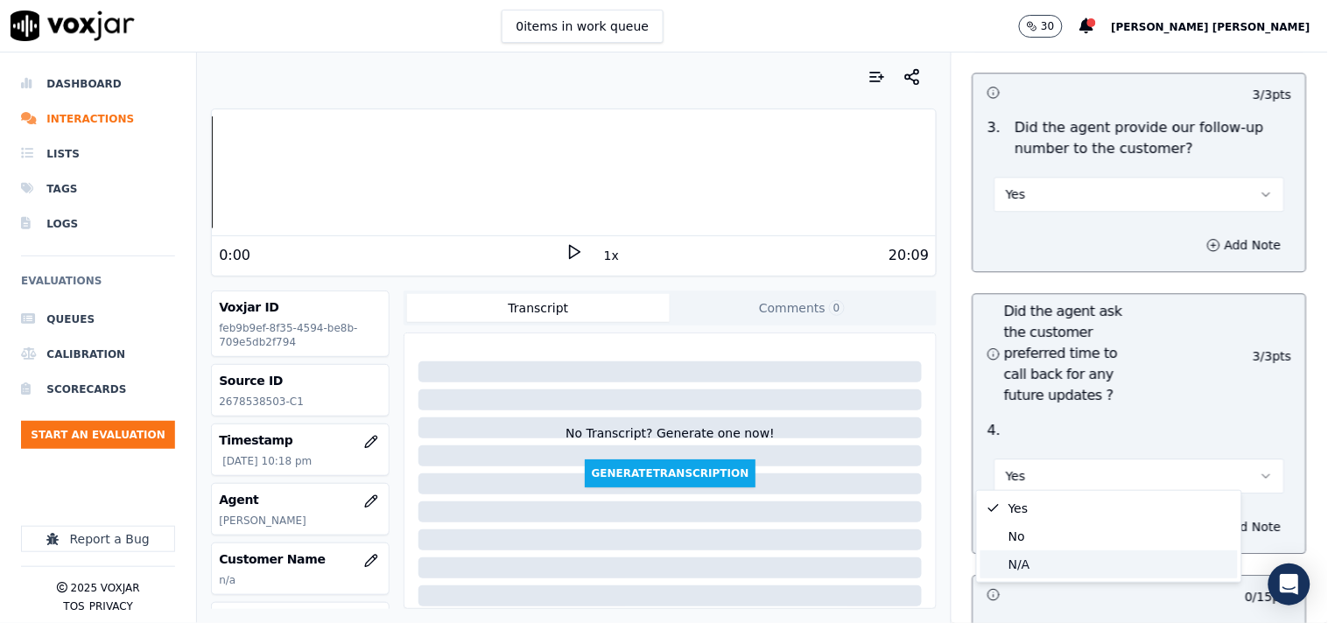
click at [1065, 566] on div "N/A" at bounding box center [1109, 565] width 257 height 28
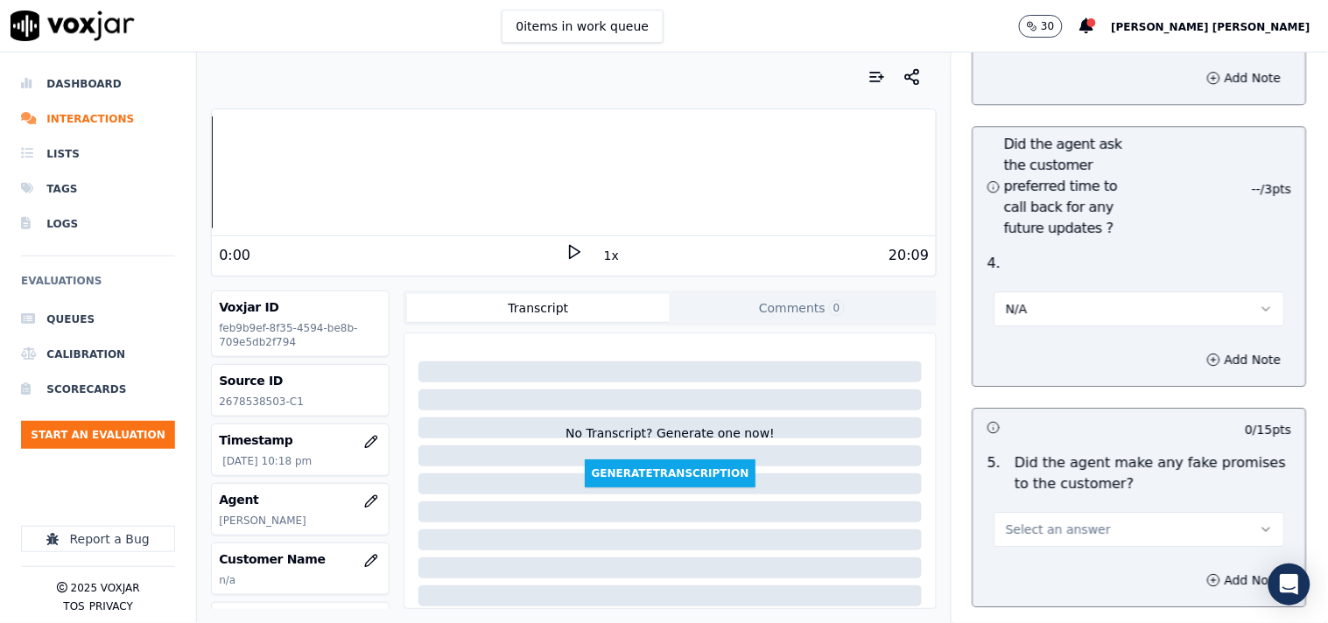
scroll to position [4669, 0]
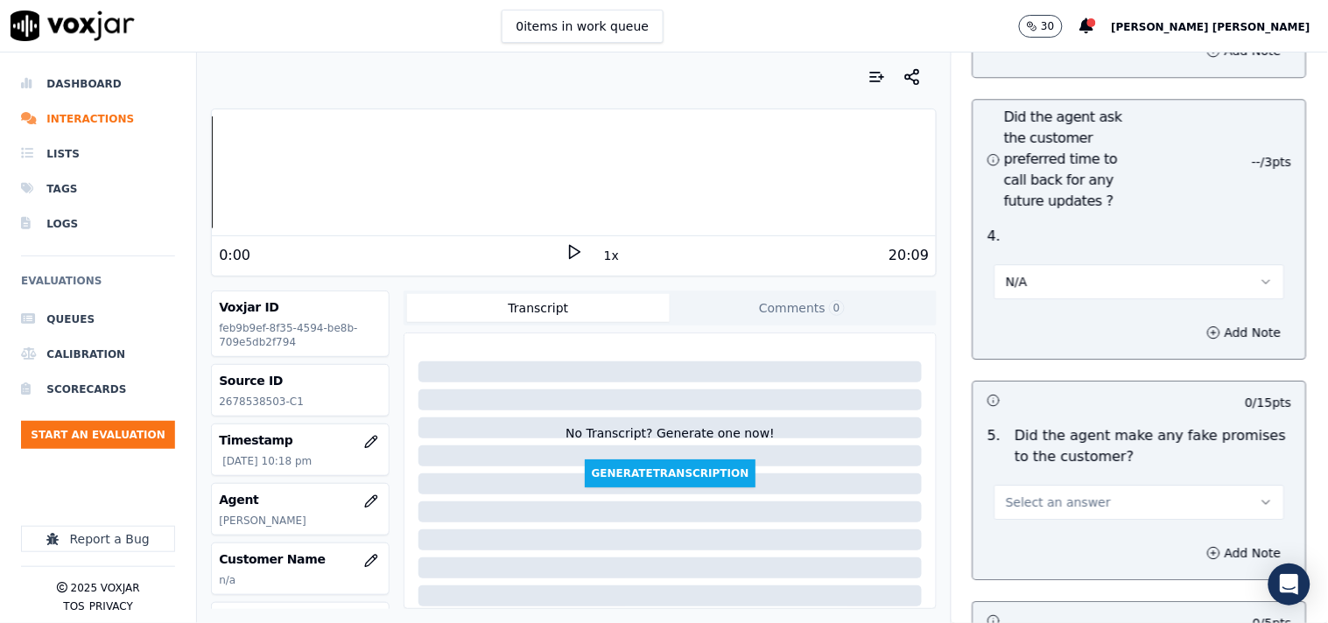
click at [1068, 502] on span "Select an answer" at bounding box center [1058, 503] width 105 height 18
click at [1044, 564] on div "No" at bounding box center [1109, 563] width 257 height 28
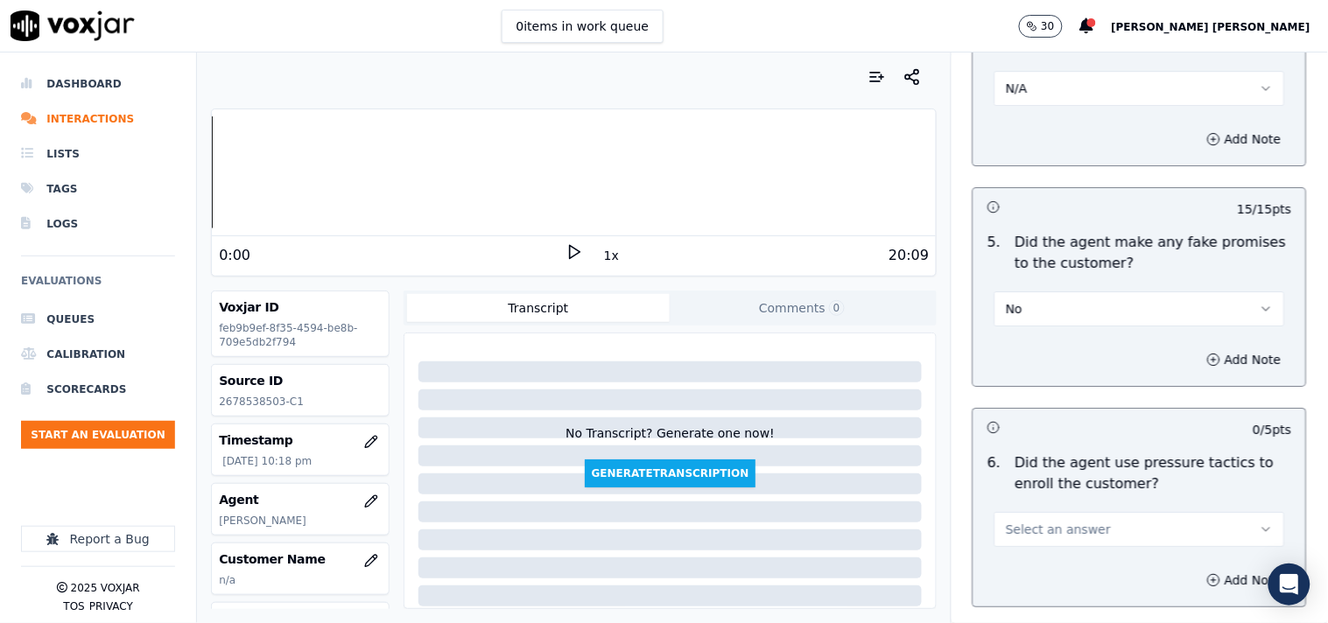
scroll to position [4863, 0]
click at [1059, 520] on span "Select an answer" at bounding box center [1058, 529] width 105 height 18
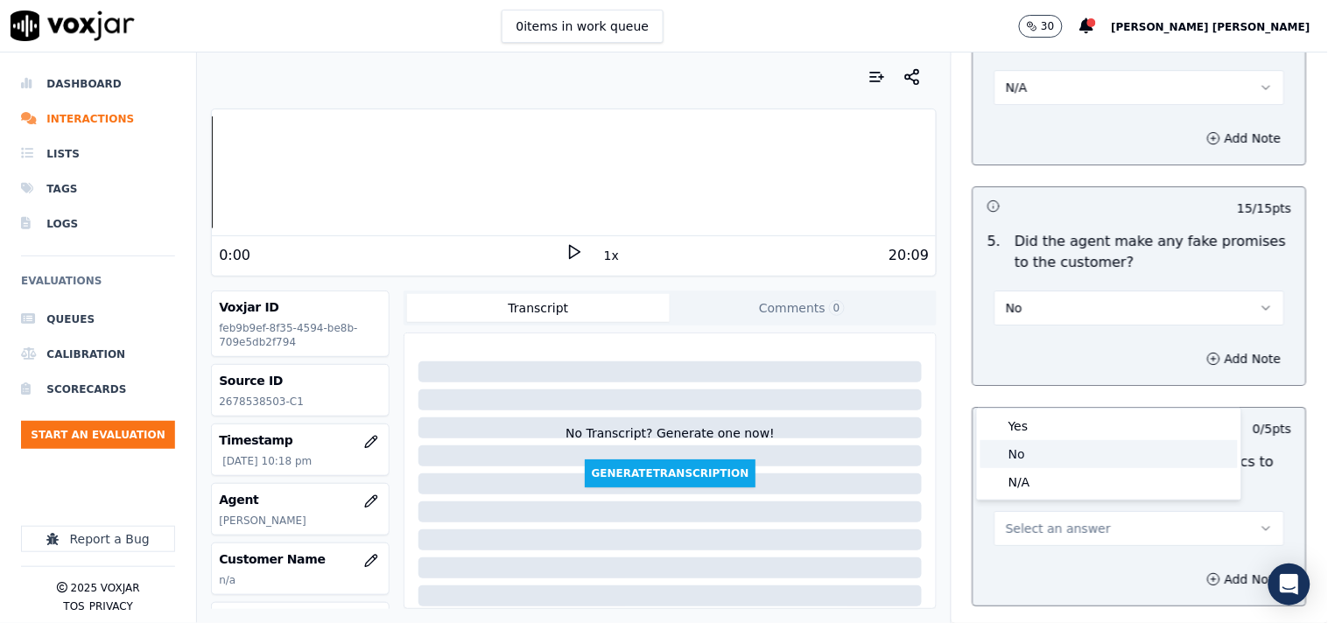
drag, startPoint x: 1065, startPoint y: 484, endPoint x: 1065, endPoint y: 465, distance: 19.3
click at [1065, 465] on div "Yes No N/A" at bounding box center [1109, 454] width 264 height 91
click at [1065, 465] on div "No" at bounding box center [1109, 454] width 257 height 28
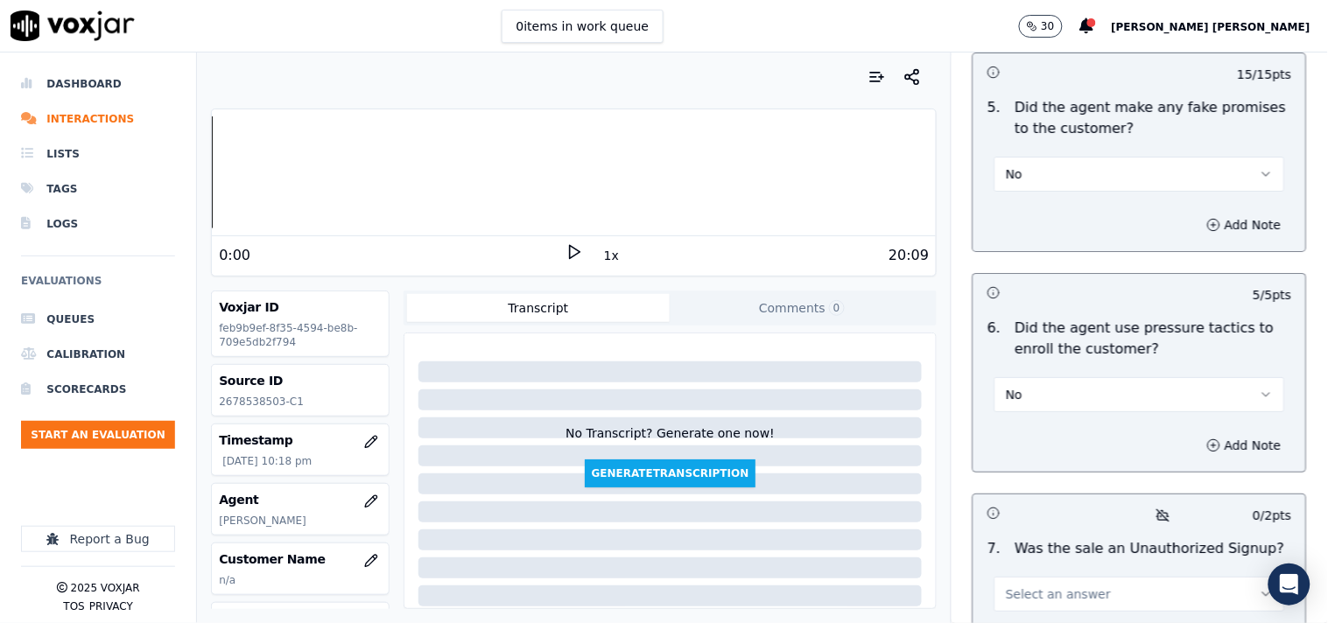
scroll to position [5253, 0]
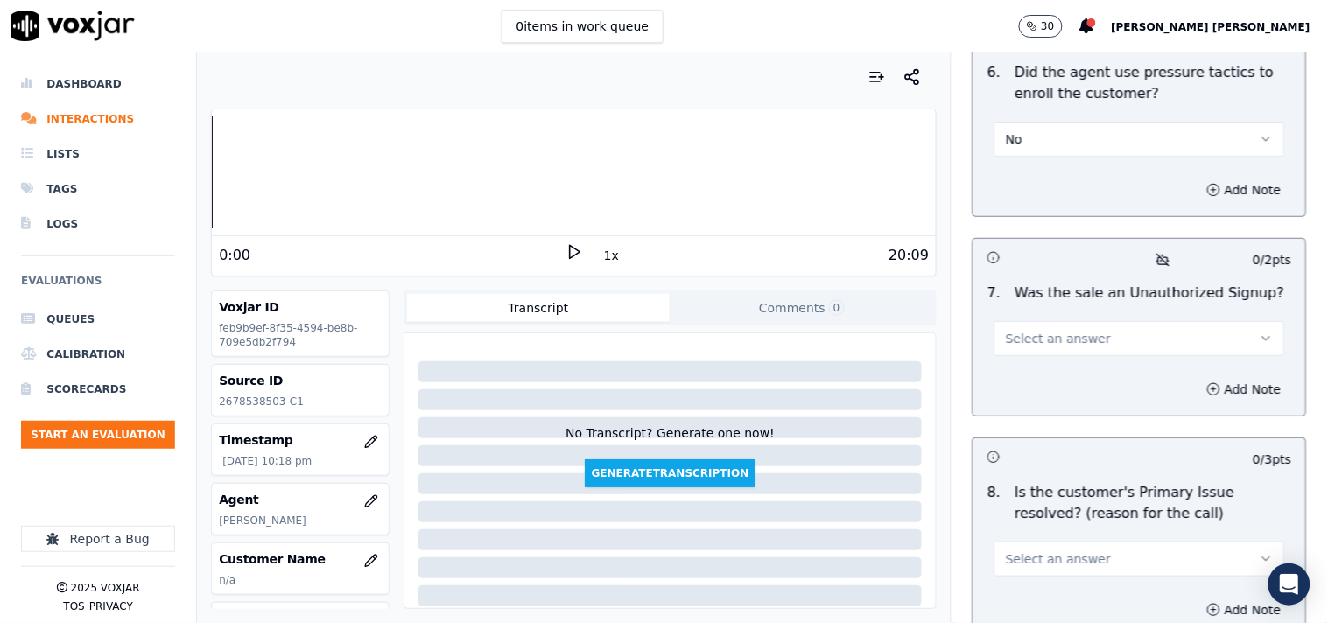
click at [1055, 336] on span "Select an answer" at bounding box center [1058, 339] width 105 height 18
click at [1051, 401] on div "No" at bounding box center [1109, 400] width 257 height 28
click at [1098, 341] on button "No" at bounding box center [1140, 338] width 291 height 35
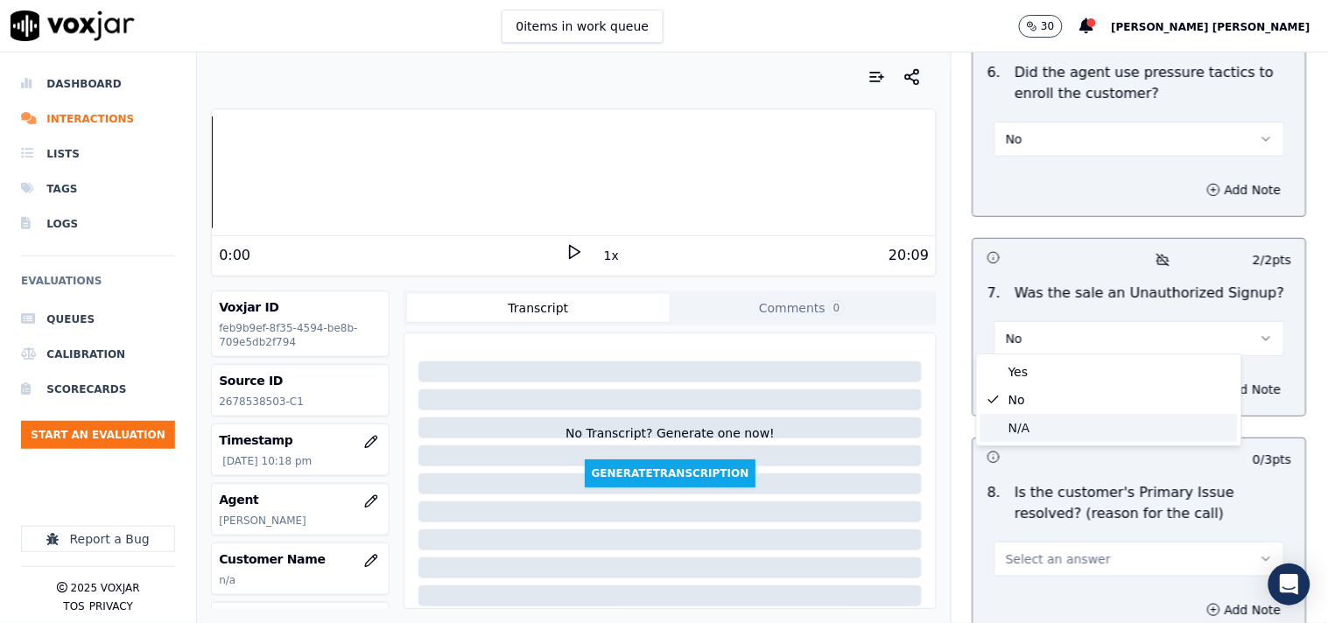
click at [1066, 432] on div "N/A" at bounding box center [1109, 428] width 257 height 28
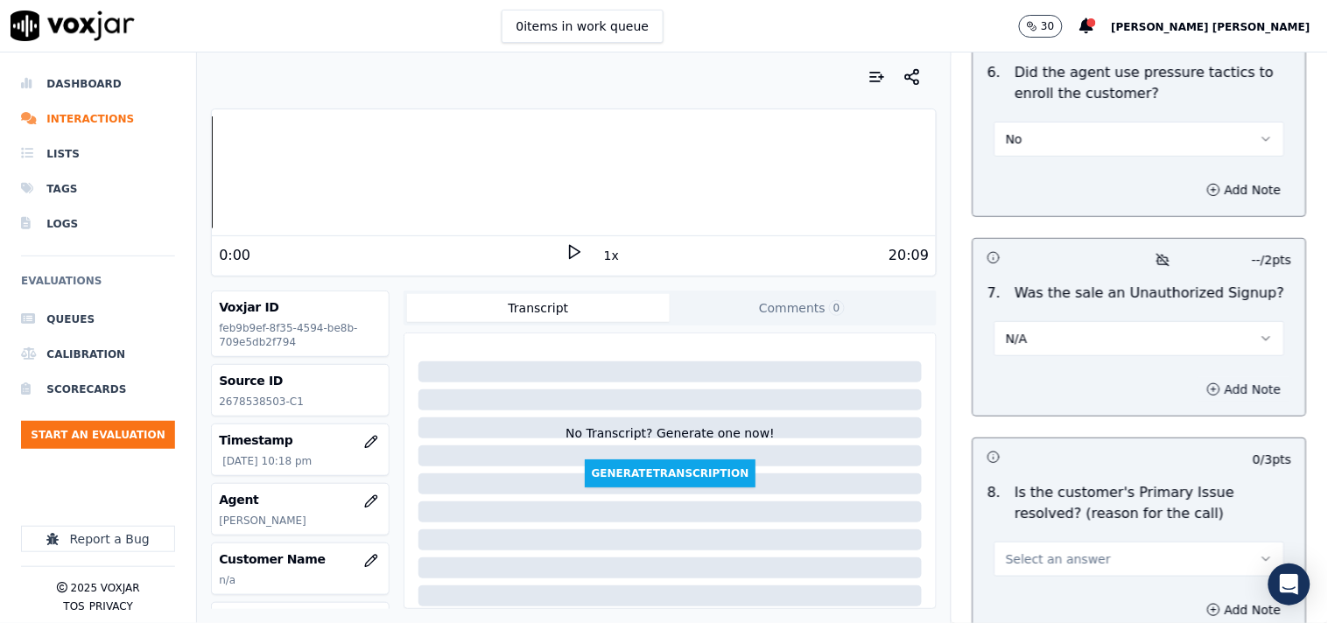
click at [1206, 386] on button "Add Note" at bounding box center [1244, 389] width 95 height 25
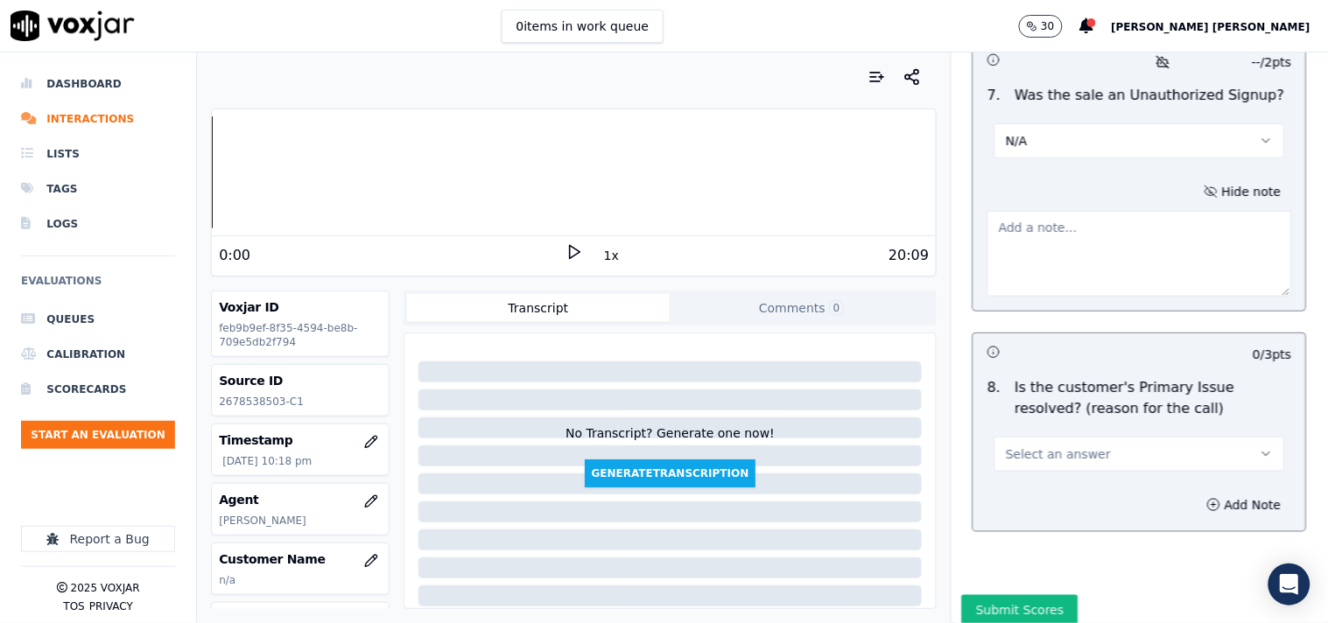
scroll to position [5502, 0]
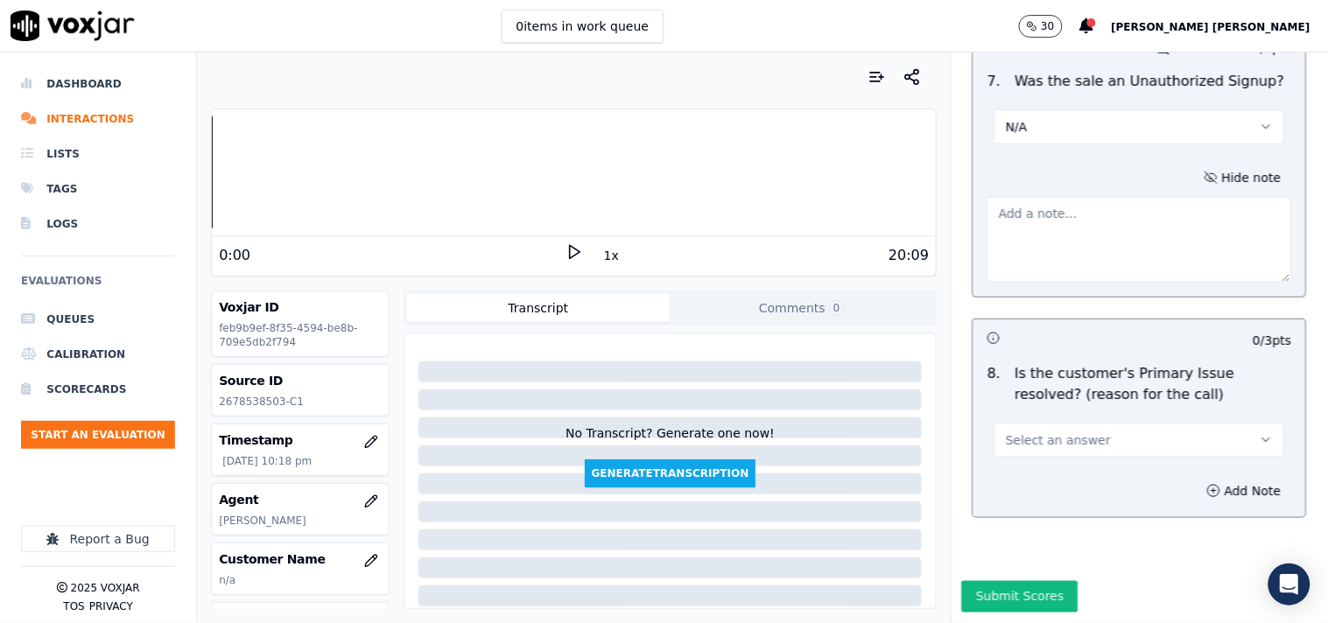
click at [1077, 465] on div "Add Note" at bounding box center [1140, 491] width 333 height 53
click at [1084, 465] on div "Add Note" at bounding box center [1140, 491] width 333 height 53
click at [1090, 423] on button "Select an answer" at bounding box center [1140, 440] width 291 height 35
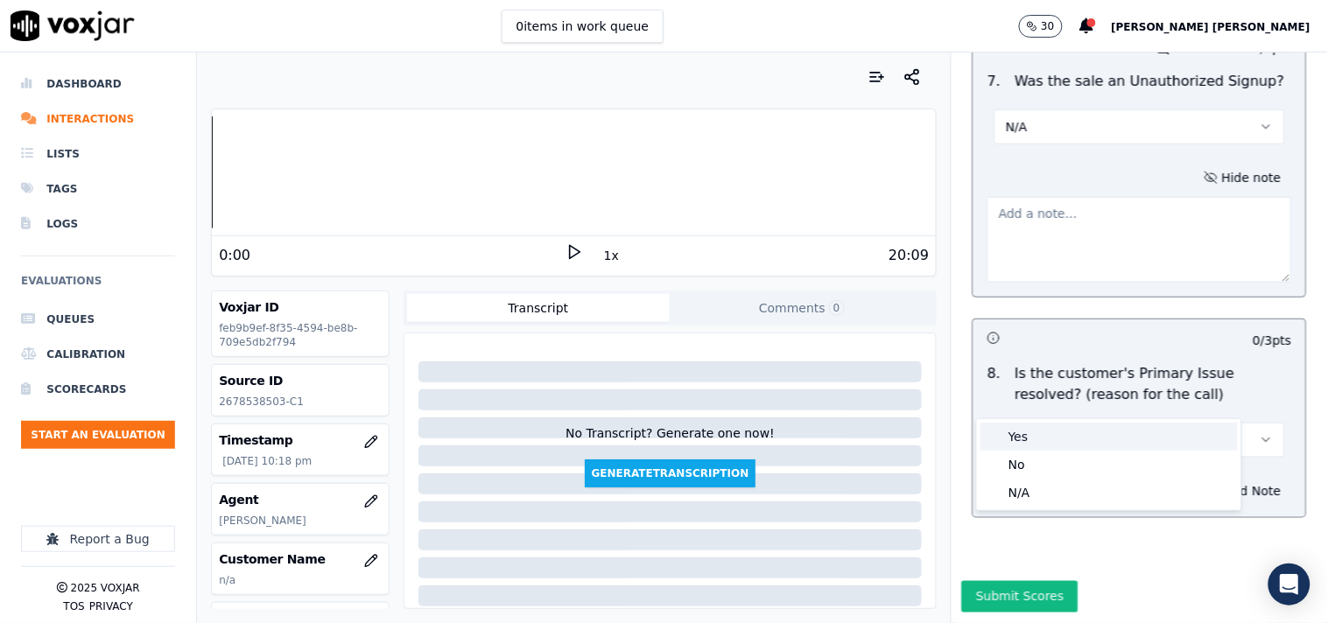
click at [1045, 426] on div "Yes" at bounding box center [1109, 437] width 257 height 28
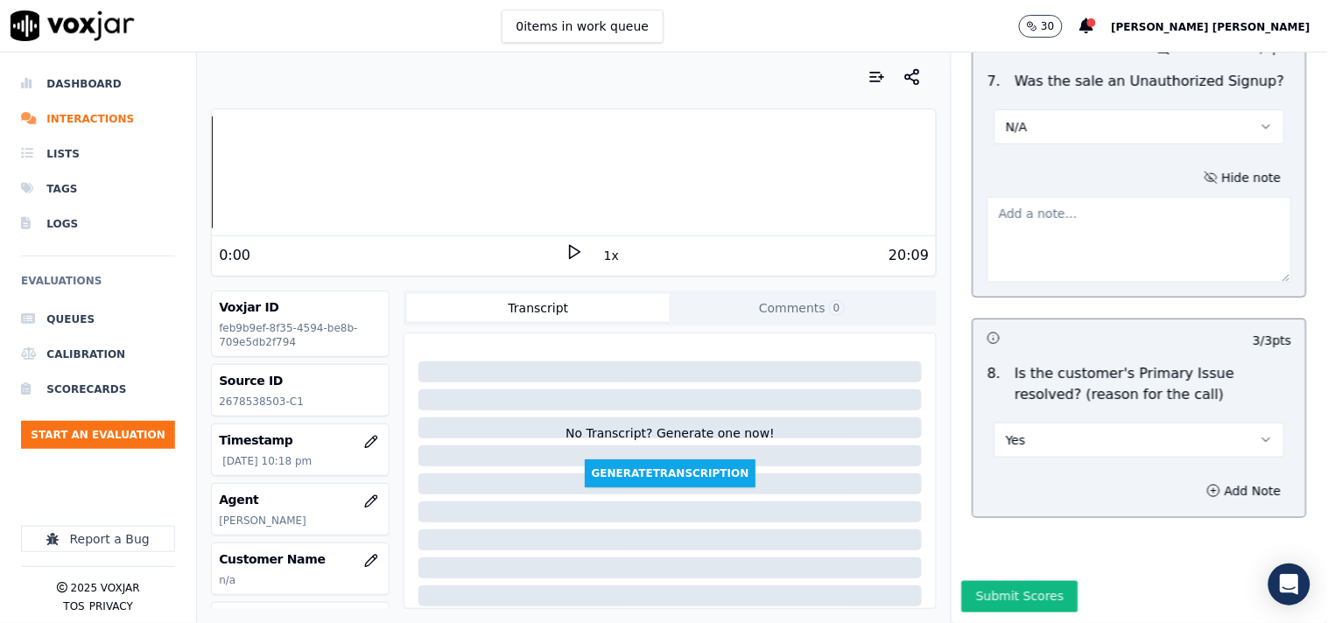
click at [1068, 197] on textarea at bounding box center [1140, 240] width 305 height 86
click at [364, 556] on icon "button" at bounding box center [371, 561] width 14 height 14
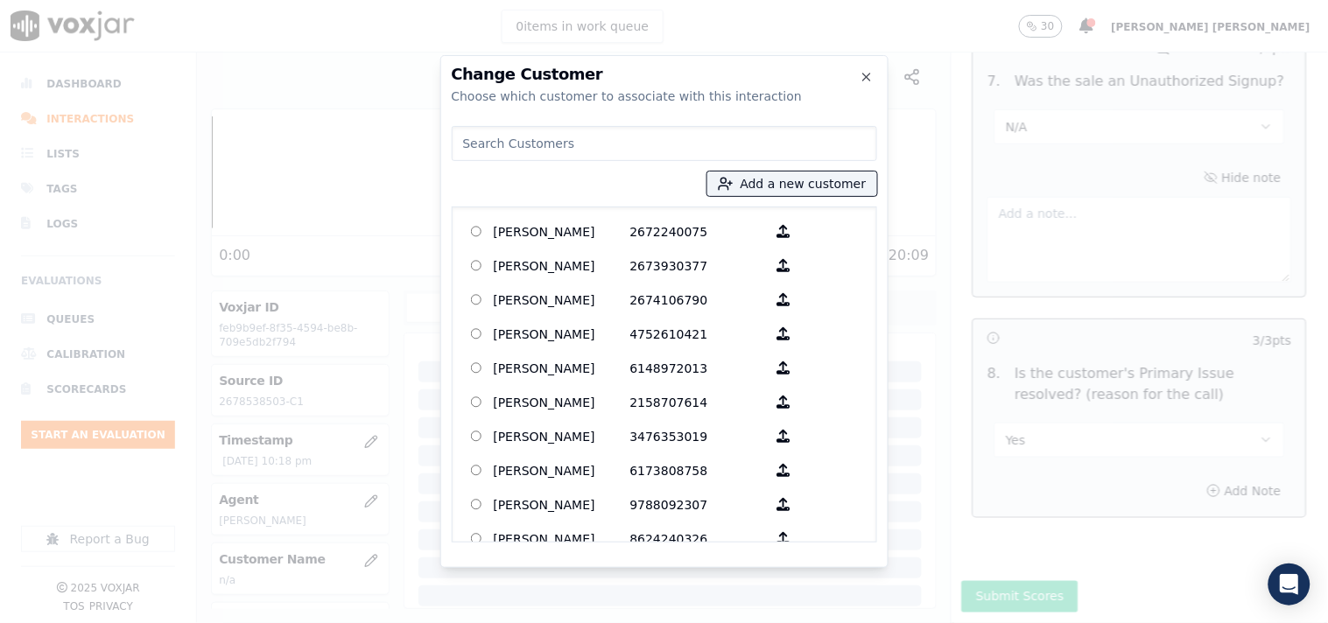
paste input "[PERSON_NAME]"
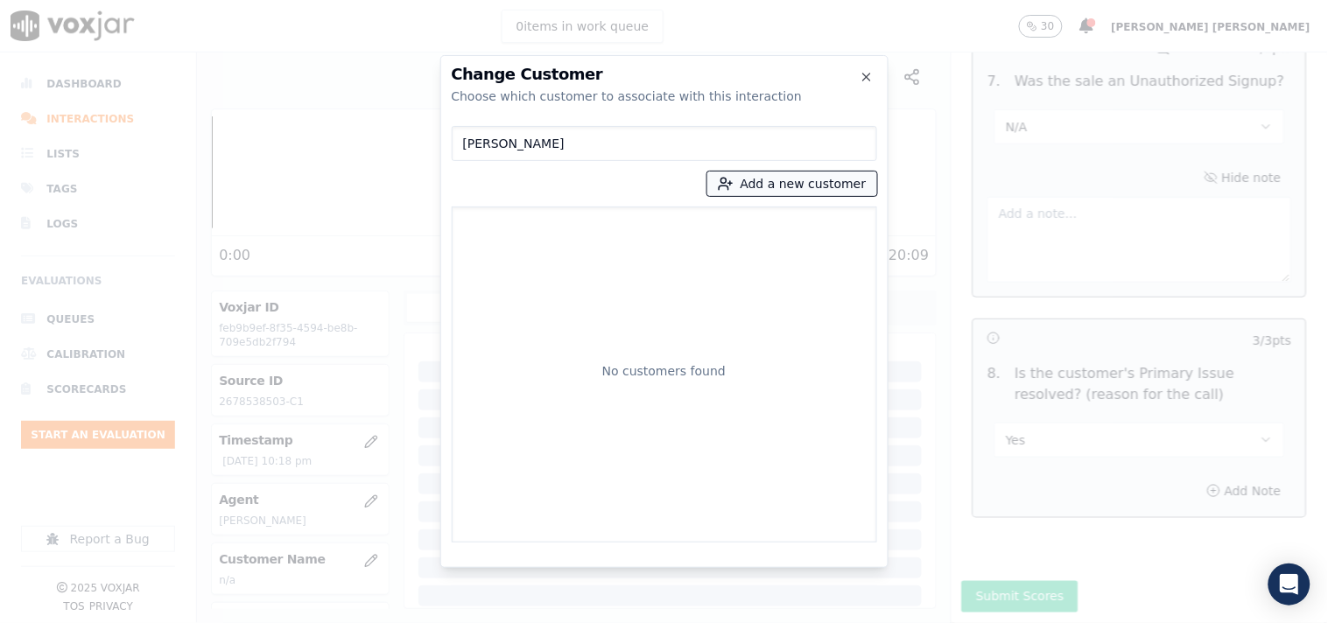
type input "[PERSON_NAME]"
click at [791, 181] on button "Add a new customer" at bounding box center [792, 184] width 170 height 25
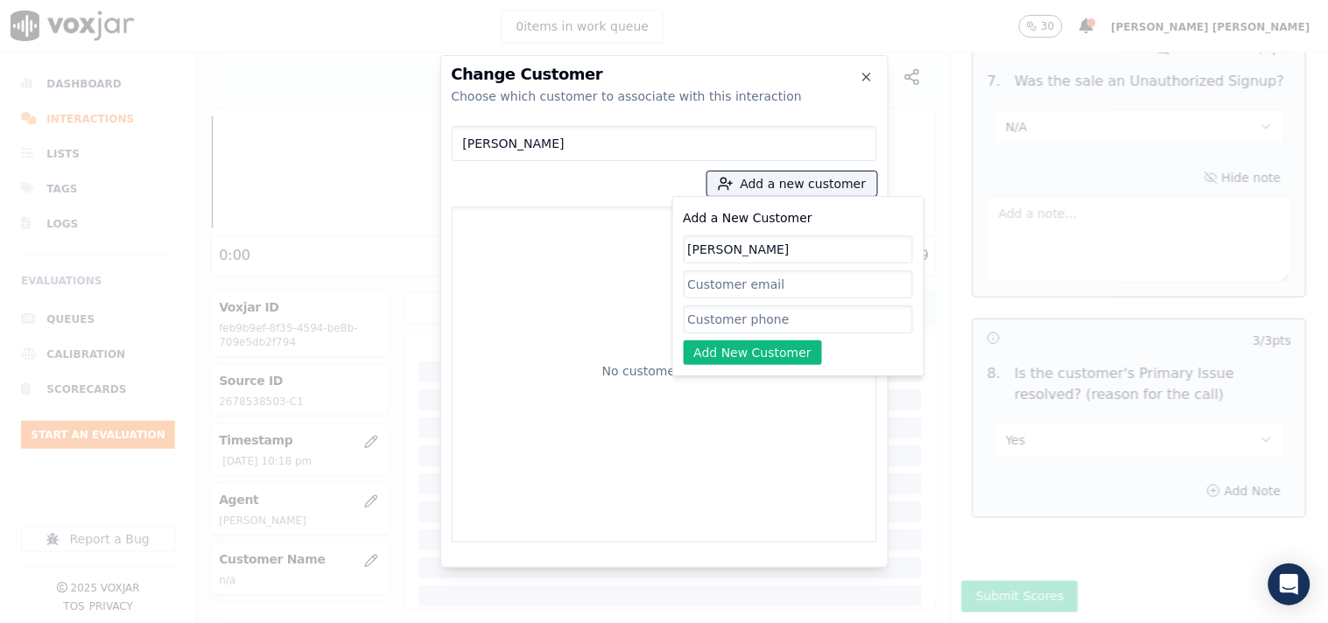
type input "[PERSON_NAME]"
drag, startPoint x: 714, startPoint y: 322, endPoint x: 686, endPoint y: 278, distance: 52.7
click at [714, 322] on input "Add a New Customer" at bounding box center [798, 320] width 229 height 28
paste input "2678538503"
type input "2678538503"
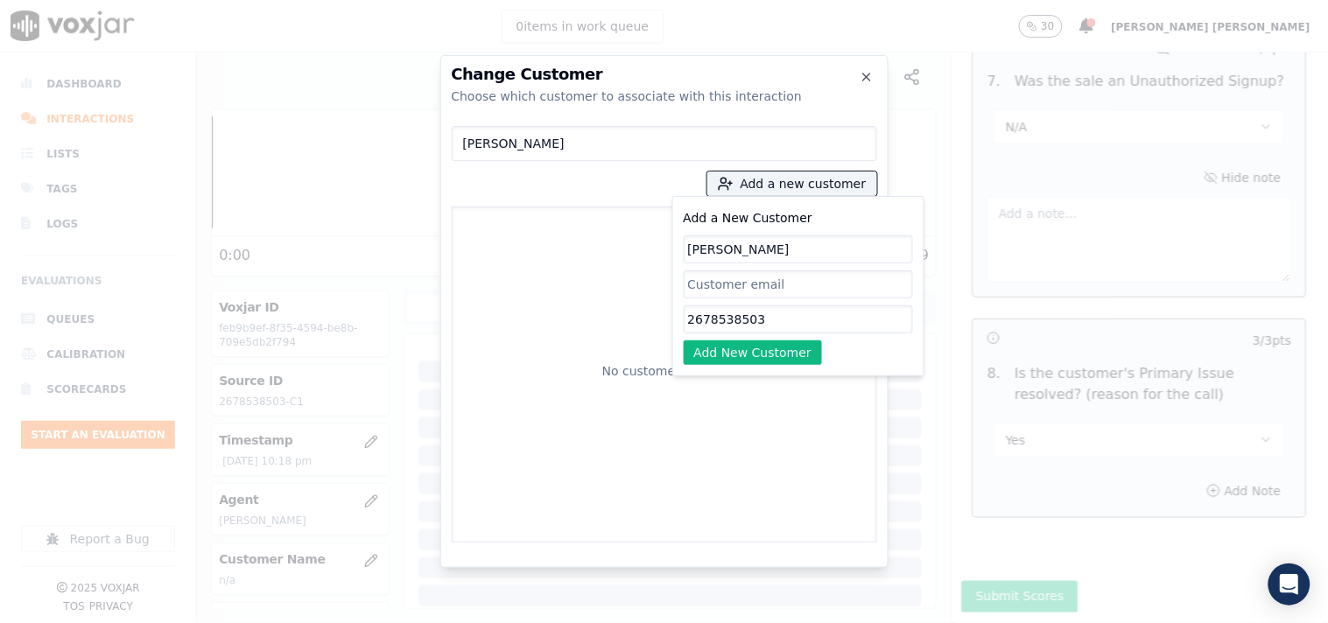
click at [721, 338] on div "Add a New Customer [PERSON_NAME] 2678538503 Add New Customer" at bounding box center [798, 286] width 229 height 158
click at [725, 354] on button "Add New Customer" at bounding box center [753, 353] width 139 height 25
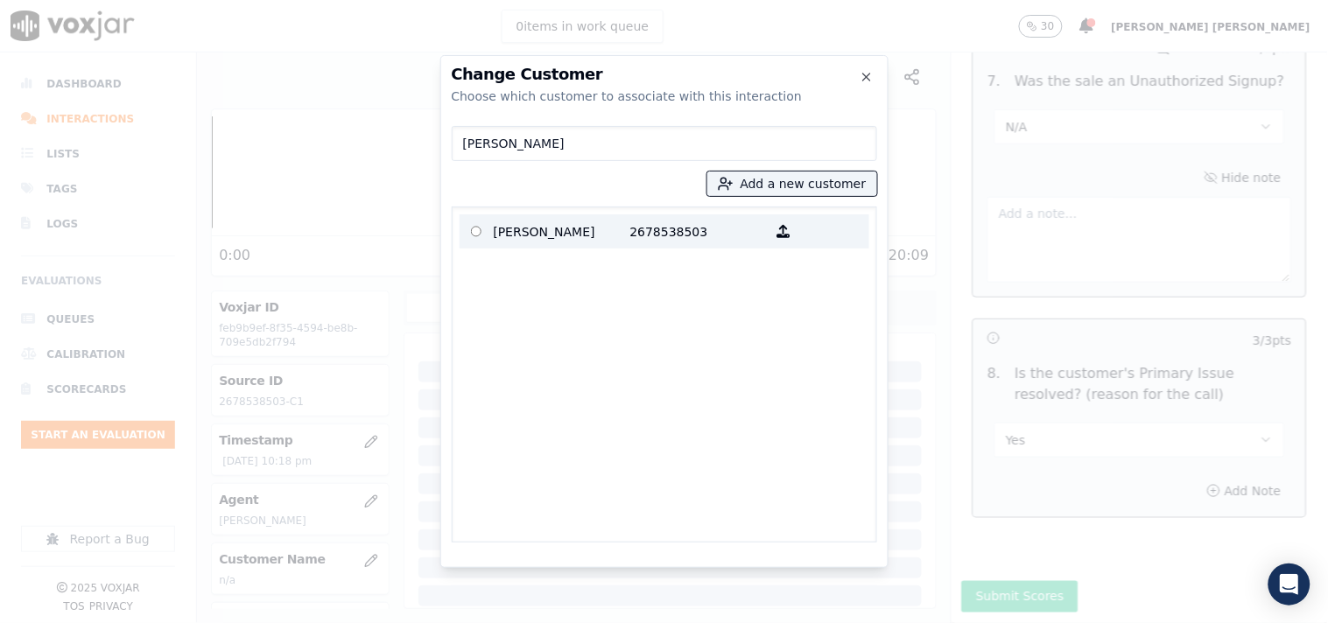
click at [639, 236] on p "2678538503" at bounding box center [698, 231] width 137 height 27
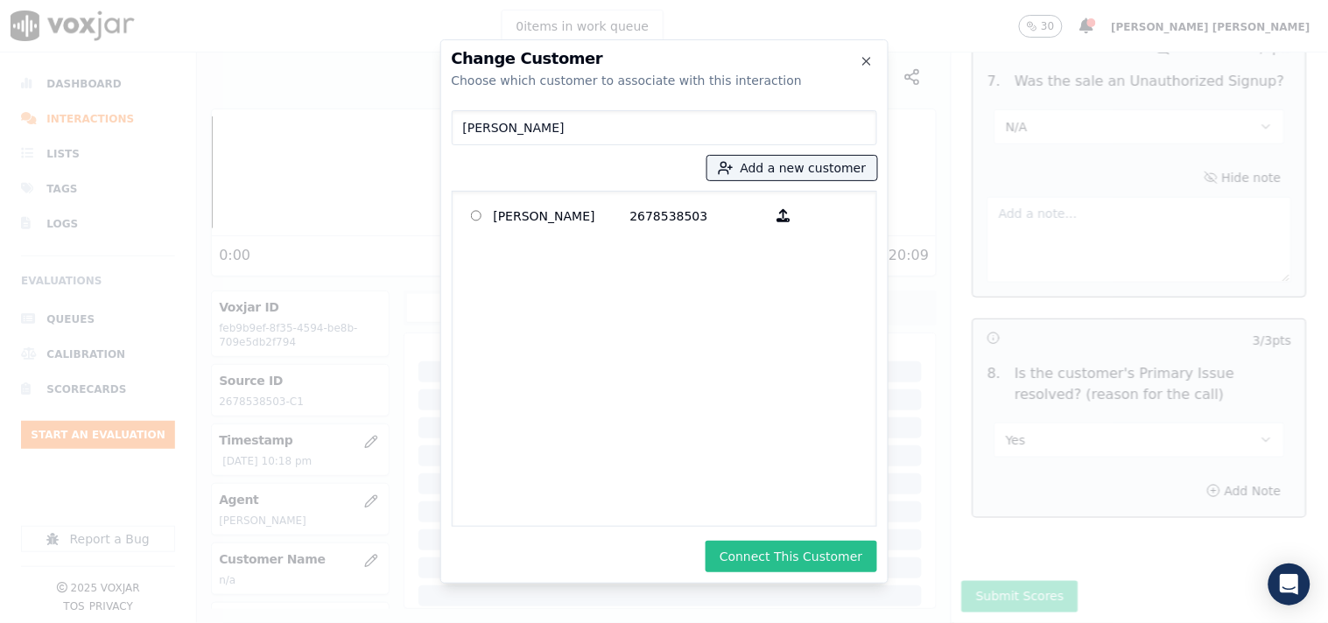
click at [776, 566] on button "Connect This Customer" at bounding box center [791, 557] width 171 height 32
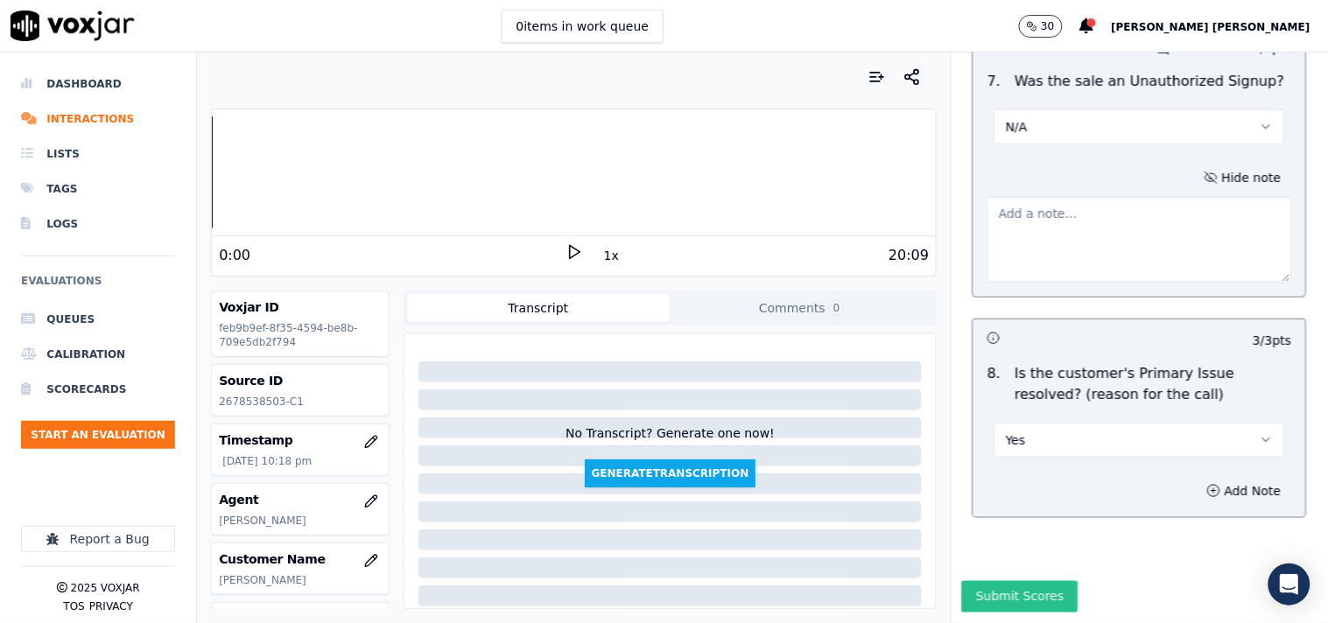
click at [1002, 581] on button "Submit Scores" at bounding box center [1020, 597] width 116 height 32
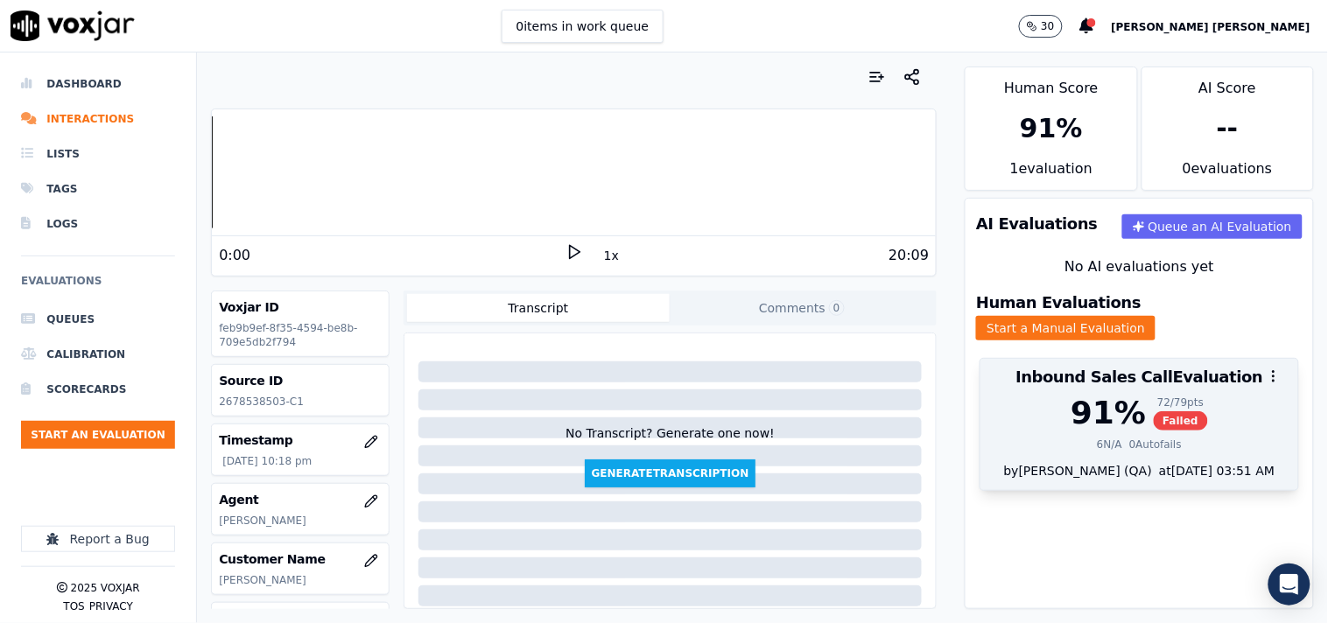
click at [1154, 411] on span "Failed" at bounding box center [1181, 420] width 55 height 19
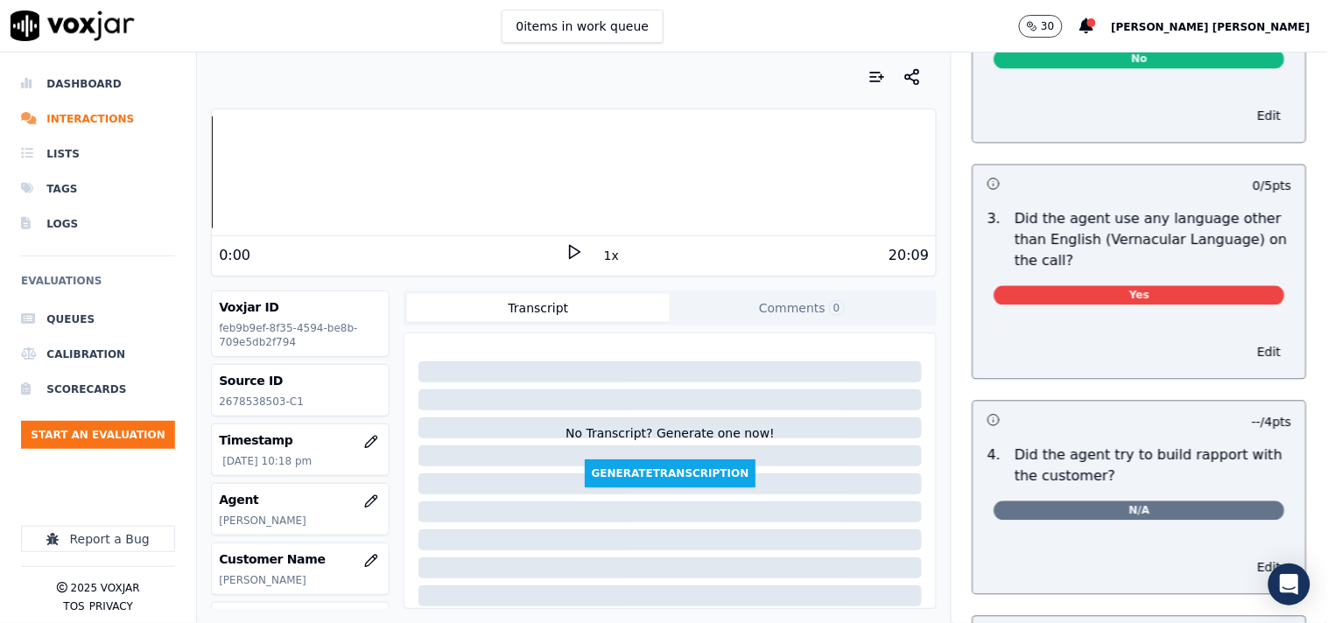
scroll to position [2522, 0]
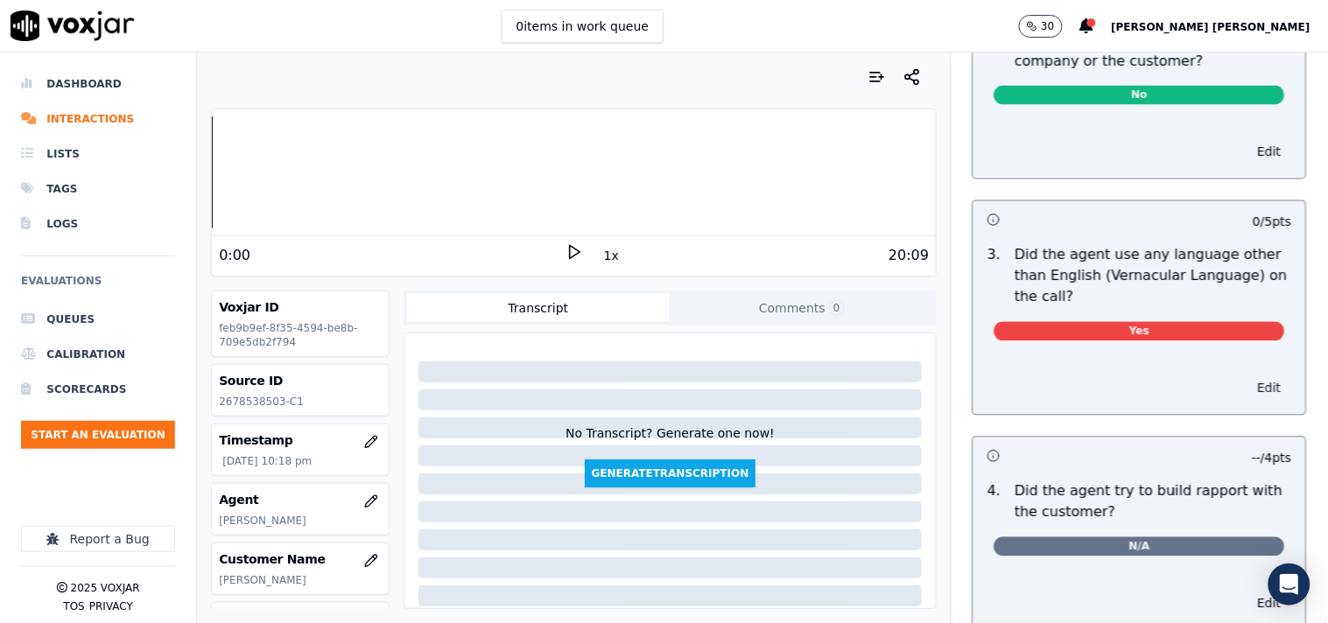
click at [1248, 383] on button "Edit" at bounding box center [1270, 388] width 45 height 25
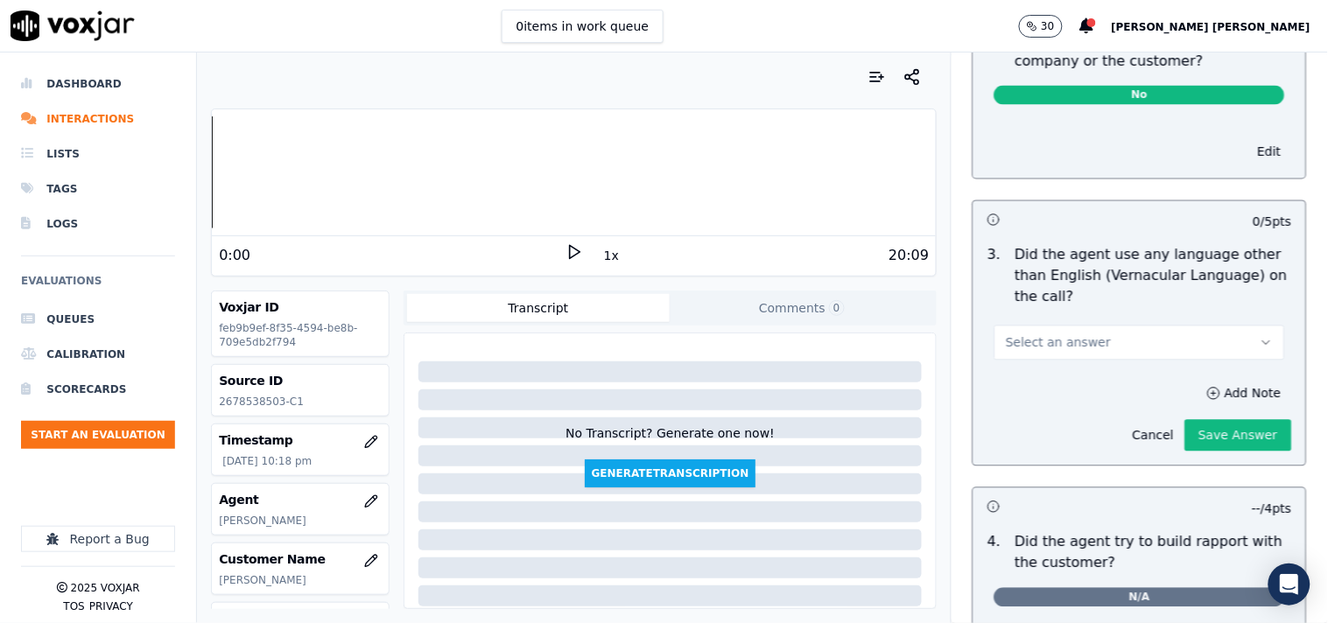
click at [1149, 334] on button "Select an answer" at bounding box center [1140, 343] width 291 height 35
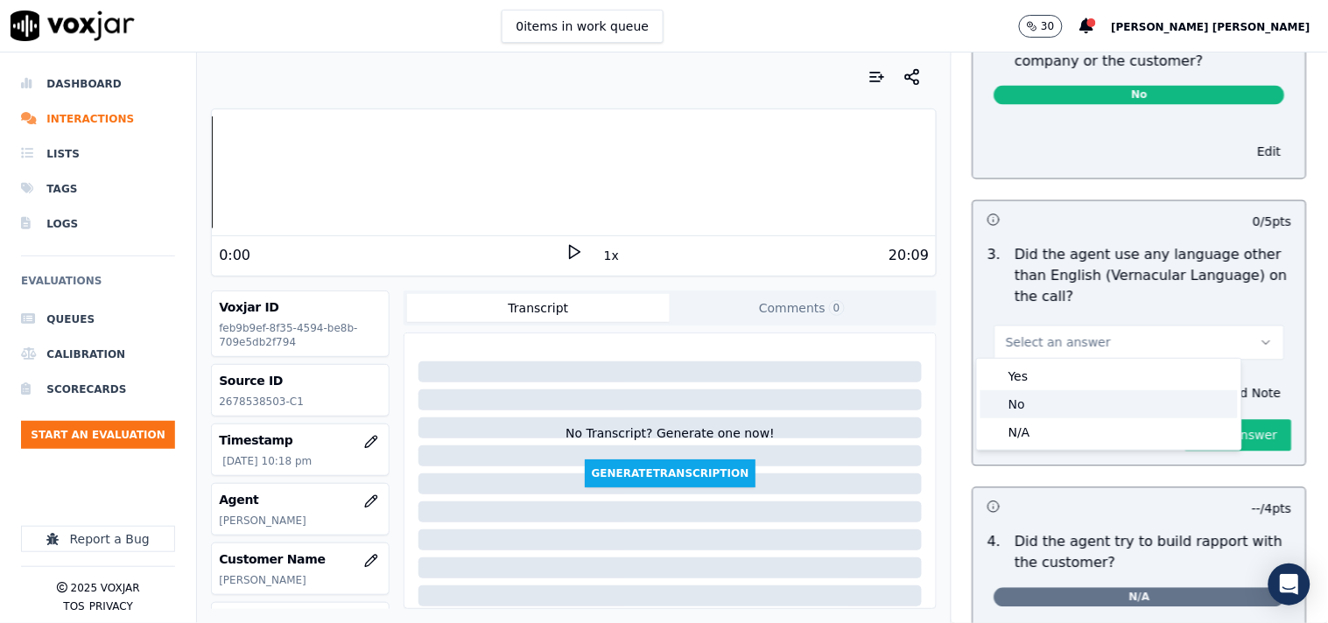
click at [1101, 401] on div "No" at bounding box center [1109, 404] width 257 height 28
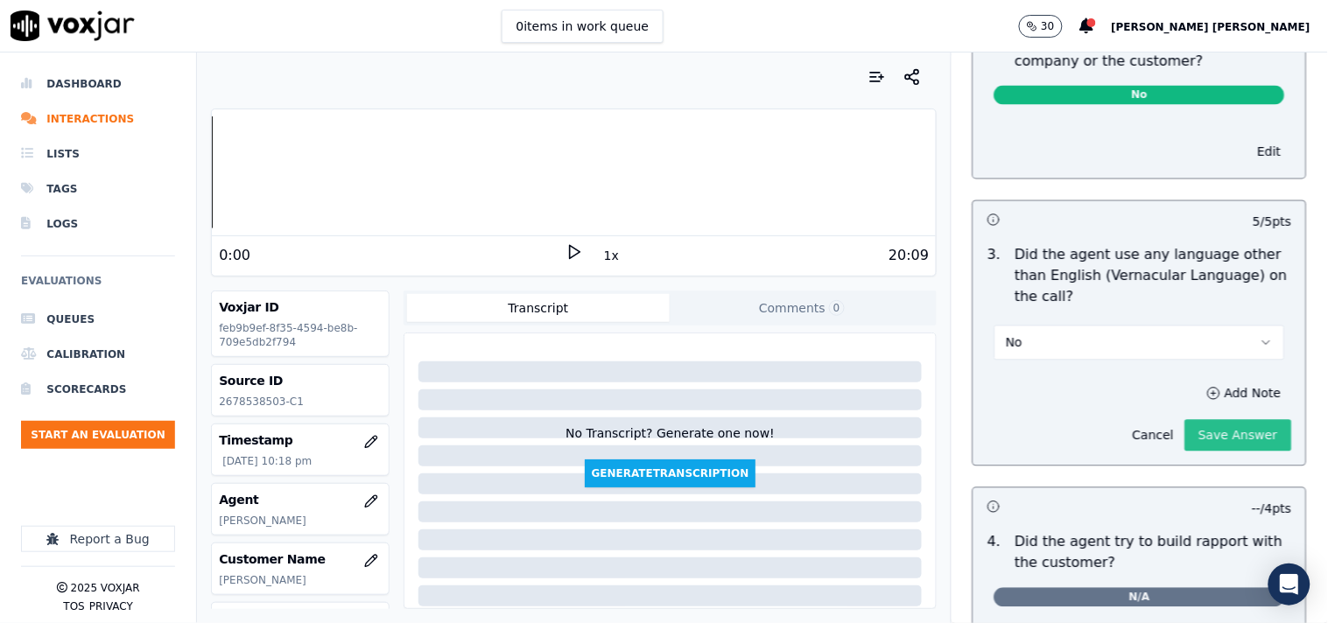
click at [1186, 440] on button "Save Answer" at bounding box center [1238, 436] width 107 height 32
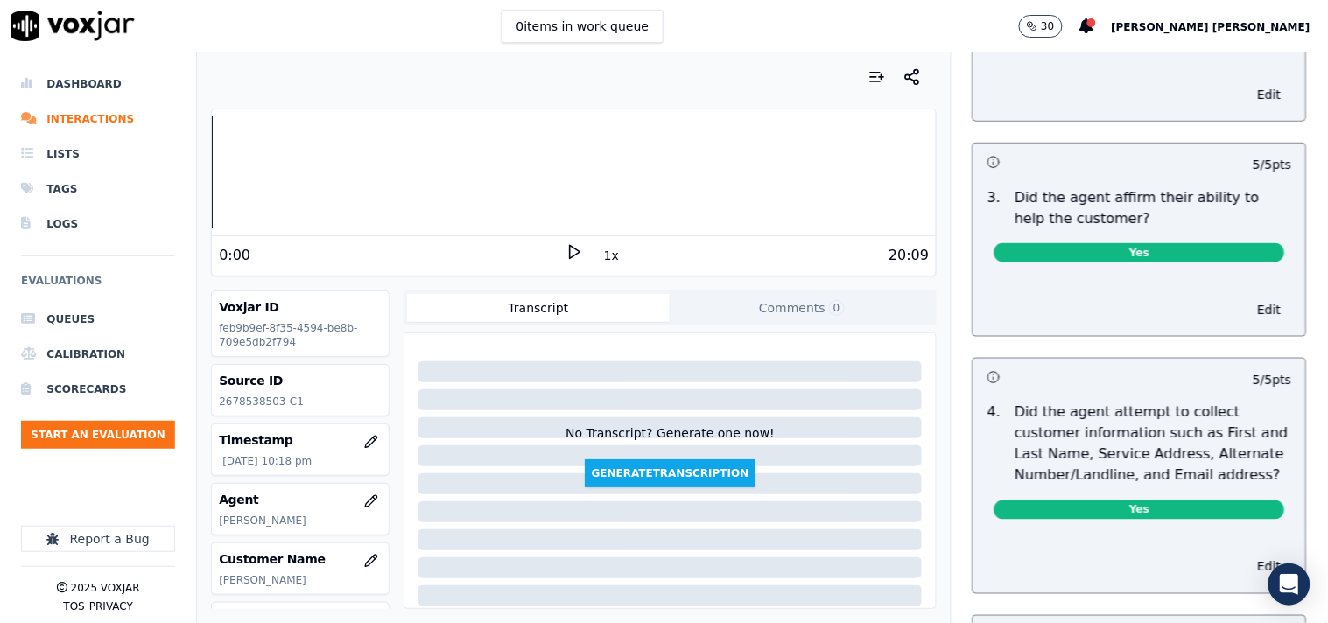
scroll to position [0, 0]
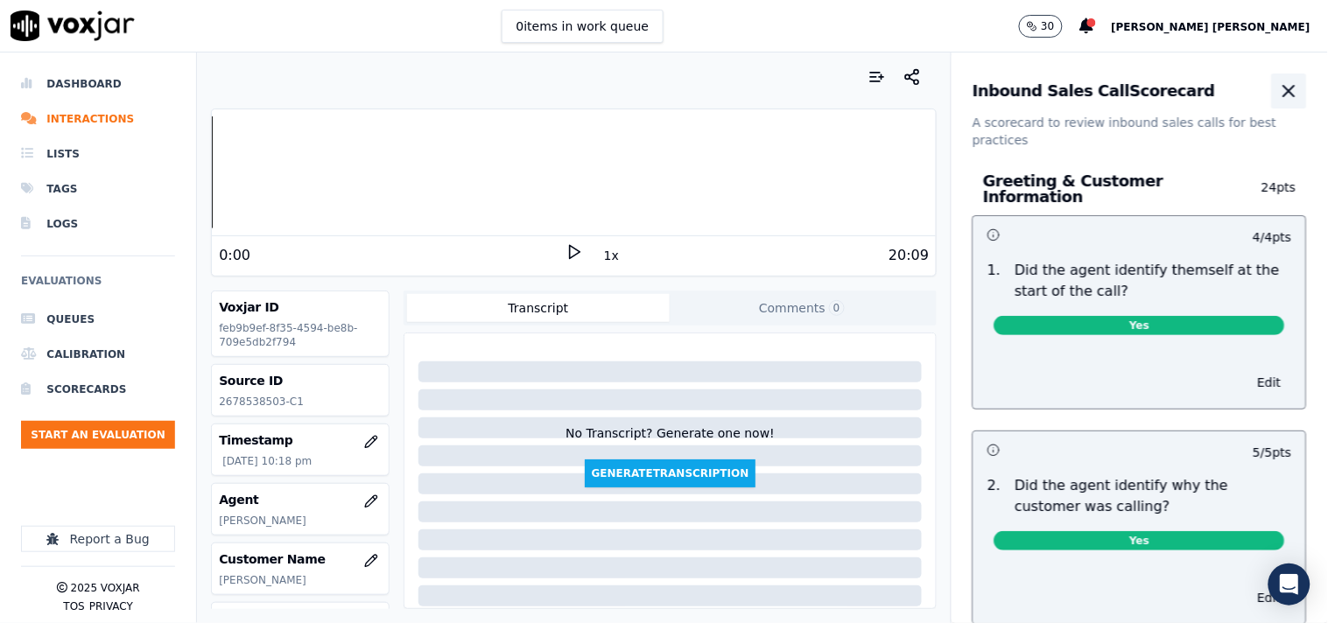
click at [1279, 90] on icon "button" at bounding box center [1289, 91] width 21 height 21
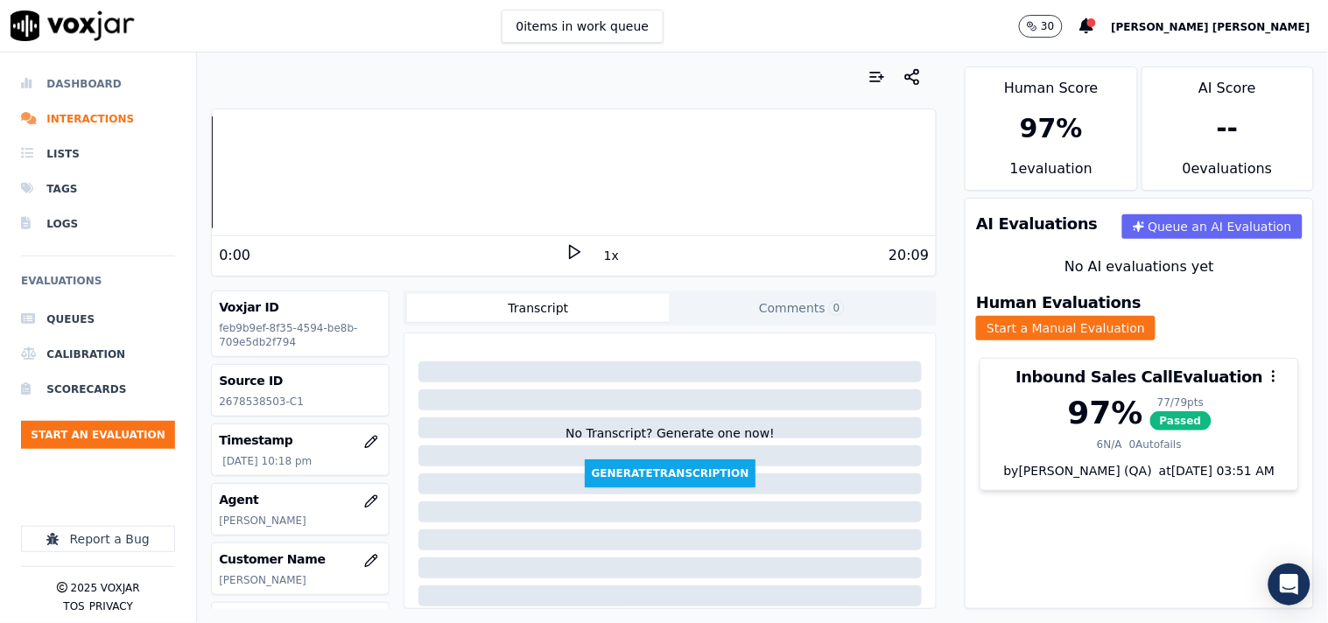
click at [102, 70] on li "Dashboard" at bounding box center [98, 84] width 154 height 35
